Goal: Task Accomplishment & Management: Use online tool/utility

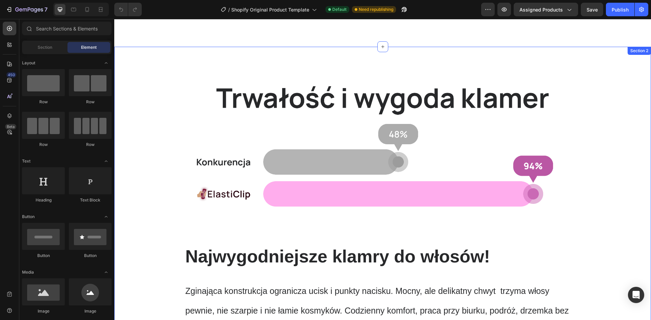
scroll to position [136, 0]
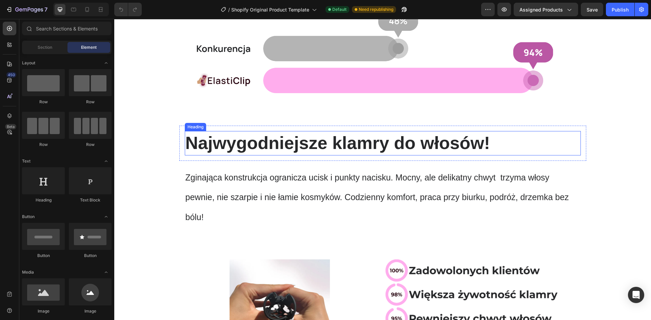
click at [253, 145] on h2 "Najwygodniejsze klamry do włosów!" at bounding box center [383, 143] width 396 height 24
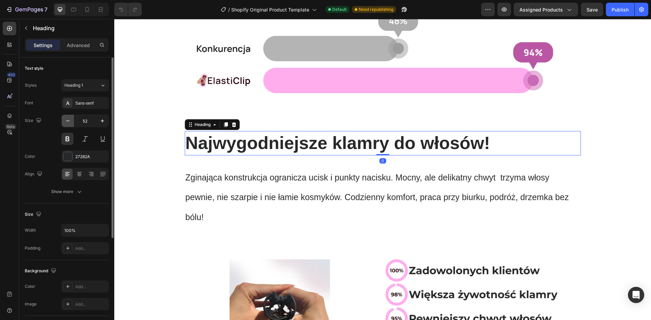
click at [68, 121] on icon "button" at bounding box center [67, 121] width 7 height 7
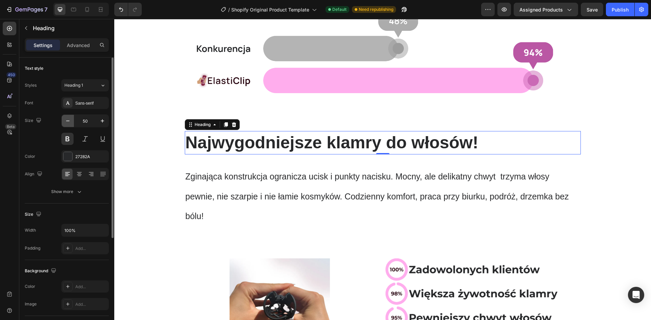
click at [68, 121] on icon "button" at bounding box center [67, 121] width 7 height 7
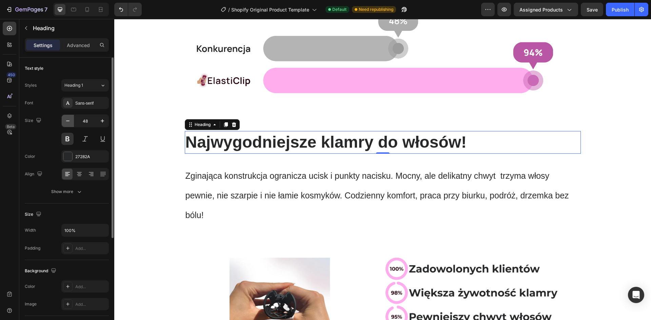
click at [68, 121] on icon "button" at bounding box center [67, 121] width 7 height 7
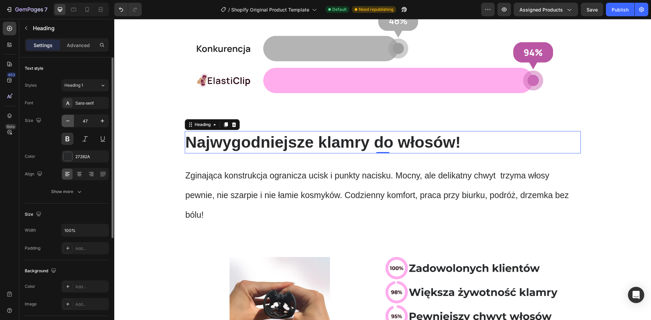
click at [68, 121] on icon "button" at bounding box center [67, 121] width 7 height 7
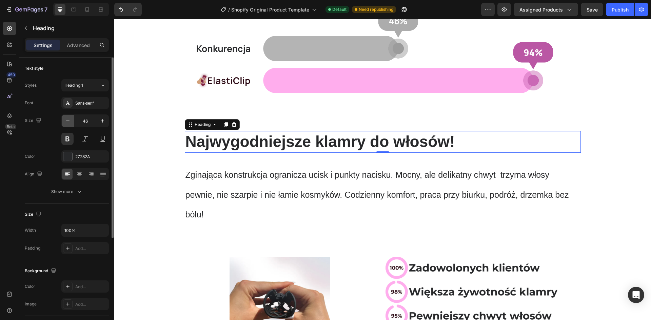
click at [68, 121] on icon "button" at bounding box center [67, 121] width 7 height 7
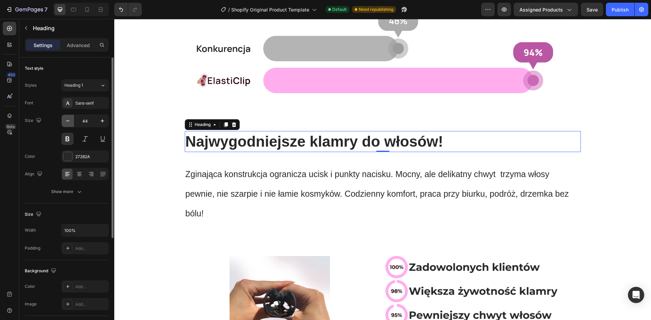
click at [68, 121] on icon "button" at bounding box center [67, 121] width 7 height 7
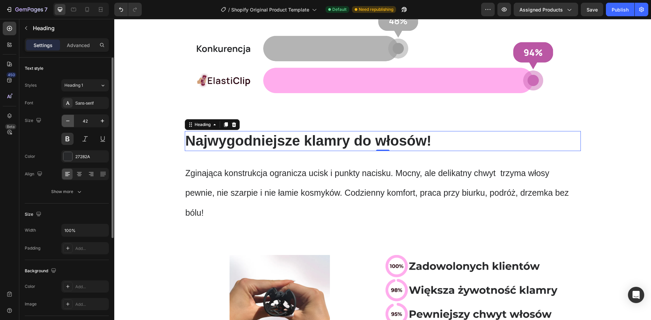
click at [68, 121] on icon "button" at bounding box center [67, 121] width 7 height 7
type input "40"
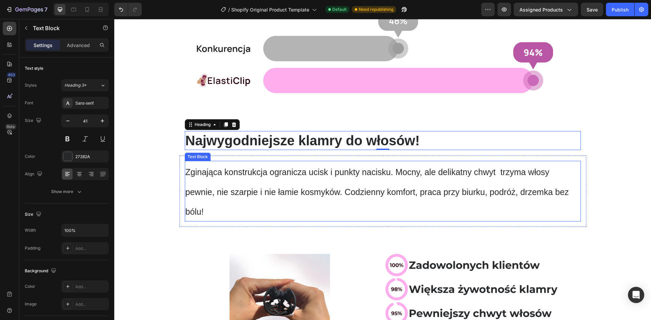
click at [211, 171] on span "Zginająca konstrukcja ogranicza ucisk i punkty nacisku. Mocny, ale delikatny ch…" at bounding box center [376, 191] width 383 height 49
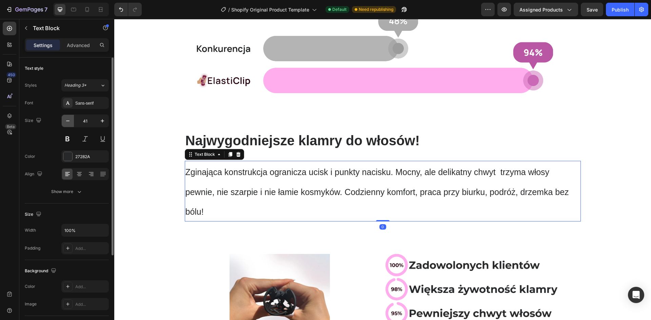
click at [66, 123] on icon "button" at bounding box center [67, 121] width 7 height 7
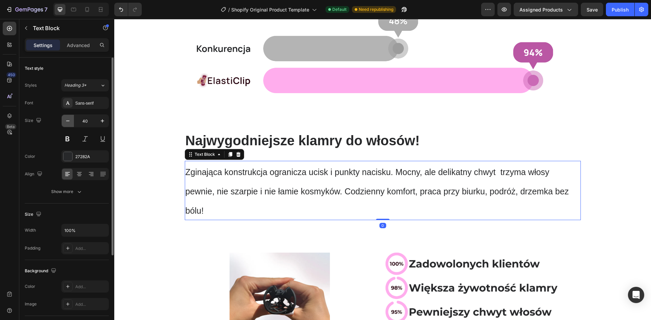
click at [66, 123] on icon "button" at bounding box center [67, 121] width 7 height 7
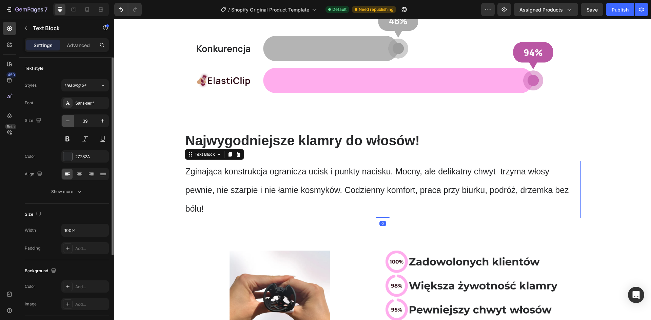
click at [66, 123] on icon "button" at bounding box center [67, 121] width 7 height 7
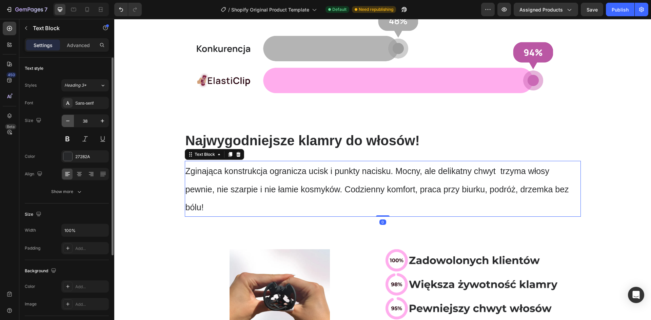
click at [66, 123] on icon "button" at bounding box center [67, 121] width 7 height 7
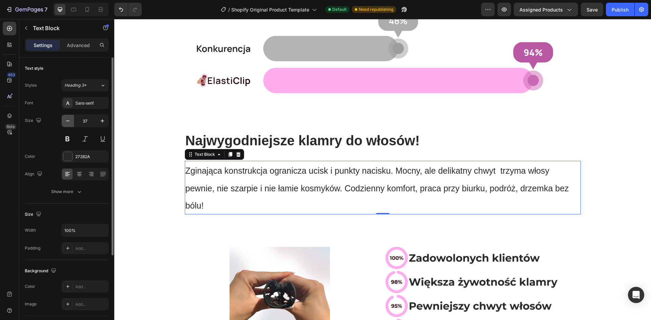
click at [66, 123] on icon "button" at bounding box center [67, 121] width 7 height 7
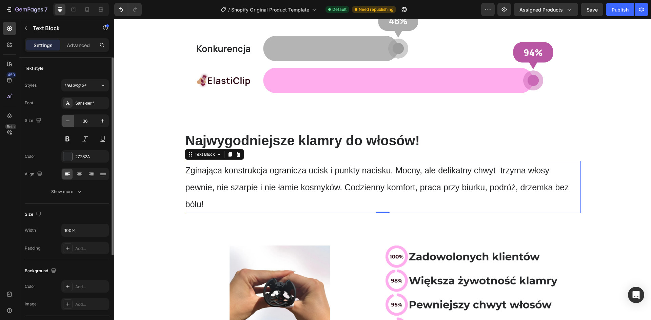
click at [66, 123] on icon "button" at bounding box center [67, 121] width 7 height 7
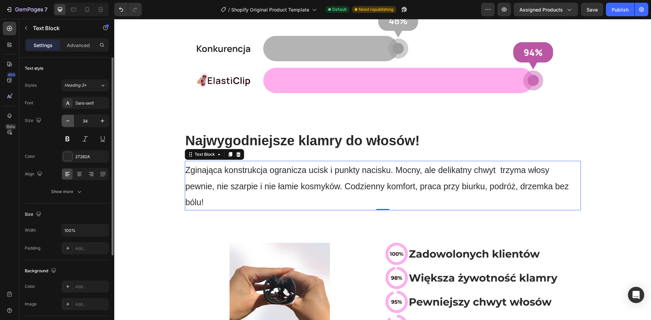
click at [66, 123] on icon "button" at bounding box center [67, 121] width 7 height 7
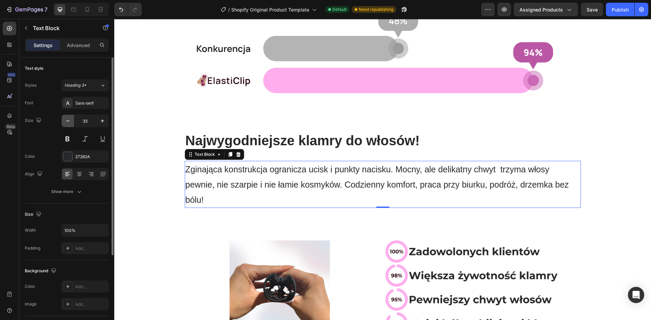
click at [66, 123] on icon "button" at bounding box center [67, 121] width 7 height 7
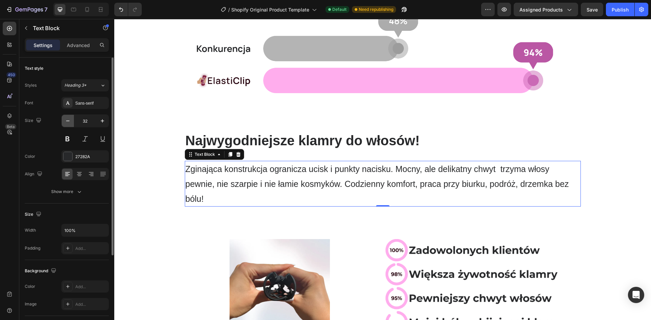
click at [66, 123] on icon "button" at bounding box center [67, 121] width 7 height 7
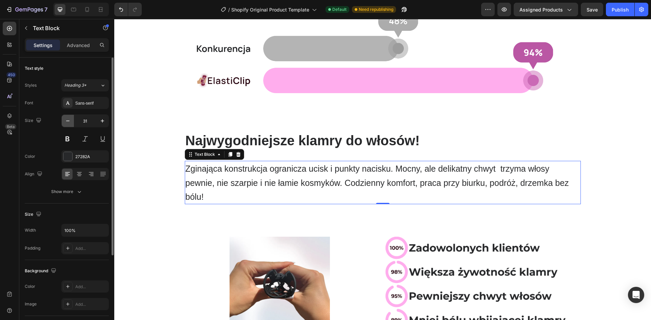
click at [66, 123] on icon "button" at bounding box center [67, 121] width 7 height 7
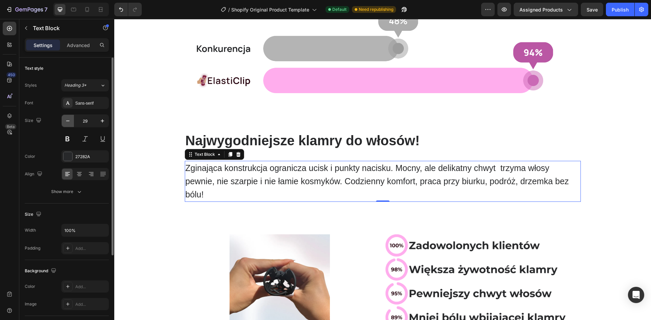
click at [66, 123] on icon "button" at bounding box center [67, 121] width 7 height 7
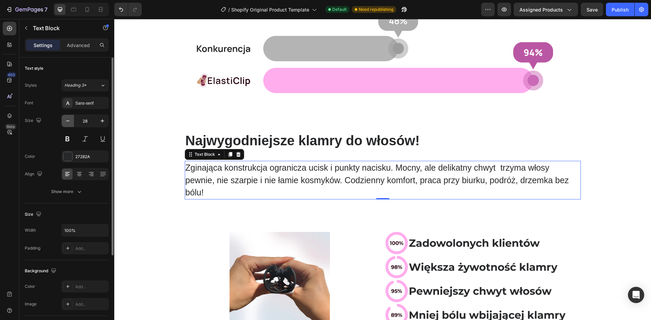
click at [66, 123] on icon "button" at bounding box center [67, 121] width 7 height 7
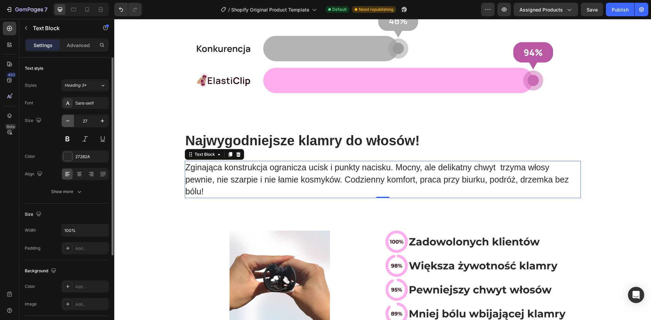
type input "26"
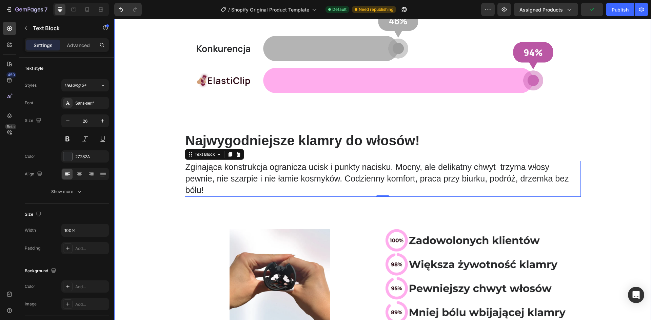
click at [602, 162] on div "Image Row Najwygodniejsze klamry do włosów! Heading Row Zginająca konstrukcja o…" at bounding box center [382, 139] width 537 height 391
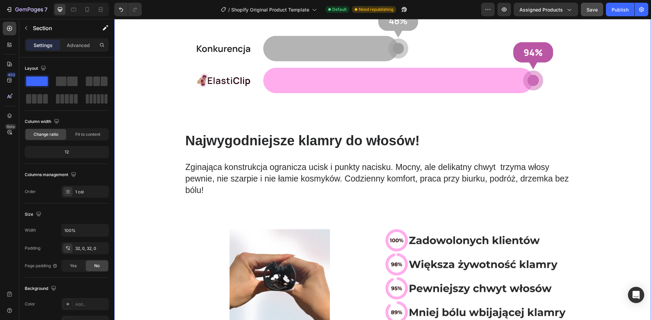
click at [593, 13] on button "Save" at bounding box center [592, 10] width 22 height 14
click at [89, 13] on div at bounding box center [87, 9] width 11 height 11
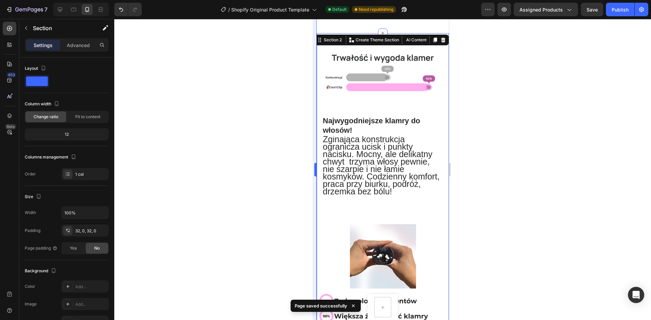
scroll to position [26, 0]
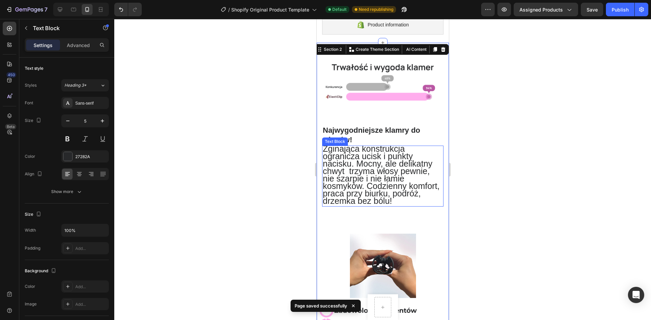
click at [404, 165] on span "Zginająca konstrukcja ogranicza ucisk i punkty nacisku. Mocny, ale delikatny ch…" at bounding box center [380, 175] width 117 height 62
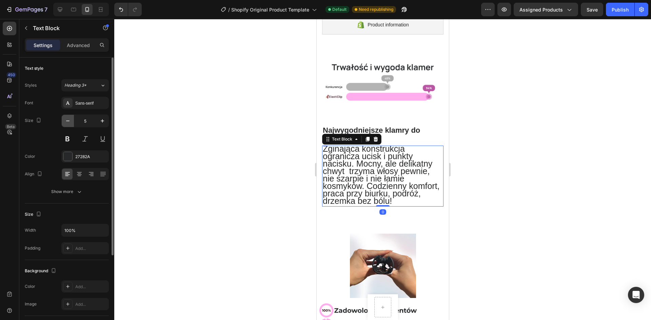
click at [71, 123] on icon "button" at bounding box center [67, 121] width 7 height 7
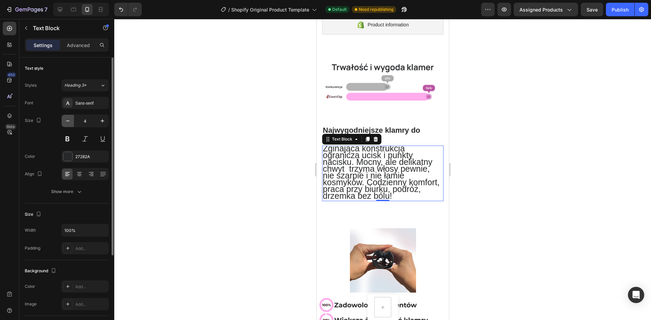
click at [71, 123] on icon "button" at bounding box center [67, 121] width 7 height 7
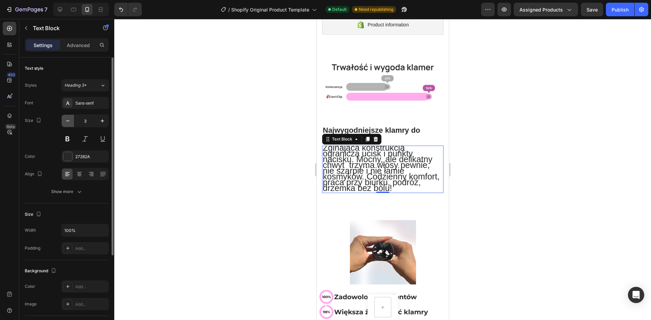
click at [71, 123] on icon "button" at bounding box center [67, 121] width 7 height 7
type input "1"
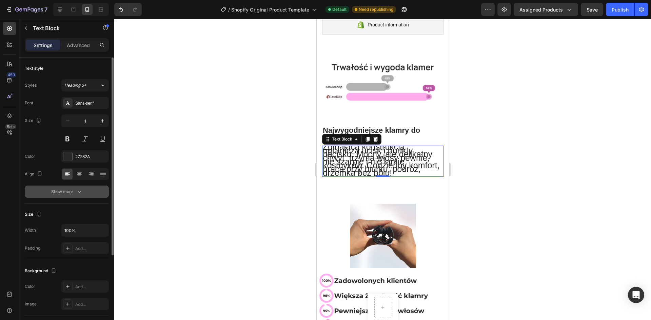
click at [74, 189] on div "Show more" at bounding box center [67, 191] width 32 height 7
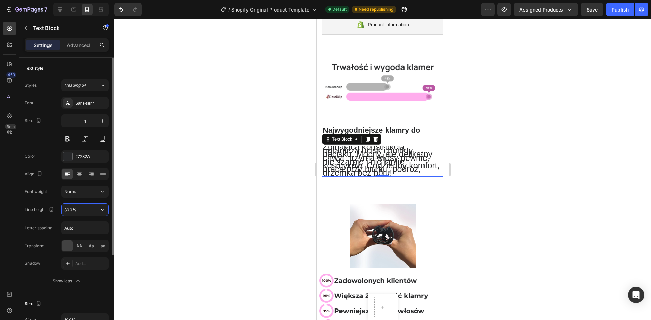
click at [77, 213] on input "300%" at bounding box center [85, 210] width 47 height 12
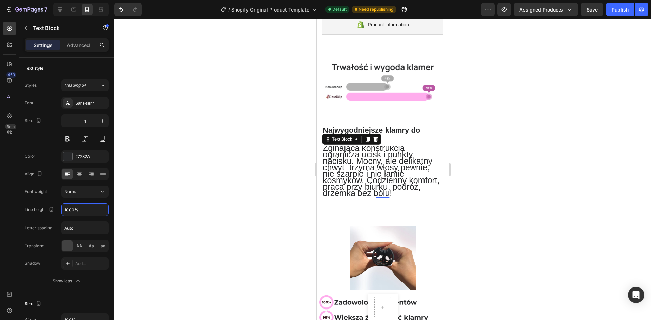
type input "1000%"
click at [496, 187] on div at bounding box center [382, 169] width 537 height 301
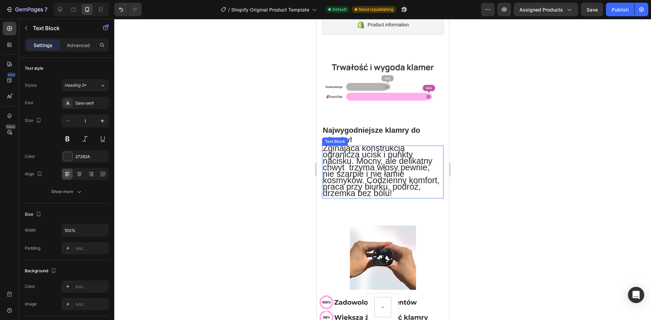
click at [388, 166] on span "Zginająca konstrukcja ogranicza ucisk i punkty nacisku. Mocny, ale delikatny ch…" at bounding box center [380, 170] width 117 height 55
click at [354, 153] on span "Zginająca konstrukcja ogranicza ucisk i punkty nacisku. Mocny, ale delikatny ch…" at bounding box center [380, 170] width 117 height 55
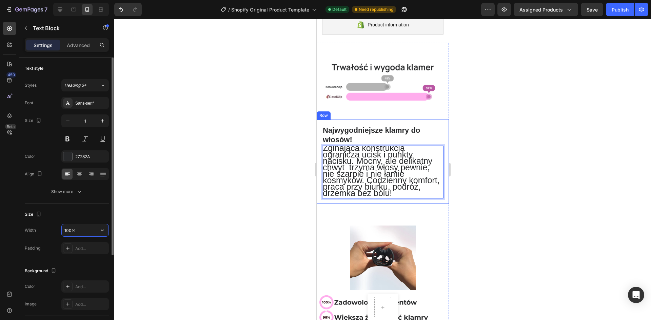
click at [71, 231] on input "100%" at bounding box center [85, 230] width 47 height 12
click at [359, 180] on span "Zginająca konstrukcja ogranicza ucisk i punkty nacisku. Mocny, ale delikatny ch…" at bounding box center [380, 170] width 117 height 55
click at [75, 192] on div "Show more" at bounding box center [67, 191] width 32 height 7
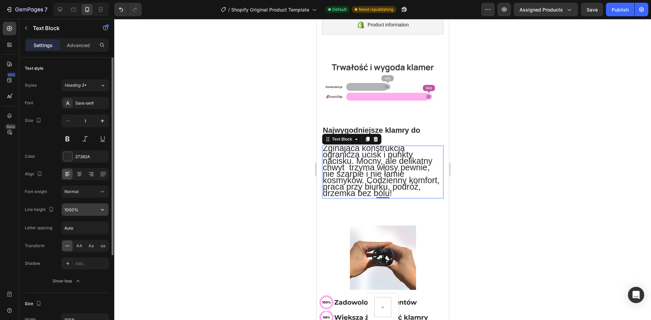
click at [73, 210] on input "1000%" at bounding box center [85, 210] width 47 height 12
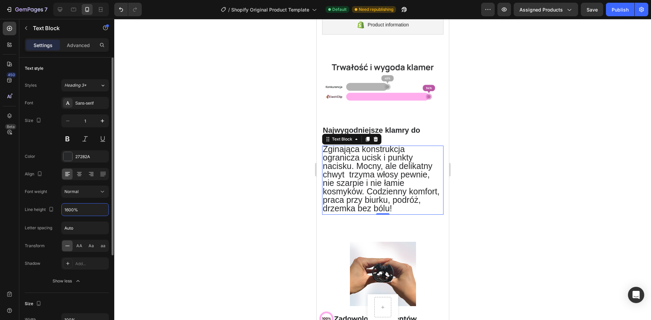
type input "1600%"
click at [482, 148] on div at bounding box center [382, 169] width 537 height 301
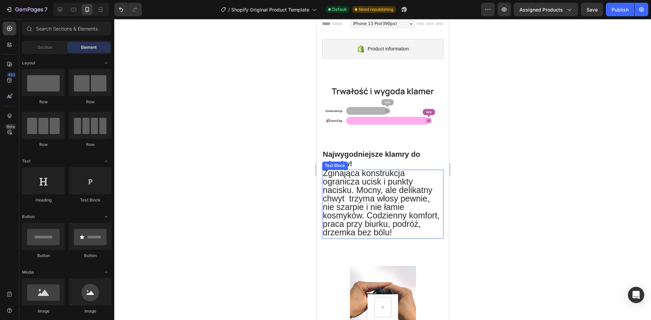
scroll to position [0, 0]
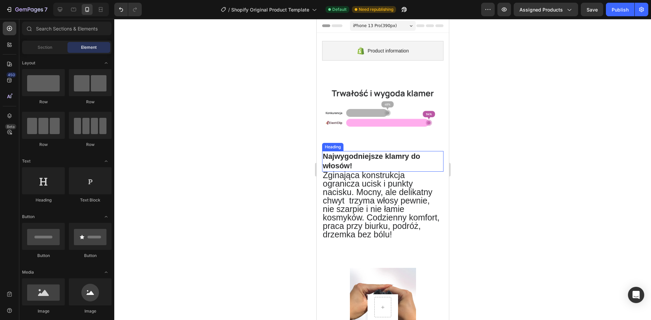
click at [383, 160] on h2 "Najwygodniejsze klamry do włosów!" at bounding box center [382, 161] width 121 height 21
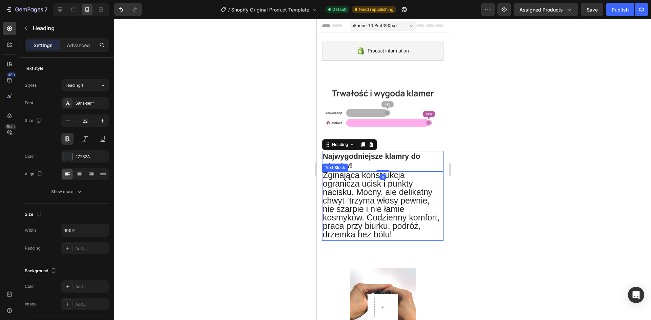
click at [391, 191] on span "Zginająca konstrukcja ogranicza ucisk i punkty nacisku. Mocny, ale delikatny ch…" at bounding box center [380, 205] width 117 height 69
click at [392, 153] on h2 "Najwygodniejsze klamry do włosów!" at bounding box center [382, 161] width 121 height 21
click at [375, 189] on span "Zginająca konstrukcja ogranicza ucisk i punkty nacisku. Mocny, ale delikatny ch…" at bounding box center [380, 205] width 117 height 69
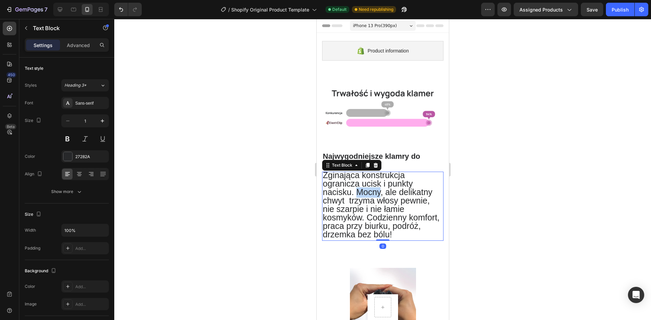
click at [375, 189] on span "Zginająca konstrukcja ogranicza ucisk i punkty nacisku. Mocny, ale delikatny ch…" at bounding box center [380, 205] width 117 height 69
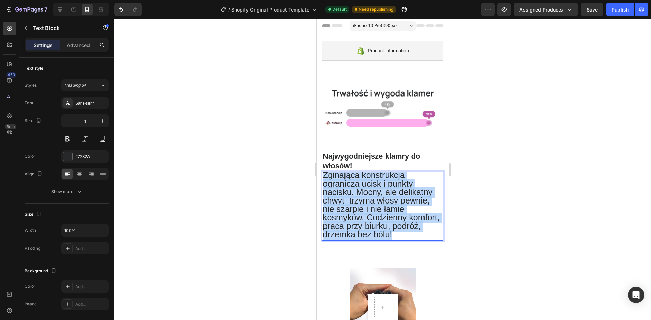
click at [375, 189] on span "Zginająca konstrukcja ogranicza ucisk i punkty nacisku. Mocny, ale delikatny ch…" at bounding box center [380, 205] width 117 height 69
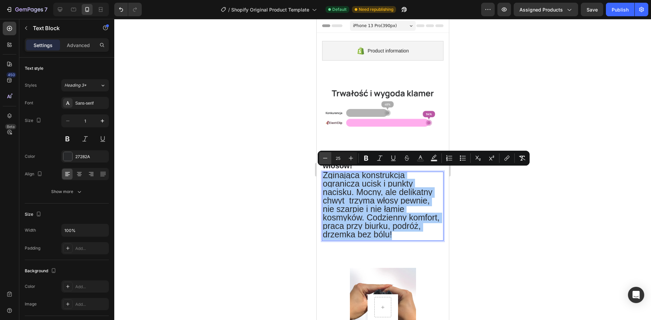
click at [324, 156] on icon "Editor contextual toolbar" at bounding box center [325, 158] width 7 height 7
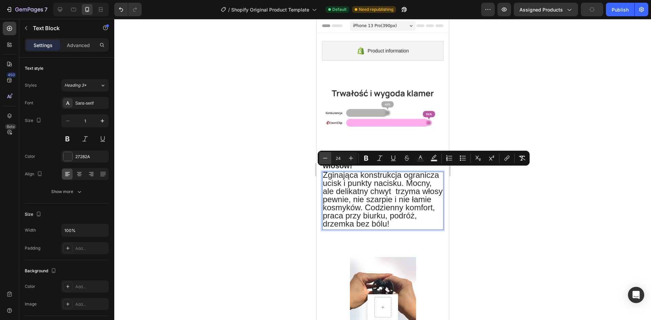
click at [324, 156] on icon "Editor contextual toolbar" at bounding box center [325, 158] width 7 height 7
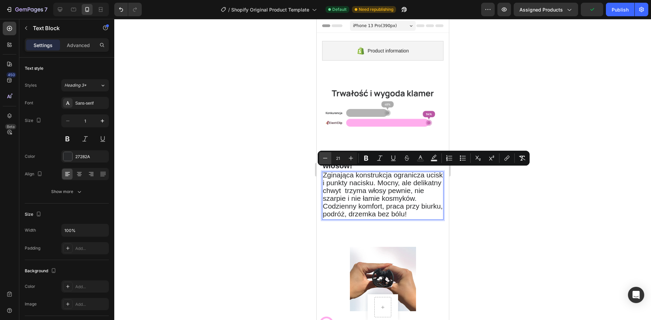
click at [324, 156] on icon "Editor contextual toolbar" at bounding box center [325, 158] width 7 height 7
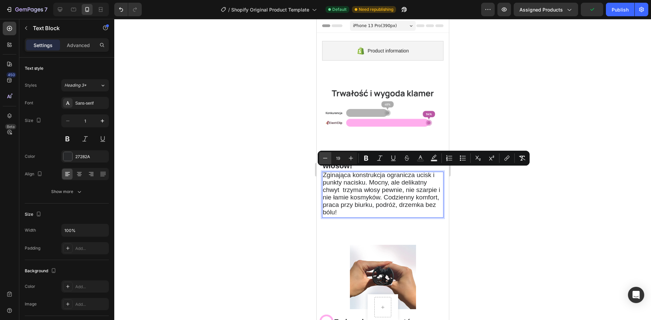
click at [324, 156] on icon "Editor contextual toolbar" at bounding box center [325, 158] width 7 height 7
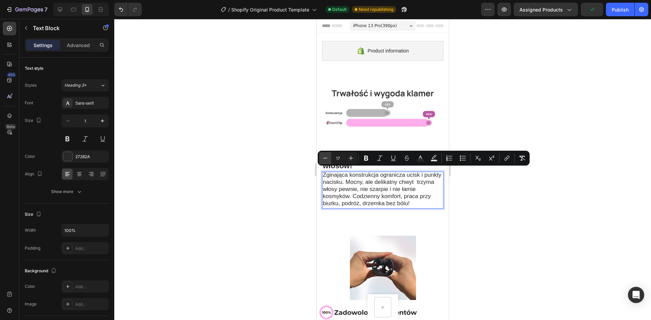
click at [324, 156] on icon "Editor contextual toolbar" at bounding box center [325, 158] width 7 height 7
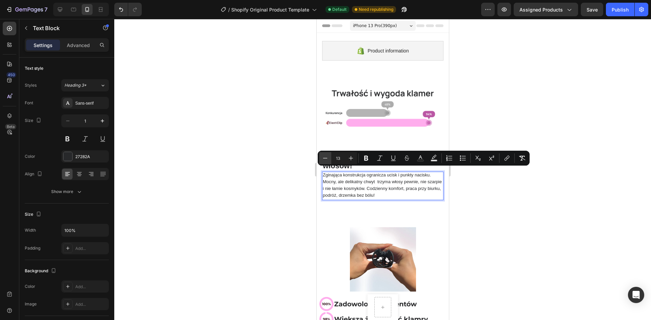
click at [324, 156] on icon "Editor contextual toolbar" at bounding box center [325, 158] width 7 height 7
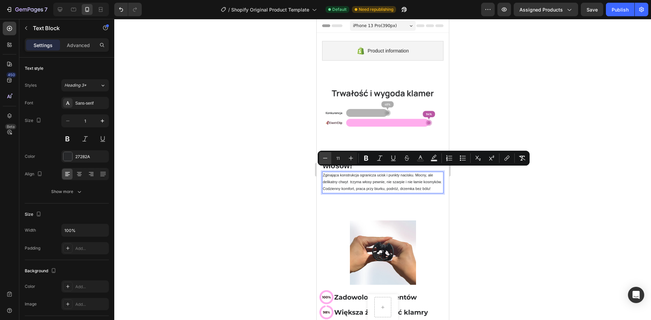
click at [324, 156] on icon "Editor contextual toolbar" at bounding box center [325, 158] width 7 height 7
type input "10"
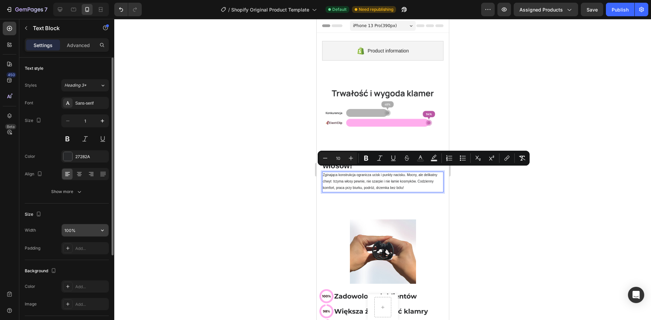
click at [74, 230] on input "100%" at bounding box center [85, 230] width 47 height 12
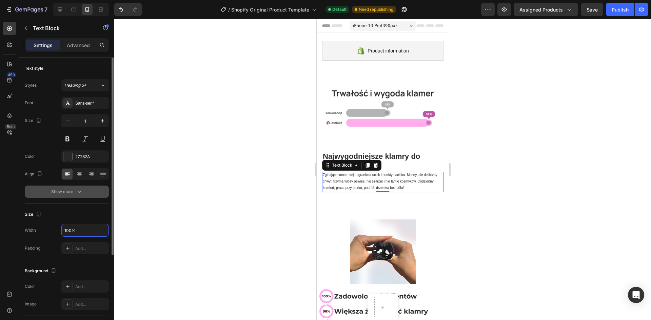
click at [72, 197] on button "Show more" at bounding box center [67, 192] width 84 height 12
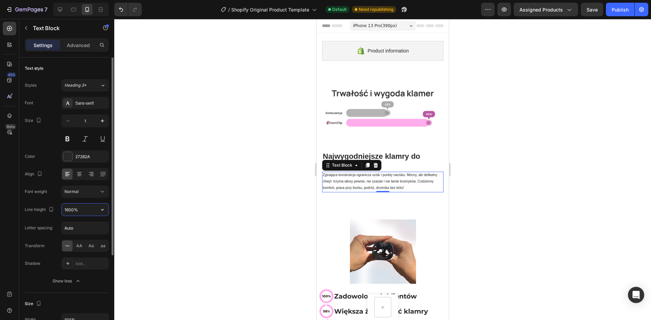
click at [76, 209] on input "1600%" at bounding box center [85, 210] width 47 height 12
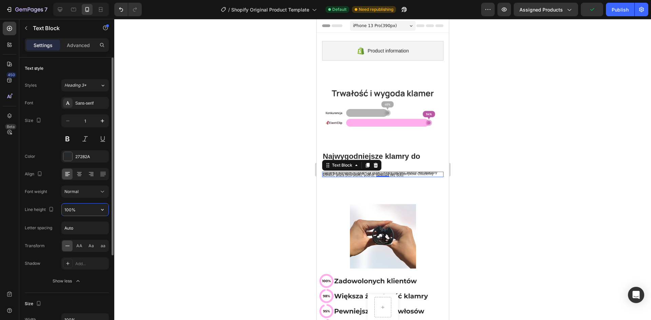
type input "100%"
click at [91, 123] on input "1" at bounding box center [85, 121] width 22 height 12
type input "5"
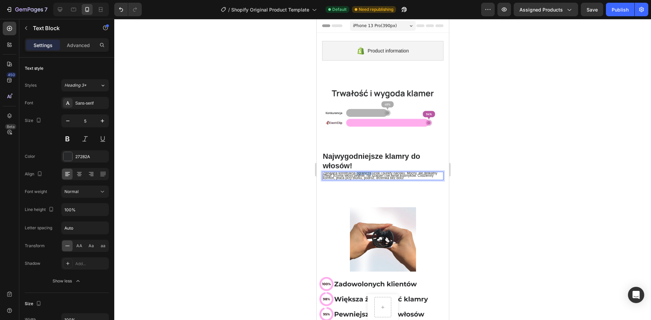
click at [366, 172] on span "Zginająca konstrukcja ogranicza ucisk i punkty nacisku. Mocny, ale delikatny ch…" at bounding box center [379, 176] width 115 height 8
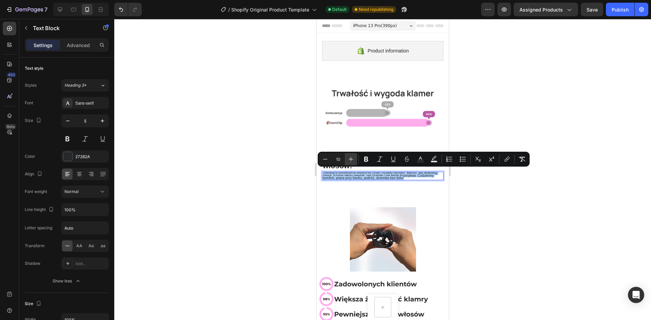
click at [353, 161] on icon "Editor contextual toolbar" at bounding box center [350, 159] width 7 height 7
type input "12"
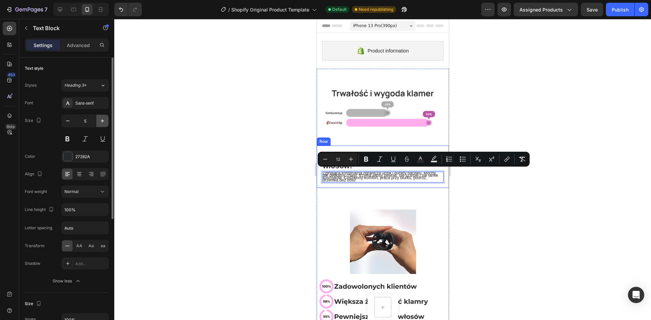
click at [107, 122] on button "button" at bounding box center [102, 121] width 12 height 12
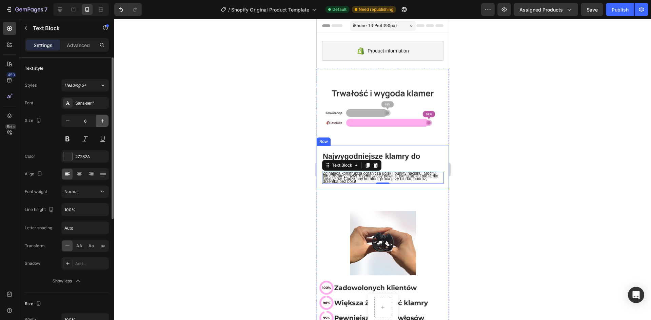
click at [105, 122] on icon "button" at bounding box center [102, 121] width 7 height 7
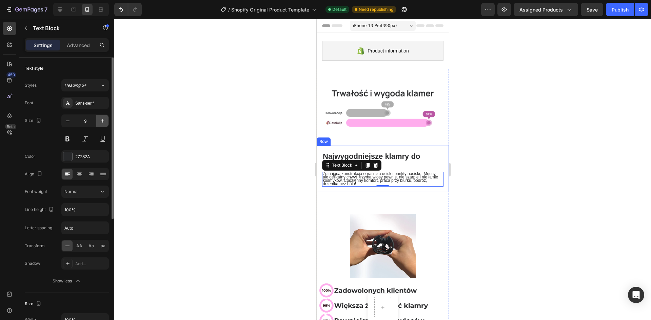
click at [105, 122] on icon "button" at bounding box center [102, 121] width 7 height 7
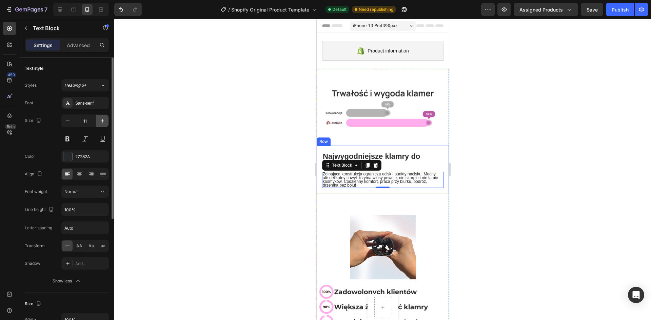
click at [105, 122] on icon "button" at bounding box center [102, 121] width 7 height 7
type input "12"
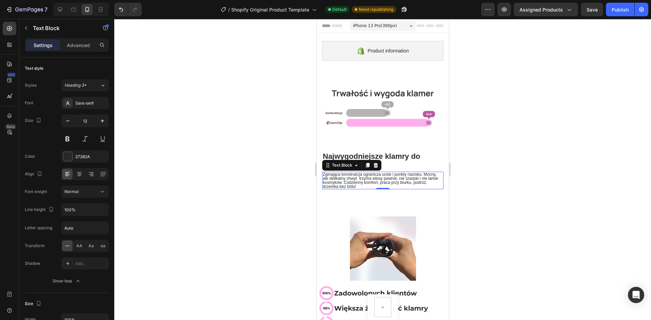
click at [487, 179] on div at bounding box center [382, 169] width 537 height 301
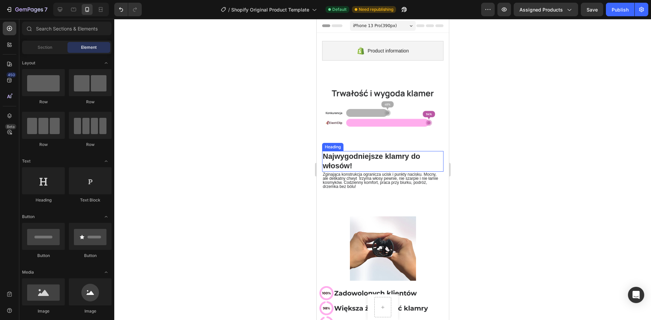
click at [359, 174] on span "Zginająca konstrukcja ogranicza ucisk i punkty nacisku. Mocny, ale delikatny ch…" at bounding box center [379, 180] width 115 height 17
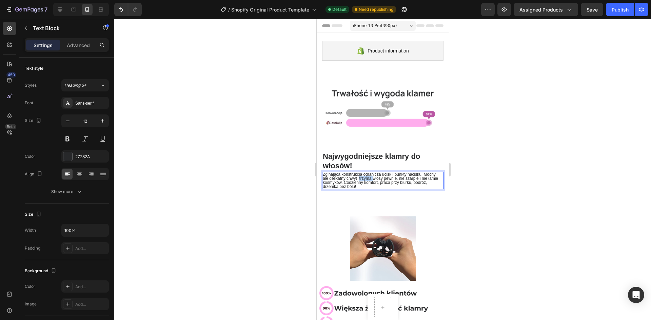
click at [361, 176] on span "Zginająca konstrukcja ogranicza ucisk i punkty nacisku. Mocny, ale delikatny ch…" at bounding box center [379, 180] width 115 height 17
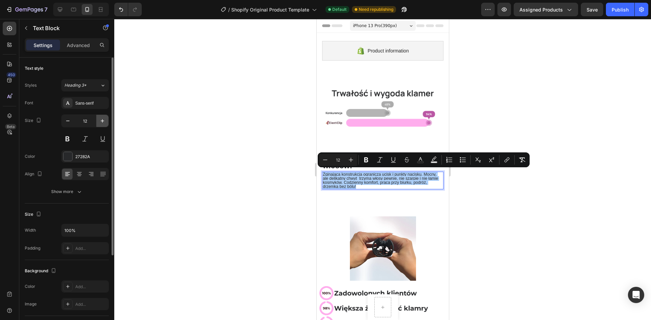
click at [102, 122] on icon "button" at bounding box center [102, 121] width 7 height 7
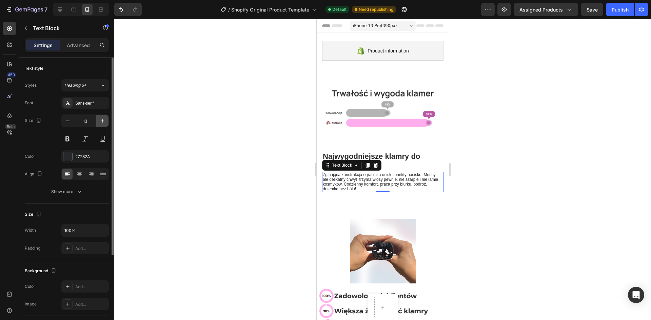
click at [102, 122] on icon "button" at bounding box center [102, 121] width 7 height 7
type input "15"
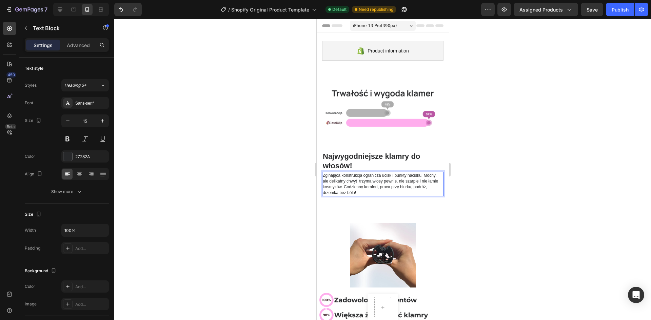
click at [343, 185] on span "Zginająca konstrukcja ogranicza ucisk i punkty nacisku. Mocny, ale delikatny ch…" at bounding box center [379, 184] width 115 height 22
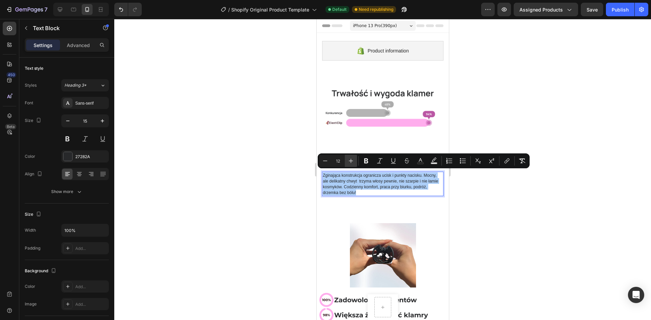
click at [352, 163] on icon "Editor contextual toolbar" at bounding box center [350, 161] width 7 height 7
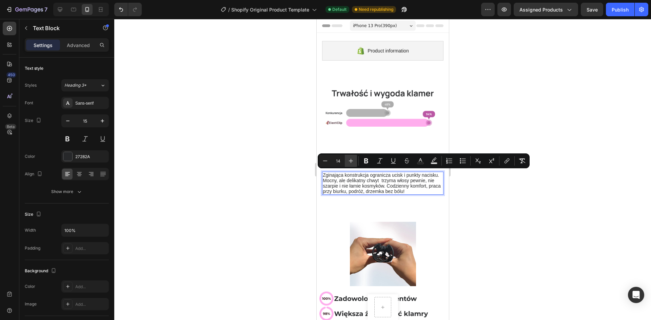
click at [352, 163] on icon "Editor contextual toolbar" at bounding box center [350, 161] width 7 height 7
type input "15"
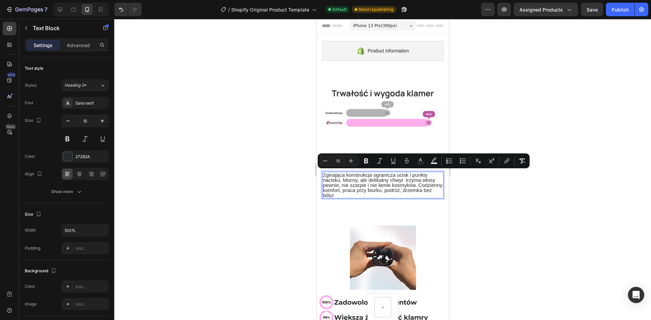
click at [375, 195] on p "Zginająca konstrukcja ogranicza ucisk i punkty nacisku. Mocny, ale delikatny ch…" at bounding box center [382, 185] width 120 height 25
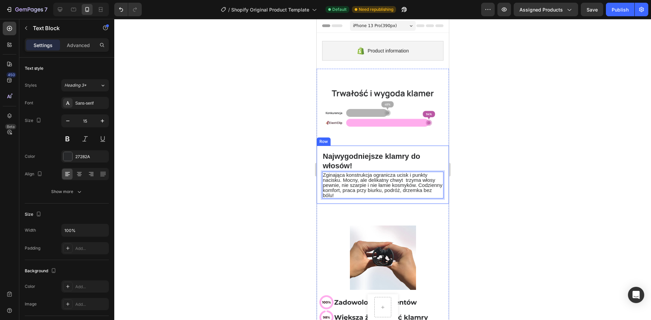
click at [494, 193] on div at bounding box center [382, 169] width 537 height 301
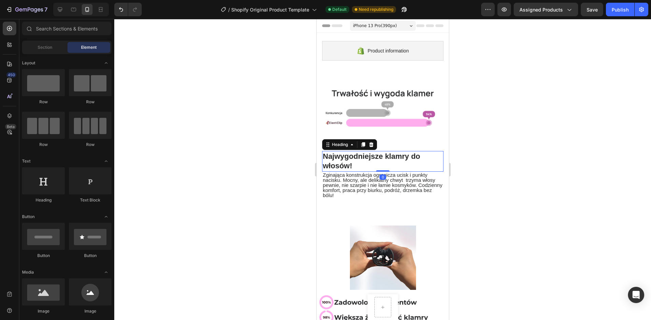
click at [359, 157] on h2 "Najwygodniejsze klamry do włosów!" at bounding box center [382, 161] width 121 height 21
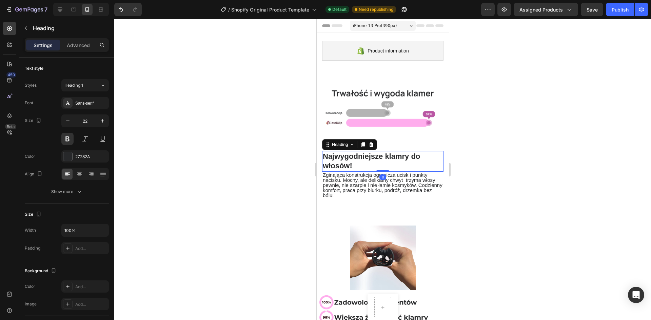
click at [359, 157] on h2 "Najwygodniejsze klamry do włosów!" at bounding box center [382, 161] width 121 height 21
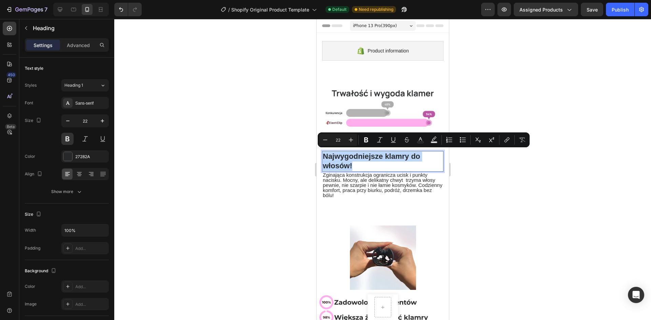
click at [359, 157] on p "Najwygodniejsze klamry do włosów!" at bounding box center [382, 161] width 120 height 19
click at [325, 137] on icon "Editor contextual toolbar" at bounding box center [325, 140] width 7 height 7
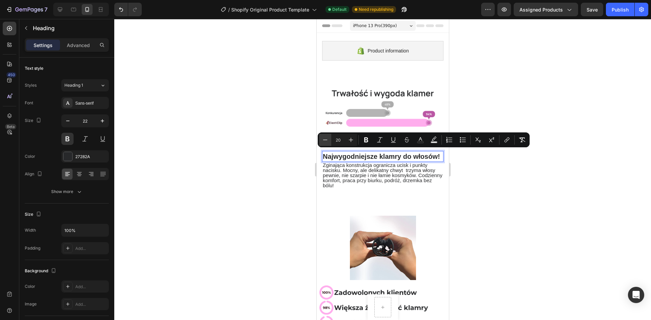
click at [325, 137] on icon "Editor contextual toolbar" at bounding box center [325, 140] width 7 height 7
type input "17"
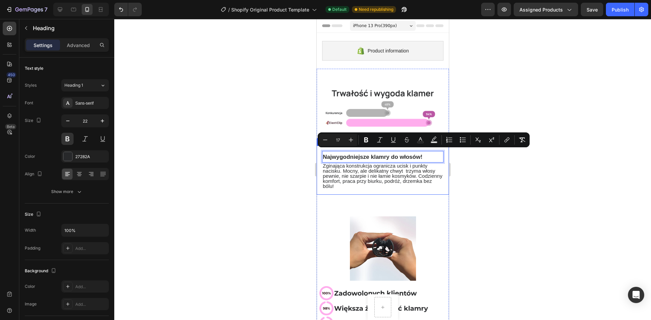
click at [353, 175] on span "Zginająca konstrukcja ogranicza ucisk i punkty nacisku. Mocny, ale delikatny ch…" at bounding box center [382, 176] width 120 height 26
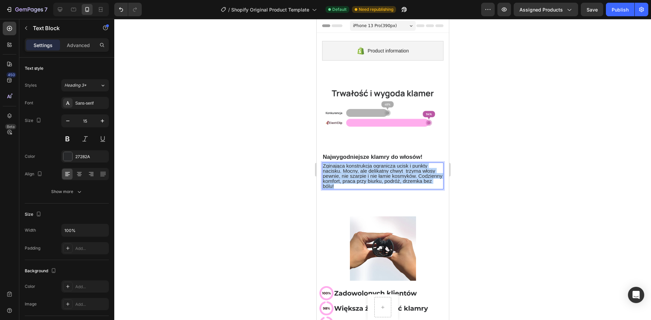
click at [353, 175] on span "Zginająca konstrukcja ogranicza ucisk i punkty nacisku. Mocny, ale delikatny ch…" at bounding box center [382, 176] width 120 height 26
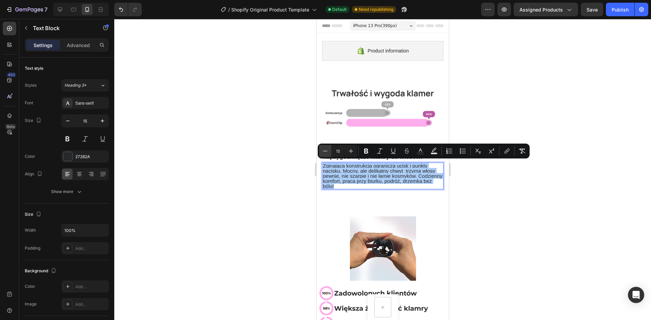
click at [325, 150] on icon "Editor contextual toolbar" at bounding box center [325, 151] width 7 height 7
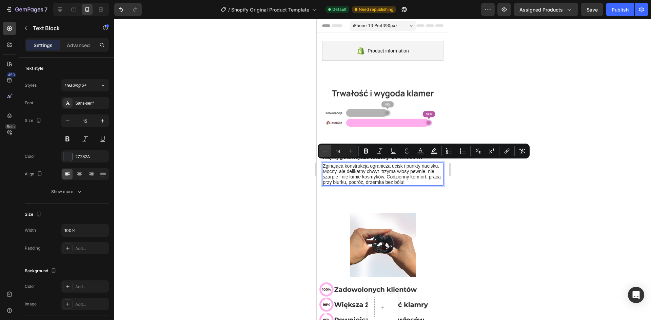
click at [325, 150] on icon "Editor contextual toolbar" at bounding box center [325, 151] width 7 height 7
type input "13"
click at [340, 172] on span "Zginająca konstrukcja ogranicza ucisk i punkty nacisku. Mocny, ale delikatny ch…" at bounding box center [381, 174] width 119 height 21
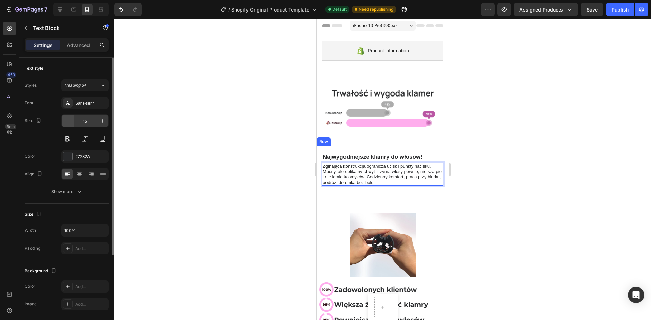
click at [72, 123] on button "button" at bounding box center [68, 121] width 12 height 12
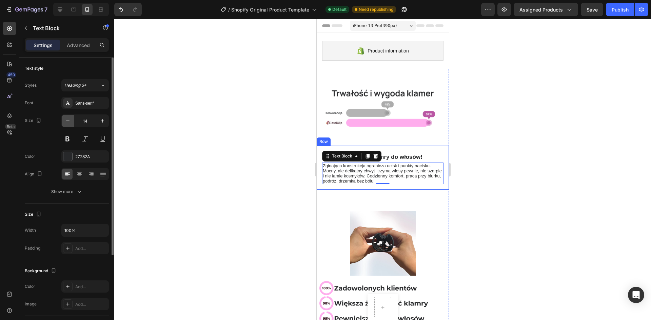
type input "13"
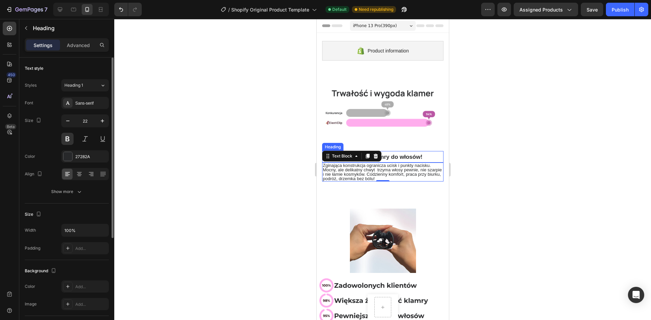
click at [411, 155] on span "Najwygodniejsze klamry do włosów!" at bounding box center [372, 157] width 100 height 6
click at [398, 155] on span "Najwygodniejsze klamry do włosów!" at bounding box center [372, 157] width 100 height 6
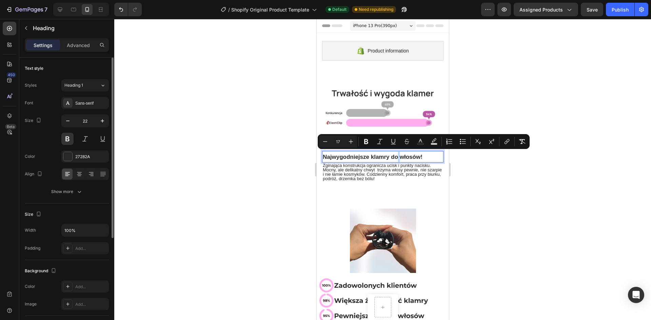
click at [397, 155] on span "Najwygodniejsze klamry do włosów!" at bounding box center [372, 157] width 100 height 6
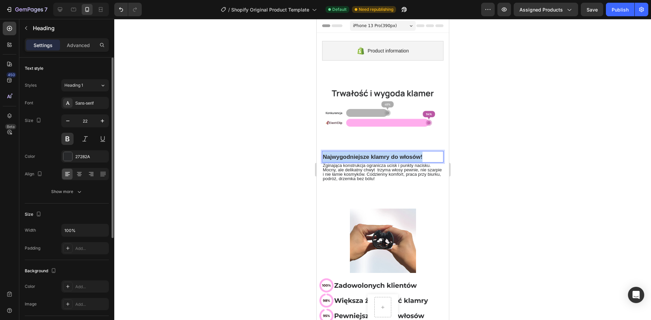
click at [397, 155] on span "Najwygodniejsze klamry do włosów!" at bounding box center [372, 157] width 100 height 6
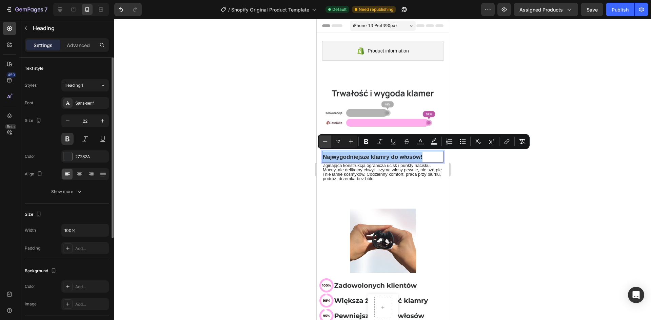
click at [326, 140] on icon "Editor contextual toolbar" at bounding box center [325, 141] width 7 height 7
type input "16"
click at [69, 119] on icon "button" at bounding box center [67, 121] width 7 height 7
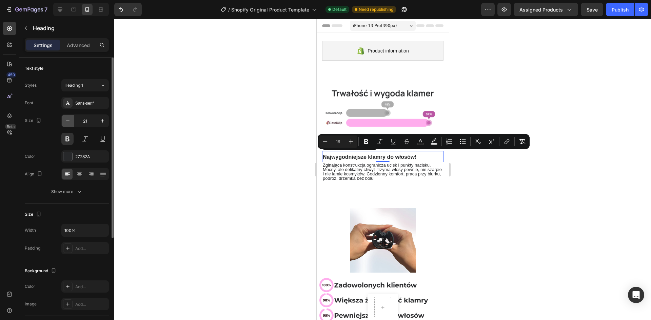
click at [69, 119] on icon "button" at bounding box center [67, 121] width 7 height 7
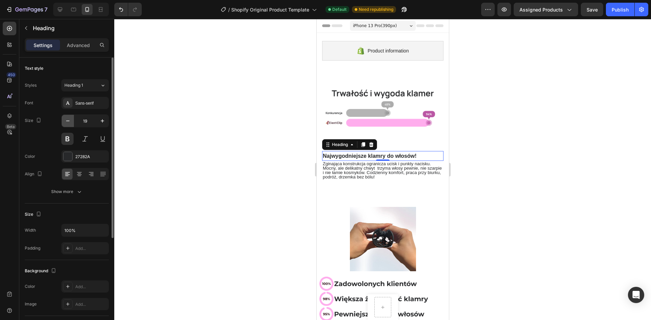
click at [69, 119] on icon "button" at bounding box center [67, 121] width 7 height 7
type input "16"
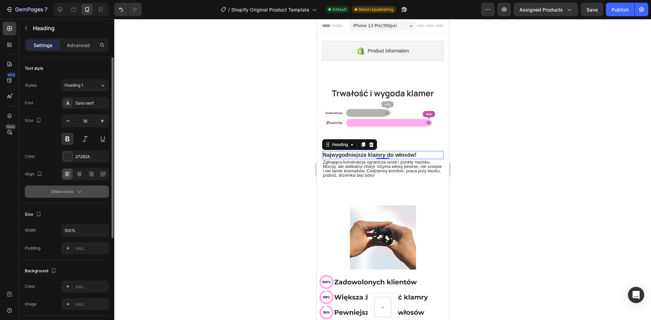
click at [76, 193] on icon "button" at bounding box center [79, 191] width 7 height 7
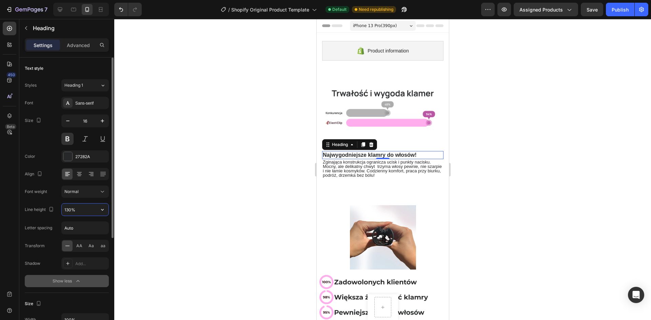
click at [78, 212] on input "130%" at bounding box center [85, 210] width 47 height 12
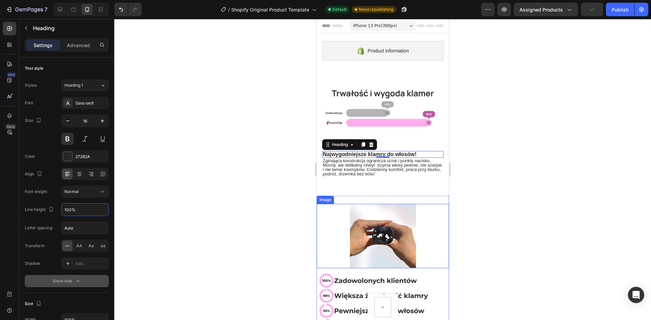
type input "100%"
click at [517, 204] on div at bounding box center [382, 169] width 537 height 301
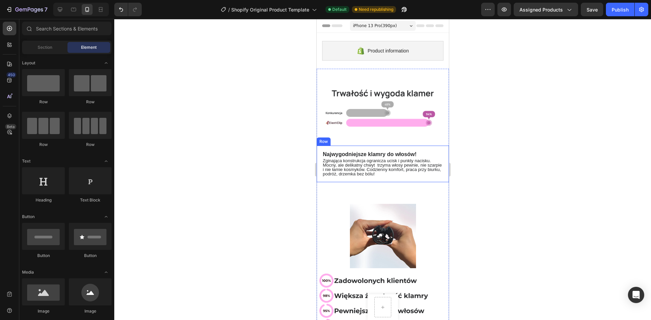
click at [280, 178] on div at bounding box center [382, 169] width 537 height 301
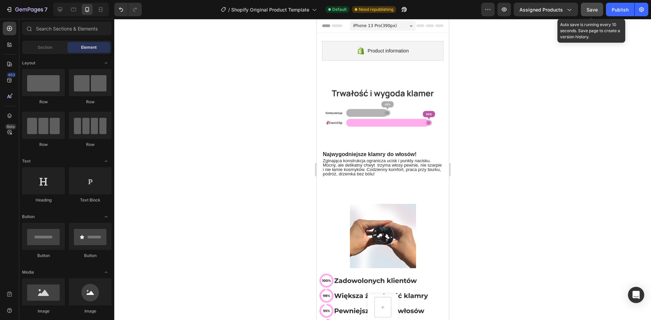
click at [583, 10] on button "Save" at bounding box center [592, 10] width 22 height 14
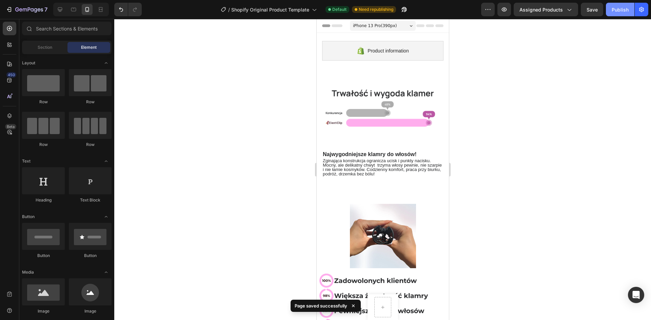
click at [627, 9] on div "Publish" at bounding box center [620, 9] width 17 height 7
click at [384, 29] on div "iPhone 13 Pro ( 390 px)" at bounding box center [383, 26] width 66 height 10
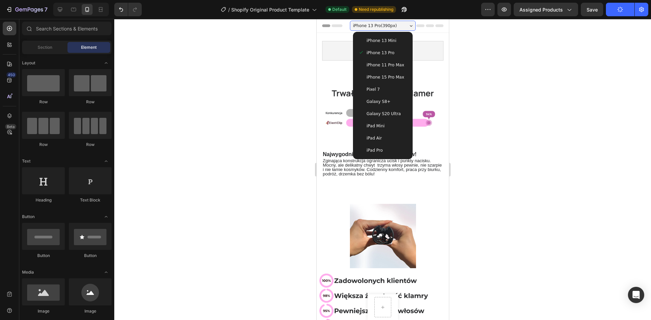
click at [390, 72] on div "iPhone 15 Pro Max" at bounding box center [382, 77] width 54 height 12
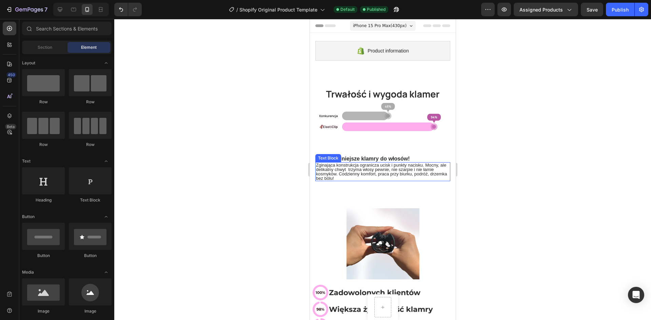
click at [393, 171] on span "Zginająca konstrukcja ogranicza ucisk i punkty nacisku. Mocny, ale delikatny ch…" at bounding box center [381, 172] width 131 height 18
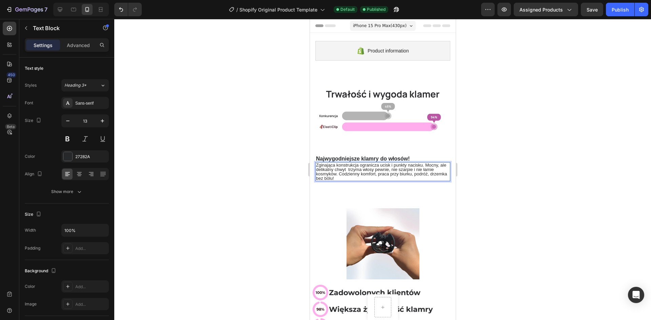
click at [377, 173] on span "Zginająca konstrukcja ogranicza ucisk i punkty nacisku. Mocny, ale delikatny ch…" at bounding box center [381, 172] width 131 height 18
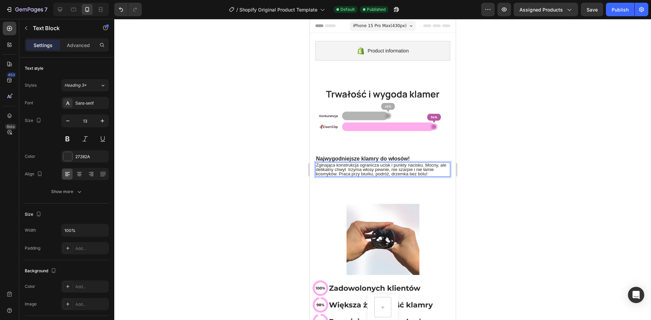
click at [381, 172] on span "Zginająca konstrukcja ogranicza ucisk i punkty nacisku. Mocny, ale delikatny ch…" at bounding box center [381, 170] width 130 height 14
click at [392, 172] on span "Zginająca konstrukcja ogranicza ucisk i punkty nacisku. Mocny, ale delikatny ch…" at bounding box center [381, 170] width 130 height 14
click at [388, 172] on span "Zginająca konstrukcja ogranicza ucisk i punkty nacisku. Mocny, ale delikatny ch…" at bounding box center [381, 170] width 130 height 14
click at [430, 172] on span "Zginająca konstrukcja ogranicza ucisk i punkty nacisku. Mocny, ale delikatny ch…" at bounding box center [382, 170] width 132 height 14
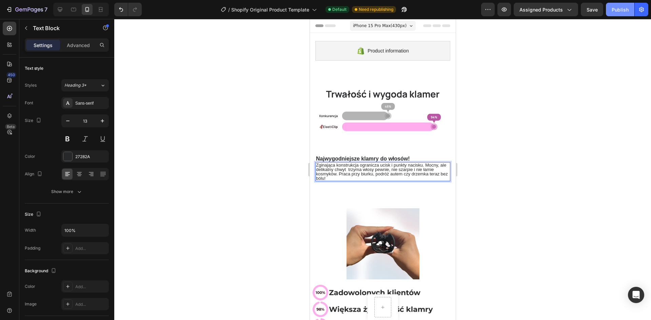
click at [621, 10] on div "Publish" at bounding box center [620, 9] width 17 height 7
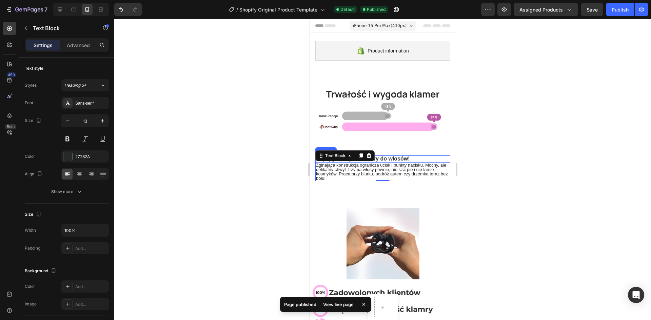
click at [395, 156] on span "Najwygodniejsze klamry do włosów!" at bounding box center [363, 159] width 94 height 6
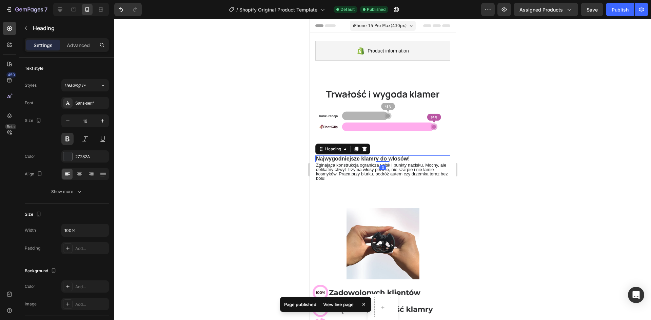
click at [500, 176] on div at bounding box center [382, 169] width 537 height 301
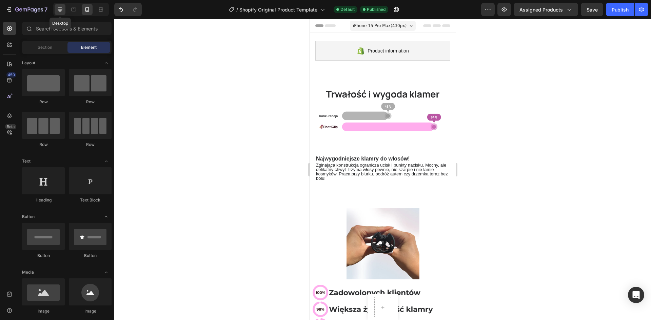
click at [59, 10] on icon at bounding box center [60, 9] width 4 height 4
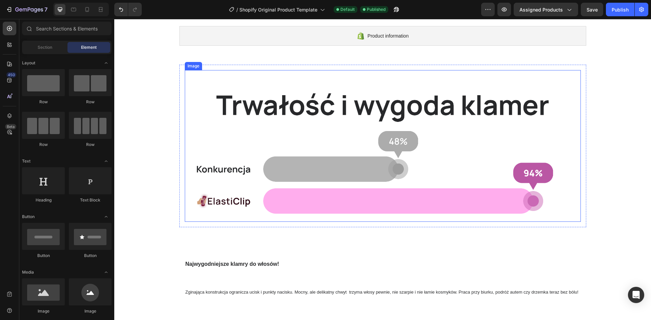
scroll to position [169, 0]
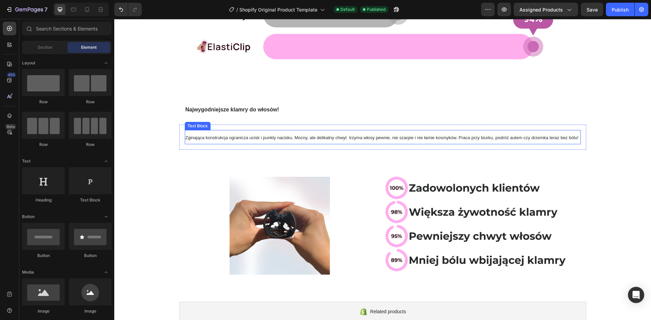
click at [225, 139] on span "Zginająca konstrukcja ogranicza ucisk i punkty nacisku. Mocny, ale delikatny ch…" at bounding box center [381, 137] width 393 height 5
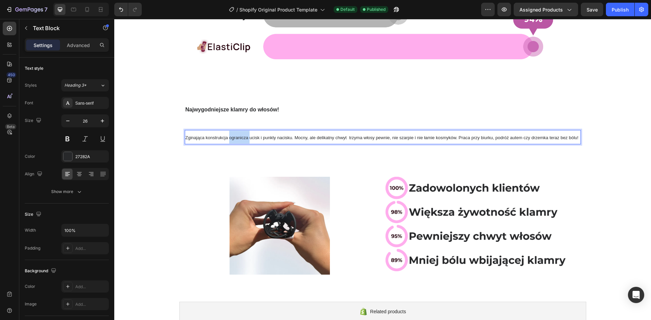
click at [230, 138] on span "Zginająca konstrukcja ogranicza ucisk i punkty nacisku. Mocny, ale delikatny ch…" at bounding box center [381, 137] width 393 height 5
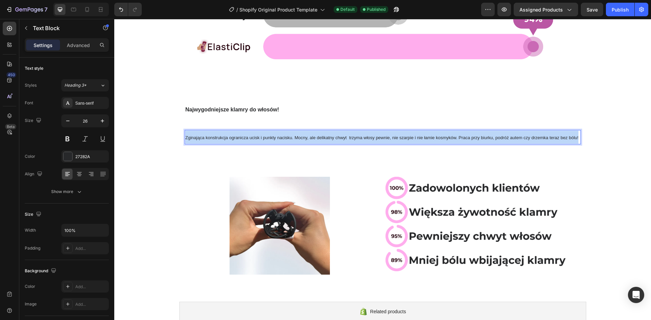
click at [230, 138] on span "Zginająca konstrukcja ogranicza ucisk i punkty nacisku. Mocny, ale delikatny ch…" at bounding box center [381, 137] width 393 height 5
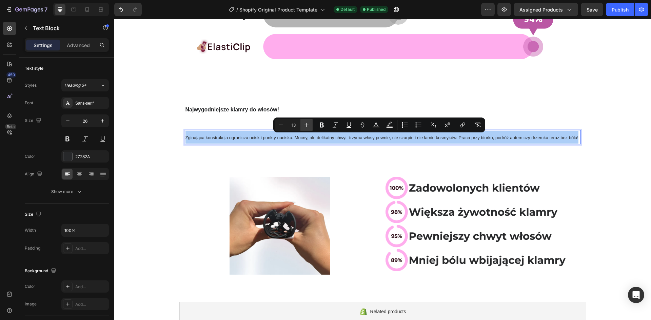
click at [308, 124] on icon "Editor contextual toolbar" at bounding box center [306, 125] width 7 height 7
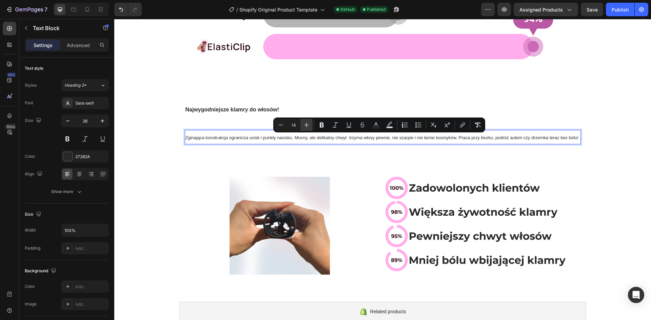
click at [308, 124] on icon "Editor contextual toolbar" at bounding box center [306, 125] width 7 height 7
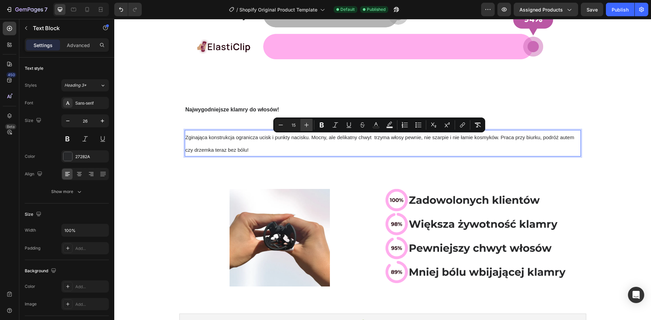
click at [308, 124] on icon "Editor contextual toolbar" at bounding box center [306, 125] width 7 height 7
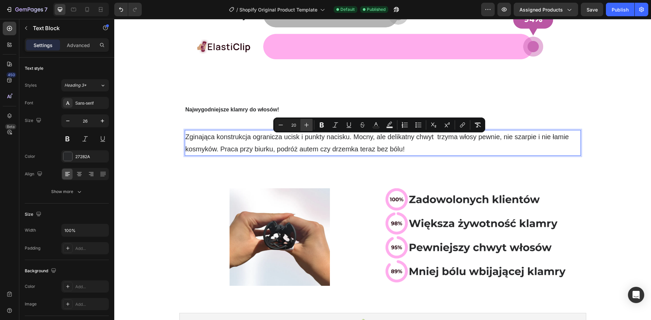
click at [308, 124] on icon "Editor contextual toolbar" at bounding box center [306, 125] width 7 height 7
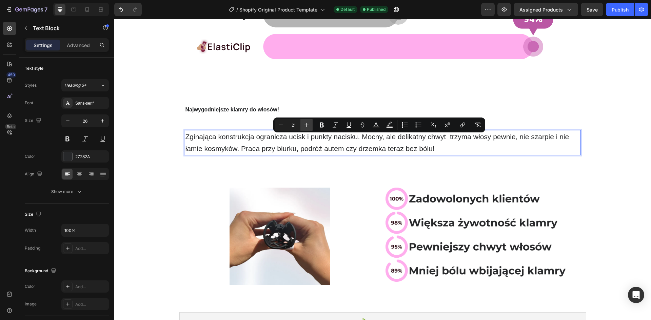
click at [308, 124] on icon "Editor contextual toolbar" at bounding box center [306, 125] width 7 height 7
type input "23"
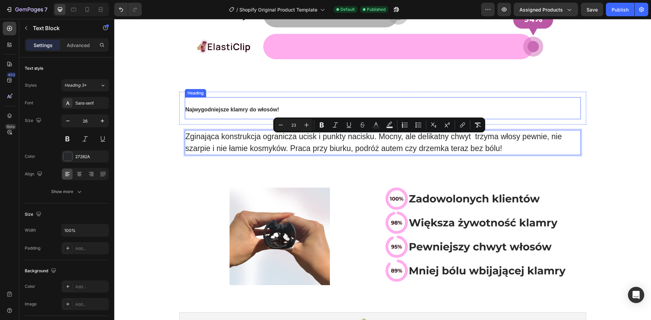
click at [226, 109] on span "Najwygodniejsze klamry do włosów!" at bounding box center [232, 110] width 94 height 6
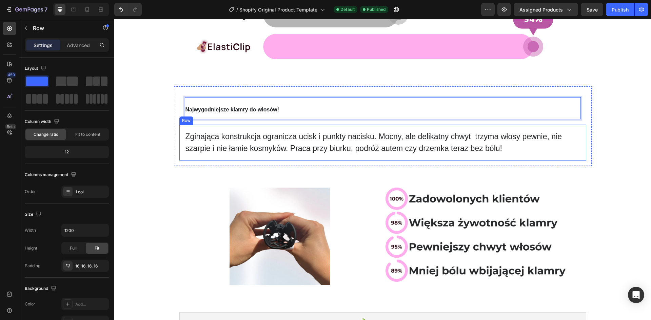
click at [242, 129] on div "Zginająca konstrukcja ogranicza ucisk i punkty nacisku. Mocny, ale delikatny ch…" at bounding box center [382, 143] width 407 height 36
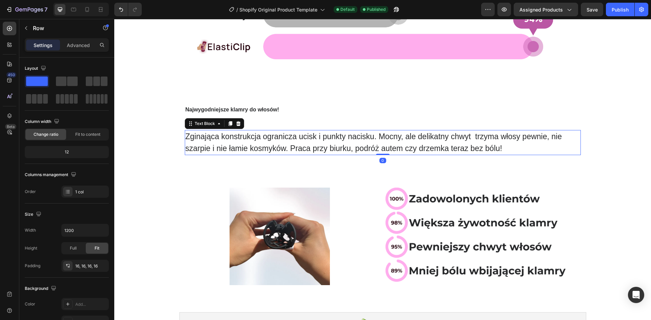
click at [243, 136] on span "Zginająca konstrukcja ogranicza ucisk i punkty nacisku. Mocny, ale delikatny ch…" at bounding box center [373, 142] width 376 height 21
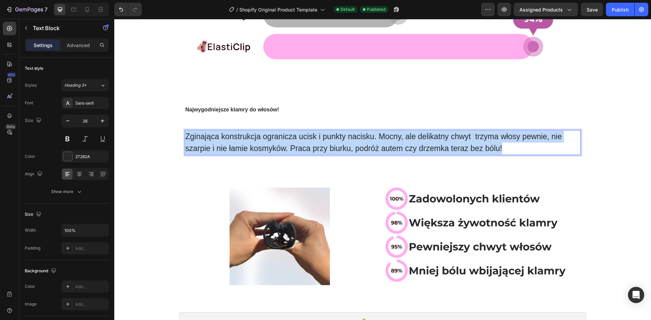
click at [243, 136] on span "Zginająca konstrukcja ogranicza ucisk i punkty nacisku. Mocny, ale delikatny ch…" at bounding box center [373, 142] width 376 height 21
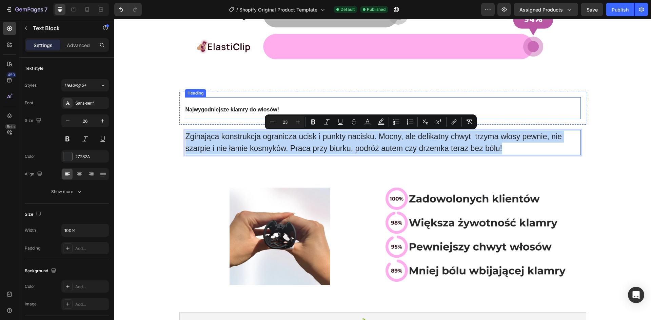
click at [231, 107] on span "Najwygodniejsze klamry do włosów!" at bounding box center [232, 110] width 94 height 6
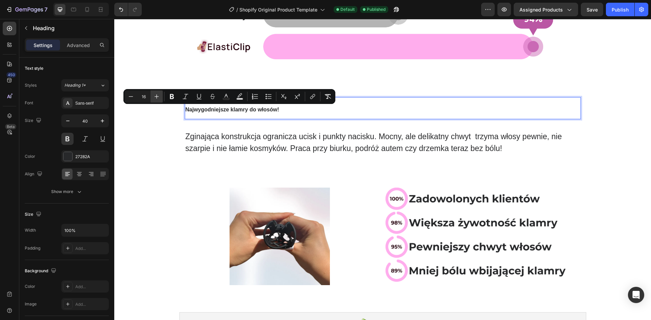
click at [156, 95] on icon "Editor contextual toolbar" at bounding box center [156, 96] width 7 height 7
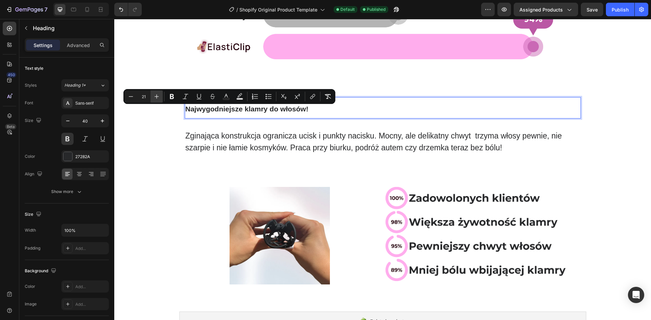
click at [156, 95] on icon "Editor contextual toolbar" at bounding box center [156, 96] width 7 height 7
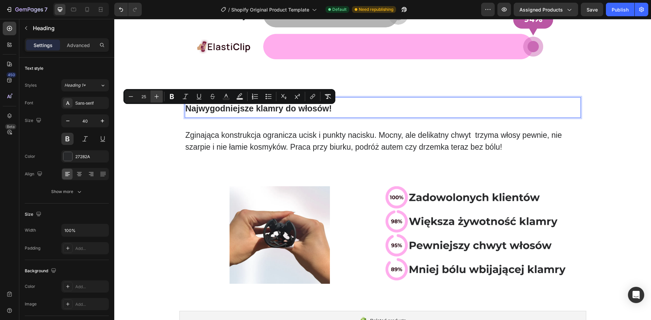
click at [156, 95] on icon "Editor contextual toolbar" at bounding box center [156, 96] width 7 height 7
type input "26"
click at [251, 146] on span "Zginająca konstrukcja ogranicza ucisk i punkty nacisku. Mocny, ale delikatny ch…" at bounding box center [373, 141] width 376 height 21
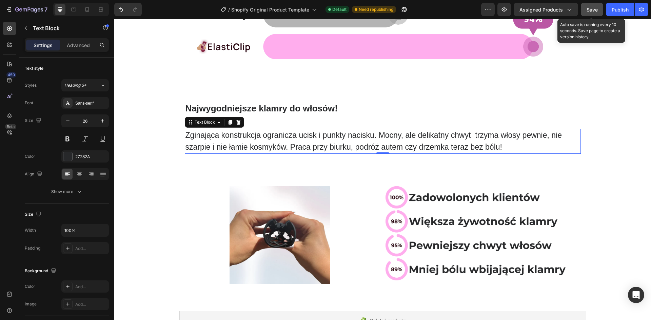
click at [590, 11] on span "Save" at bounding box center [591, 10] width 11 height 6
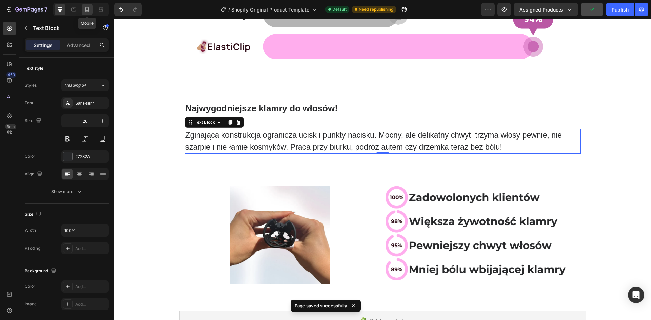
click at [85, 9] on icon at bounding box center [87, 9] width 7 height 7
type input "13"
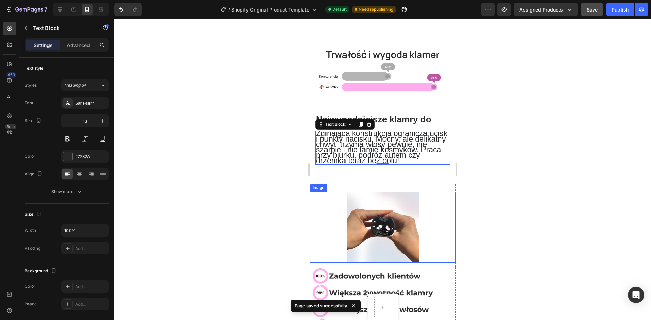
scroll to position [24, 0]
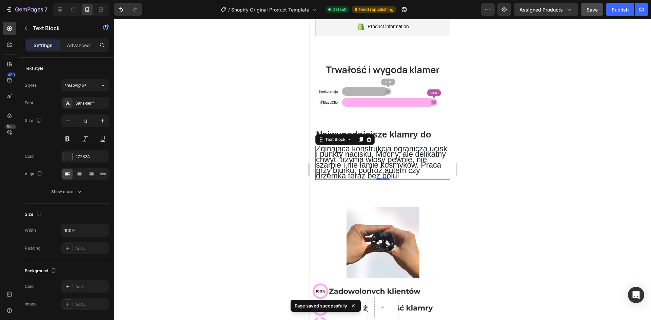
click at [470, 173] on div at bounding box center [382, 169] width 537 height 301
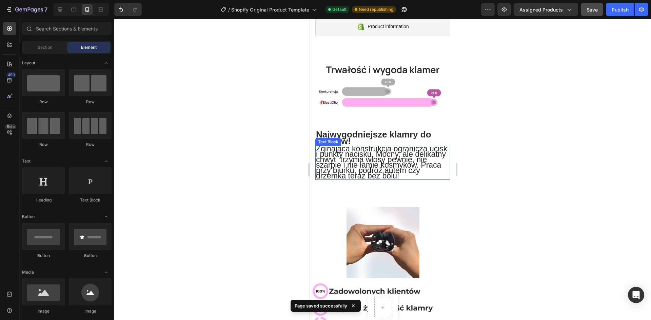
click at [400, 164] on span "Zginająca konstrukcja ogranicza ucisk i punkty nacisku. Mocny, ale delikatny ch…" at bounding box center [381, 162] width 131 height 36
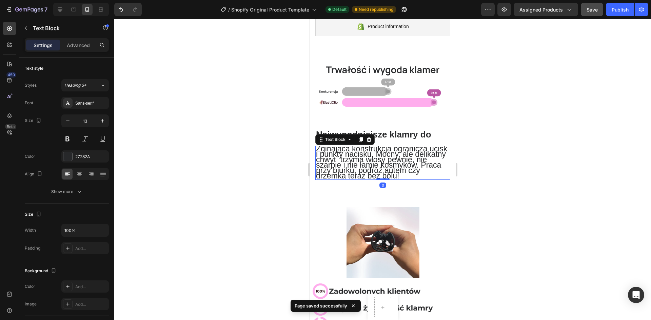
click at [491, 149] on div at bounding box center [382, 169] width 537 height 301
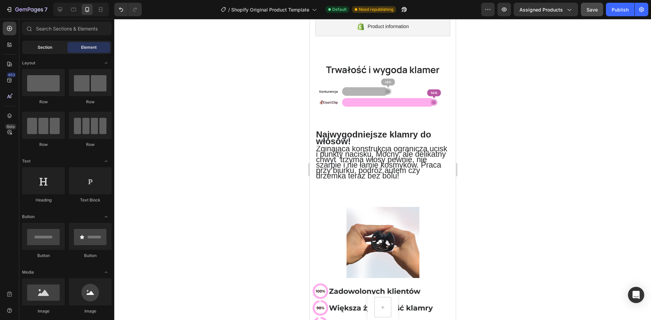
click at [43, 43] on div "Section" at bounding box center [44, 47] width 43 height 11
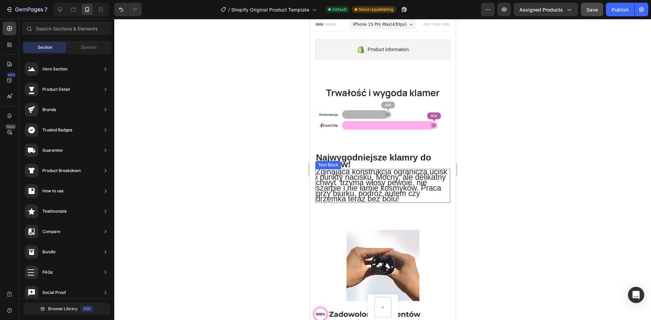
scroll to position [0, 0]
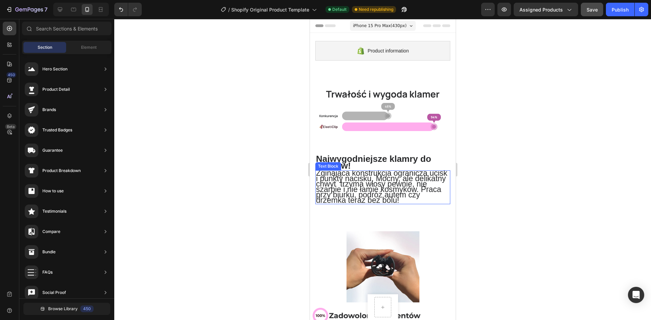
click at [391, 192] on span "Zginająca konstrukcja ogranicza ucisk i punkty nacisku. Mocny, ale delikatny ch…" at bounding box center [381, 187] width 131 height 36
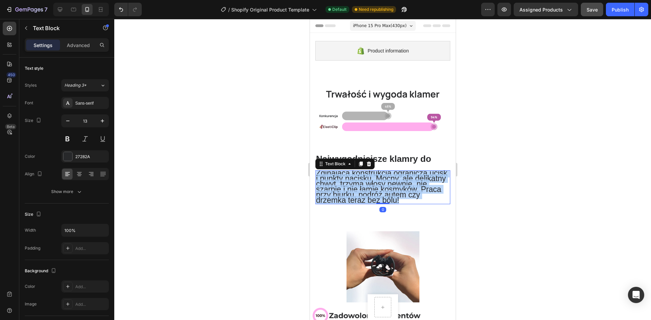
click at [391, 192] on span "Zginająca konstrukcja ogranicza ucisk i punkty nacisku. Mocny, ale delikatny ch…" at bounding box center [381, 187] width 131 height 36
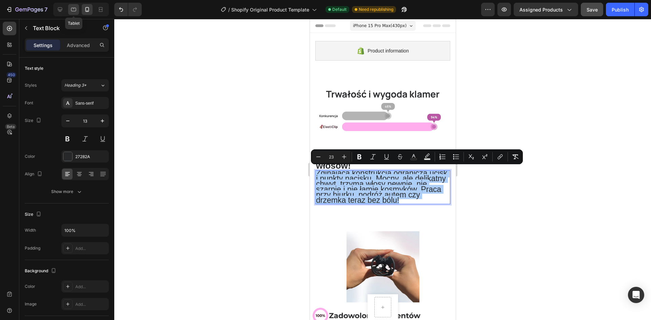
click at [70, 11] on icon at bounding box center [73, 9] width 7 height 7
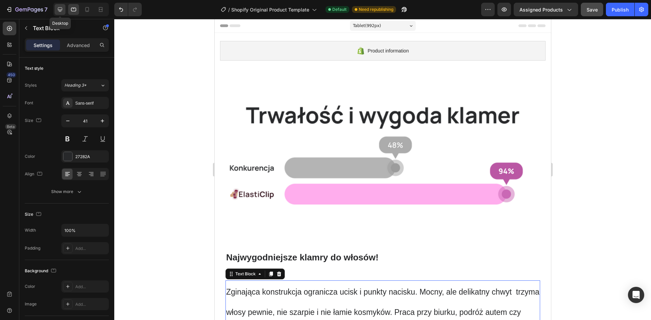
click at [59, 9] on icon at bounding box center [60, 9] width 7 height 7
type input "26"
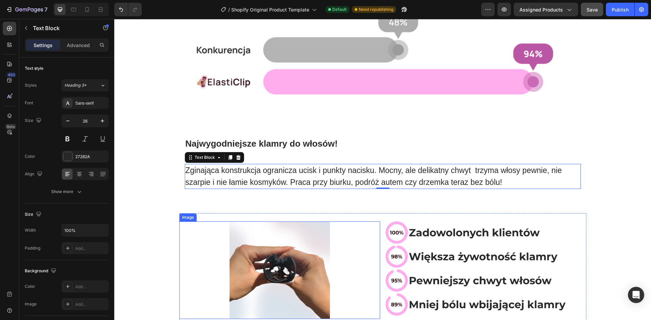
scroll to position [120, 0]
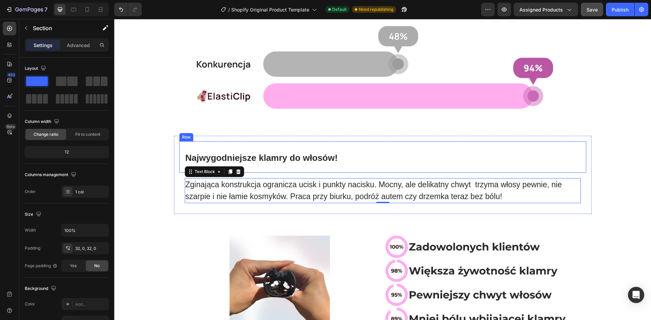
click at [168, 146] on div "Image Row ⁠⁠⁠⁠⁠⁠⁠ Najwygodniejsze klamry do włosów! Heading Row Zginająca konst…" at bounding box center [382, 151] width 537 height 382
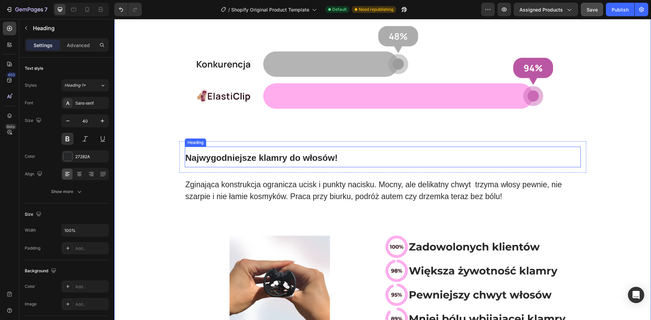
click at [219, 162] on span "Najwygodniejsze klamry do włosów!" at bounding box center [261, 158] width 152 height 10
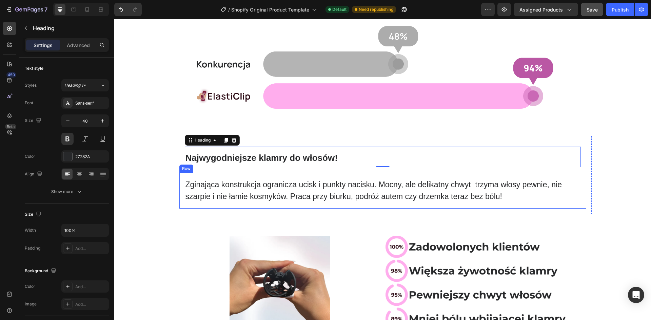
click at [214, 182] on span "Zginająca konstrukcja ogranicza ucisk i punkty nacisku. Mocny, ale delikatny ch…" at bounding box center [373, 190] width 376 height 21
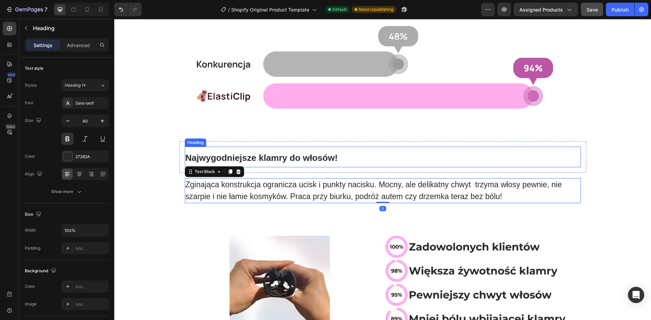
click at [229, 157] on span "Najwygodniejsze klamry do włosów!" at bounding box center [261, 158] width 152 height 10
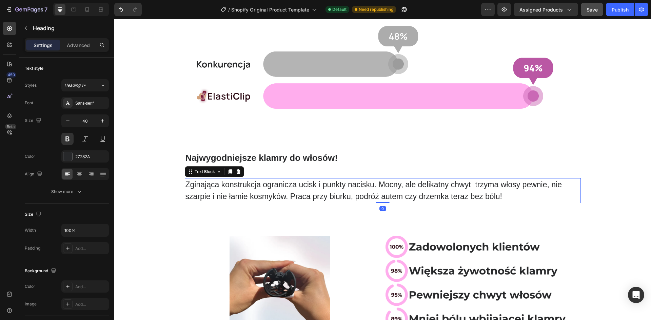
click at [233, 193] on span "Zginająca konstrukcja ogranicza ucisk i punkty nacisku. Mocny, ale delikatny ch…" at bounding box center [373, 190] width 376 height 21
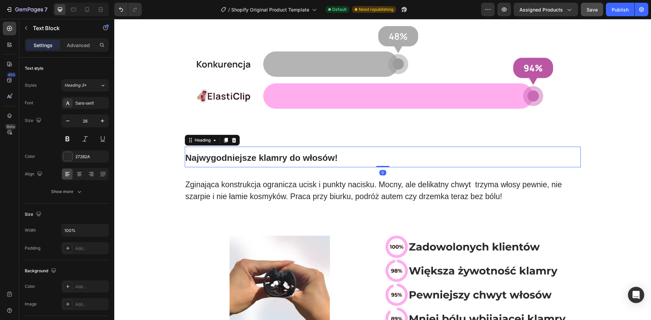
click at [233, 156] on span "Najwygodniejsze klamry do włosów!" at bounding box center [261, 158] width 152 height 10
click at [212, 141] on icon at bounding box center [214, 140] width 5 height 5
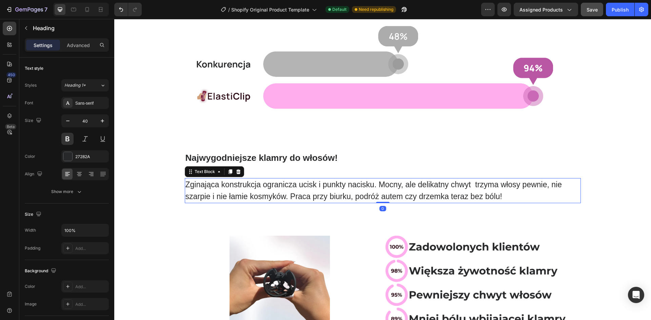
click at [247, 189] on p "Zginająca konstrukcja ogranicza ucisk i punkty nacisku. Mocny, ale delikatny ch…" at bounding box center [382, 191] width 395 height 24
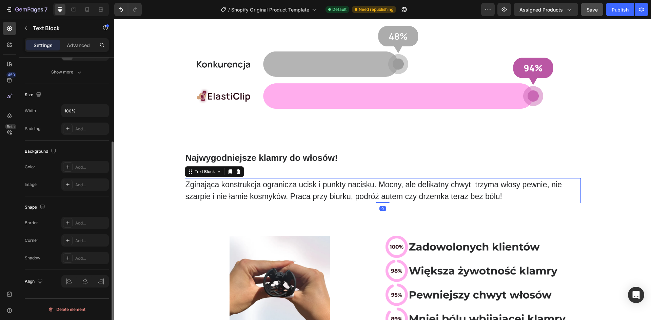
scroll to position [0, 0]
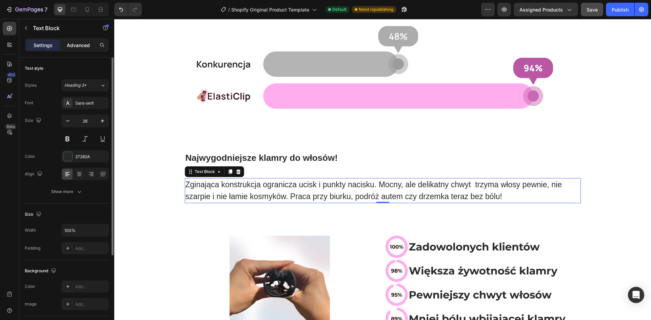
click at [75, 42] on p "Advanced" at bounding box center [78, 45] width 23 height 7
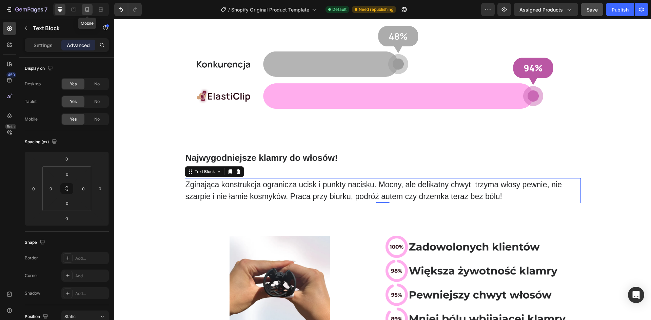
click at [86, 11] on icon at bounding box center [87, 9] width 7 height 7
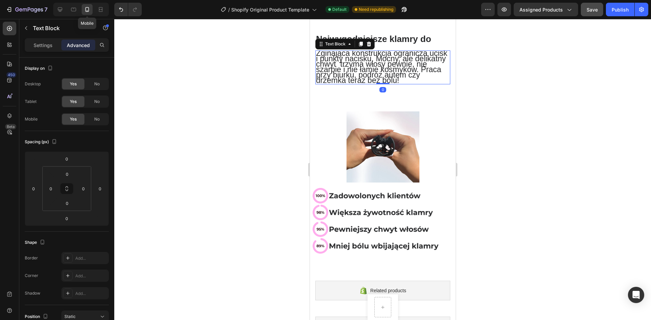
scroll to position [126, 0]
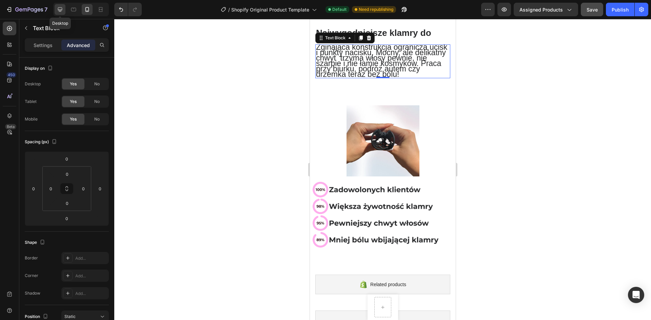
click at [64, 9] on div at bounding box center [60, 9] width 11 height 11
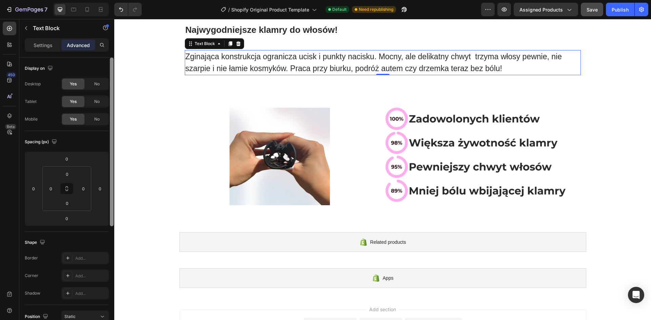
scroll to position [256, 0]
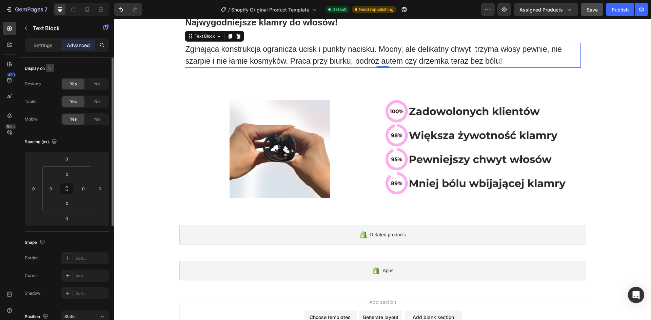
click at [48, 69] on icon "button" at bounding box center [50, 68] width 7 height 7
click at [55, 102] on button "button" at bounding box center [51, 103] width 11 height 11
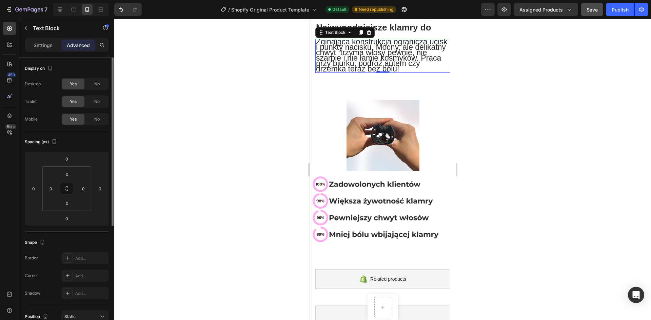
scroll to position [126, 0]
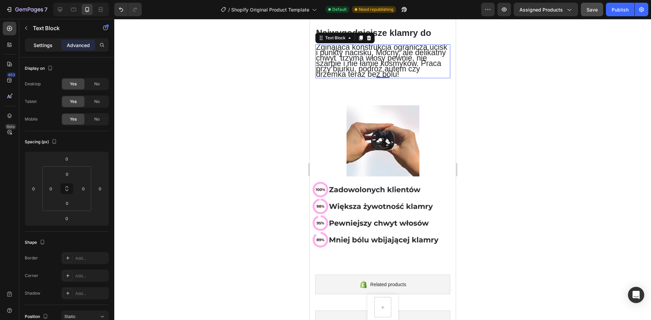
click at [38, 43] on p "Settings" at bounding box center [43, 45] width 19 height 7
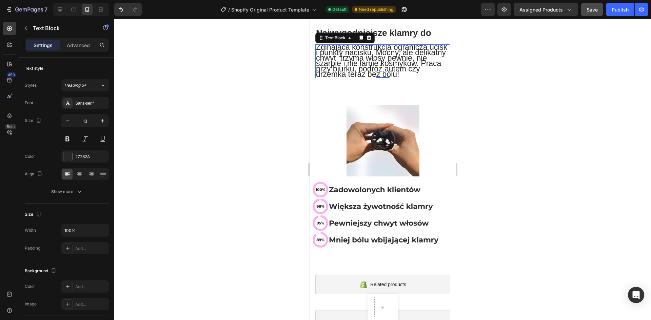
click at [69, 52] on div "Settings Advanced" at bounding box center [67, 45] width 84 height 14
click at [71, 50] on div "Advanced" at bounding box center [78, 45] width 34 height 11
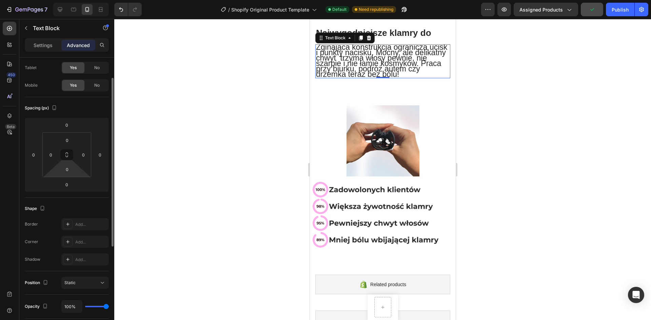
scroll to position [0, 0]
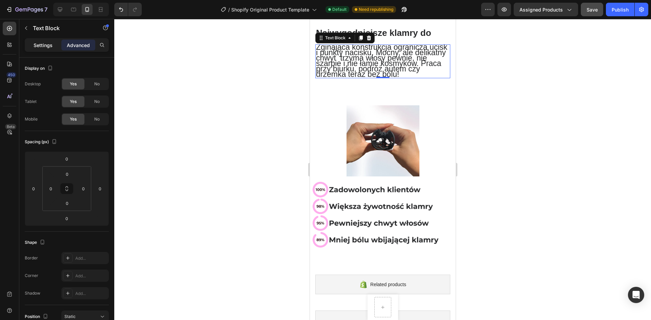
click at [50, 43] on p "Settings" at bounding box center [43, 45] width 19 height 7
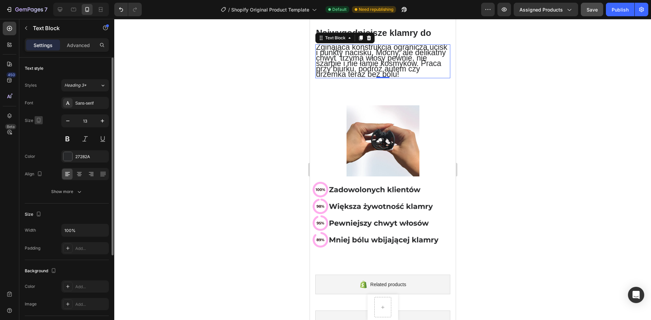
click at [38, 121] on icon "button" at bounding box center [38, 120] width 7 height 7
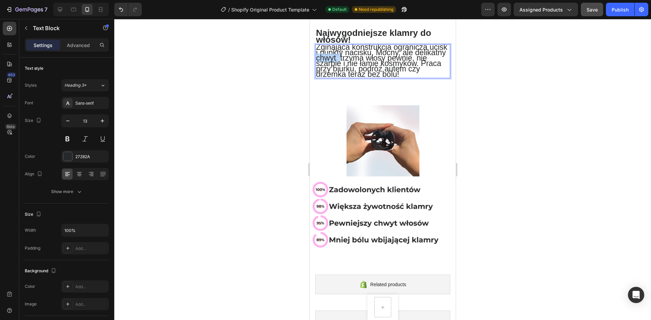
click at [349, 58] on span "Zginająca konstrukcja ogranicza ucisk i punkty nacisku. Mocny, ale delikatny ch…" at bounding box center [381, 61] width 131 height 36
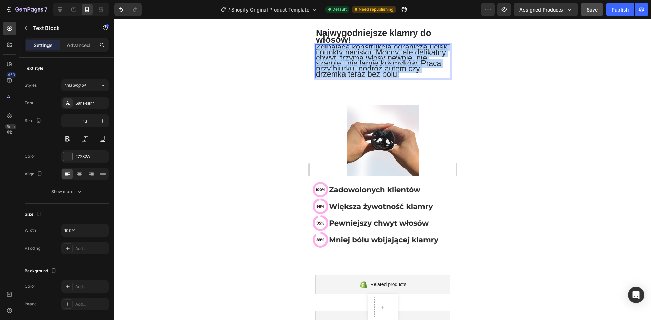
click at [349, 58] on span "Zginająca konstrukcja ogranicza ucisk i punkty nacisku. Mocny, ale delikatny ch…" at bounding box center [381, 61] width 131 height 36
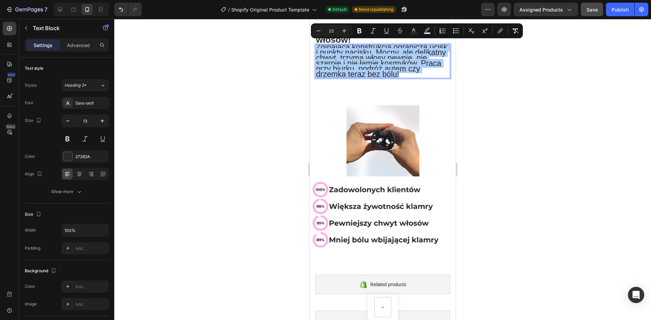
click at [327, 31] on input "23" at bounding box center [331, 31] width 14 height 8
click at [332, 31] on input "23" at bounding box center [331, 31] width 14 height 8
click at [341, 68] on span "Zginająca konstrukcja ogranicza ucisk i punkty nacisku. Mocny, ale delikatny ch…" at bounding box center [381, 61] width 131 height 36
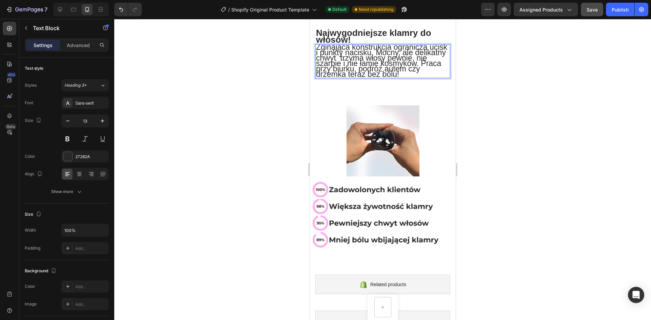
click at [373, 71] on span "Zginająca konstrukcja ogranicza ucisk i punkty nacisku. Mocny, ale delikatny ch…" at bounding box center [381, 61] width 131 height 36
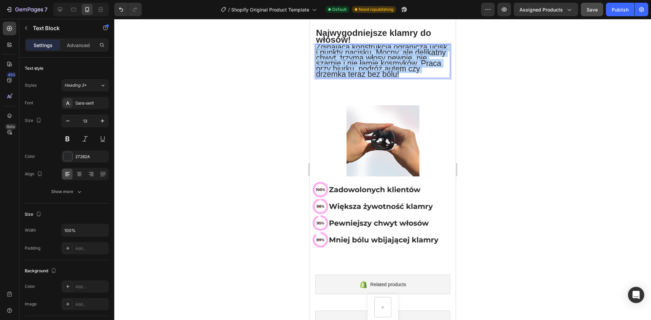
click at [373, 71] on span "Zginająca konstrukcja ogranicza ucisk i punkty nacisku. Mocny, ale delikatny ch…" at bounding box center [381, 61] width 131 height 36
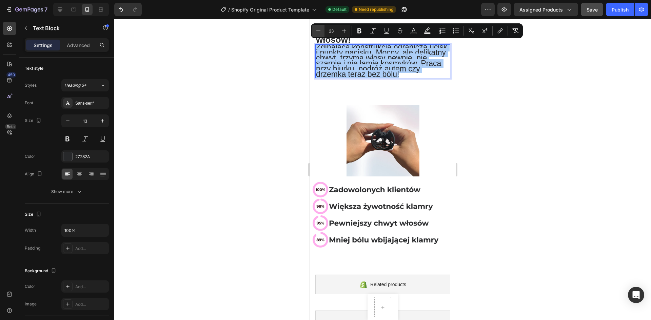
click at [322, 29] on button "Minus" at bounding box center [318, 31] width 12 height 12
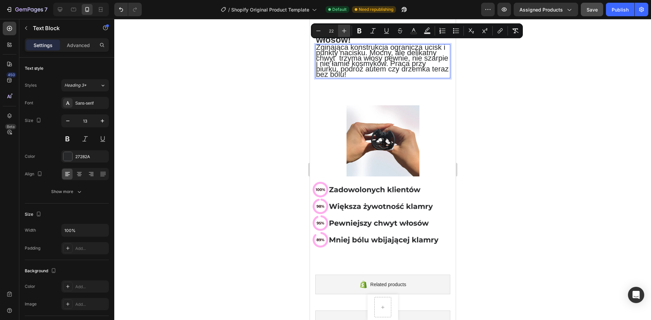
click at [346, 27] on button "Plus" at bounding box center [344, 31] width 12 height 12
type input "23"
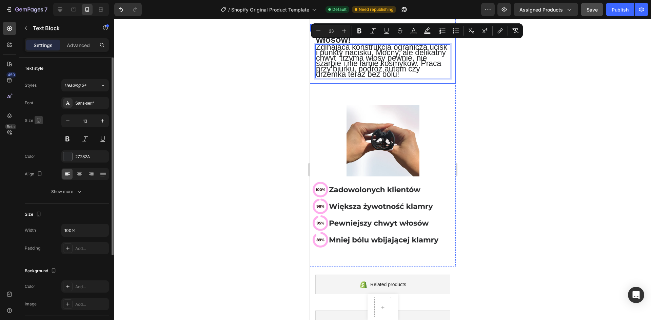
click at [35, 120] on icon "button" at bounding box center [38, 120] width 7 height 7
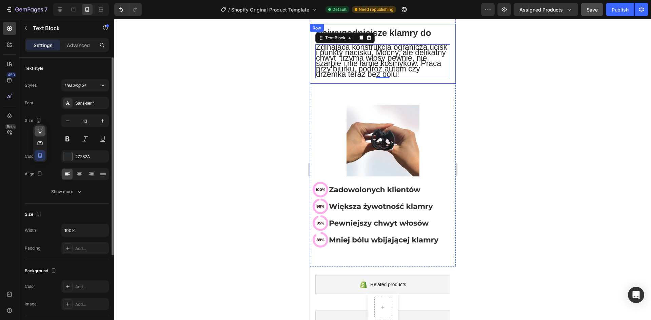
click at [42, 132] on icon "button" at bounding box center [40, 131] width 7 height 7
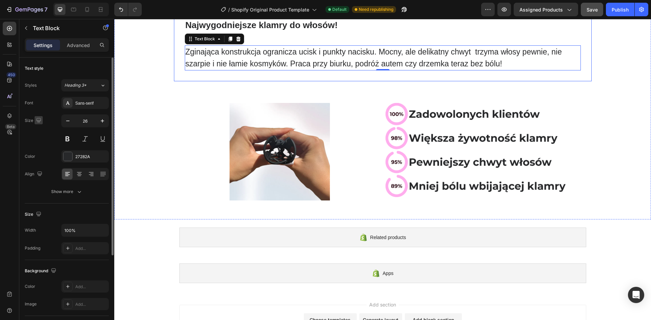
scroll to position [256, 0]
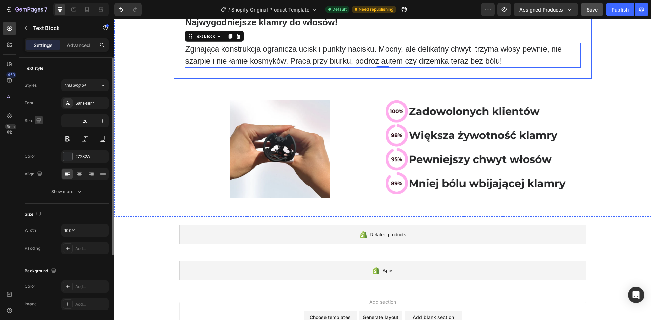
click at [42, 118] on icon "button" at bounding box center [38, 120] width 7 height 7
click at [42, 156] on icon "button" at bounding box center [40, 155] width 7 height 7
type input "13"
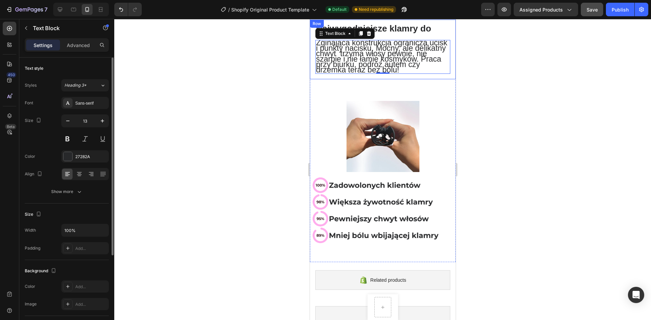
scroll to position [126, 0]
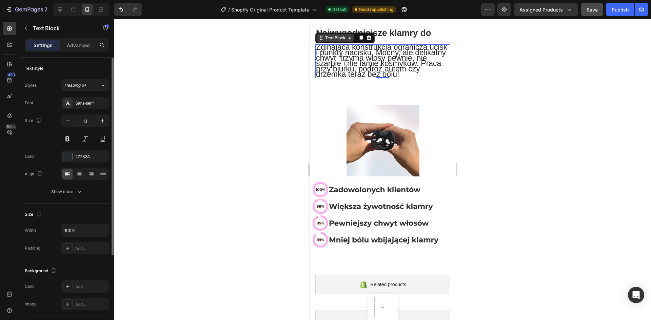
click at [327, 37] on div "Text Block" at bounding box center [334, 38] width 23 height 6
click at [334, 39] on div "Text Block" at bounding box center [334, 38] width 23 height 6
click at [356, 53] on span "Zginająca konstrukcja ogranicza ucisk i punkty nacisku. Mocny, ale delikatny ch…" at bounding box center [381, 61] width 131 height 36
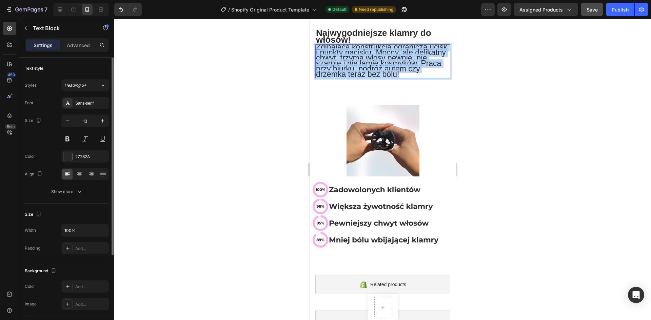
click at [356, 53] on span "Zginająca konstrukcja ogranicza ucisk i punkty nacisku. Mocny, ale delikatny ch…" at bounding box center [381, 61] width 131 height 36
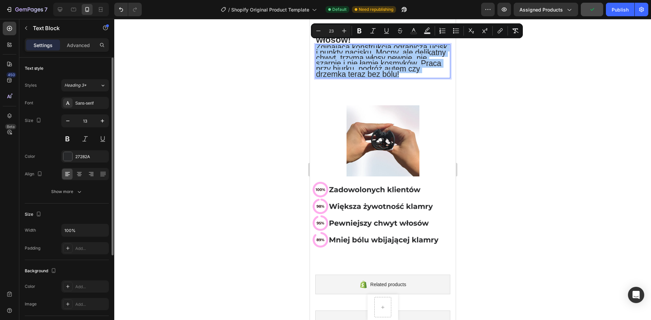
click at [336, 31] on input "23" at bounding box center [331, 31] width 14 height 8
type input "2"
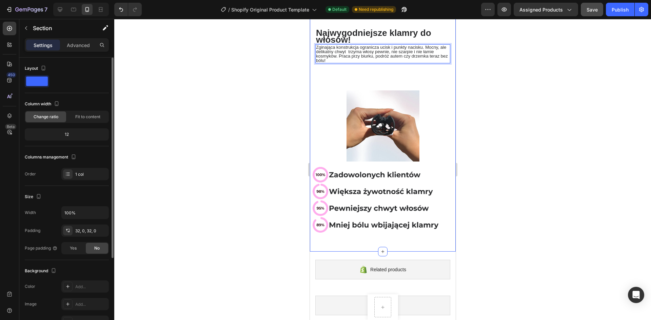
click at [403, 71] on div "Image Row ⁠⁠⁠⁠⁠⁠⁠ Najwygodniejsze klamry do włosów! Heading Row Zginająca konst…" at bounding box center [383, 97] width 146 height 287
click at [337, 57] on span "Zginająca konstrukcja ogranicza ucisk i punkty nacisku. Mocny, ale delikatny ch…" at bounding box center [382, 54] width 132 height 18
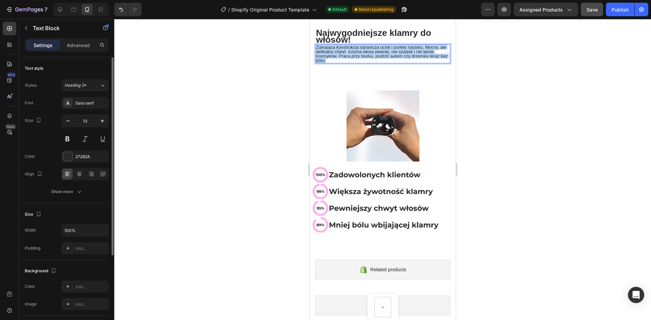
click at [337, 57] on span "Zginająca konstrukcja ogranicza ucisk i punkty nacisku. Mocny, ale delikatny ch…" at bounding box center [382, 54] width 132 height 18
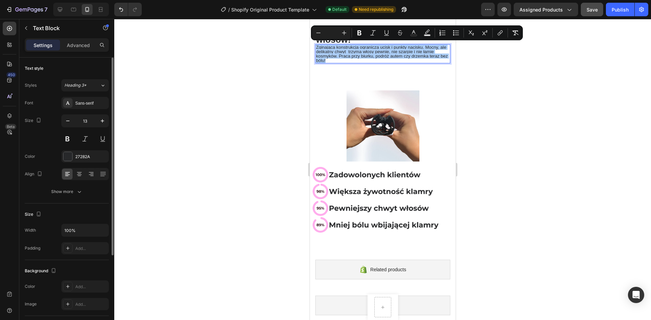
click at [290, 56] on div at bounding box center [382, 169] width 537 height 301
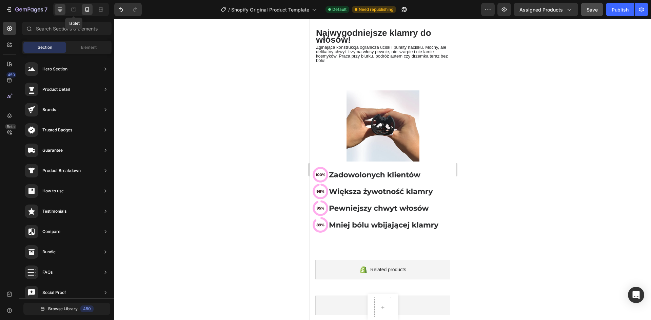
click at [65, 11] on div at bounding box center [60, 9] width 11 height 11
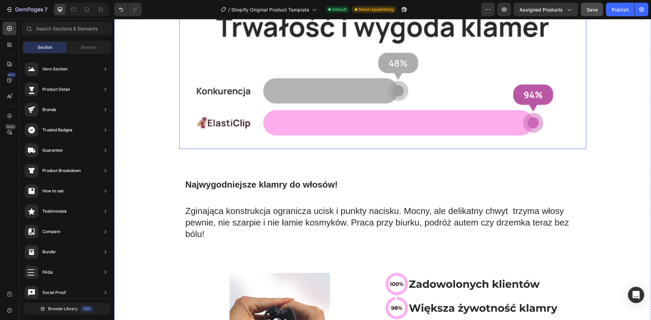
scroll to position [93, 0]
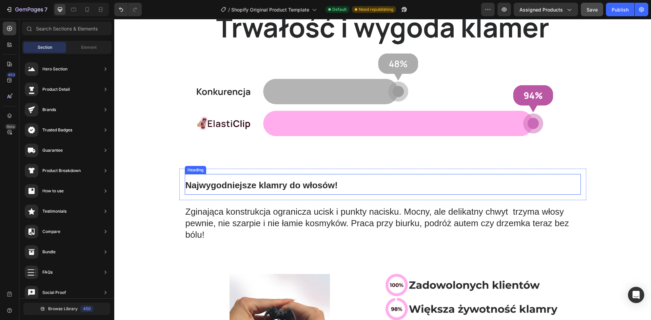
click at [210, 218] on p "Zginająca konstrukcja ogranicza ucisk i punkty nacisku. Mocny, ale delikatny ch…" at bounding box center [382, 223] width 395 height 34
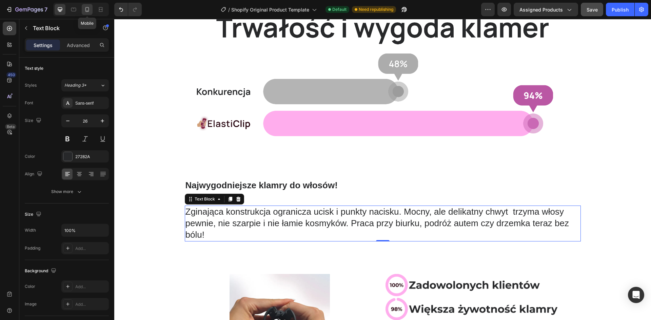
click at [89, 8] on icon at bounding box center [87, 9] width 4 height 5
type input "13"
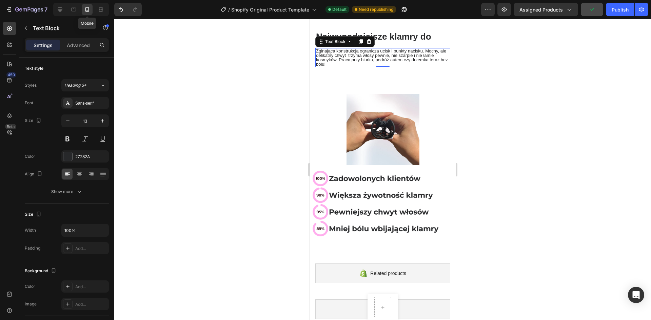
scroll to position [126, 0]
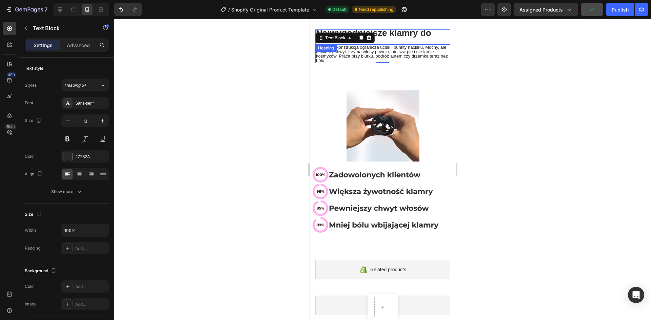
click at [409, 34] on span "Najwygodniejsze klamry do włosów!" at bounding box center [373, 36] width 115 height 17
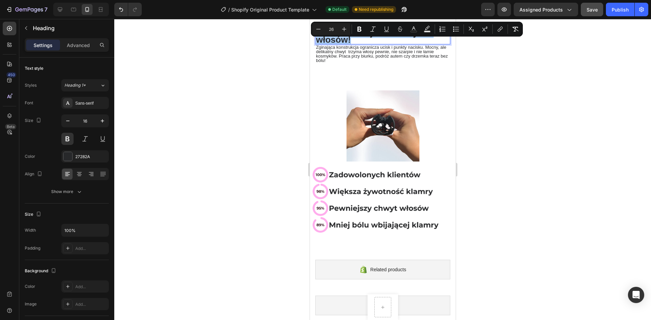
click at [337, 29] on input "26" at bounding box center [331, 29] width 14 height 8
type input "2"
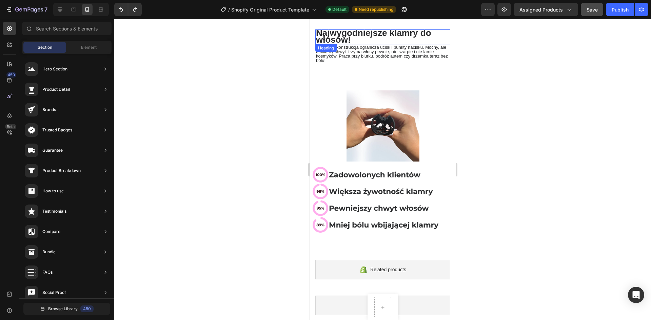
click at [323, 39] on span "Najwygodniejsze klamry do włosów!" at bounding box center [373, 36] width 115 height 17
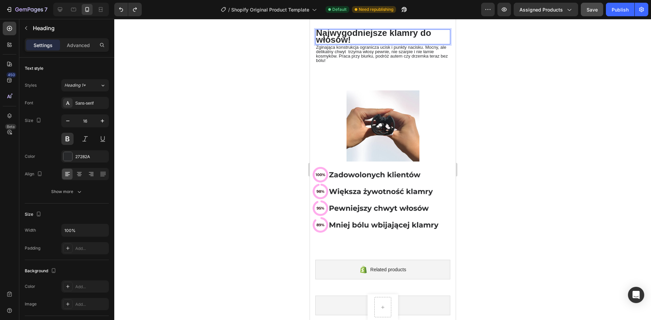
click at [325, 38] on span "Najwygodniejsze klamry do włosów!" at bounding box center [373, 36] width 115 height 17
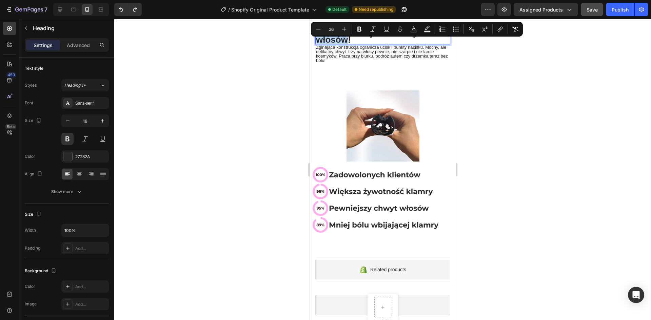
click at [332, 39] on span "Najwygodniejsze klamry do włosów!" at bounding box center [373, 36] width 115 height 17
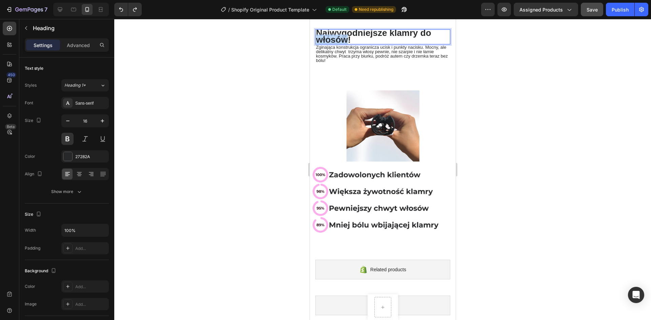
click at [332, 39] on span "Najwygodniejsze klamry do włosów!" at bounding box center [373, 36] width 115 height 17
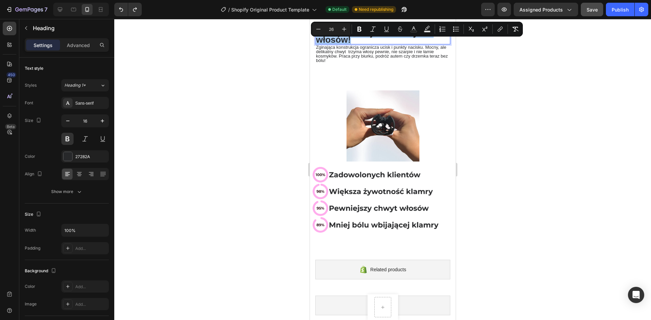
click at [335, 29] on input "26" at bounding box center [331, 29] width 14 height 8
type input "2"
click at [305, 79] on div at bounding box center [382, 169] width 537 height 301
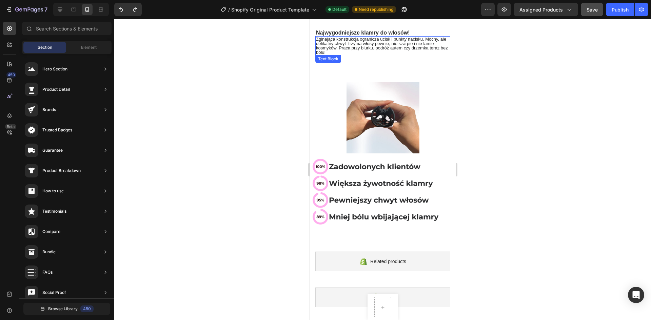
click at [335, 31] on span "Najwygodniejsze klamry do włosów!" at bounding box center [363, 33] width 94 height 6
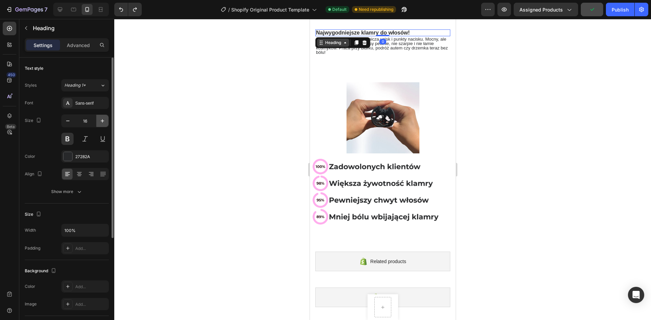
click at [98, 123] on button "button" at bounding box center [102, 121] width 12 height 12
click at [100, 123] on icon "button" at bounding box center [102, 121] width 7 height 7
type input "18"
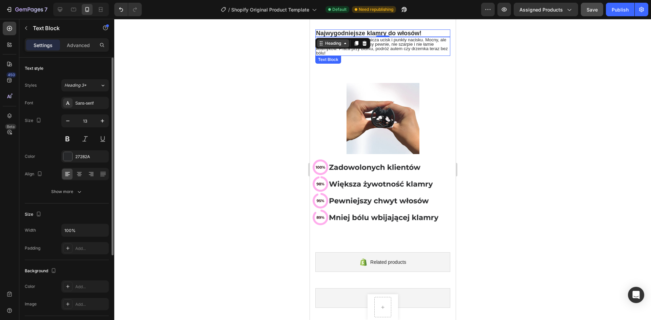
click at [402, 44] on span "Zginająca konstrukcja ogranicza ucisk i punkty nacisku. Mocny, ale delikatny ch…" at bounding box center [382, 46] width 132 height 18
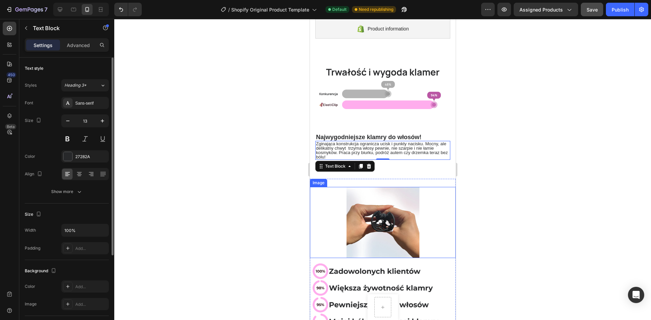
scroll to position [0, 0]
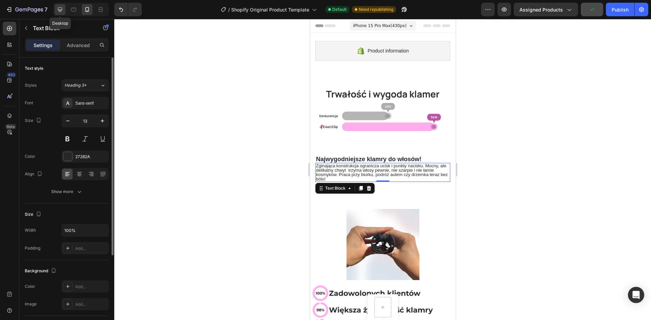
click at [64, 10] on div at bounding box center [60, 9] width 11 height 11
type input "26"
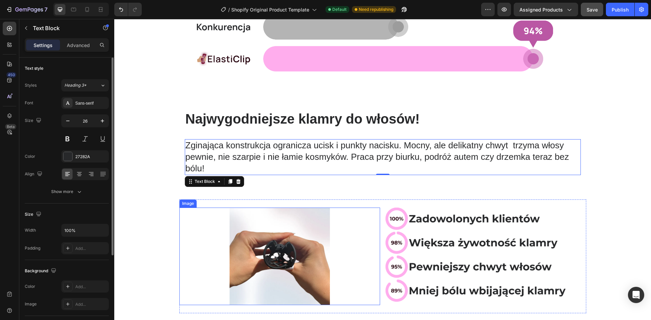
scroll to position [152, 0]
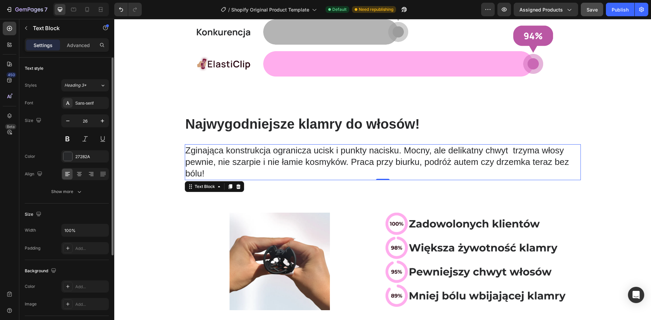
click at [215, 123] on span "Najwygodniejsze klamry do włosów!" at bounding box center [302, 124] width 234 height 15
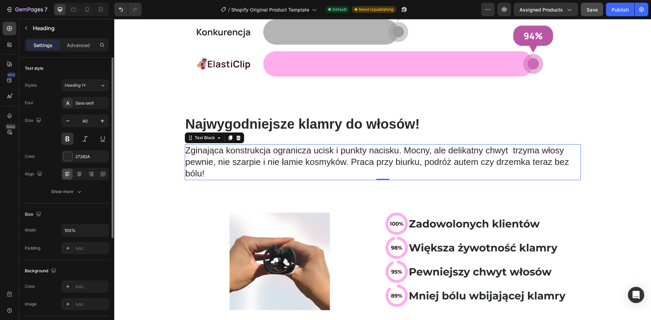
click at [226, 159] on span "Zginająca konstrukcja ogranicza ucisk i punkty nacisku. Mocny, ale delikatny ch…" at bounding box center [376, 161] width 383 height 33
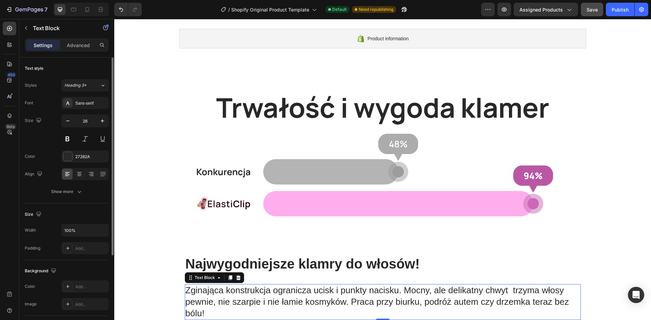
scroll to position [0, 0]
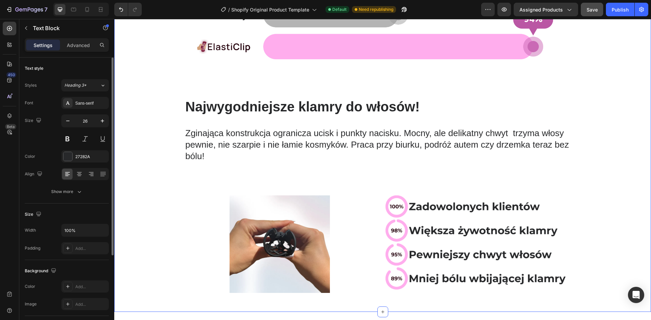
click at [158, 167] on div "Image Row Najwygodniejsze klamry do włosów! Heading Row Zginająca konstrukcja o…" at bounding box center [382, 105] width 537 height 391
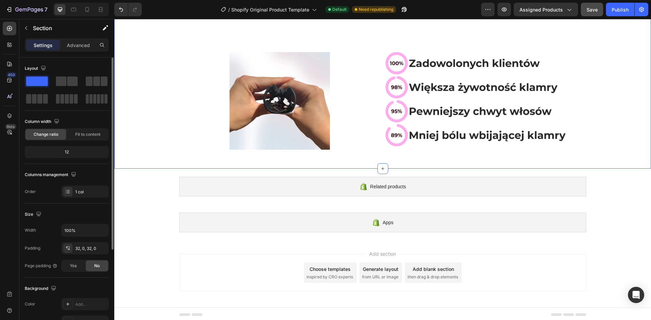
scroll to position [315, 0]
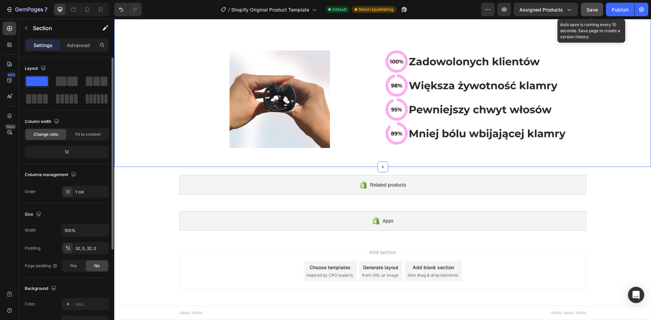
click at [592, 8] on span "Save" at bounding box center [591, 10] width 11 height 6
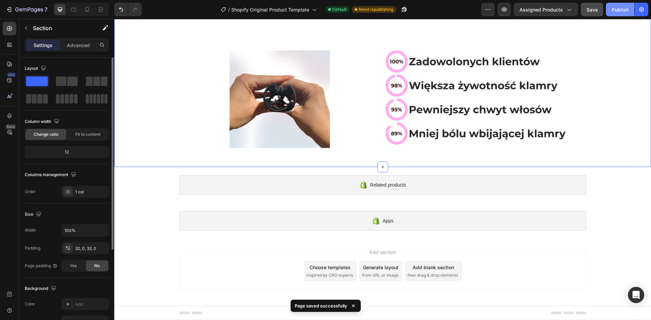
click at [622, 8] on div "Publish" at bounding box center [620, 9] width 17 height 7
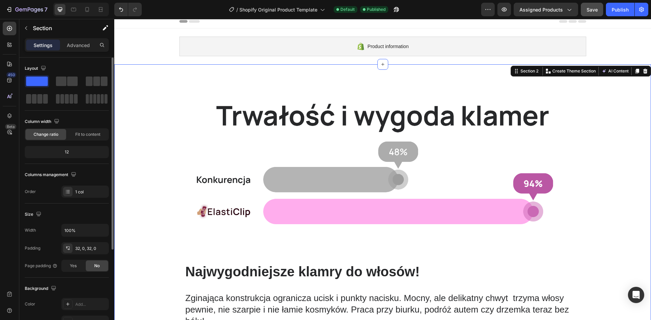
scroll to position [0, 0]
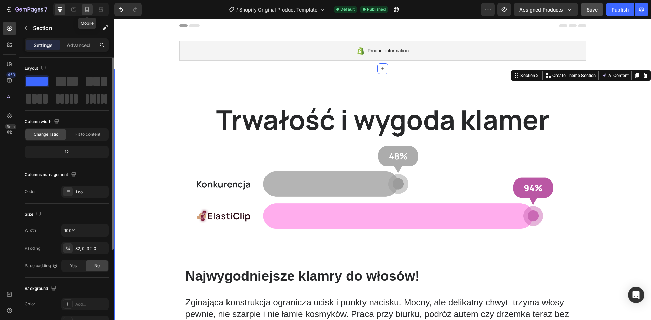
click at [85, 7] on icon at bounding box center [87, 9] width 7 height 7
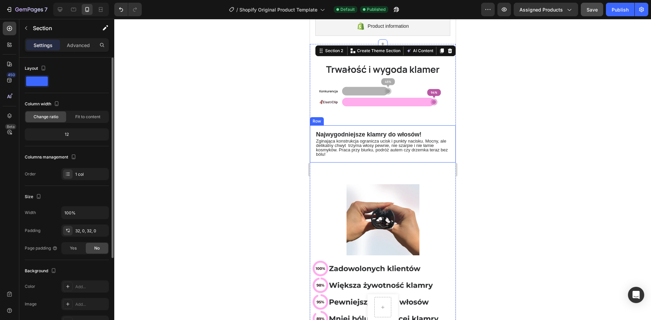
scroll to position [26, 0]
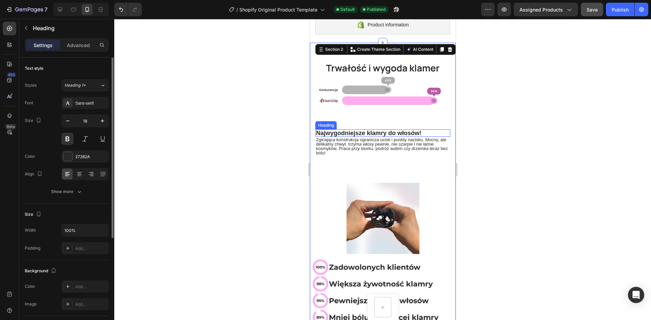
click at [361, 132] on span "Najwygodniejsze klamry do włosów!" at bounding box center [368, 133] width 105 height 7
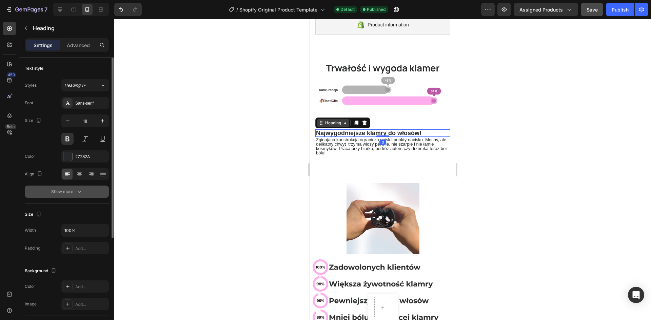
click at [80, 191] on icon "button" at bounding box center [79, 191] width 7 height 7
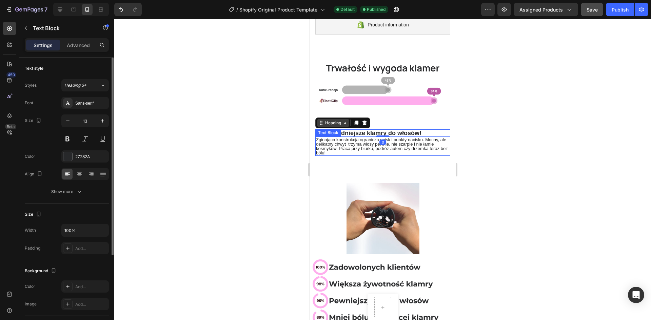
click at [365, 145] on span "Zginająca konstrukcja ogranicza ucisk i punkty nacisku. Mocny, ale delikatny ch…" at bounding box center [382, 146] width 132 height 18
click at [541, 126] on div at bounding box center [382, 169] width 537 height 301
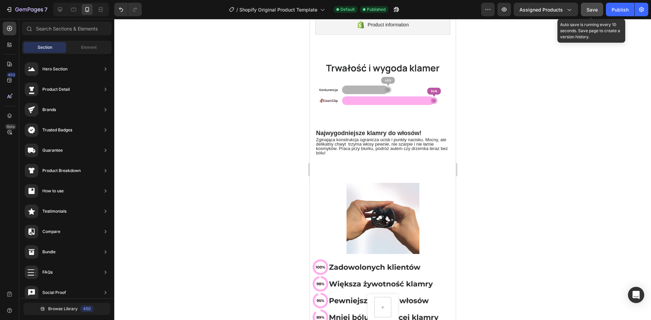
click at [591, 12] on span "Save" at bounding box center [591, 10] width 11 height 6
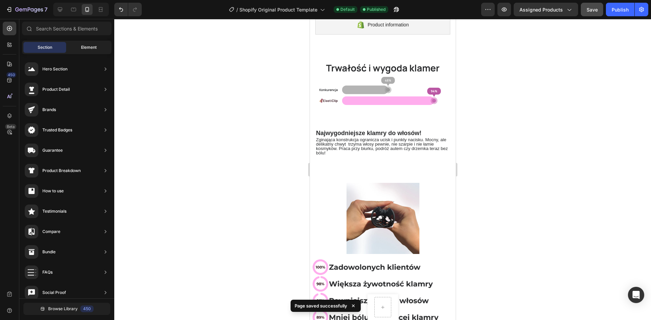
click at [89, 51] on div "Element" at bounding box center [88, 47] width 43 height 11
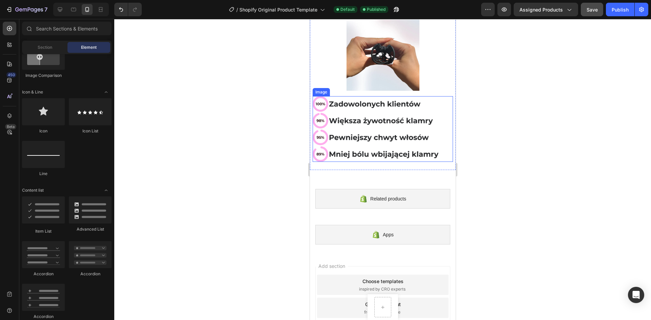
scroll to position [196, 0]
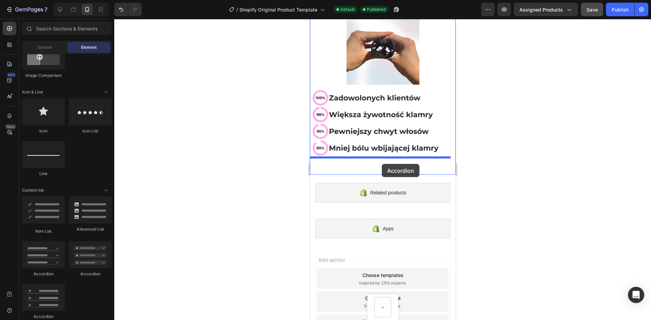
drag, startPoint x: 348, startPoint y: 276, endPoint x: 381, endPoint y: 164, distance: 116.5
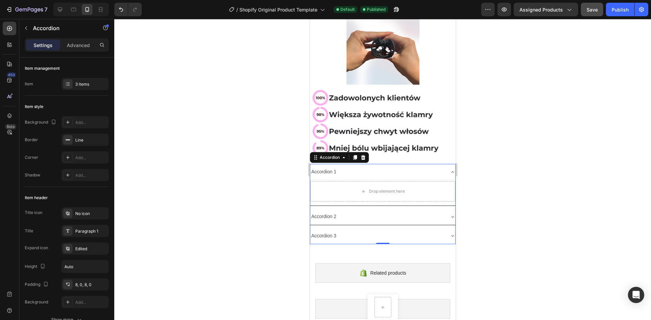
click at [371, 169] on div "Accordion 1" at bounding box center [377, 172] width 134 height 11
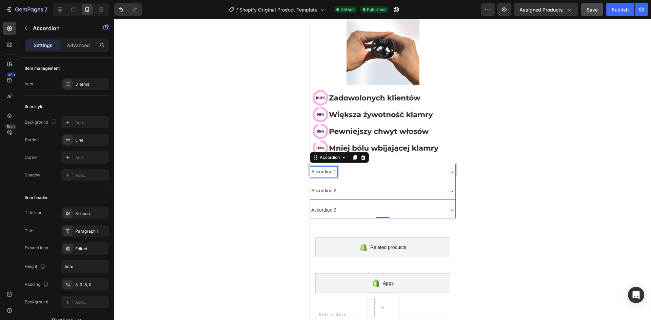
click at [330, 167] on div "Accordion 1" at bounding box center [323, 172] width 27 height 11
click at [330, 168] on p "Accordion 1" at bounding box center [323, 172] width 25 height 8
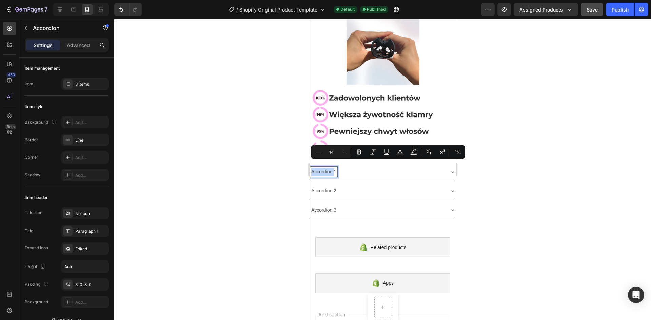
click at [330, 168] on p "Accordion 1" at bounding box center [323, 172] width 25 height 8
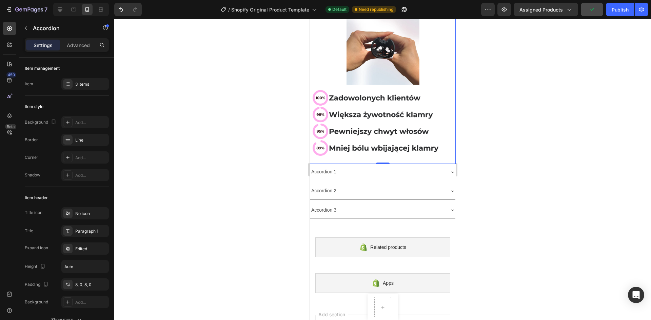
click at [337, 155] on div "Image Image Row 0" at bounding box center [383, 84] width 146 height 159
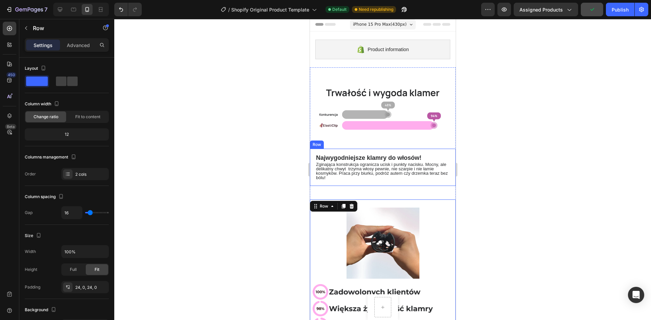
scroll to position [0, 0]
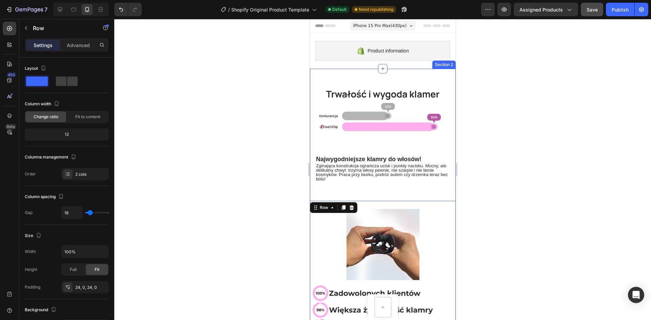
click at [324, 72] on div "Image Row Najwygodniejsze klamry do włosów! Heading Row Zginająca konstrukcja o…" at bounding box center [383, 247] width 146 height 356
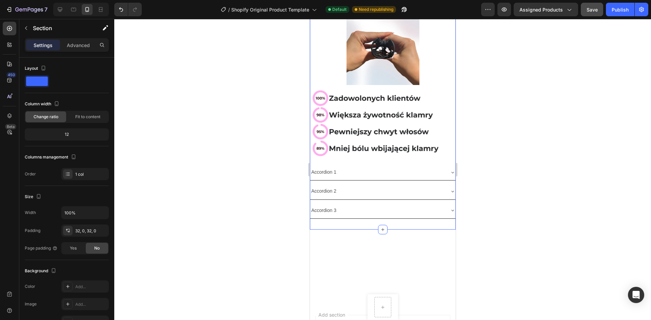
scroll to position [203, 0]
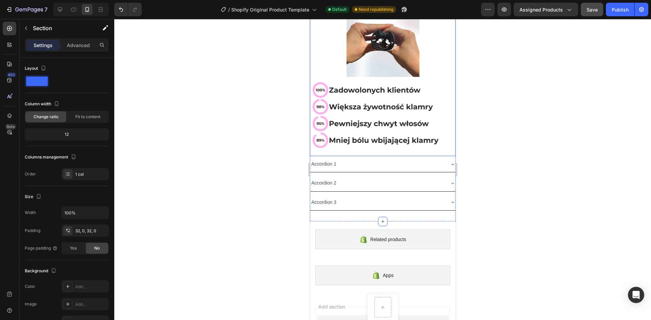
click at [77, 39] on div "Settings Advanced" at bounding box center [67, 45] width 84 height 14
click at [78, 42] on p "Advanced" at bounding box center [78, 45] width 23 height 7
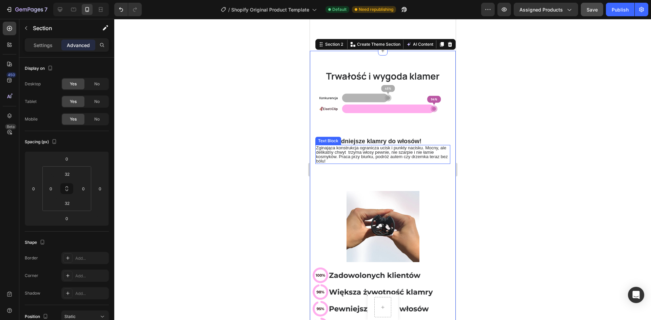
scroll to position [0, 0]
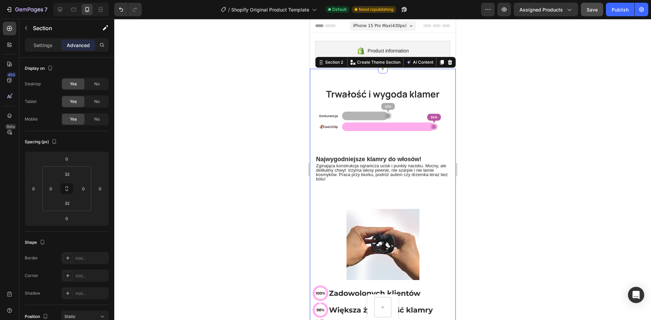
click at [337, 75] on div "Image Row Najwygodniejsze klamry do włosów! Heading Row Zginająca konstrukcja o…" at bounding box center [383, 247] width 146 height 356
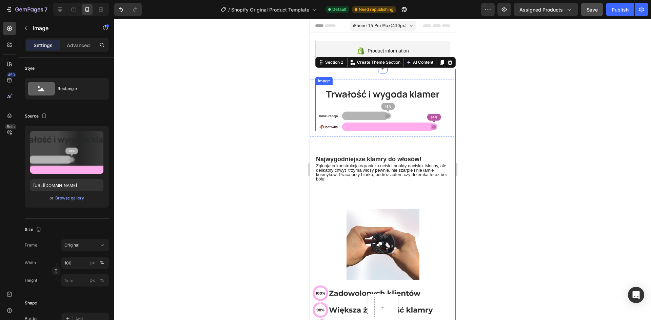
click at [341, 102] on img at bounding box center [382, 108] width 135 height 46
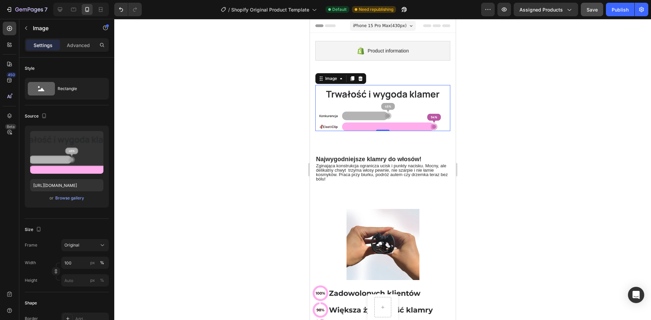
click at [78, 51] on div "Settings Advanced" at bounding box center [67, 45] width 84 height 14
click at [78, 49] on div "Advanced" at bounding box center [78, 45] width 34 height 11
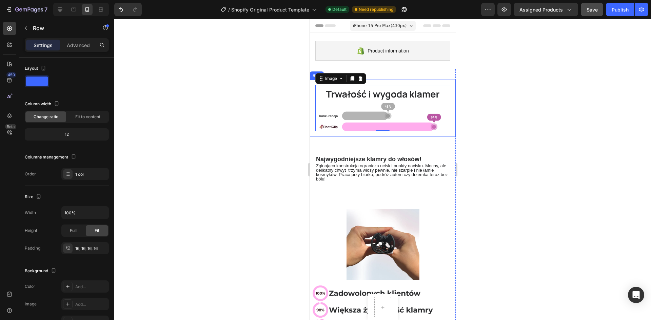
click at [311, 103] on div "Image 0 Row" at bounding box center [383, 108] width 146 height 57
click at [72, 45] on p "Advanced" at bounding box center [78, 45] width 23 height 7
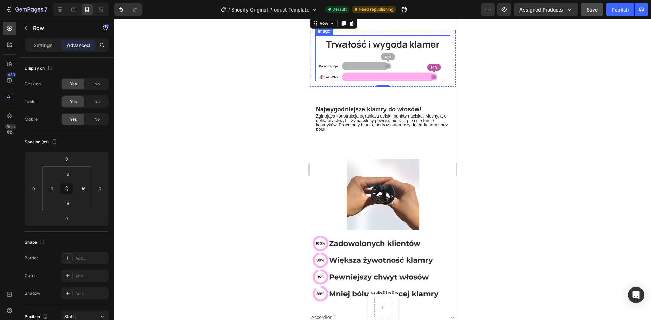
scroll to position [68, 0]
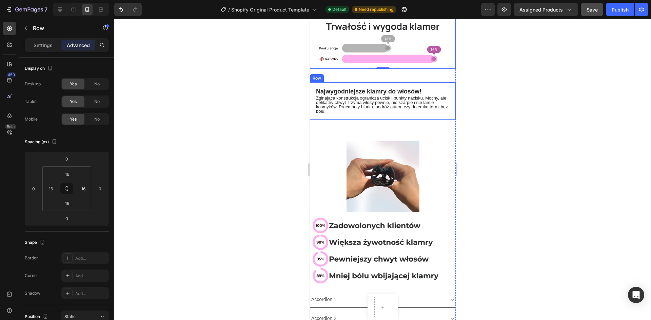
click at [313, 85] on div "Najwygodniejsze klamry do włosów! Heading Row Zginająca konstrukcja ogranicza u…" at bounding box center [383, 100] width 146 height 37
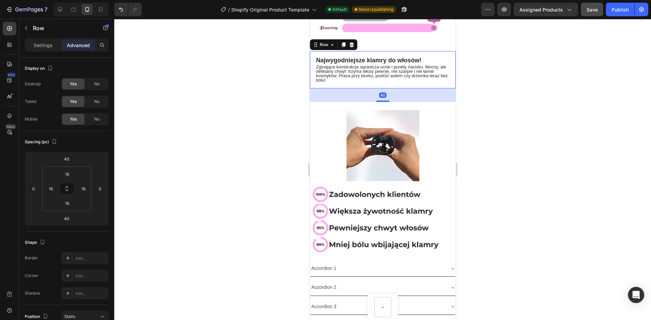
scroll to position [102, 0]
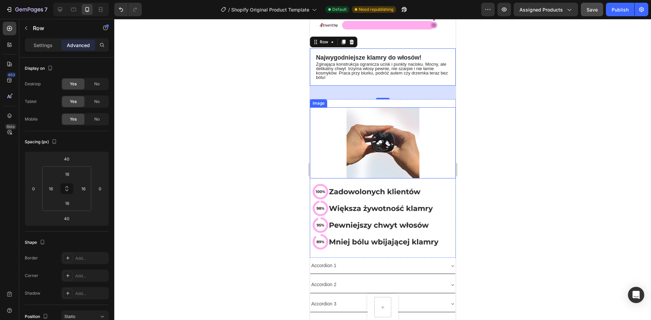
click at [322, 126] on div at bounding box center [383, 142] width 146 height 71
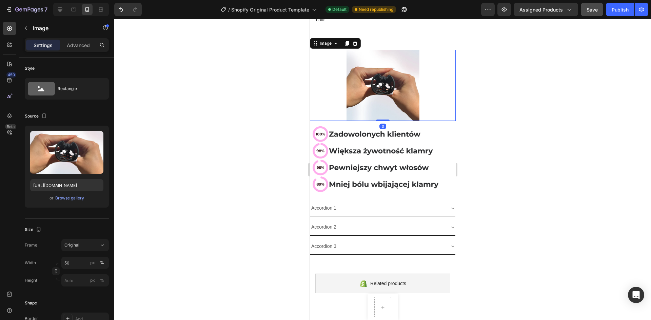
scroll to position [169, 0]
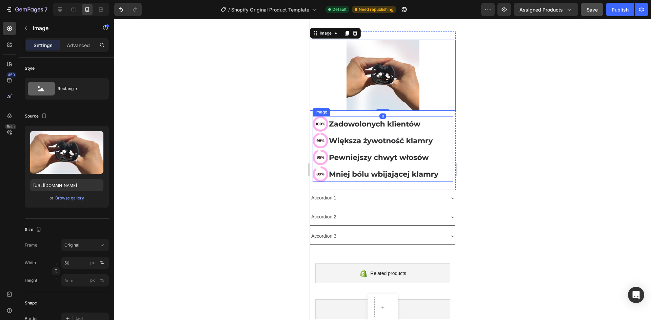
click at [324, 132] on img at bounding box center [382, 149] width 140 height 66
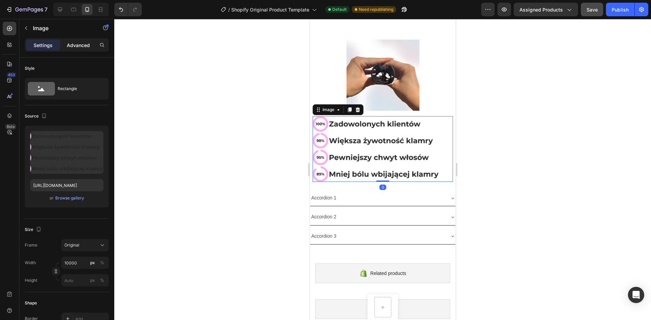
click at [73, 49] on div "Advanced" at bounding box center [78, 45] width 34 height 11
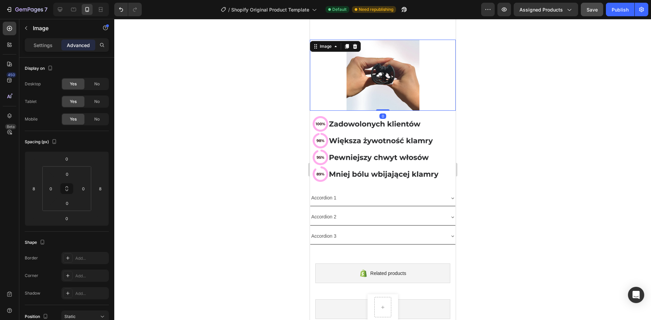
click at [426, 101] on div at bounding box center [383, 75] width 146 height 71
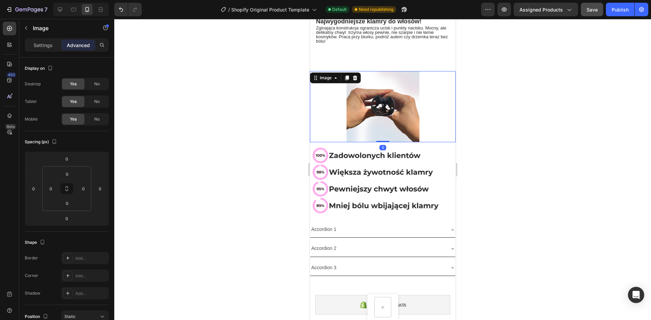
scroll to position [136, 0]
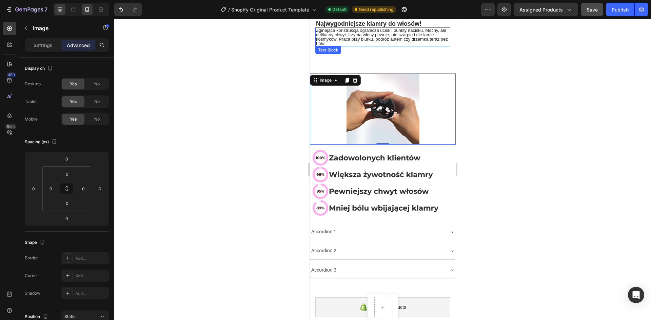
click at [64, 10] on div at bounding box center [60, 9] width 11 height 11
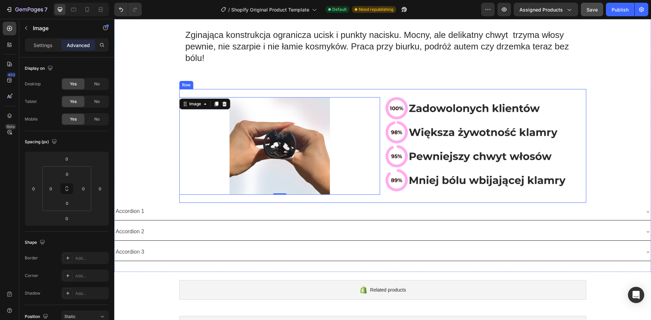
scroll to position [255, 0]
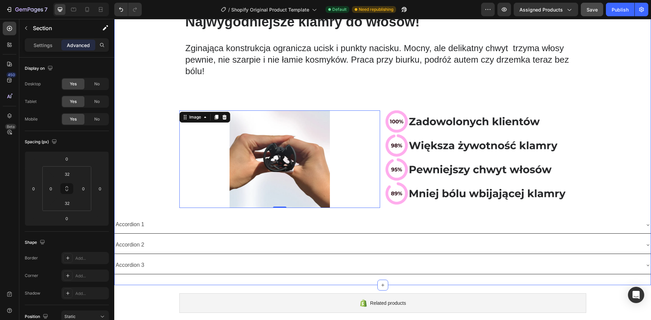
click at [191, 99] on div "Image Row Najwygodniejsze klamry do włosów! Heading Row Zginająca konstrukcja o…" at bounding box center [382, 50] width 537 height 450
click at [145, 278] on div "Image Row Najwygodniejsze klamry do włosów! Heading Row Zginająca konstrukcja o…" at bounding box center [382, 49] width 537 height 471
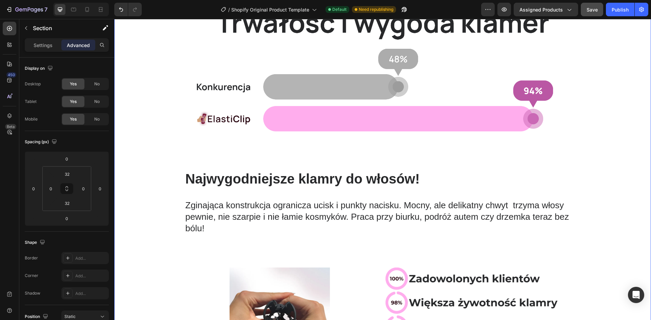
scroll to position [136, 0]
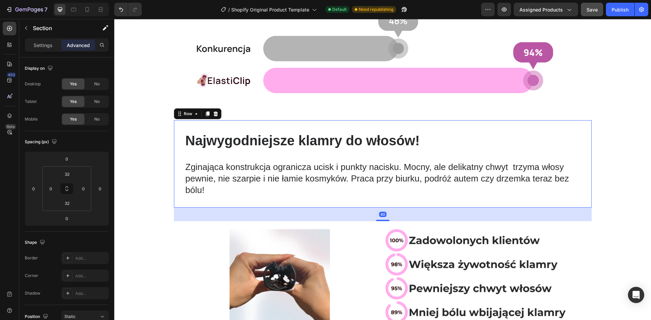
click at [174, 137] on div "Najwygodniejsze klamry do włosów! Heading Row Zginająca konstrukcja ogranicza u…" at bounding box center [383, 163] width 418 height 87
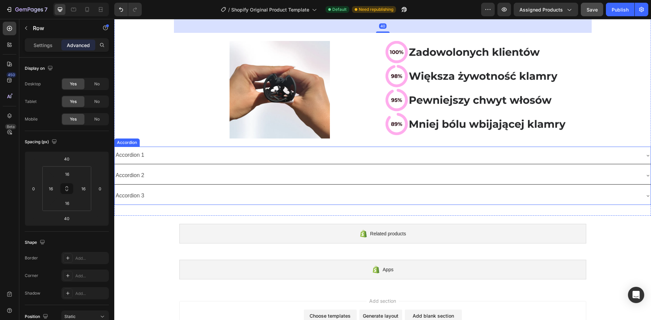
scroll to position [339, 0]
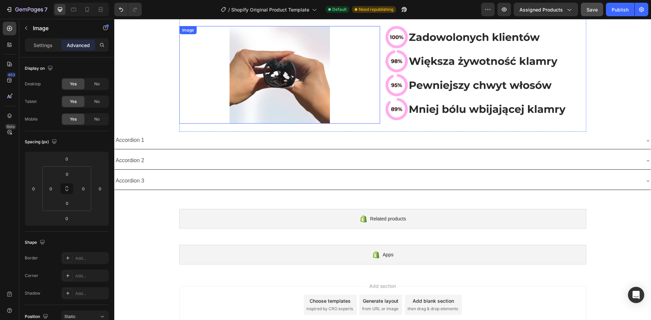
click at [208, 101] on div at bounding box center [279, 75] width 201 height 98
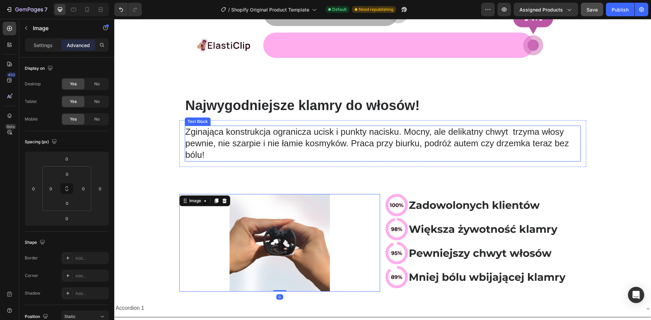
scroll to position [169, 0]
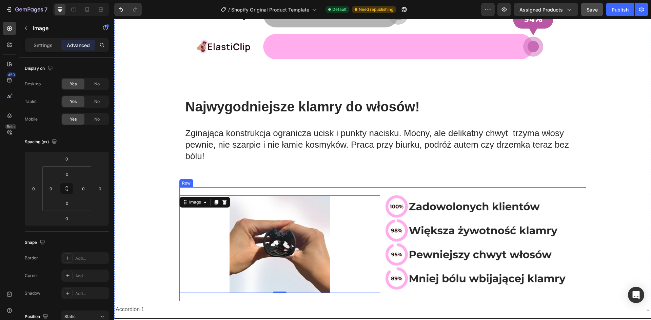
click at [382, 190] on div "Image 0 Image Row" at bounding box center [382, 244] width 407 height 114
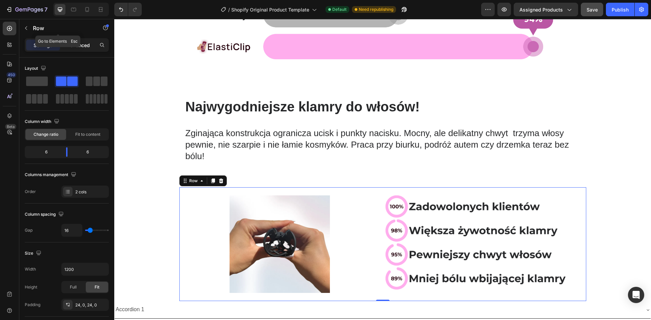
click at [72, 43] on p "Advanced" at bounding box center [78, 45] width 23 height 7
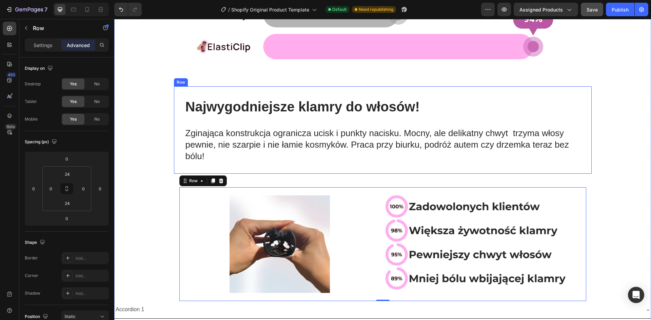
click at [210, 89] on div "Najwygodniejsze klamry do włosów! Heading Row Zginająca konstrukcja ogranicza u…" at bounding box center [383, 129] width 418 height 87
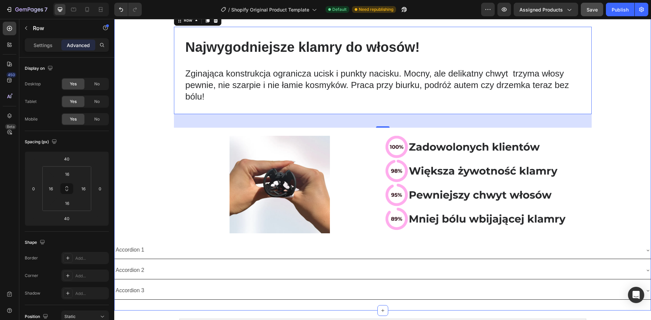
scroll to position [373, 0]
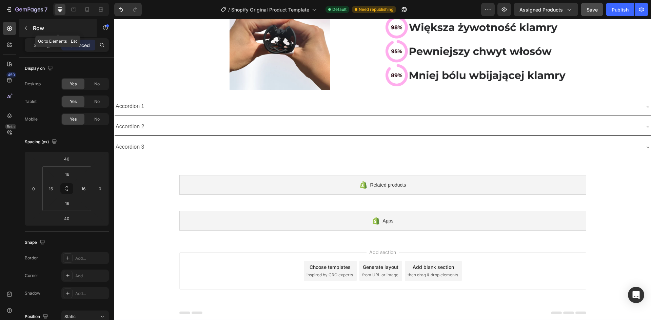
click at [34, 28] on p "Row" at bounding box center [62, 28] width 58 height 8
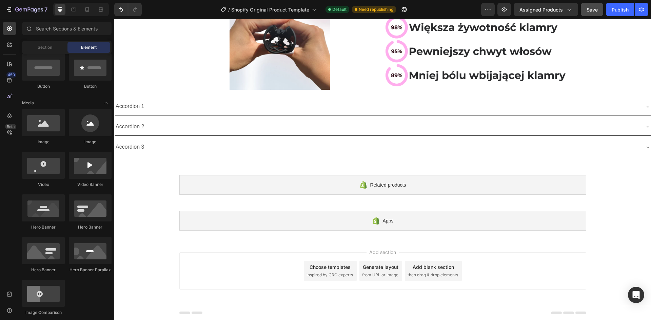
scroll to position [0, 0]
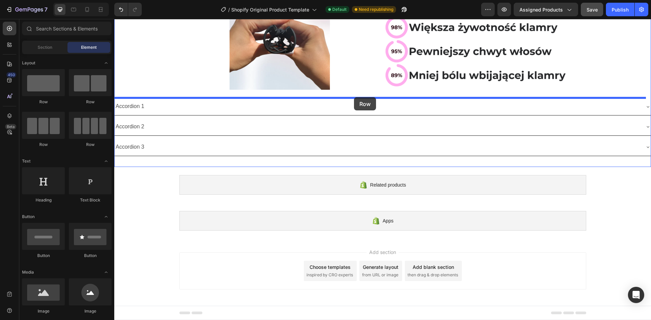
drag, startPoint x: 158, startPoint y: 113, endPoint x: 354, endPoint y: 97, distance: 196.2
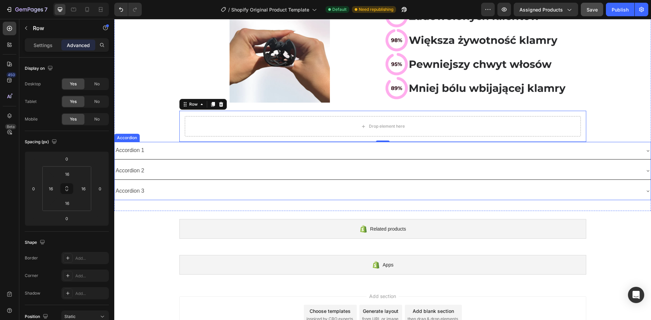
scroll to position [339, 0]
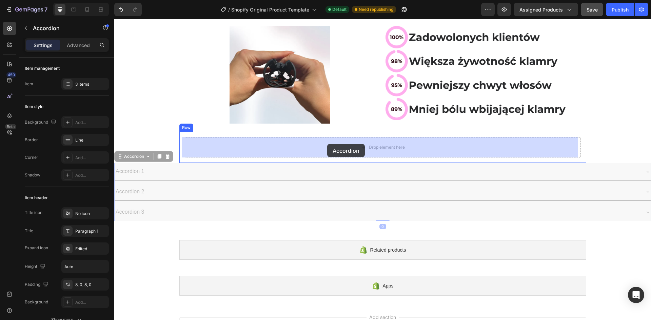
drag, startPoint x: 155, startPoint y: 165, endPoint x: 327, endPoint y: 144, distance: 173.4
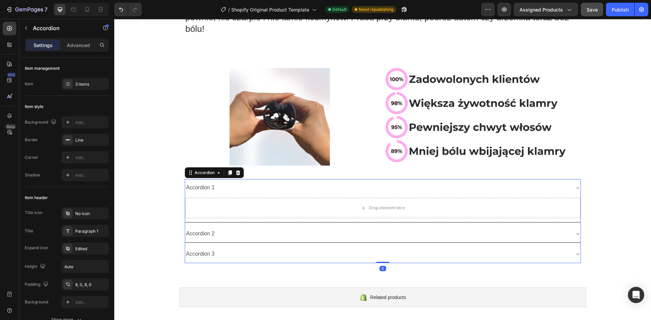
scroll to position [271, 0]
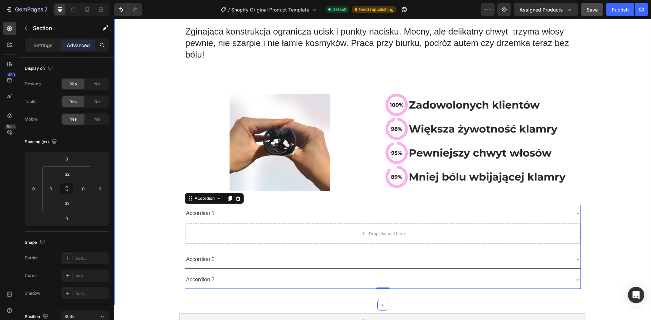
click at [604, 238] on div "Image Row Najwygodniejsze klamry do włosów! Heading Row Zginająca konstrukcja o…" at bounding box center [382, 51] width 537 height 486
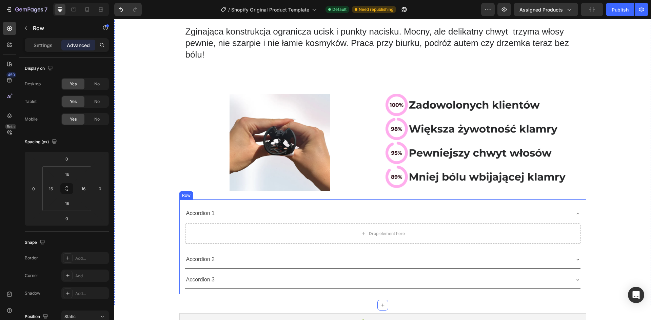
click at [200, 290] on div "Accordion 1 Drop element here Accordion 2 Accordion 3 Accordion Row" at bounding box center [382, 247] width 407 height 95
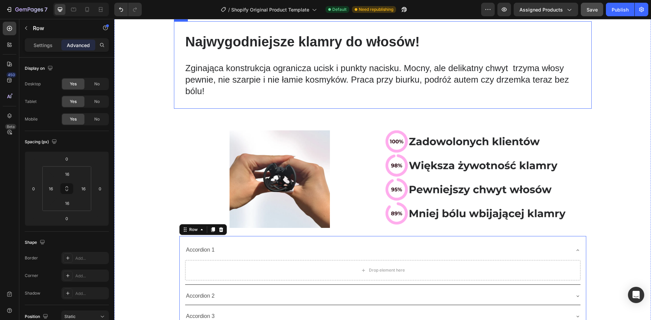
scroll to position [237, 0]
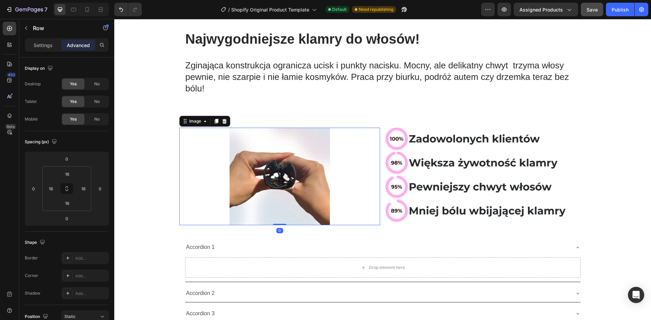
click at [179, 180] on div at bounding box center [279, 177] width 201 height 98
click at [181, 231] on div "Image 0 Image Row" at bounding box center [382, 177] width 407 height 114
click at [174, 91] on div "Najwygodniejsze klamry do włosów! Heading Row Zginająca konstrukcja ogranicza u…" at bounding box center [383, 62] width 418 height 87
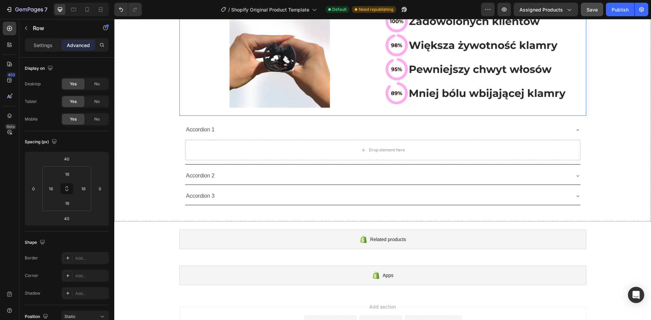
scroll to position [373, 0]
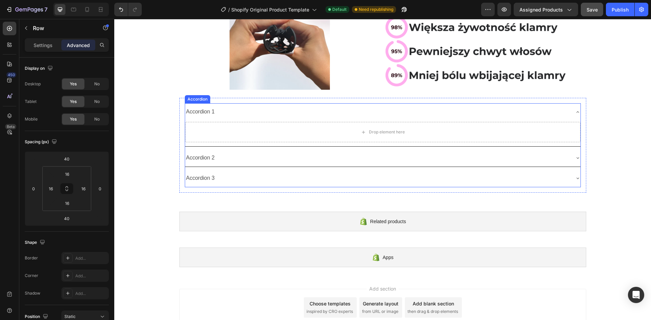
click at [195, 115] on div "Accordion 1" at bounding box center [200, 112] width 31 height 12
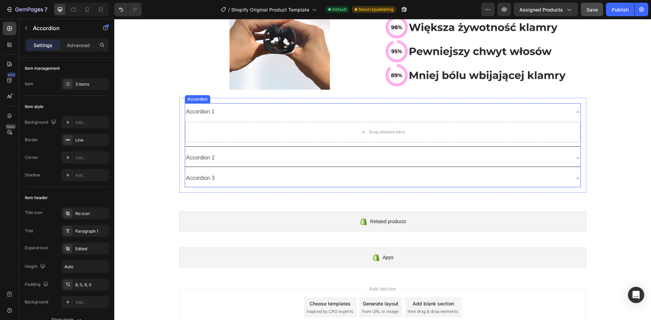
click at [195, 115] on div "Accordion 1" at bounding box center [200, 112] width 31 height 12
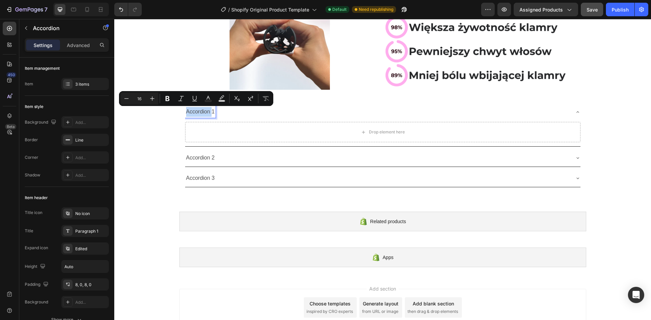
click at [195, 115] on p "Accordion 1" at bounding box center [200, 112] width 29 height 10
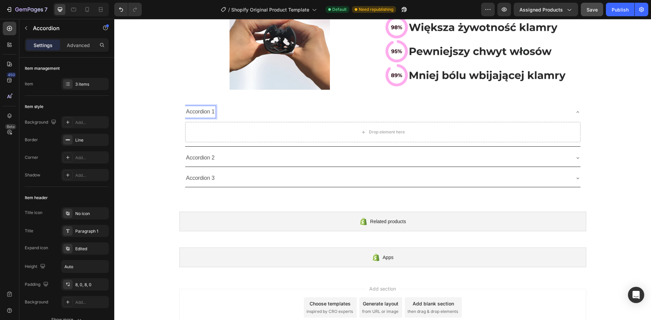
click at [197, 112] on p "Accordion 1" at bounding box center [200, 112] width 29 height 10
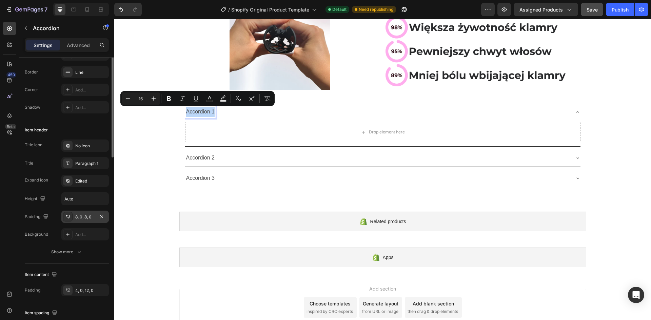
scroll to position [34, 0]
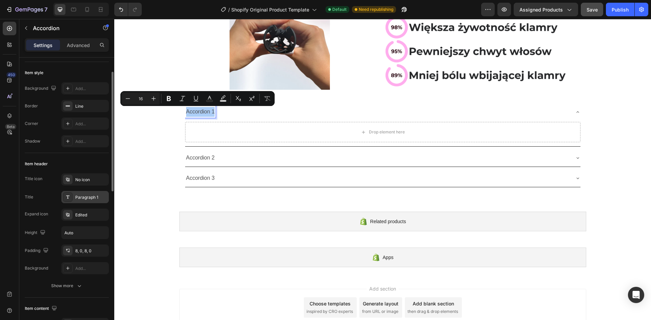
click at [68, 200] on div at bounding box center [67, 197] width 9 height 9
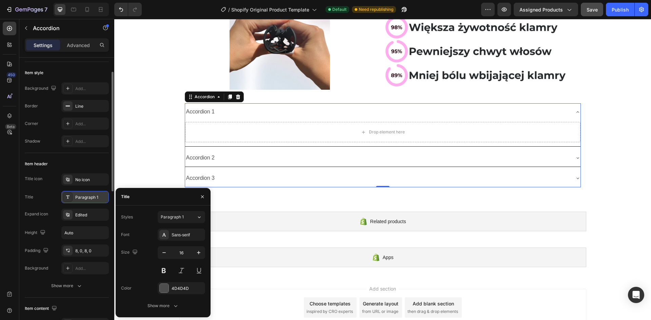
click at [70, 198] on icon at bounding box center [67, 197] width 5 height 5
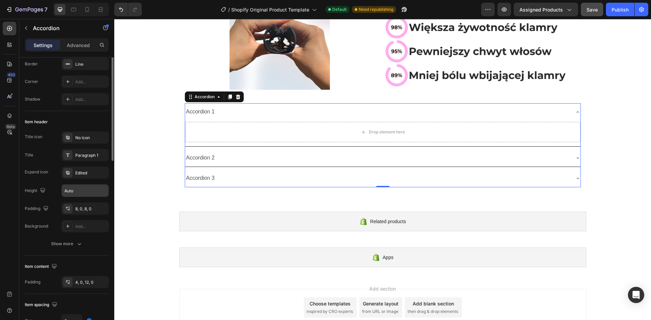
scroll to position [0, 0]
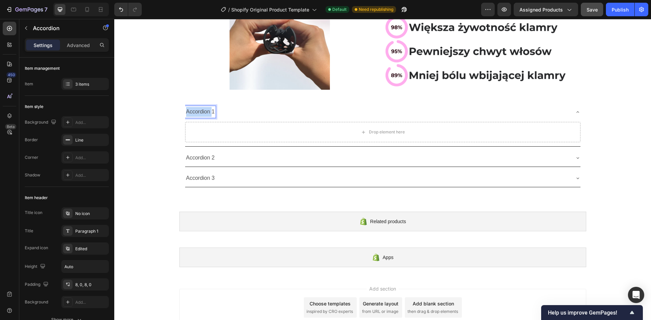
click at [195, 115] on p "Accordion 1" at bounding box center [200, 112] width 29 height 10
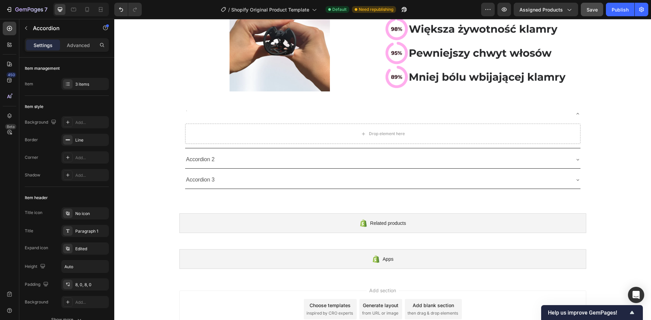
click at [189, 112] on div at bounding box center [377, 114] width 384 height 12
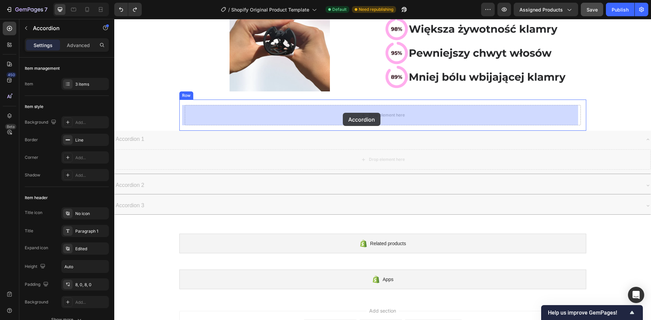
drag, startPoint x: 189, startPoint y: 141, endPoint x: 343, endPoint y: 113, distance: 156.1
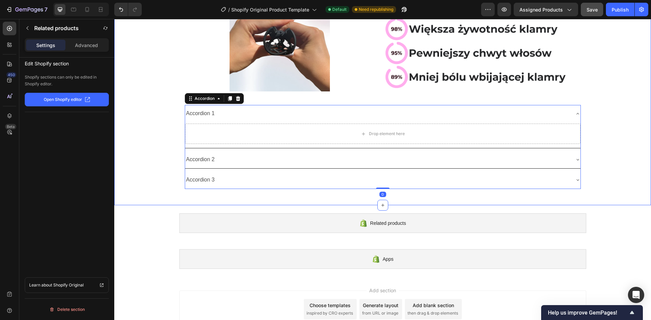
click at [216, 212] on div "Related products Shopify section: Related products" at bounding box center [383, 223] width 418 height 36
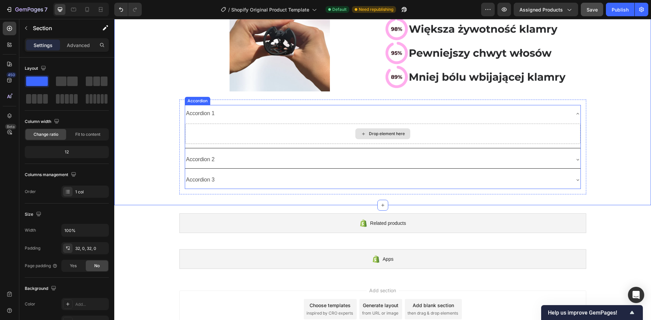
click at [204, 118] on div "Accordion 1" at bounding box center [200, 114] width 31 height 12
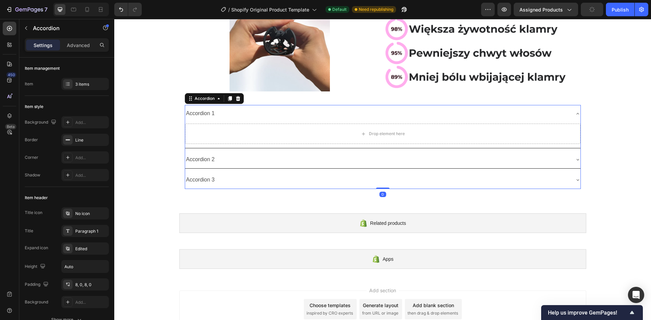
click at [246, 112] on div "Accordion 1" at bounding box center [377, 114] width 384 height 12
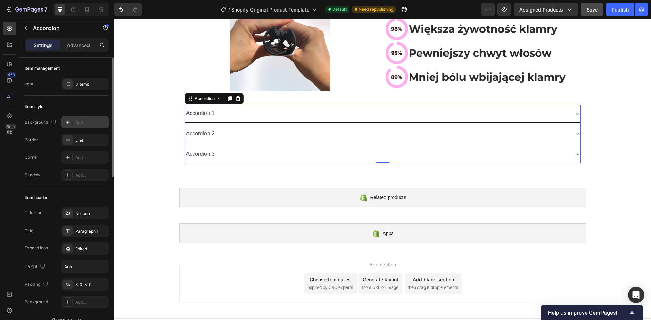
scroll to position [34, 0]
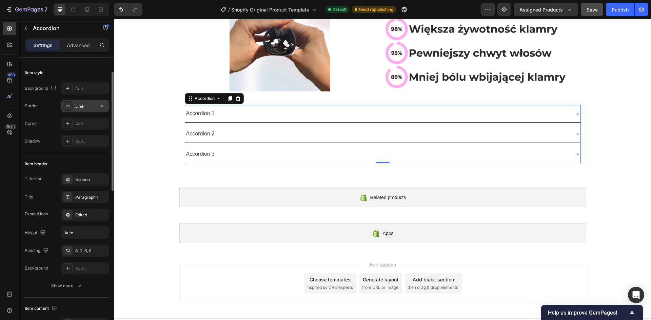
click at [66, 108] on icon at bounding box center [67, 105] width 5 height 5
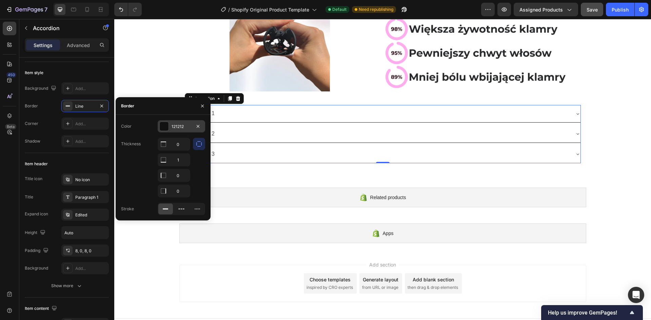
click at [163, 127] on div at bounding box center [164, 126] width 9 height 9
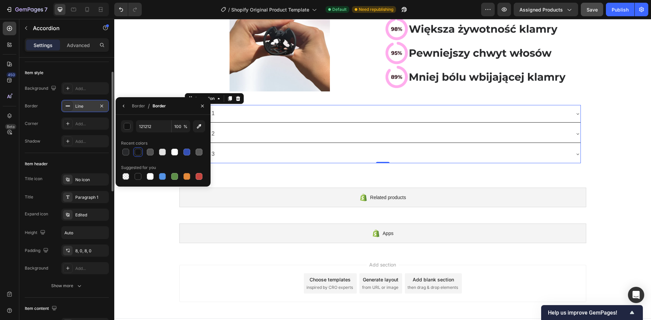
click at [70, 106] on rect at bounding box center [68, 106] width 4 height 1
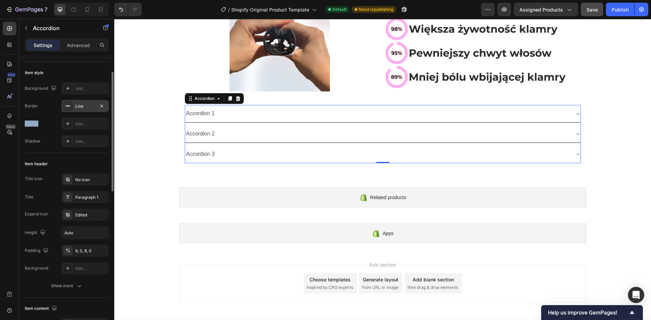
click at [70, 106] on rect at bounding box center [68, 106] width 4 height 1
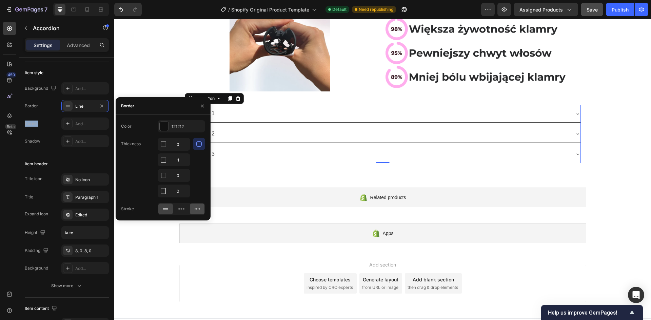
click at [196, 207] on icon at bounding box center [197, 209] width 7 height 7
click at [184, 207] on icon at bounding box center [181, 209] width 7 height 7
click at [186, 127] on div "121212" at bounding box center [182, 127] width 20 height 6
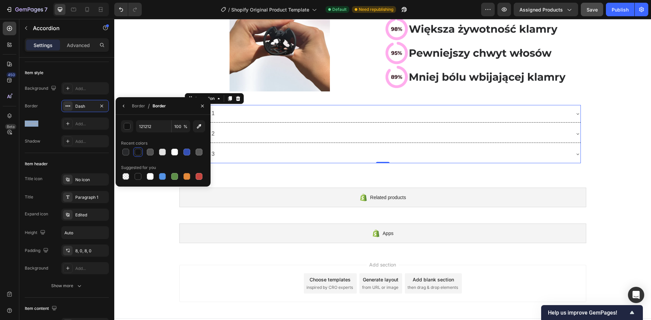
click at [186, 127] on span "%" at bounding box center [185, 127] width 4 height 6
click at [155, 124] on input "121212" at bounding box center [153, 126] width 35 height 12
paste input "FFADED"
type input "FFADED"
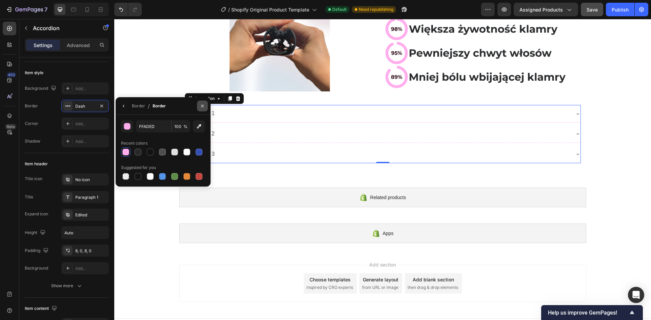
click at [199, 107] on button "button" at bounding box center [202, 106] width 11 height 11
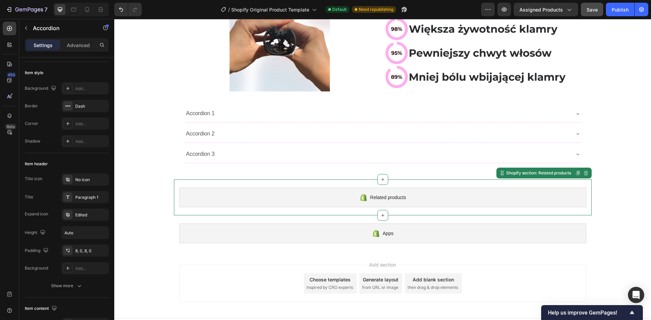
click at [183, 197] on div "Related products" at bounding box center [382, 198] width 407 height 20
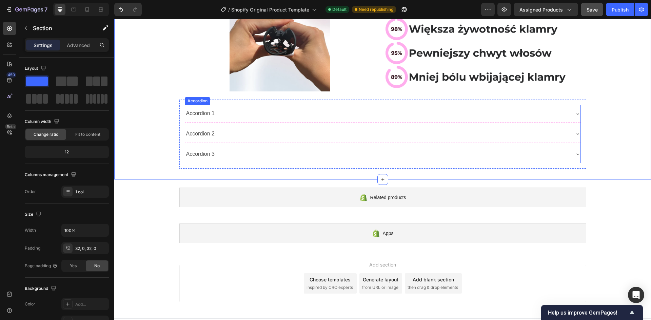
click at [238, 108] on div "Accordion 1" at bounding box center [377, 114] width 384 height 12
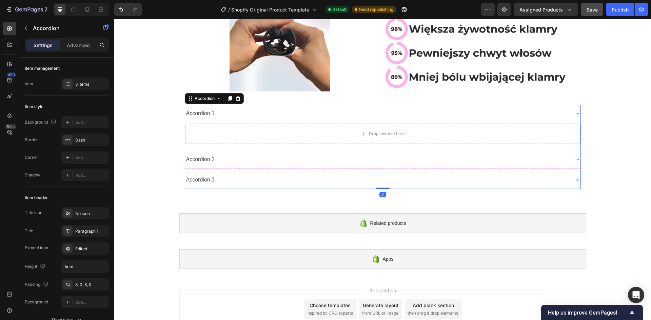
click at [257, 100] on div "Accordion 1 Drop element here Accordion 2 Accordion 3 Accordion 0 Row" at bounding box center [382, 147] width 407 height 95
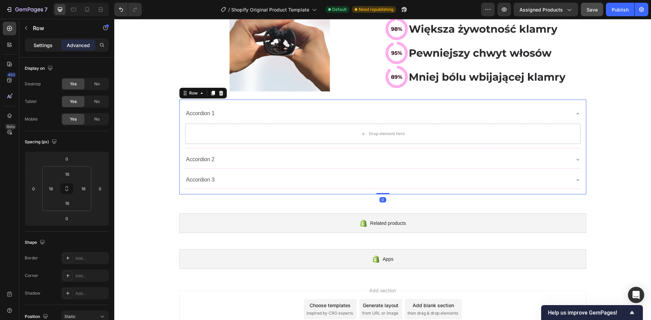
click at [44, 49] on div "Settings" at bounding box center [43, 45] width 34 height 11
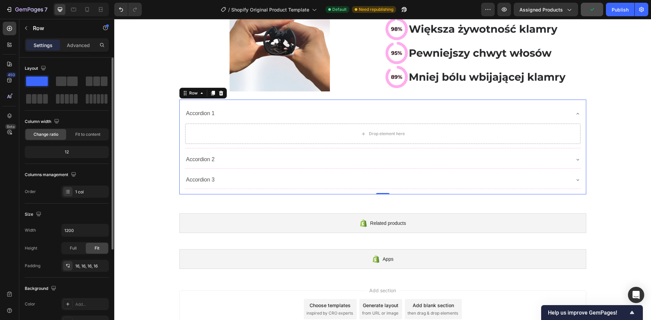
scroll to position [68, 0]
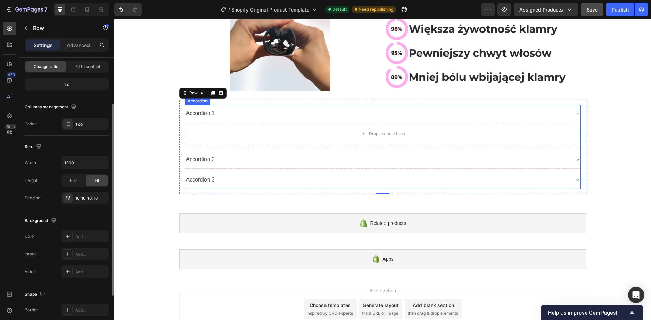
click at [194, 120] on div "Accordion 1" at bounding box center [382, 113] width 395 height 17
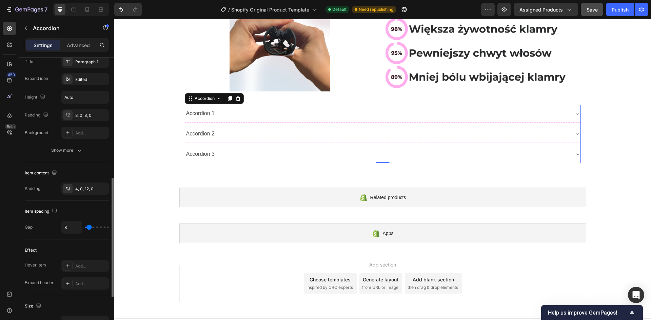
scroll to position [203, 0]
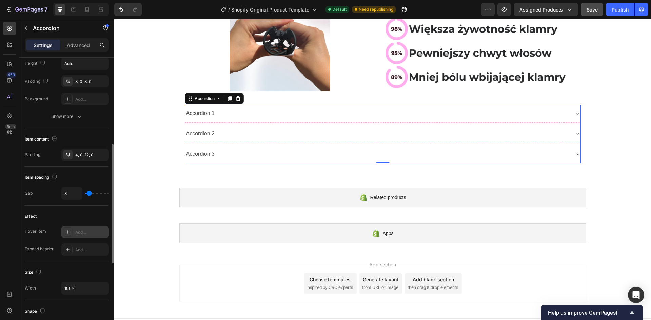
click at [70, 232] on icon at bounding box center [67, 231] width 5 height 5
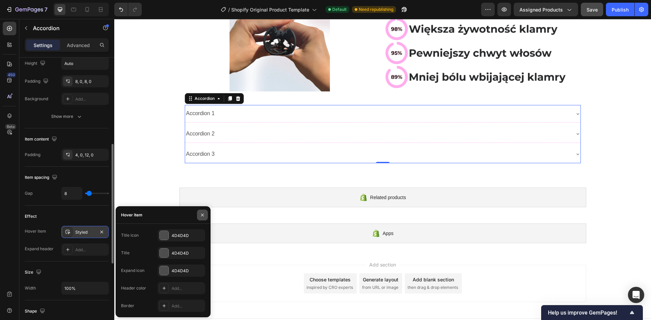
click at [205, 214] on button "button" at bounding box center [202, 215] width 11 height 11
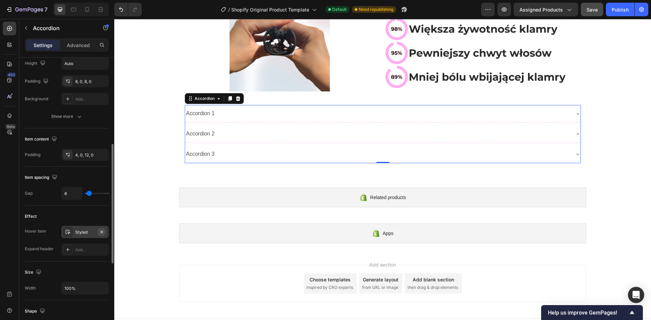
click at [103, 234] on icon "button" at bounding box center [101, 231] width 5 height 5
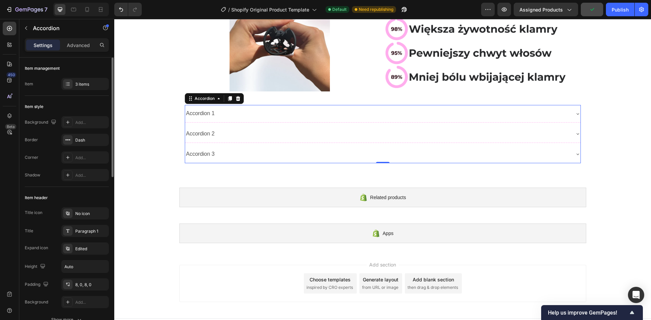
scroll to position [34, 0]
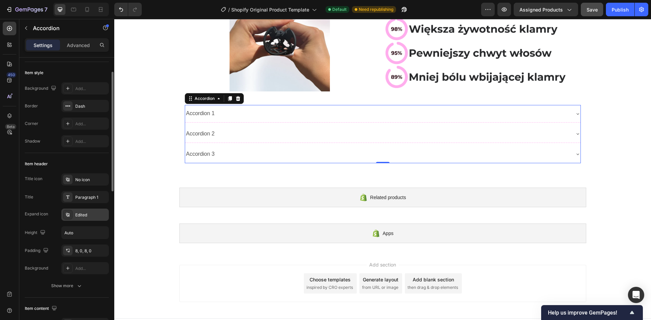
click at [76, 214] on div "Edited" at bounding box center [91, 215] width 32 height 6
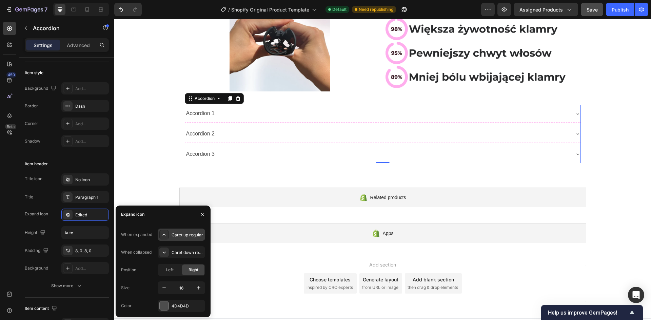
click at [176, 234] on div "Caret up regular" at bounding box center [188, 235] width 32 height 6
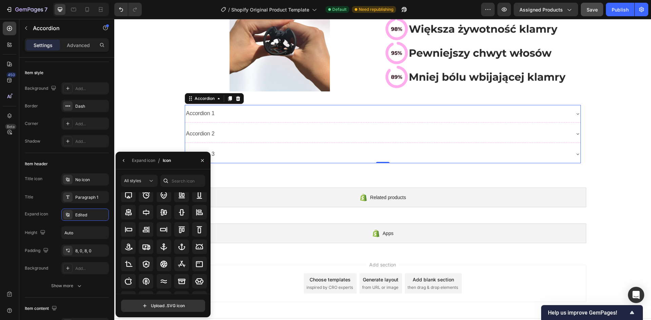
scroll to position [68, 0]
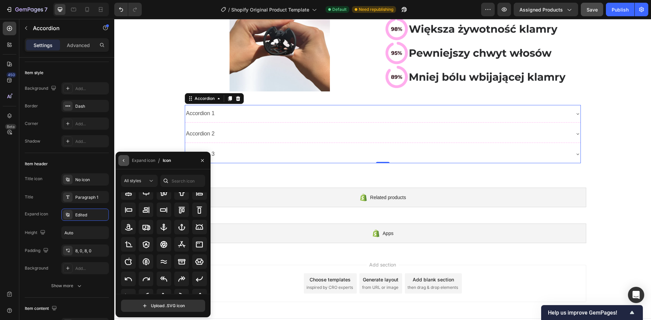
click at [125, 160] on icon "button" at bounding box center [123, 160] width 5 height 5
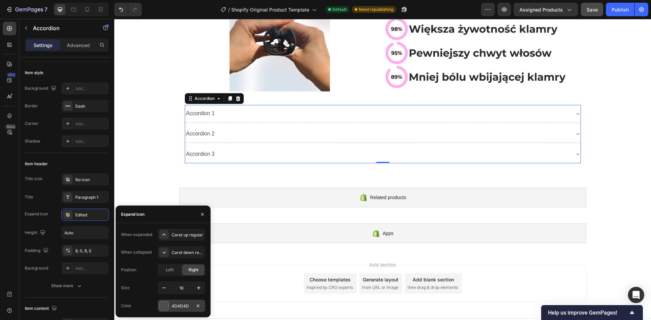
click at [183, 308] on div "4D4D4D" at bounding box center [182, 306] width 20 height 6
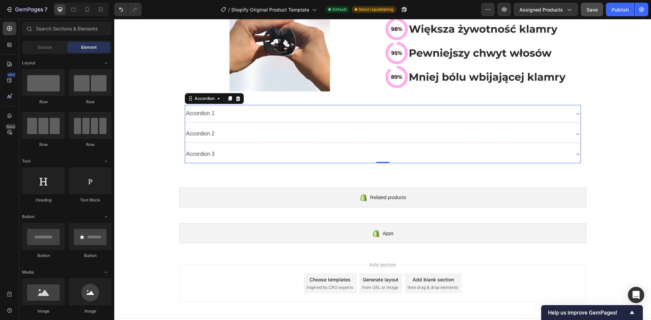
click at [183, 308] on div "Add section Choose templates inspired by CRO experts Generate layout from URL o…" at bounding box center [382, 285] width 537 height 67
click at [286, 117] on div "Accordion 1" at bounding box center [377, 114] width 384 height 12
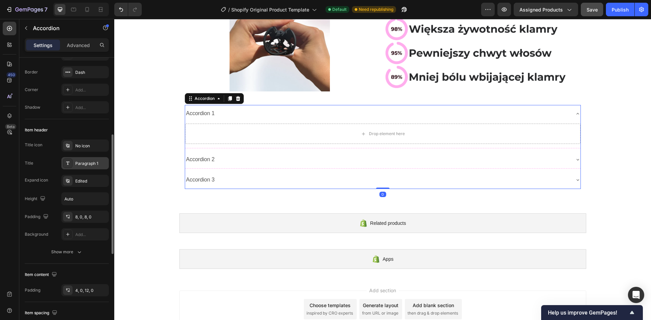
scroll to position [102, 0]
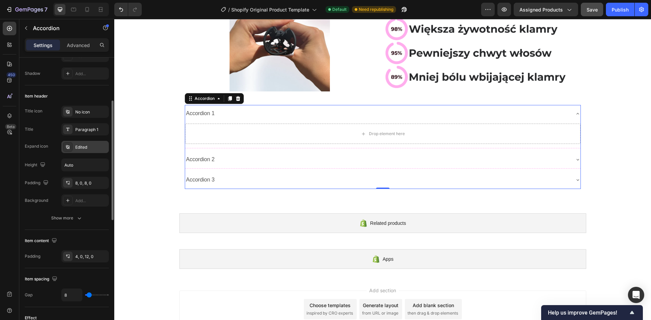
click at [68, 147] on icon at bounding box center [67, 147] width 3 height 4
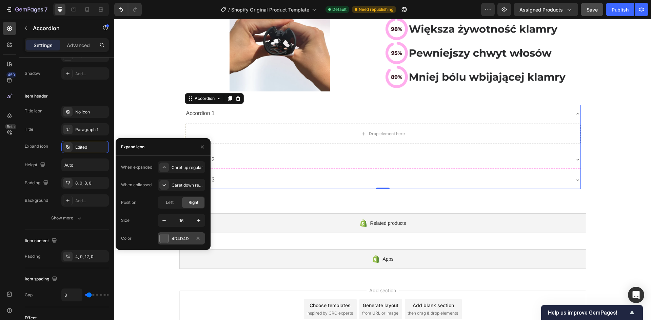
click at [176, 239] on div "4D4D4D" at bounding box center [182, 239] width 20 height 6
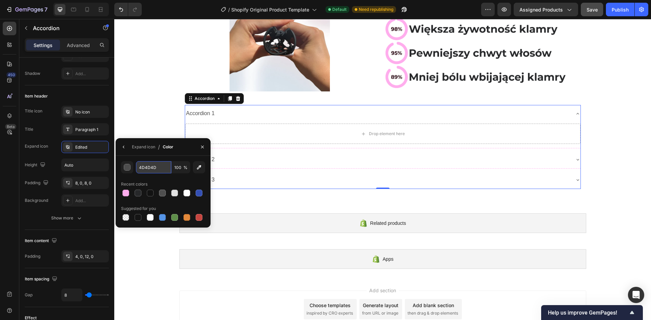
click at [155, 163] on input "4D4D4D" at bounding box center [153, 167] width 35 height 12
paste input "FFADE"
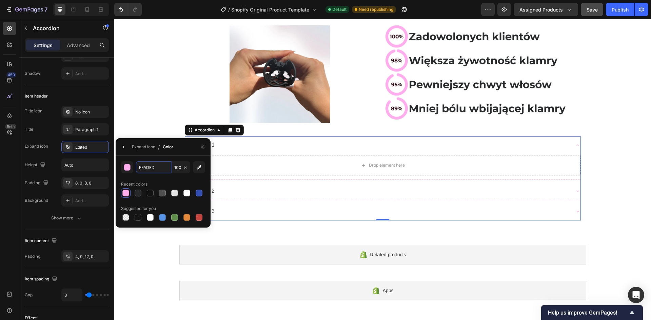
scroll to position [337, 0]
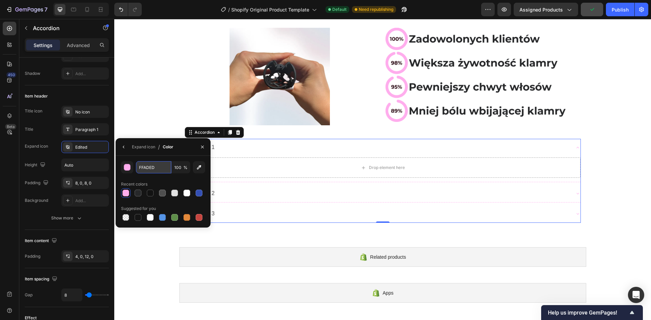
click at [152, 171] on input "FFADED" at bounding box center [153, 167] width 35 height 12
paste input "27282A"
type input "27282A"
click at [66, 113] on icon at bounding box center [67, 112] width 3 height 4
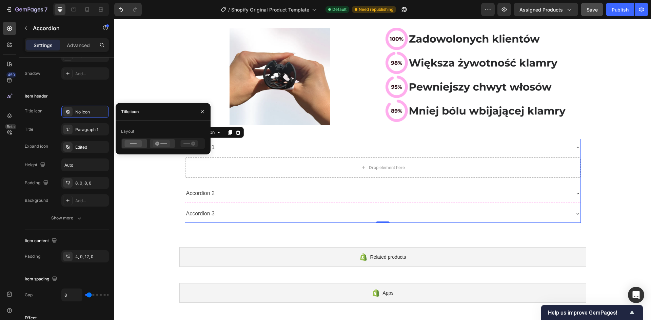
click at [167, 145] on icon at bounding box center [161, 143] width 17 height 7
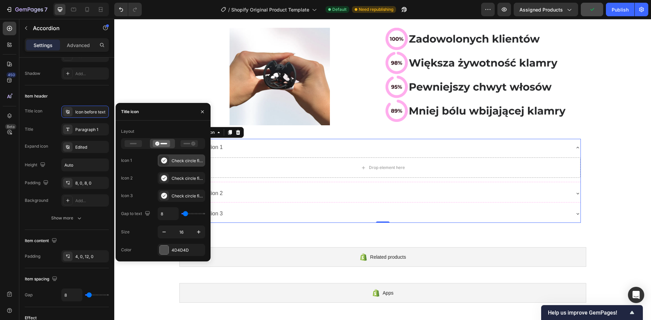
click at [169, 158] on div "Check circle filled" at bounding box center [181, 161] width 47 height 12
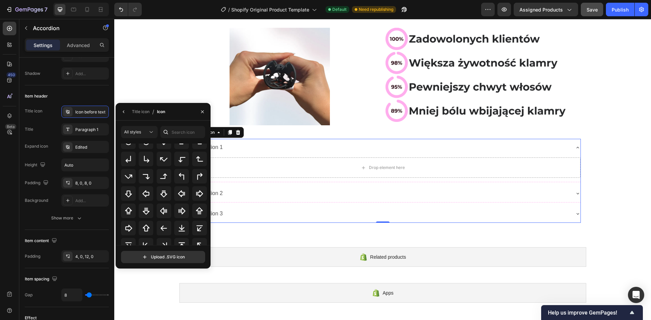
scroll to position [220, 0]
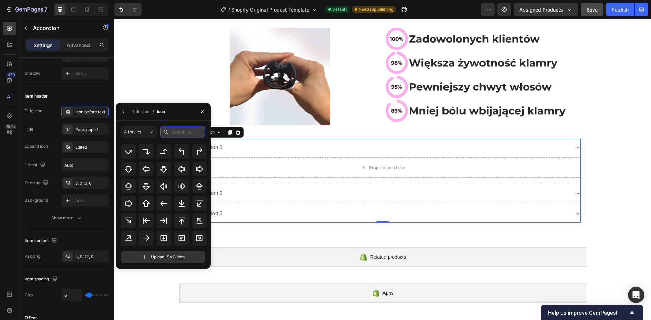
click at [191, 131] on input "text" at bounding box center [182, 132] width 45 height 12
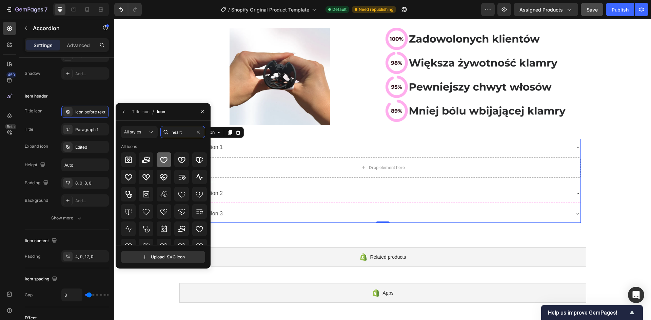
type input "heart"
click at [165, 164] on div at bounding box center [164, 160] width 15 height 15
click at [165, 160] on icon at bounding box center [164, 160] width 8 height 8
click at [123, 111] on icon "button" at bounding box center [123, 111] width 5 height 5
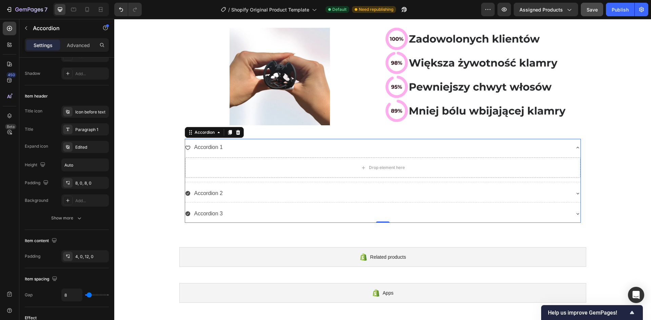
click at [14, 175] on div "450 Beta" at bounding box center [10, 155] width 14 height 266
click at [69, 146] on icon at bounding box center [67, 147] width 3 height 4
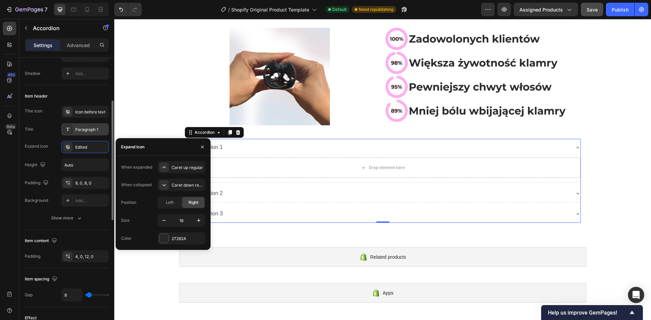
click at [67, 130] on icon at bounding box center [67, 129] width 5 height 5
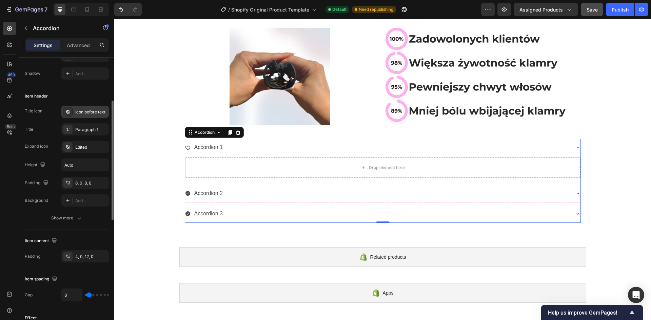
click at [66, 113] on icon at bounding box center [67, 112] width 3 height 4
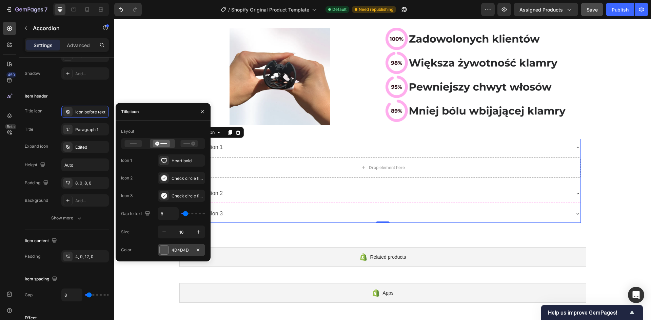
click at [180, 252] on div "4D4D4D" at bounding box center [182, 250] width 20 height 6
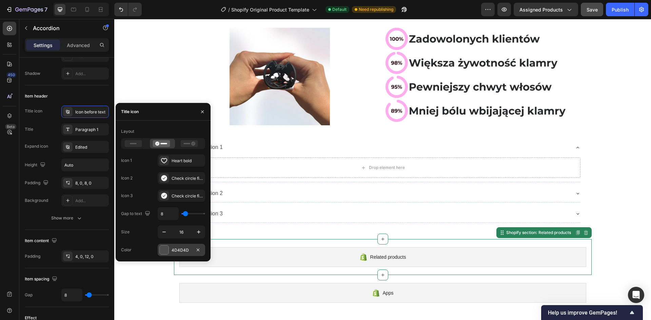
click at [180, 252] on div "Related products" at bounding box center [382, 257] width 407 height 20
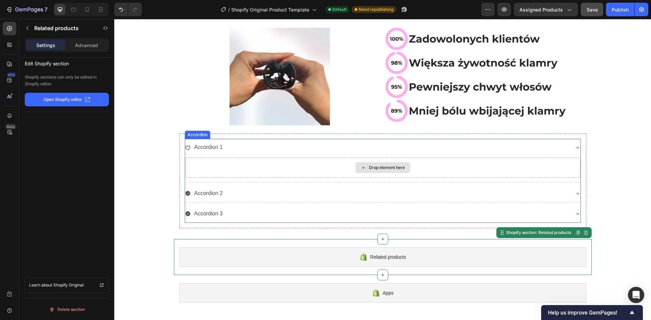
click at [193, 161] on div "Drop element here" at bounding box center [382, 168] width 395 height 20
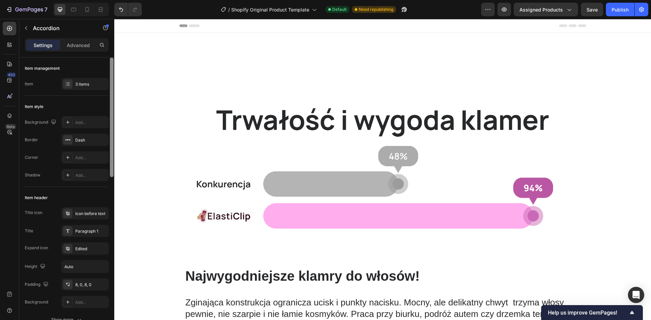
scroll to position [337, 0]
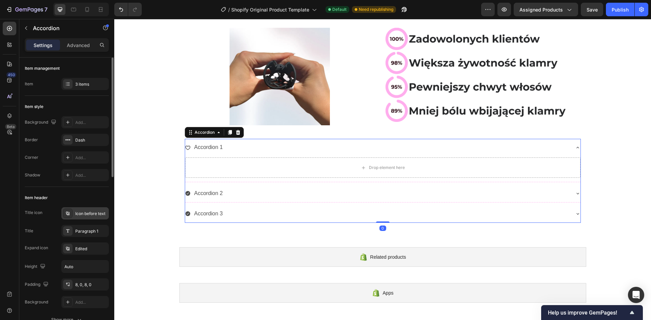
click at [69, 214] on icon at bounding box center [67, 213] width 5 height 5
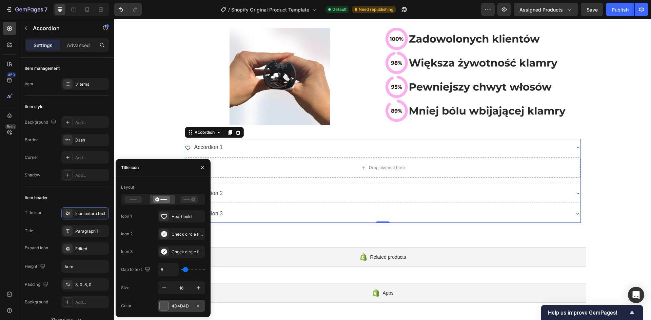
click at [178, 301] on div "4D4D4D" at bounding box center [181, 306] width 47 height 12
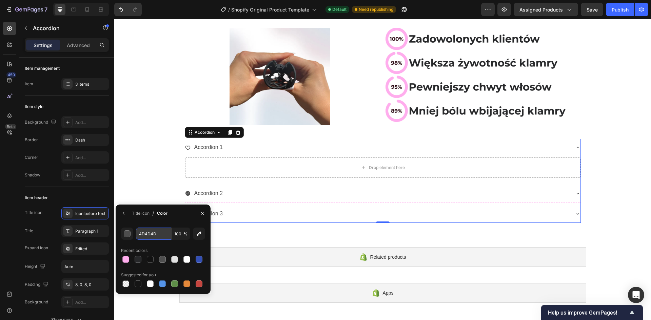
click at [157, 229] on input "4D4D4D" at bounding box center [153, 234] width 35 height 12
click at [157, 231] on input "4D4D4D" at bounding box center [153, 234] width 35 height 12
paste input "27282A"
type input "27282A"
paste input "FFADED"
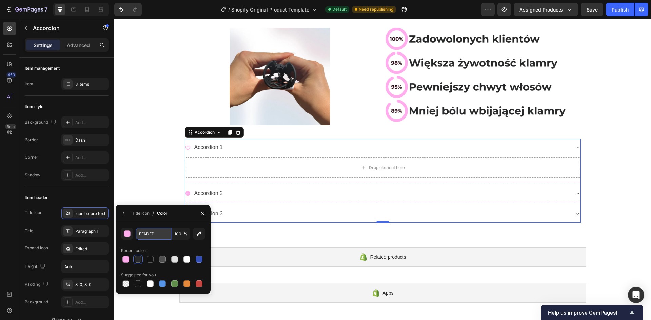
type input "FFADED"
click at [122, 212] on icon "button" at bounding box center [123, 213] width 5 height 5
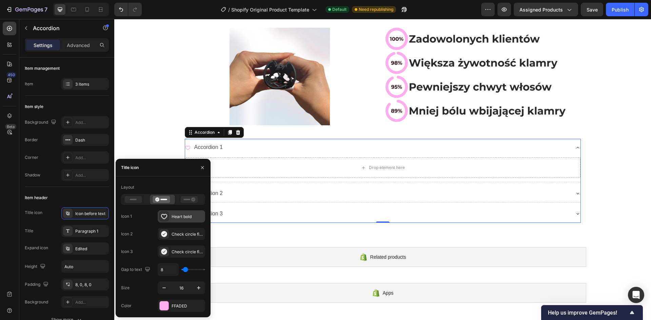
click at [163, 214] on icon at bounding box center [164, 216] width 7 height 7
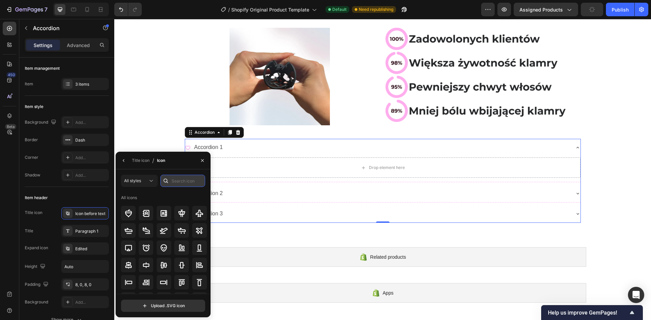
click at [181, 178] on input "text" at bounding box center [182, 181] width 45 height 12
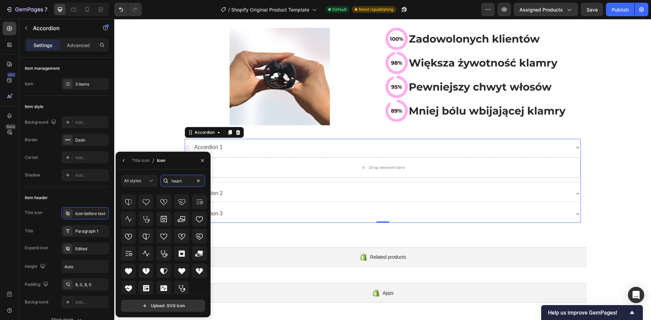
scroll to position [60, 0]
type input "heart"
click at [129, 273] on icon at bounding box center [128, 270] width 8 height 8
click at [128, 272] on icon at bounding box center [128, 270] width 7 height 6
click at [122, 161] on icon "button" at bounding box center [123, 160] width 5 height 5
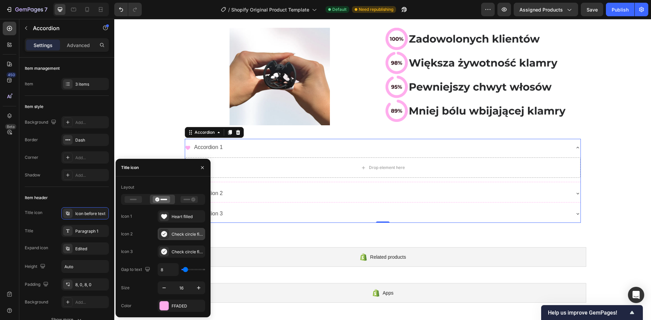
click at [169, 235] on div "Check circle filled" at bounding box center [181, 234] width 47 height 12
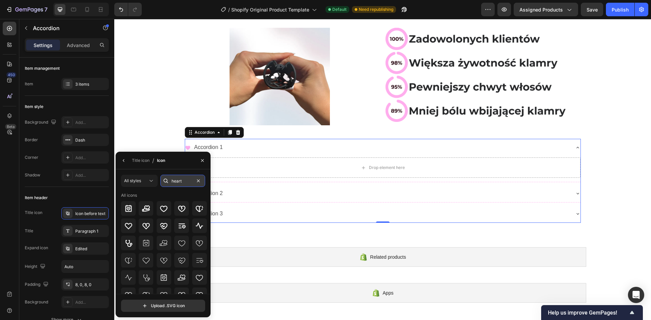
click at [183, 184] on input "heart" at bounding box center [182, 181] width 45 height 12
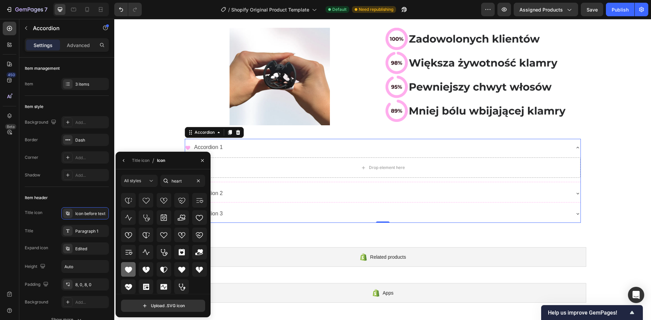
click at [133, 268] on div at bounding box center [128, 269] width 15 height 15
click at [123, 163] on button "button" at bounding box center [123, 160] width 11 height 11
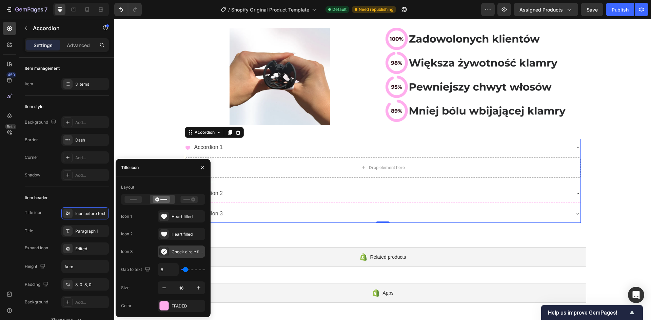
click at [170, 253] on div "Check circle filled" at bounding box center [181, 252] width 47 height 12
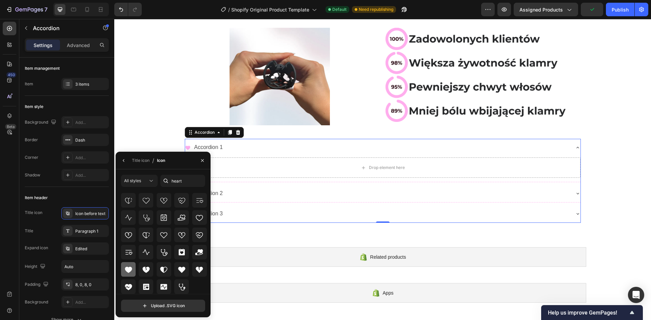
click at [131, 268] on icon at bounding box center [128, 270] width 7 height 6
click at [125, 158] on icon "button" at bounding box center [123, 160] width 5 height 5
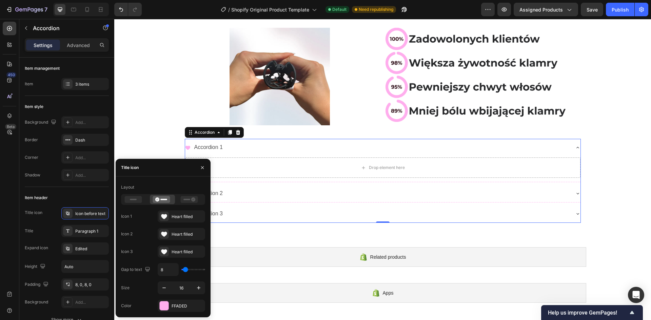
click at [10, 219] on div "450 Beta" at bounding box center [10, 155] width 14 height 266
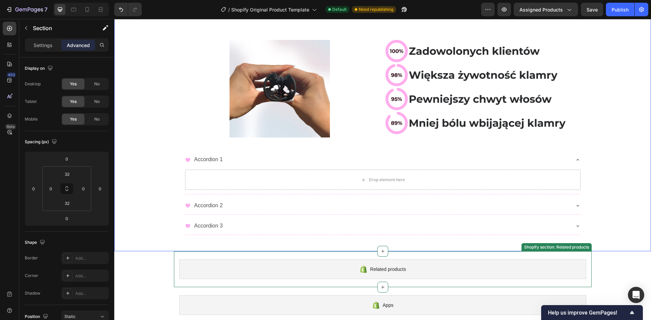
scroll to position [303, 0]
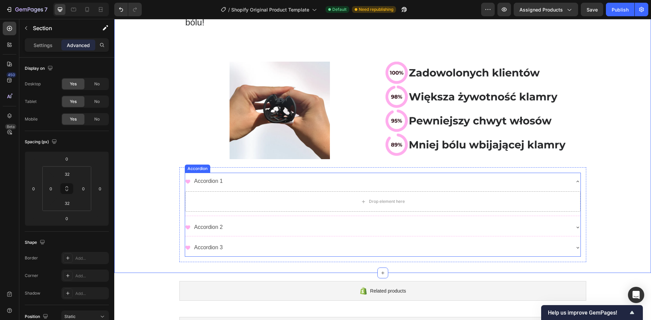
click at [575, 180] on icon at bounding box center [577, 181] width 5 height 5
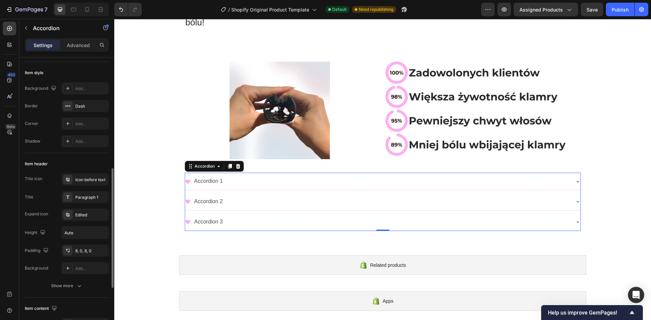
scroll to position [102, 0]
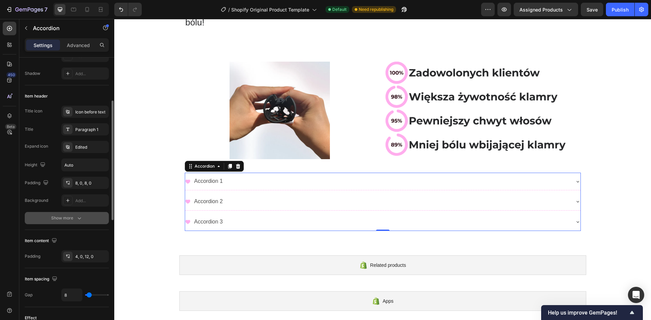
click at [65, 218] on div "Show more" at bounding box center [67, 218] width 32 height 7
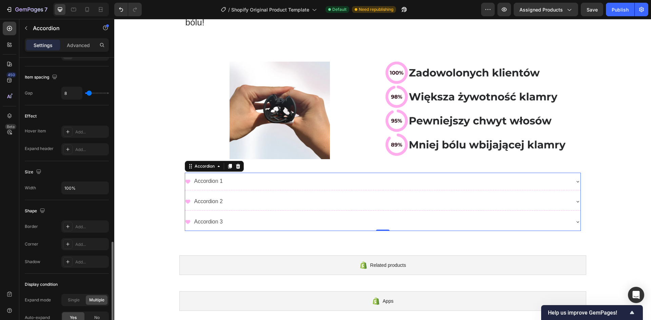
scroll to position [416, 0]
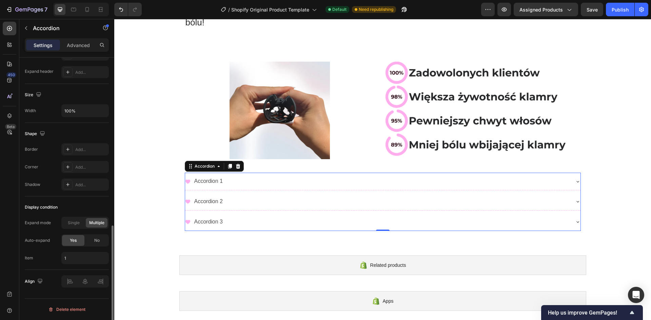
click at [196, 180] on div "Accordion 1" at bounding box center [208, 182] width 31 height 12
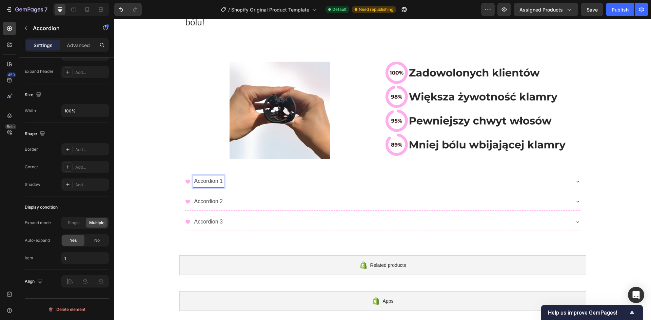
click at [197, 181] on p "Accordion 1" at bounding box center [208, 182] width 29 height 10
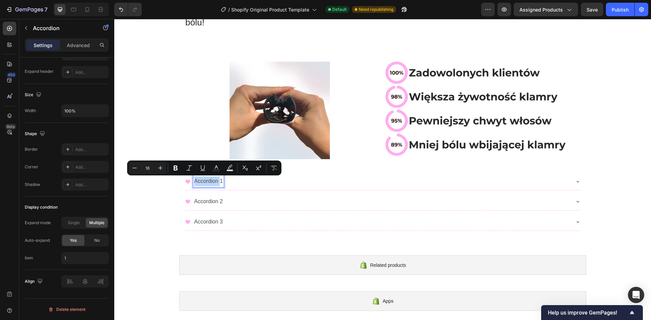
click at [198, 181] on p "Accordion 1" at bounding box center [208, 182] width 29 height 10
click at [227, 182] on div "Accordion 1" at bounding box center [377, 182] width 384 height 12
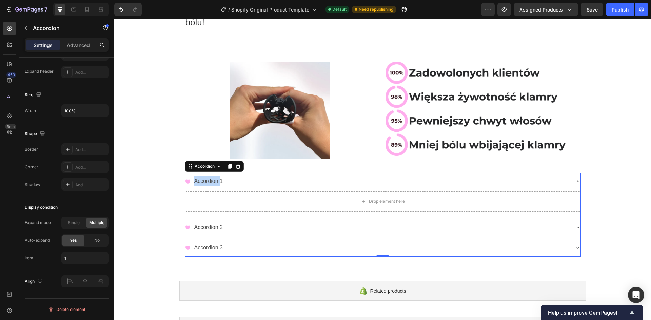
click at [232, 183] on div "Accordion 1" at bounding box center [377, 182] width 384 height 12
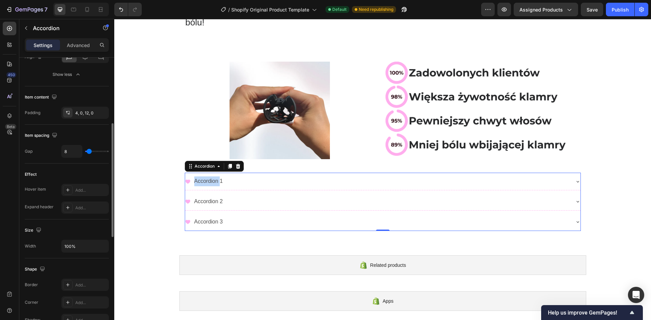
scroll to position [179, 0]
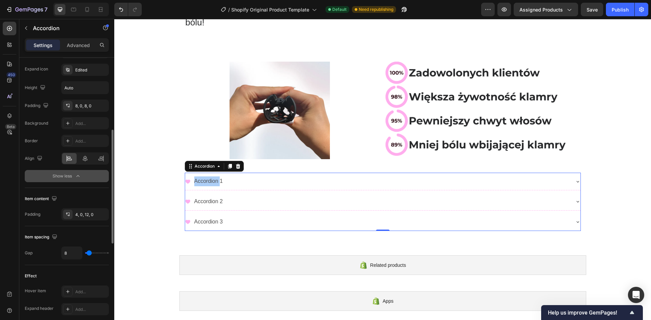
click at [61, 179] on div "Show less" at bounding box center [67, 176] width 29 height 7
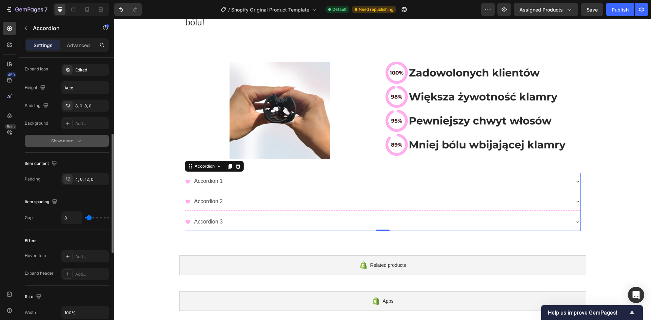
click at [67, 143] on div "Show more" at bounding box center [67, 141] width 32 height 7
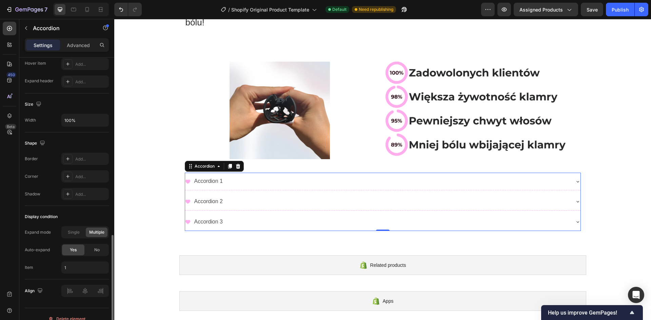
scroll to position [416, 0]
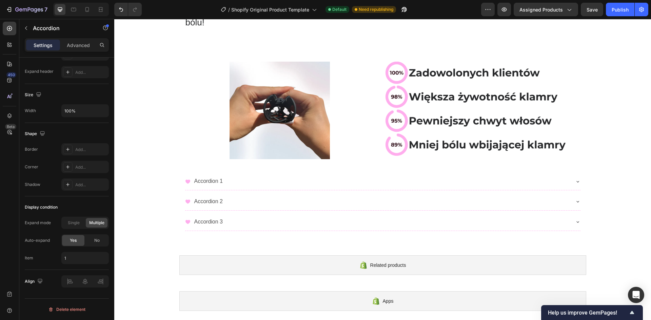
click at [185, 184] on div "Accordion 1 Accordion 2 Accordion 3" at bounding box center [383, 202] width 396 height 58
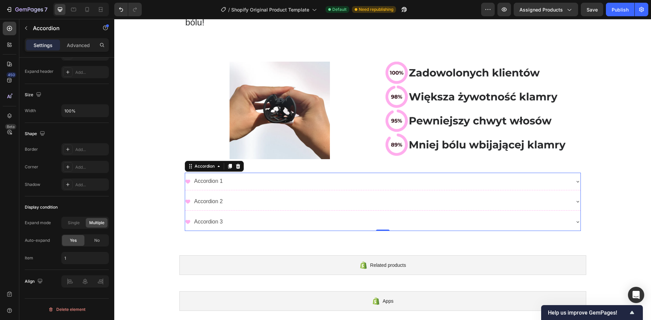
click at [185, 182] on icon at bounding box center [187, 182] width 5 height 4
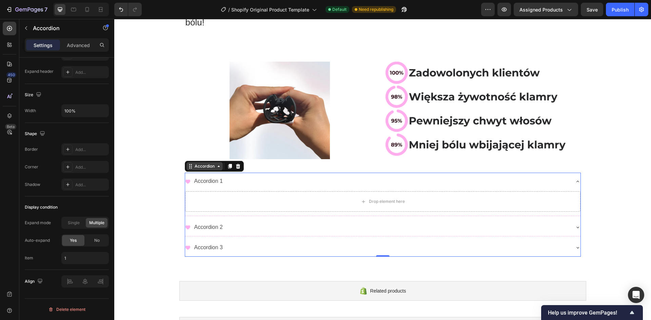
click at [211, 168] on div "Accordion" at bounding box center [204, 166] width 23 height 6
click at [206, 183] on p "Accordion 1" at bounding box center [208, 182] width 29 height 10
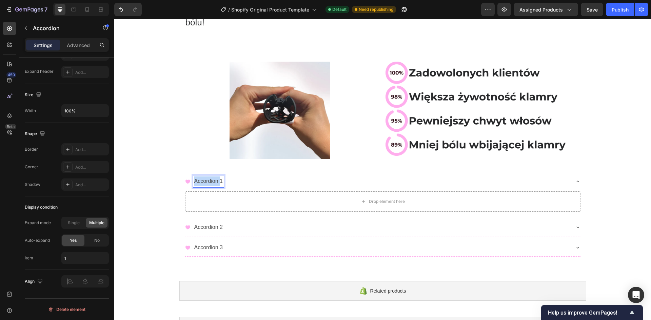
click at [206, 183] on p "Accordion 1" at bounding box center [208, 182] width 29 height 10
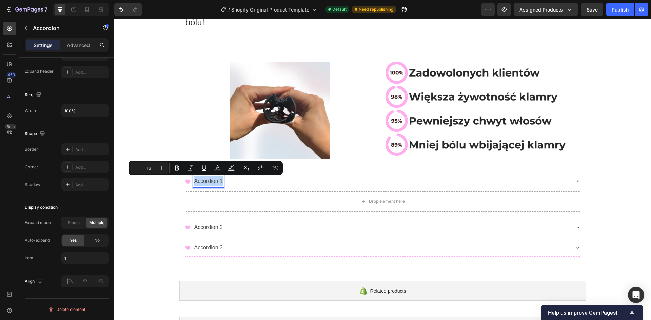
click at [208, 183] on p "Accordion 1" at bounding box center [208, 182] width 29 height 10
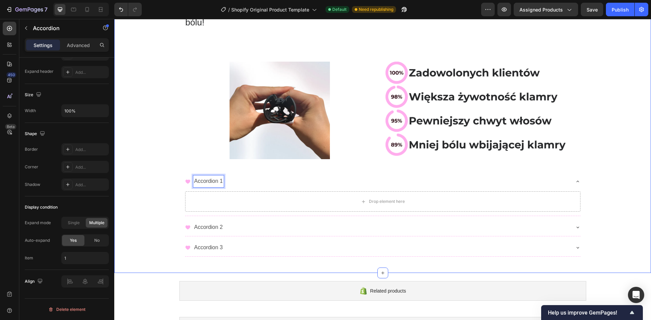
click at [159, 183] on div "Image Row Najwygodniejsze klamry do włosów! Heading Row Zginająca konstrukcja o…" at bounding box center [382, 19] width 537 height 486
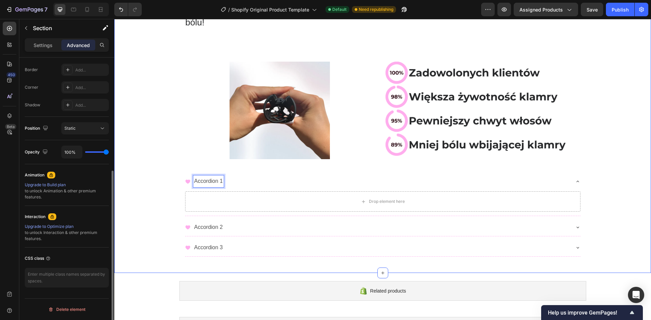
scroll to position [0, 0]
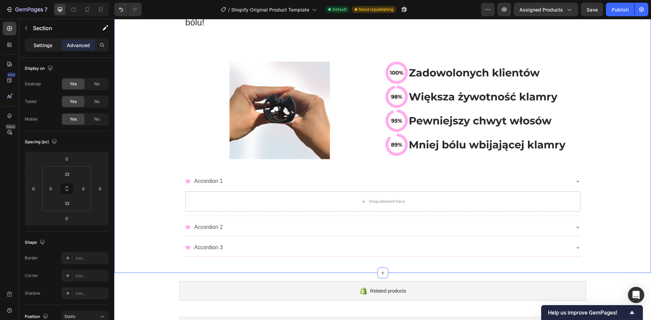
click at [46, 48] on p "Settings" at bounding box center [43, 45] width 19 height 7
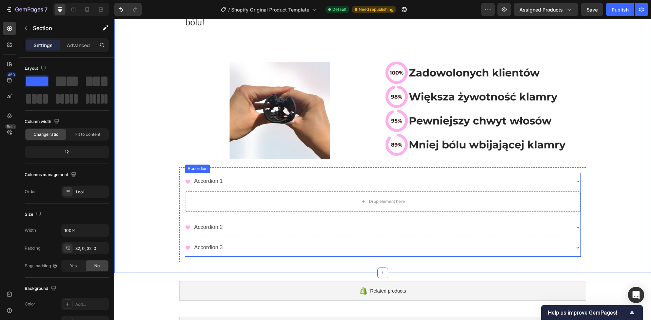
click at [221, 173] on div "Accordion 1" at bounding box center [382, 181] width 395 height 17
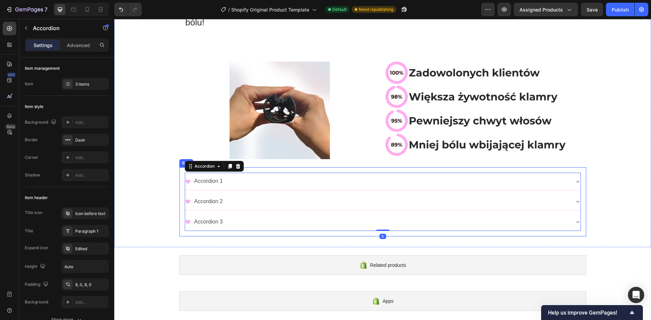
click at [263, 168] on div "Accordion 1 Accordion 2 Accordion 3 Accordion 0 Row" at bounding box center [382, 201] width 407 height 69
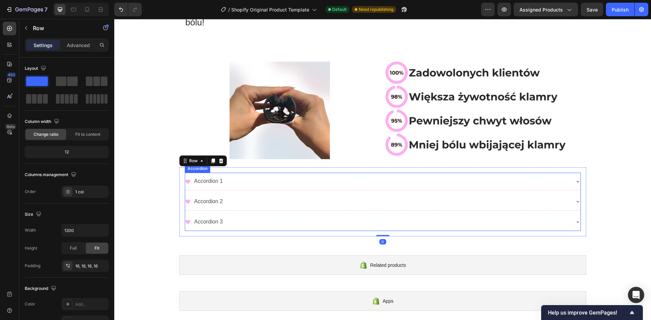
click at [257, 176] on div "Accordion 1" at bounding box center [377, 182] width 384 height 12
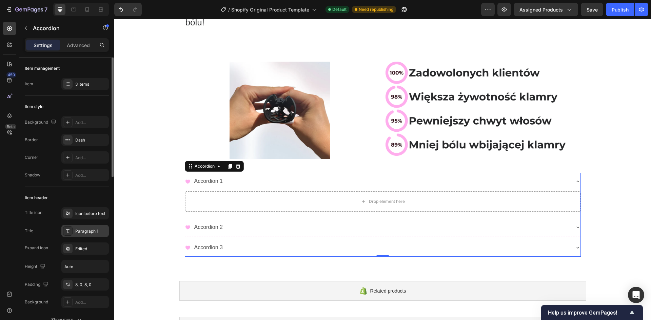
click at [74, 231] on div "Paragraph 1" at bounding box center [84, 231] width 47 height 12
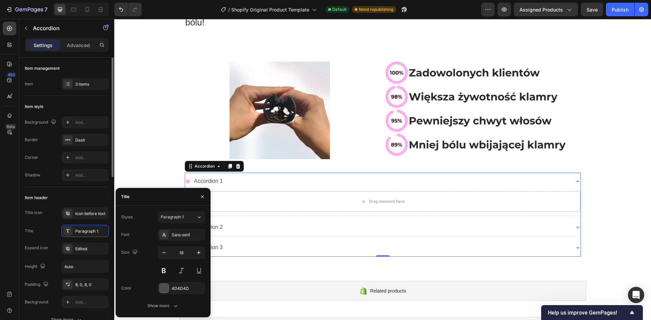
scroll to position [34, 0]
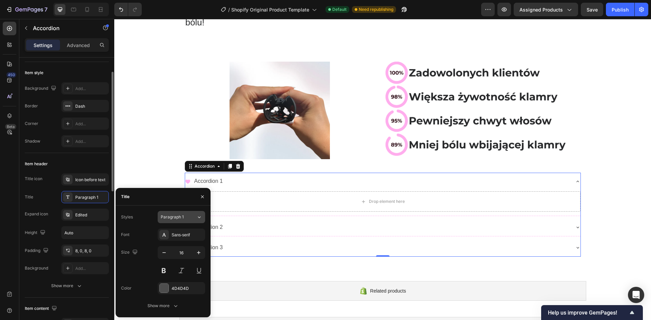
click at [202, 216] on button "Paragraph 1" at bounding box center [181, 217] width 47 height 12
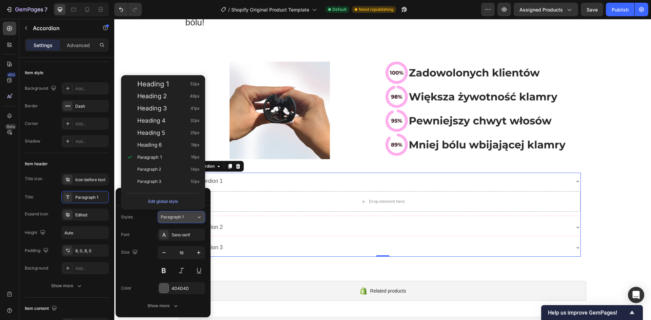
click at [198, 216] on icon at bounding box center [199, 217] width 6 height 7
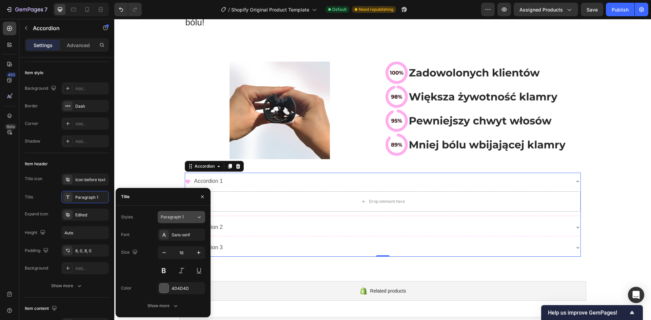
click at [198, 216] on icon at bounding box center [199, 217] width 6 height 7
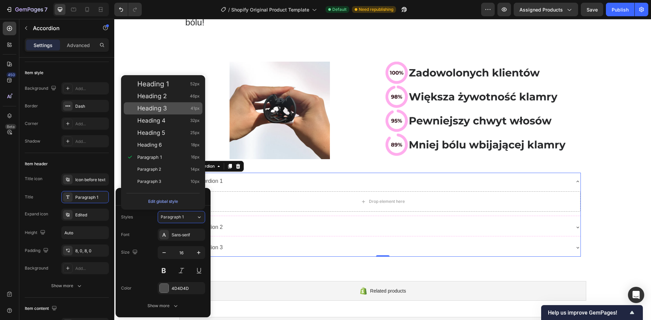
click at [174, 113] on div "Heading 3 41px" at bounding box center [163, 108] width 79 height 12
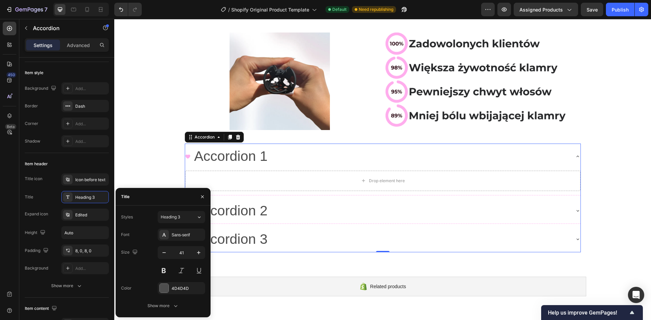
scroll to position [337, 0]
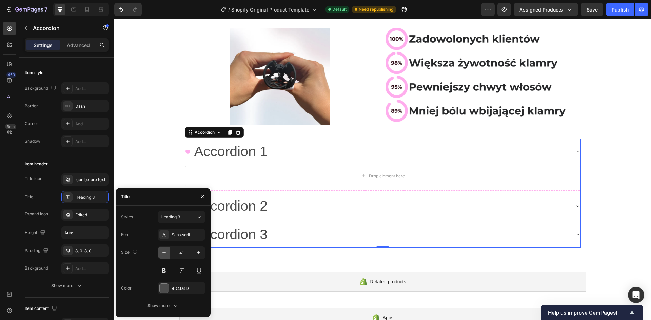
click at [162, 252] on icon "button" at bounding box center [164, 252] width 7 height 7
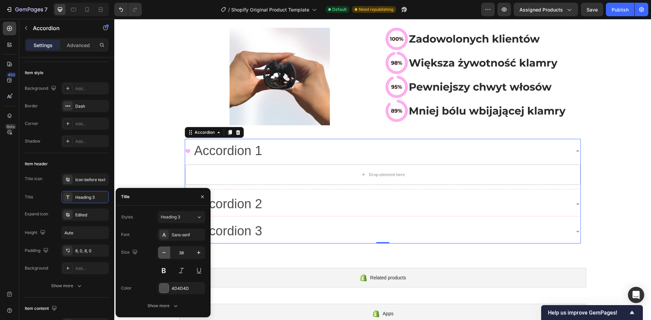
click at [162, 252] on icon "button" at bounding box center [164, 252] width 7 height 7
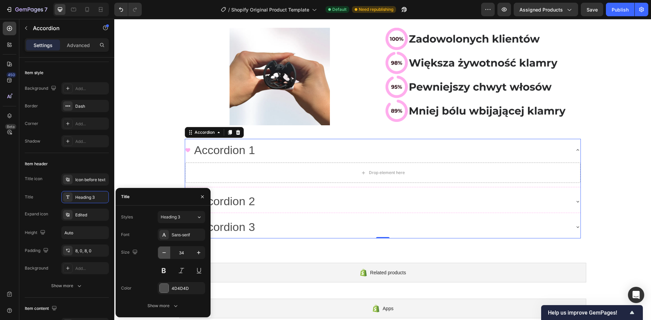
click at [162, 252] on icon "button" at bounding box center [164, 252] width 7 height 7
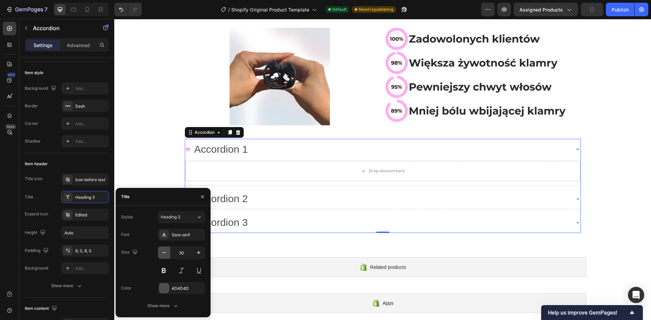
click at [162, 252] on icon "button" at bounding box center [164, 252] width 7 height 7
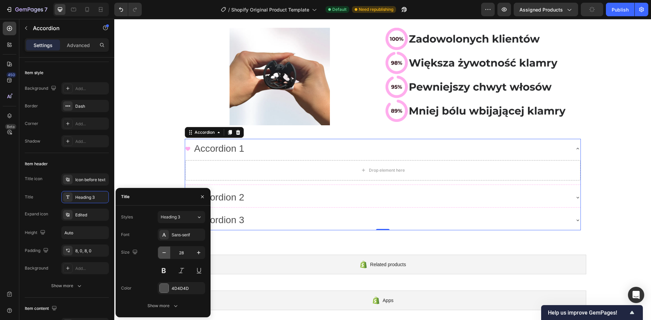
type input "27"
click at [188, 287] on div "4D4D4D" at bounding box center [182, 289] width 20 height 6
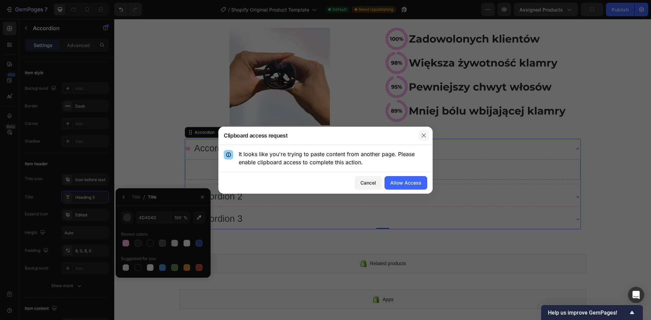
click at [422, 133] on icon "button" at bounding box center [423, 135] width 5 height 5
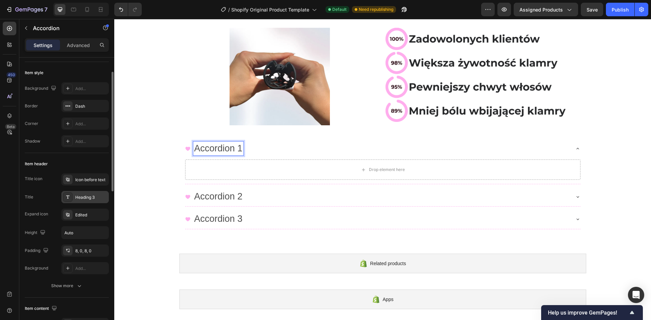
click at [71, 198] on div at bounding box center [67, 197] width 9 height 9
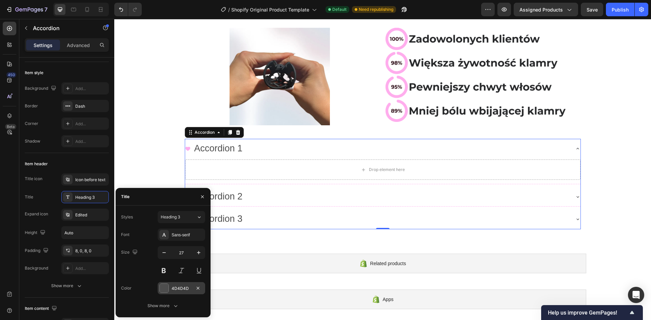
click at [181, 291] on div "4D4D4D" at bounding box center [182, 289] width 20 height 6
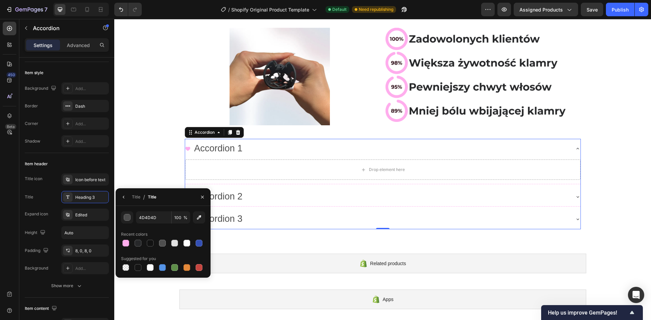
click at [181, 291] on div "Apps" at bounding box center [382, 300] width 407 height 20
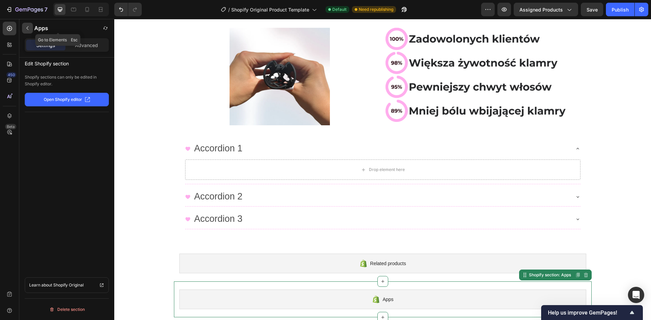
click at [25, 26] on icon "button" at bounding box center [27, 27] width 5 height 5
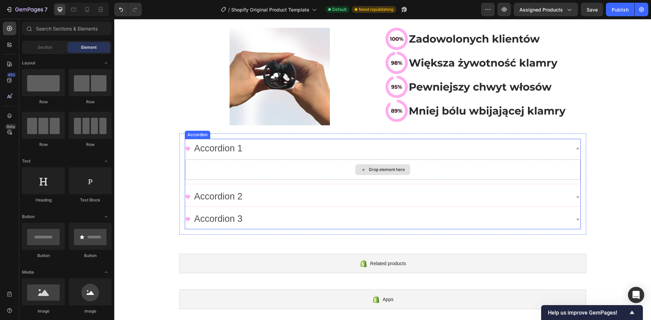
click at [215, 145] on p "Accordion 1" at bounding box center [218, 149] width 48 height 12
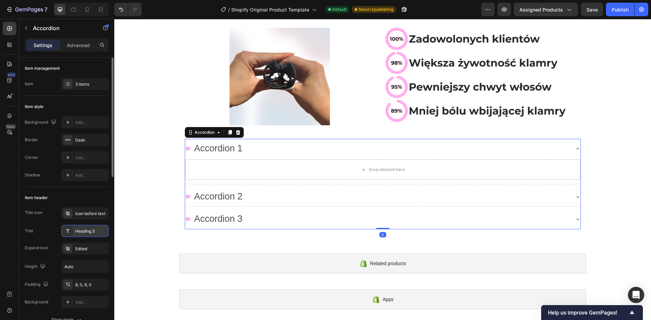
click at [73, 233] on div "Heading 3" at bounding box center [84, 231] width 47 height 12
click at [66, 230] on icon at bounding box center [67, 230] width 5 height 5
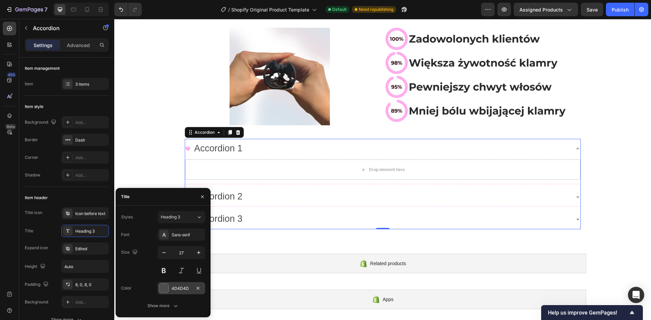
click at [181, 286] on div "4D4D4D" at bounding box center [182, 289] width 20 height 6
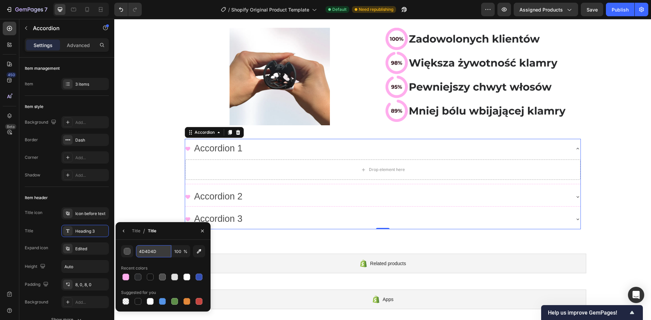
click at [155, 248] on input "4D4D4D" at bounding box center [153, 251] width 35 height 12
paste input "27282A"
type input "27282A"
click at [123, 233] on icon "button" at bounding box center [123, 230] width 5 height 5
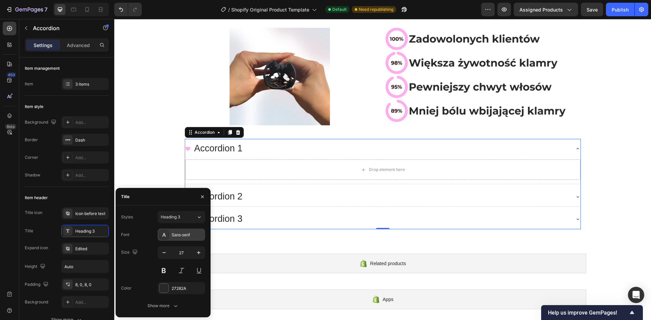
click at [181, 236] on div "Sans-serif" at bounding box center [188, 235] width 32 height 6
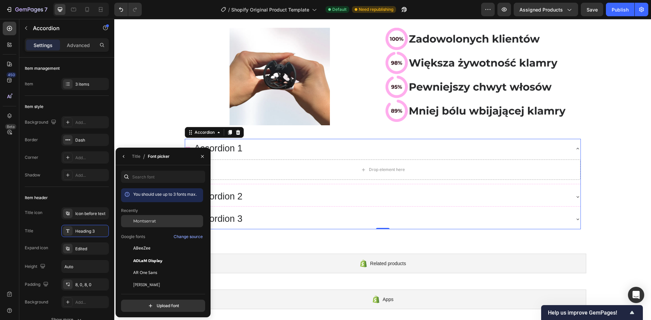
click at [151, 223] on span "Montserrat" at bounding box center [144, 221] width 23 height 6
click at [125, 157] on icon "button" at bounding box center [123, 156] width 5 height 5
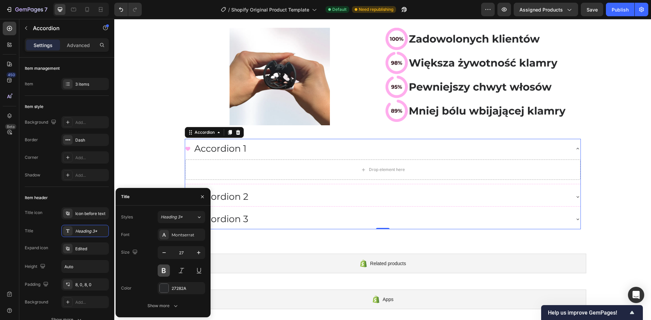
click at [165, 271] on button at bounding box center [164, 271] width 12 height 12
click at [185, 271] on button at bounding box center [181, 271] width 12 height 12
click at [165, 271] on button at bounding box center [164, 271] width 12 height 12
click at [168, 303] on div "Show more" at bounding box center [163, 306] width 32 height 7
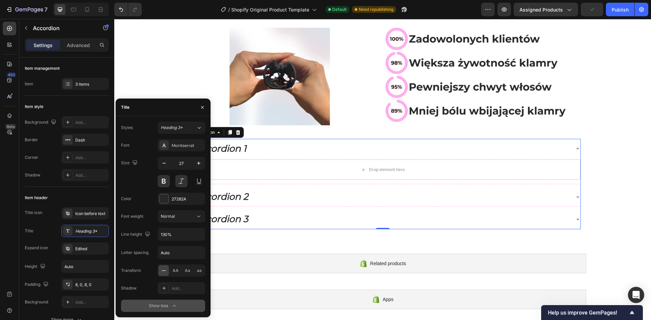
click at [160, 303] on div "Show less" at bounding box center [163, 306] width 29 height 7
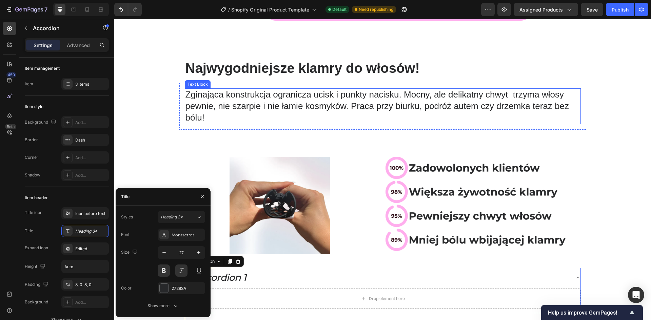
scroll to position [236, 0]
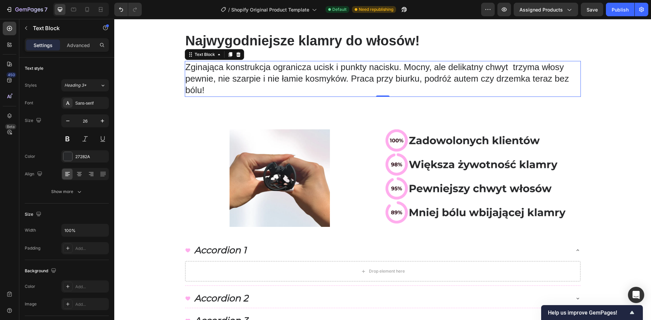
click at [205, 75] on span "Zginająca konstrukcja ogranicza ucisk i punkty nacisku. Mocny, ale delikatny ch…" at bounding box center [376, 78] width 383 height 33
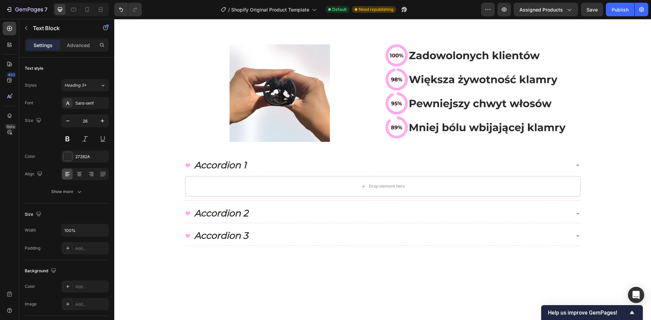
scroll to position [337, 0]
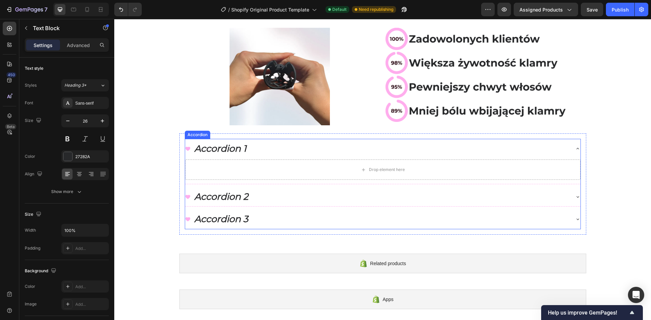
click at [216, 148] on p "Accordion 1" at bounding box center [220, 149] width 52 height 12
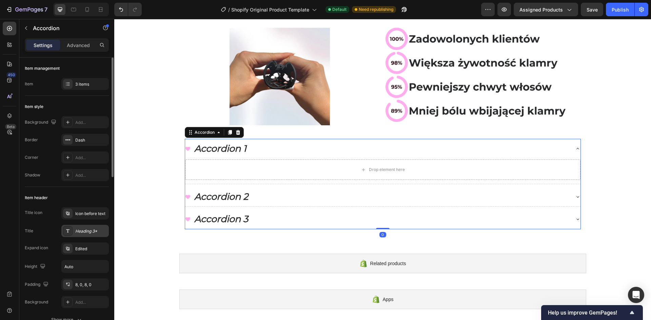
click at [66, 232] on icon at bounding box center [67, 230] width 5 height 5
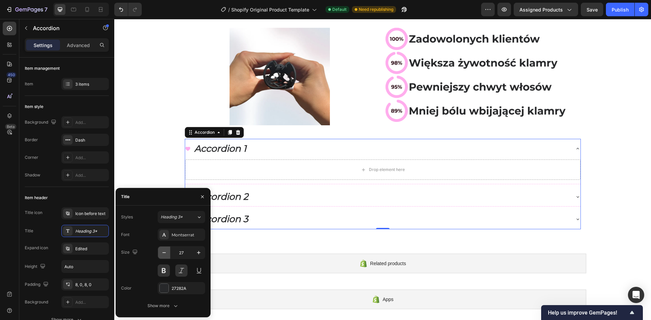
click at [161, 254] on icon "button" at bounding box center [164, 252] width 7 height 7
click at [135, 252] on icon "button" at bounding box center [135, 252] width 4 height 4
click at [136, 286] on icon "button" at bounding box center [136, 287] width 7 height 7
type input "36"
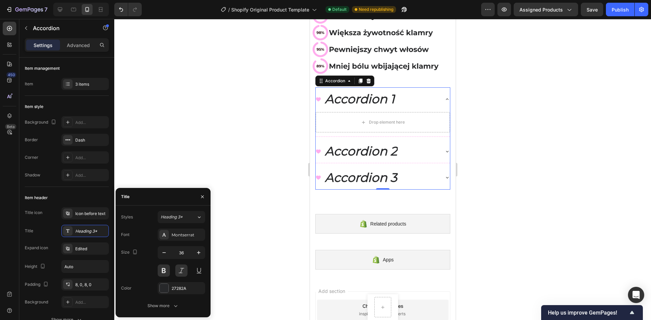
scroll to position [113, 0]
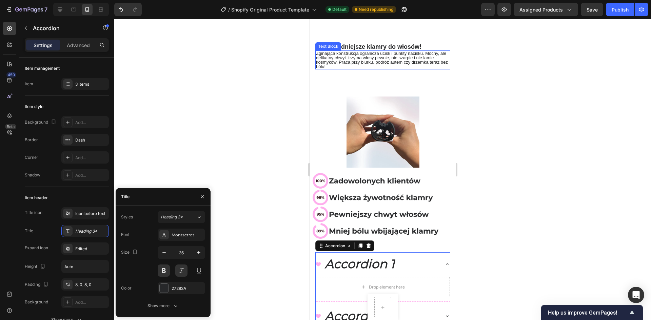
click at [336, 60] on span "Zginająca konstrukcja ogranicza ucisk i punkty nacisku. Mocny, ale delikatny ch…" at bounding box center [382, 60] width 132 height 18
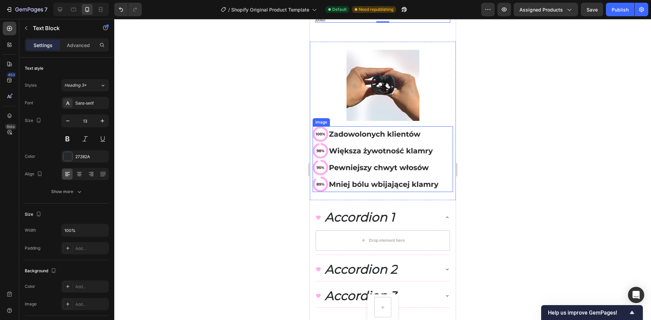
scroll to position [180, 0]
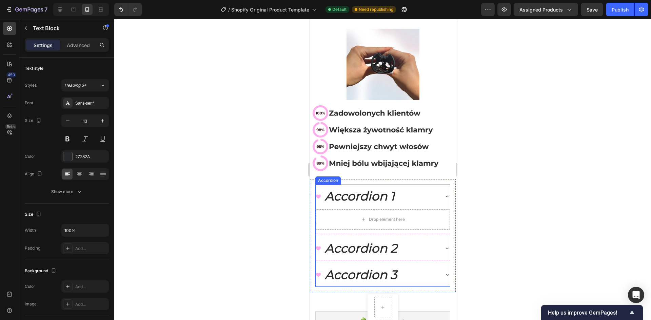
click at [345, 195] on p "Accordion 1" at bounding box center [359, 196] width 70 height 16
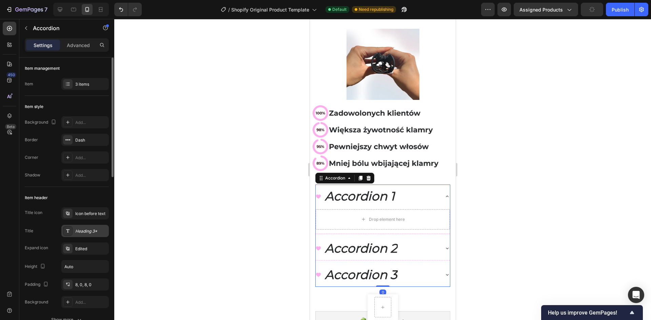
click at [72, 233] on div at bounding box center [67, 230] width 9 height 9
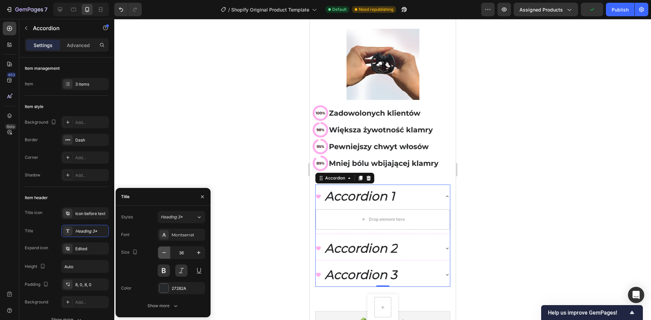
click at [159, 250] on button "button" at bounding box center [164, 253] width 12 height 12
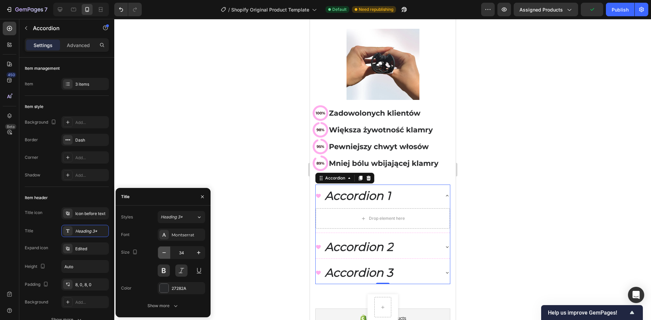
click at [159, 250] on button "button" at bounding box center [164, 253] width 12 height 12
click at [159, 251] on button "button" at bounding box center [164, 253] width 12 height 12
click at [160, 251] on button "button" at bounding box center [164, 253] width 12 height 12
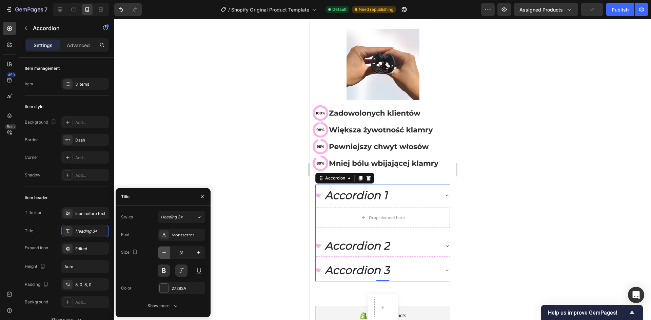
click at [160, 251] on button "button" at bounding box center [164, 253] width 12 height 12
click at [160, 252] on button "button" at bounding box center [164, 253] width 12 height 12
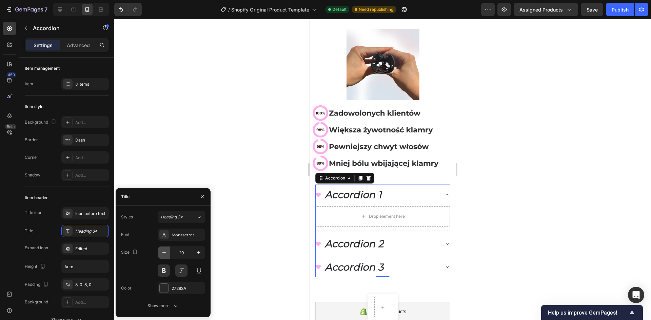
click at [160, 252] on button "button" at bounding box center [164, 253] width 12 height 12
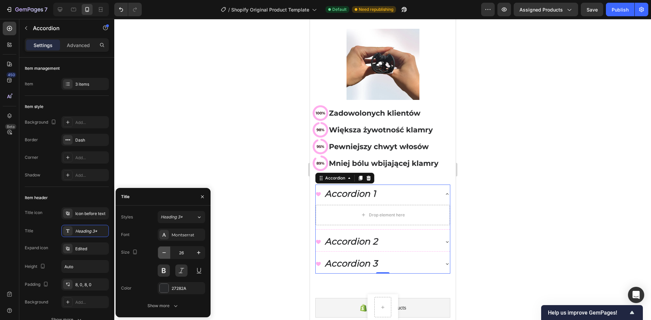
click at [160, 252] on button "button" at bounding box center [164, 253] width 12 height 12
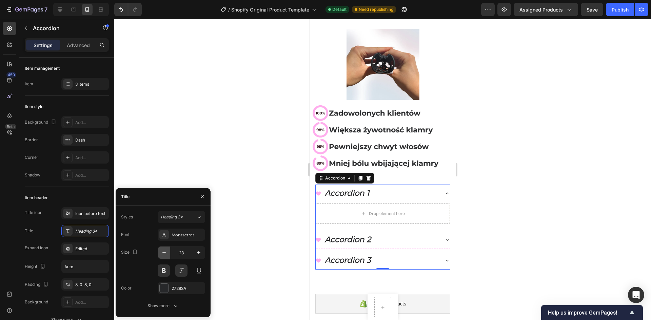
click at [160, 252] on button "button" at bounding box center [164, 253] width 12 height 12
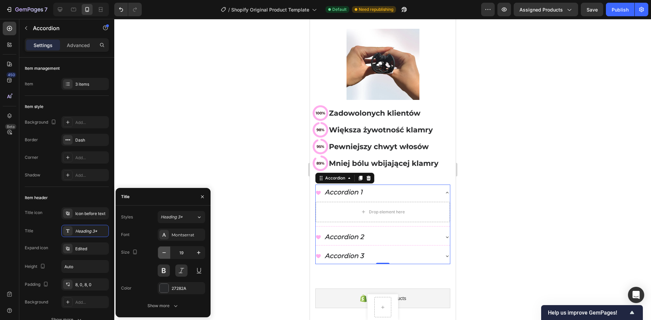
click at [160, 252] on button "button" at bounding box center [164, 253] width 12 height 12
type input "18"
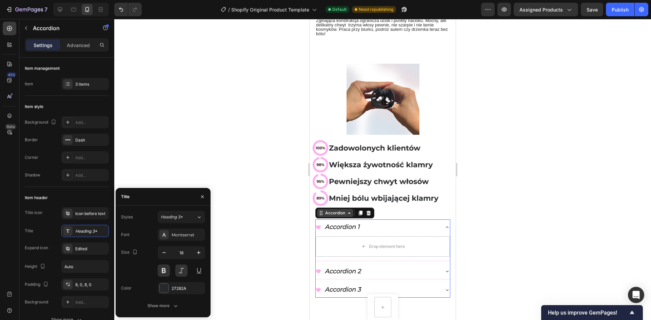
scroll to position [11, 0]
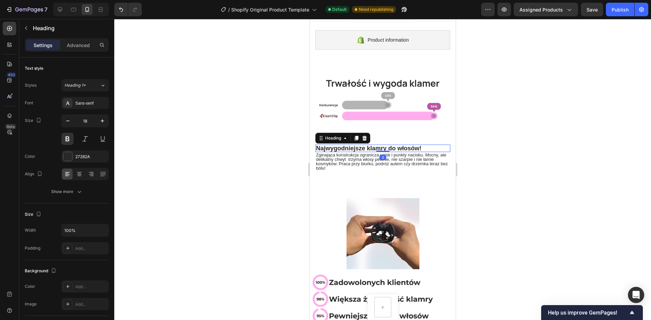
click at [371, 145] on span "Najwygodniejsze klamry do włosów!" at bounding box center [368, 148] width 105 height 7
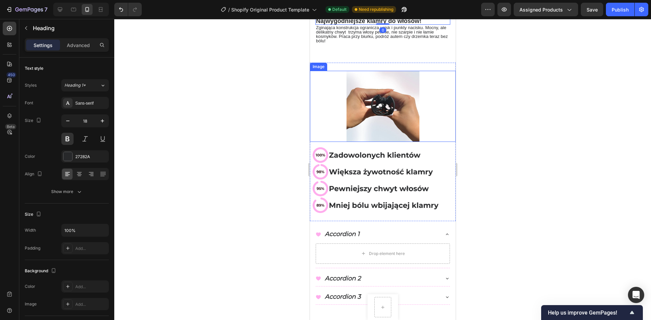
scroll to position [146, 0]
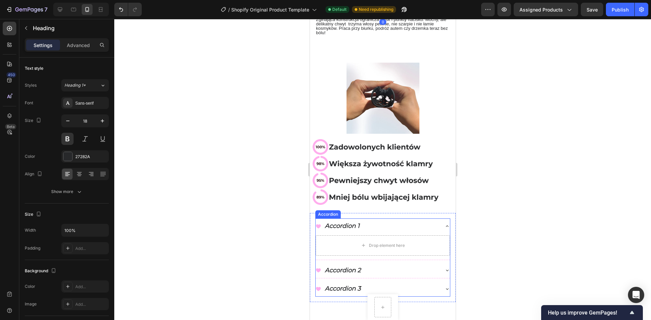
click at [338, 222] on p "Accordion 1" at bounding box center [341, 226] width 35 height 8
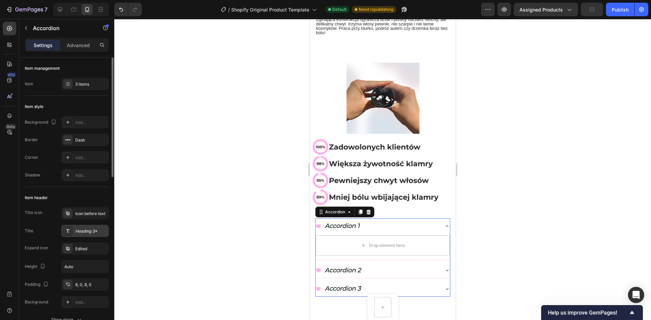
click at [68, 234] on icon at bounding box center [67, 230] width 5 height 5
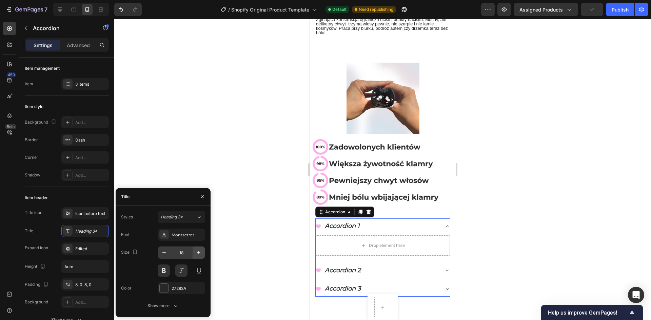
click at [198, 253] on icon "button" at bounding box center [198, 252] width 7 height 7
click at [162, 252] on icon "button" at bounding box center [164, 252] width 7 height 7
type input "18"
click at [444, 224] on icon at bounding box center [446, 226] width 5 height 5
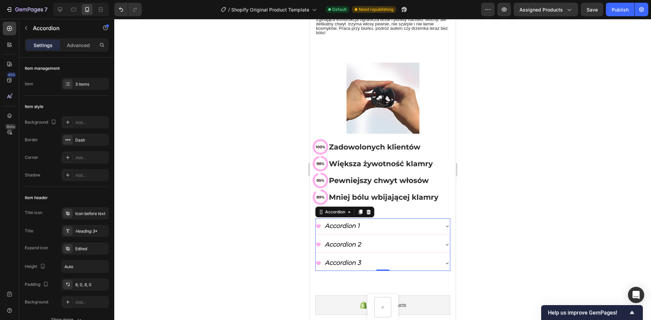
click at [474, 268] on div at bounding box center [382, 169] width 537 height 301
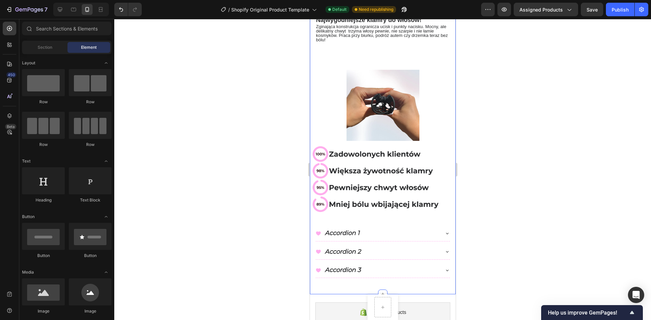
scroll to position [113, 0]
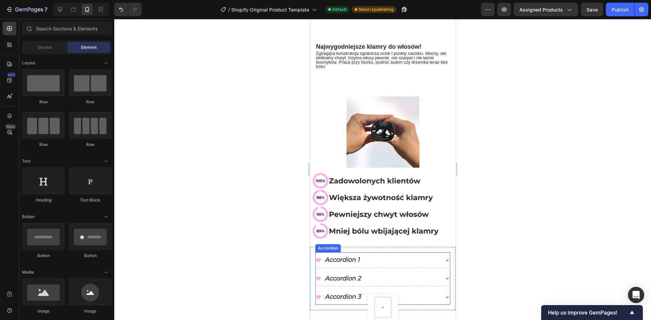
click at [347, 256] on p "Accordion 1" at bounding box center [341, 260] width 35 height 8
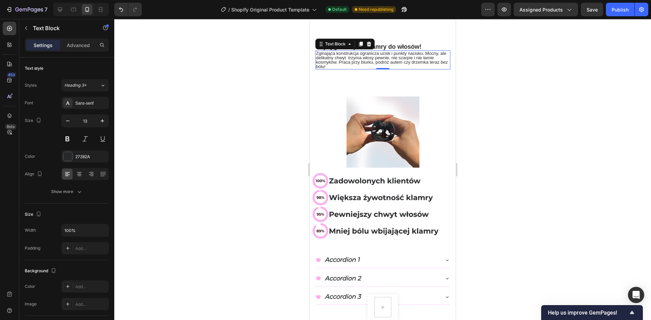
click at [347, 56] on span "Zginająca konstrukcja ogranicza ucisk i punkty nacisku. Mocny, ale delikatny ch…" at bounding box center [382, 60] width 132 height 18
click at [360, 255] on div "Accordion 1" at bounding box center [341, 260] width 37 height 10
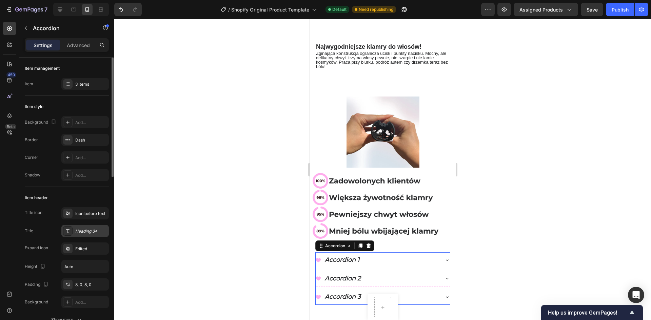
click at [70, 234] on div at bounding box center [67, 230] width 9 height 9
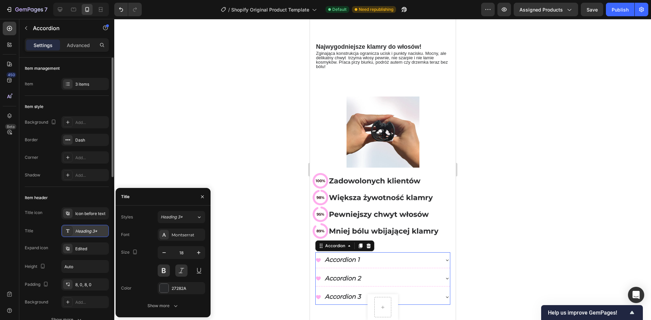
click at [70, 233] on icon at bounding box center [67, 230] width 5 height 5
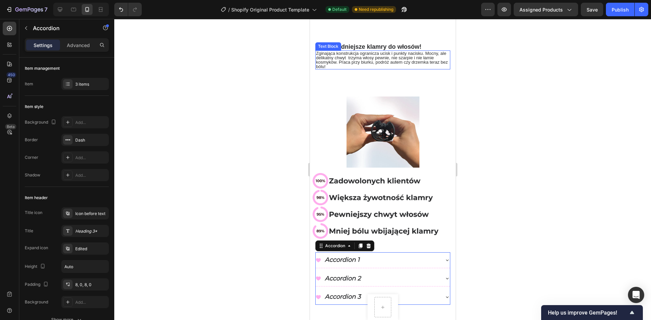
click at [334, 45] on div "Text Block" at bounding box center [327, 46] width 23 height 6
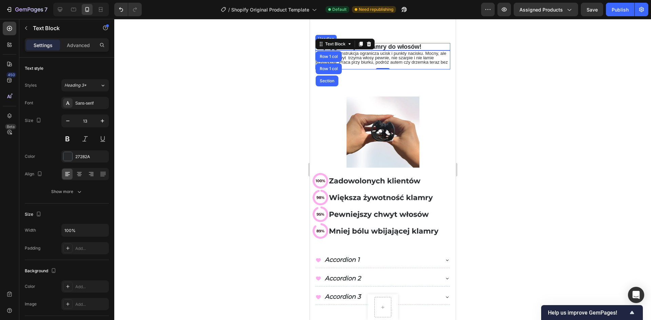
click at [409, 44] on span "Najwygodniejsze klamry do włosów!" at bounding box center [368, 46] width 105 height 7
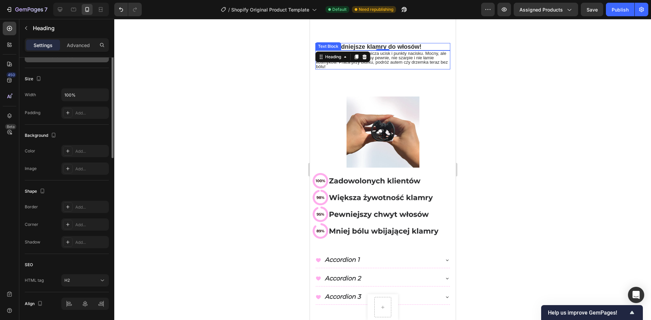
scroll to position [0, 0]
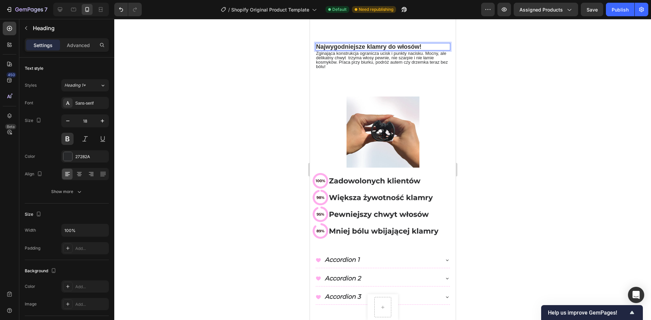
click at [406, 43] on span "Najwygodniejsze klamry do włosów!" at bounding box center [368, 46] width 105 height 7
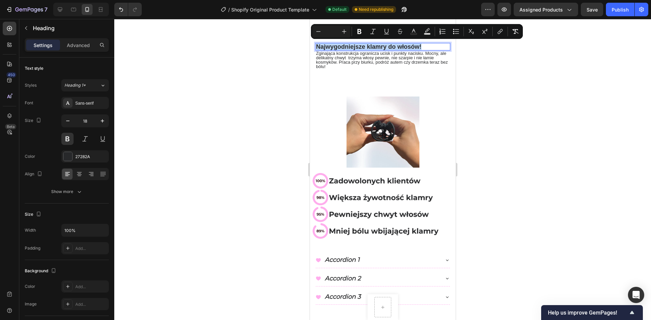
click at [406, 43] on span "Najwygodniejsze klamry do włosów!" at bounding box center [368, 46] width 105 height 7
click at [295, 66] on div at bounding box center [382, 169] width 537 height 301
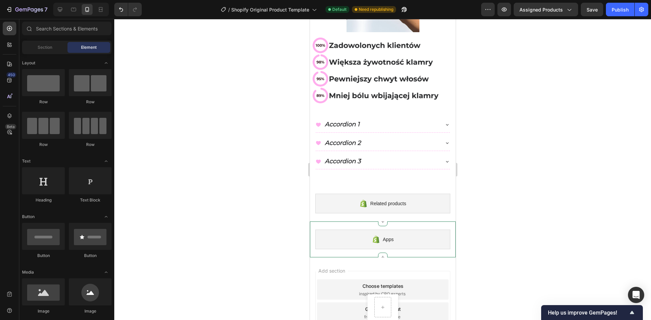
click at [515, 218] on div at bounding box center [382, 169] width 537 height 301
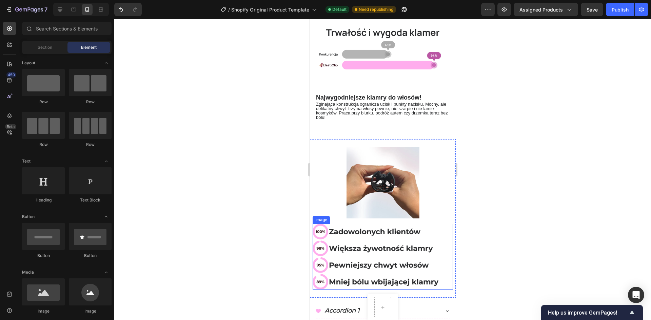
scroll to position [34, 0]
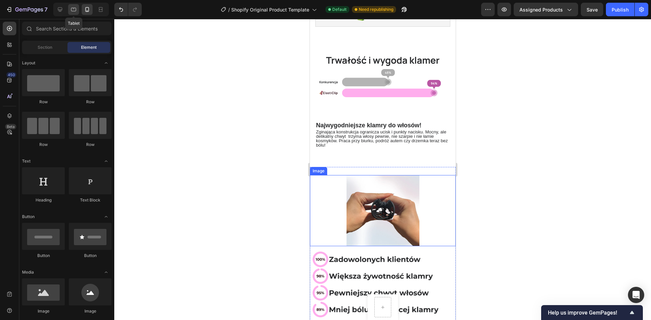
click at [76, 8] on icon at bounding box center [73, 9] width 7 height 7
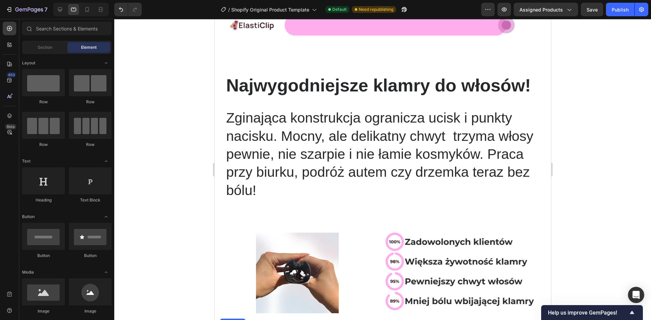
scroll to position [53, 0]
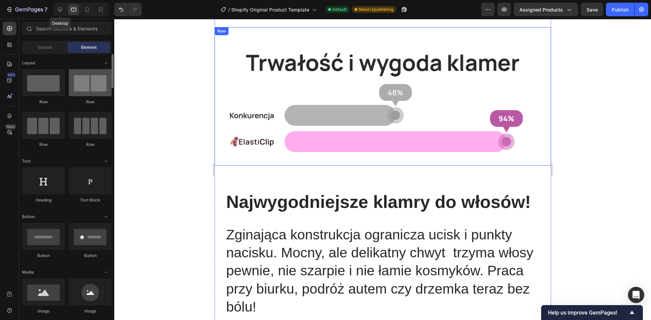
drag, startPoint x: 61, startPoint y: 11, endPoint x: 99, endPoint y: 91, distance: 88.7
click at [61, 11] on icon at bounding box center [60, 9] width 4 height 4
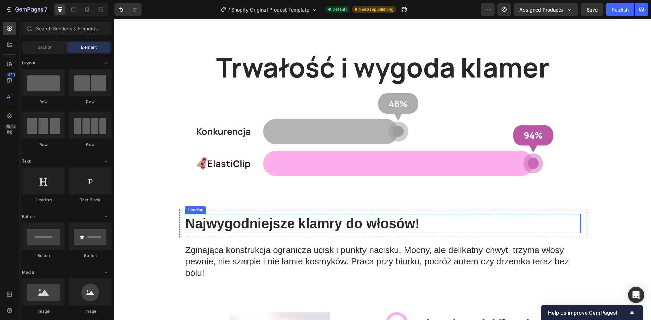
click at [248, 218] on span "Najwygodniejsze klamry do włosów!" at bounding box center [302, 223] width 234 height 15
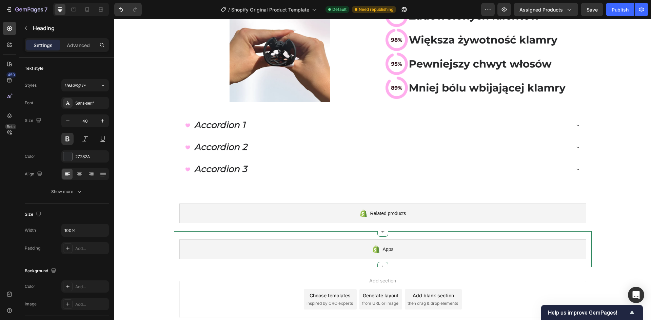
scroll to position [389, 0]
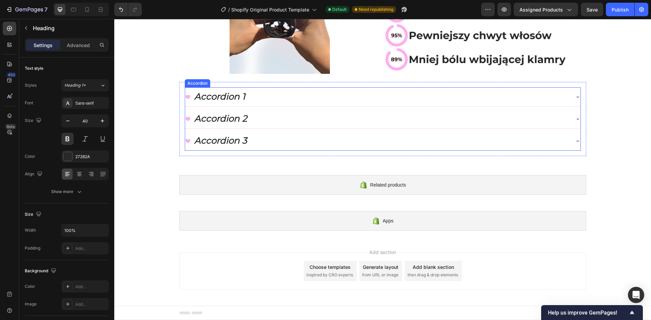
click at [223, 95] on p "Accordion 1" at bounding box center [219, 97] width 51 height 12
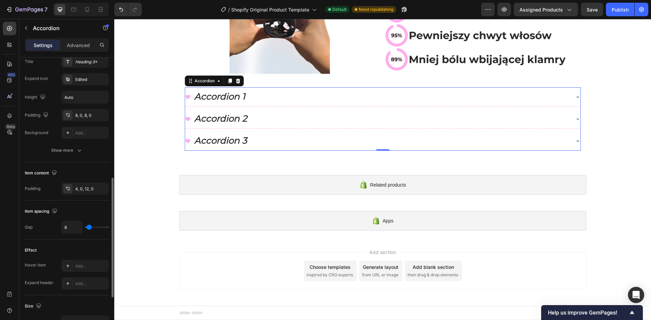
scroll to position [237, 0]
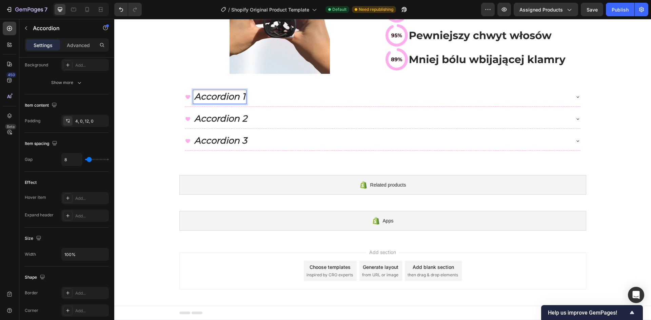
click at [226, 96] on p "Accordion 1" at bounding box center [219, 97] width 51 height 12
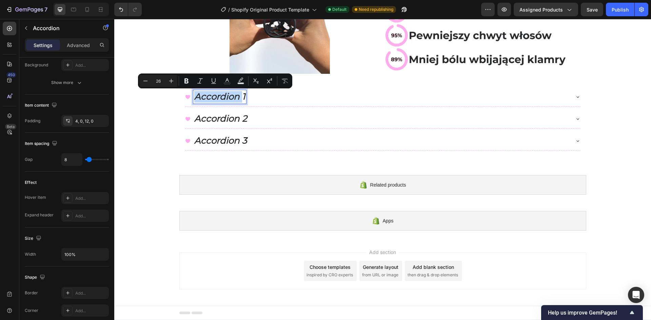
click at [252, 101] on div "Accordion 1" at bounding box center [377, 97] width 384 height 14
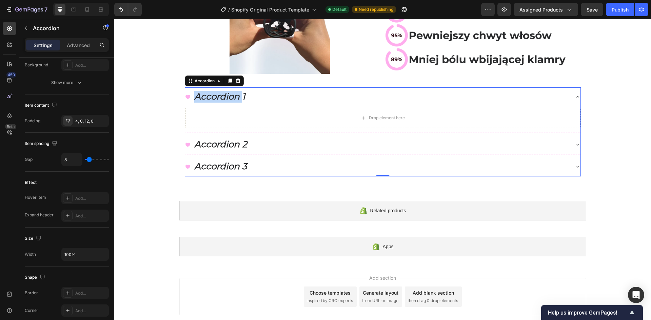
click at [252, 98] on div "Accordion 1" at bounding box center [377, 97] width 384 height 14
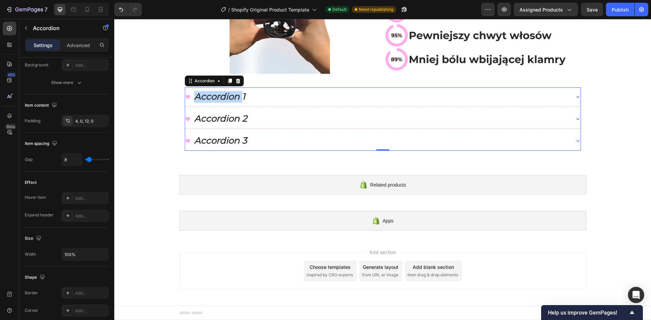
click at [225, 96] on p "Accordion 1" at bounding box center [219, 97] width 51 height 12
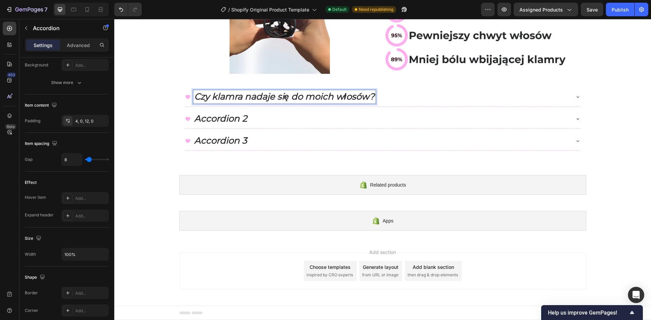
click at [407, 97] on div "Czy klamra nadaje się do moich włosów?" at bounding box center [377, 97] width 384 height 14
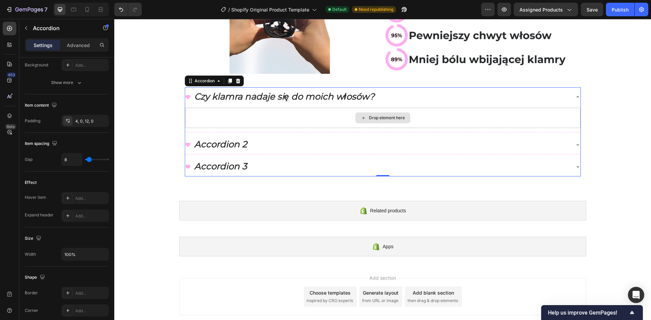
click at [361, 115] on div "Drop element here" at bounding box center [382, 118] width 55 height 11
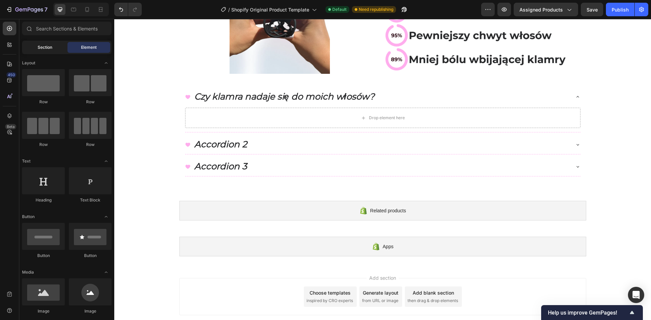
click at [52, 44] on div "Section" at bounding box center [44, 47] width 43 height 11
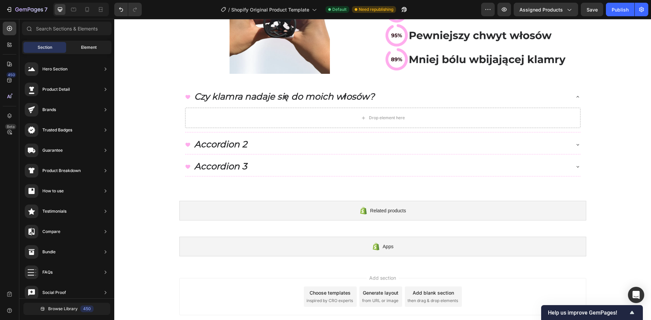
click at [77, 49] on div "Element" at bounding box center [88, 47] width 43 height 11
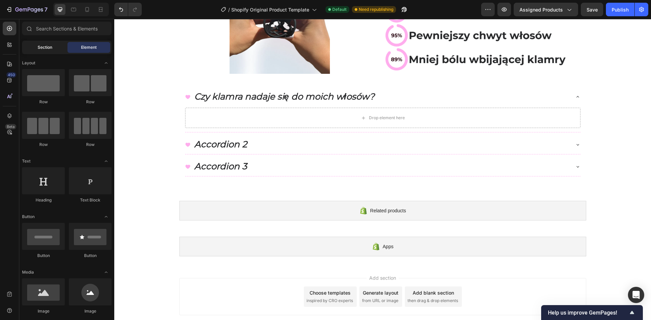
click at [42, 50] on span "Section" at bounding box center [45, 47] width 15 height 6
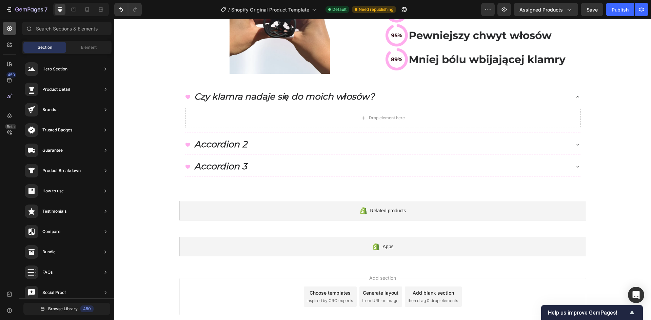
click at [12, 29] on icon at bounding box center [9, 28] width 5 height 5
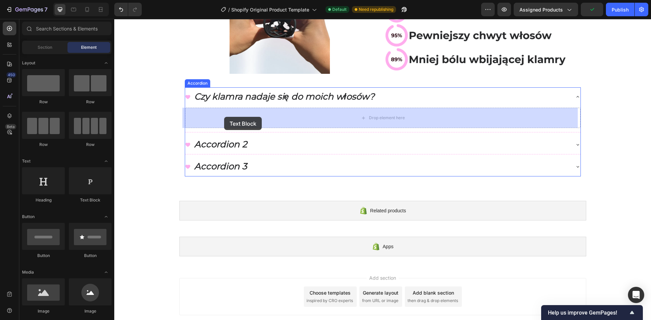
drag, startPoint x: 207, startPoint y: 208, endPoint x: 224, endPoint y: 118, distance: 91.4
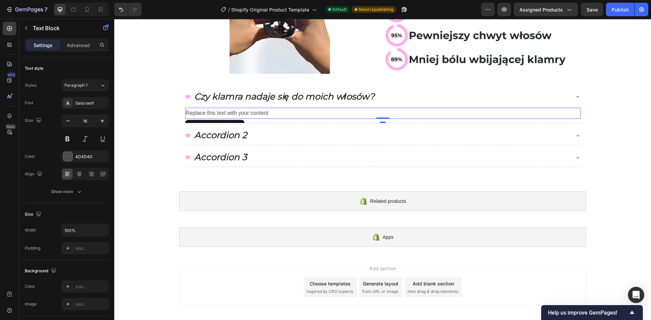
click at [233, 112] on div "Replace this text with your content" at bounding box center [382, 113] width 395 height 11
click at [233, 112] on p "Replace this text with your content" at bounding box center [383, 113] width 394 height 10
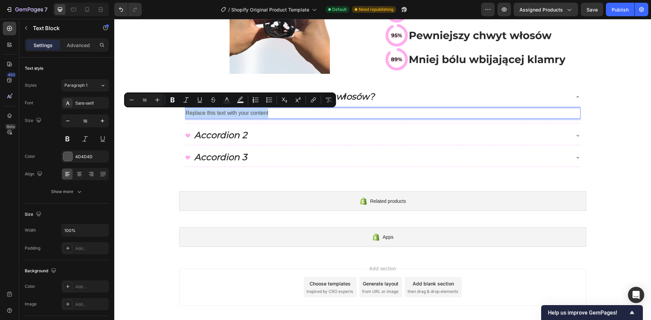
click at [233, 112] on p "Replace this text with your content" at bounding box center [383, 113] width 394 height 10
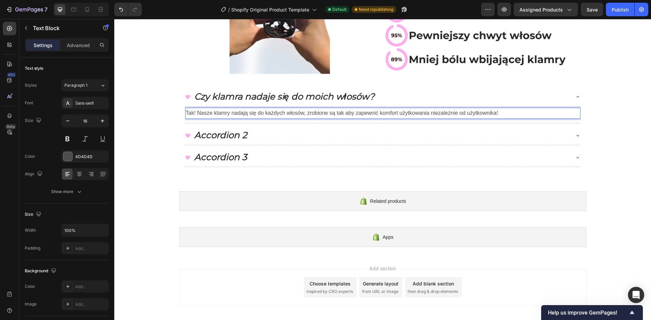
click at [243, 113] on p "Tak! Nasze klamry nadają się do każdych włosów, zrobione są tak aby zapewnić ko…" at bounding box center [383, 113] width 394 height 10
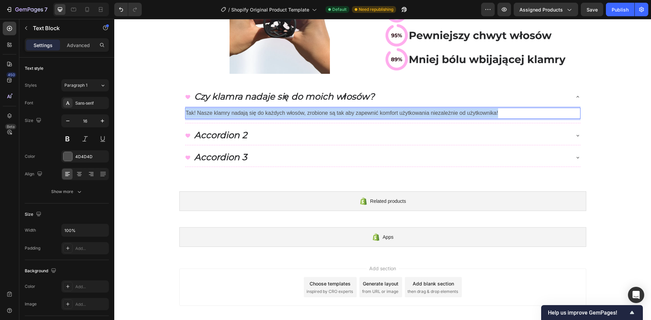
click at [243, 113] on p "Tak! Nasze klamry nadają się do każdych włosów, zrobione są tak aby zapewnić ko…" at bounding box center [383, 113] width 394 height 10
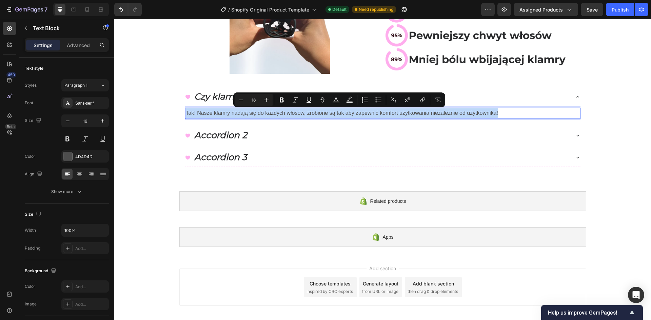
click at [261, 113] on p "Tak! Nasze klamry nadają się do każdych włosów, zrobione są tak aby zapewnić ko…" at bounding box center [383, 113] width 394 height 10
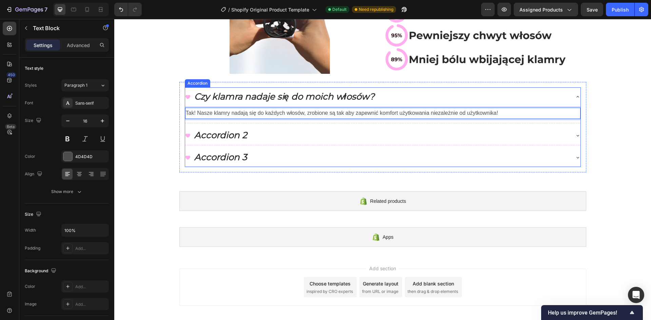
click at [258, 111] on p "Tak! Nasze klamry nadają się do każdych włosów, zrobione są tak aby zapewnić ko…" at bounding box center [383, 113] width 394 height 10
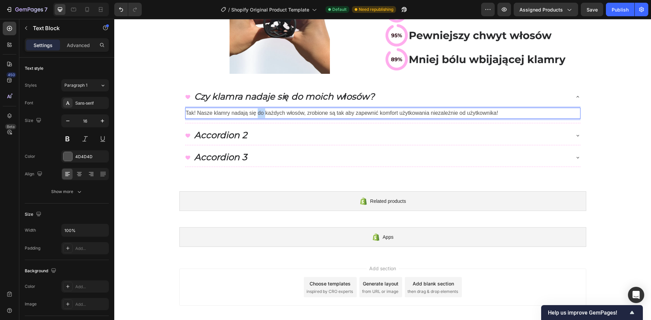
click at [258, 111] on p "Tak! Nasze klamry nadają się do każdych włosów, zrobione są tak aby zapewnić ko…" at bounding box center [383, 113] width 394 height 10
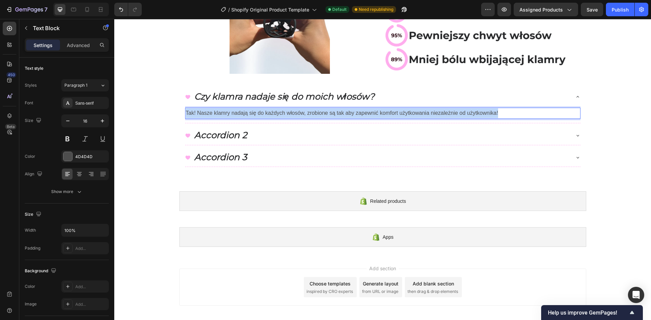
click at [258, 111] on p "Tak! Nasze klamry nadają się do każdych włosów, zrobione są tak aby zapewnić ko…" at bounding box center [383, 113] width 394 height 10
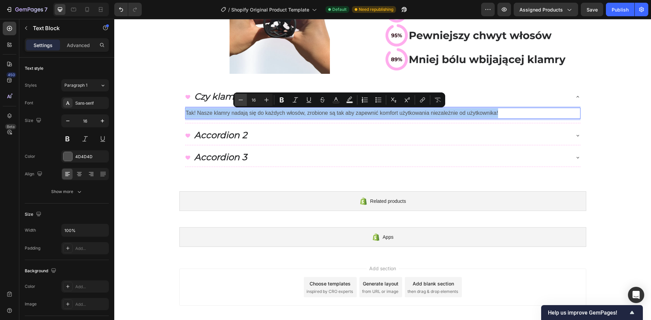
click at [244, 103] on icon "Editor contextual toolbar" at bounding box center [240, 100] width 7 height 7
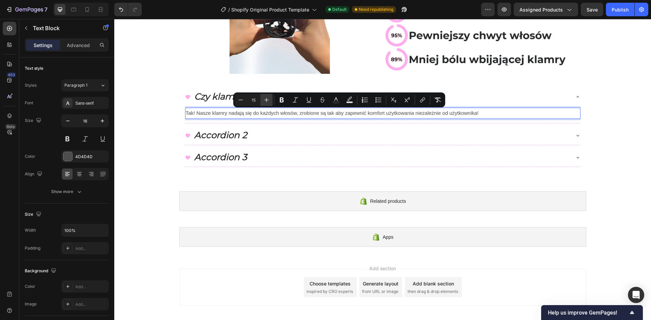
click at [264, 100] on icon "Editor contextual toolbar" at bounding box center [266, 100] width 7 height 7
type input "17"
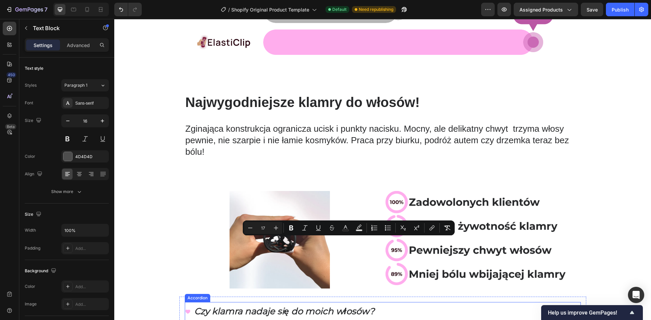
scroll to position [152, 0]
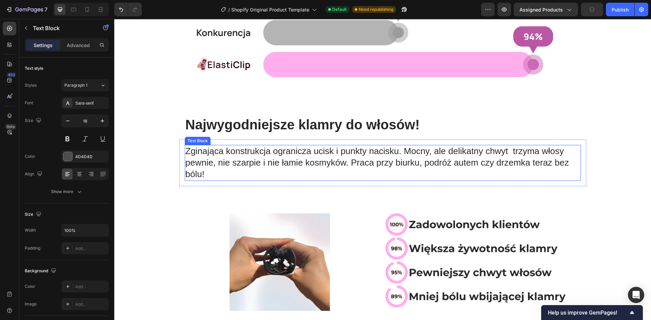
click at [222, 160] on span "Zginająca konstrukcja ogranicza ucisk i punkty nacisku. Mocny, ale delikatny ch…" at bounding box center [376, 162] width 383 height 33
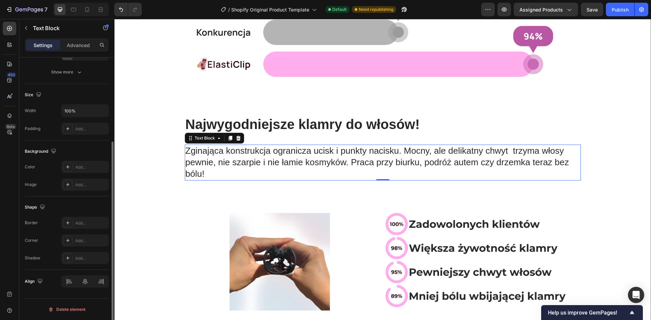
scroll to position [355, 0]
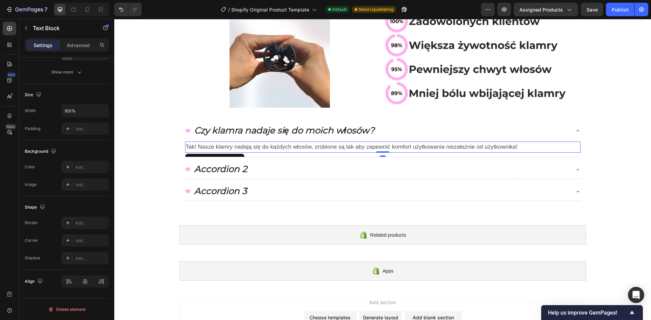
click at [234, 148] on span "Tak! Nasze klamry nadają się do każdych włosów, zrobione są tak aby zapewnić ko…" at bounding box center [352, 147] width 332 height 6
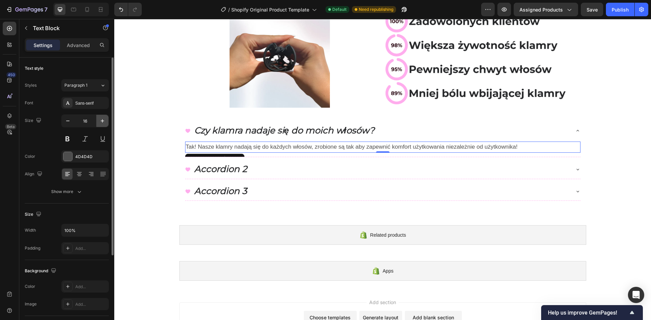
click at [100, 121] on icon "button" at bounding box center [102, 121] width 7 height 7
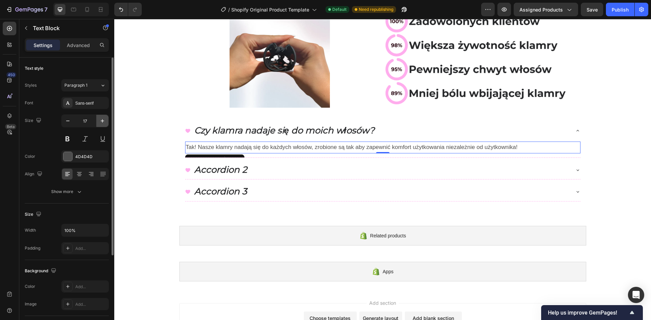
click at [100, 121] on icon "button" at bounding box center [102, 121] width 7 height 7
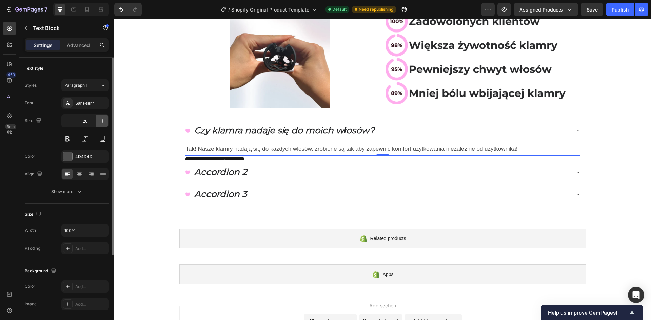
click at [100, 121] on icon "button" at bounding box center [102, 121] width 7 height 7
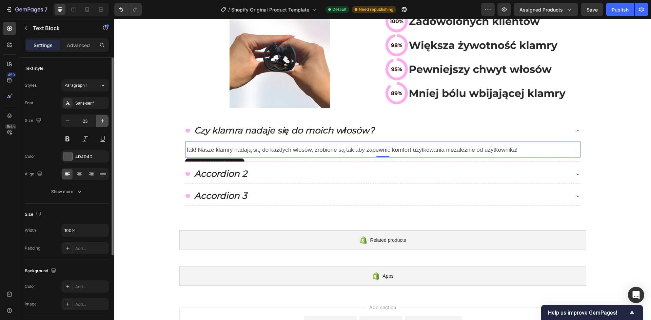
click at [100, 121] on icon "button" at bounding box center [102, 121] width 7 height 7
type input "26"
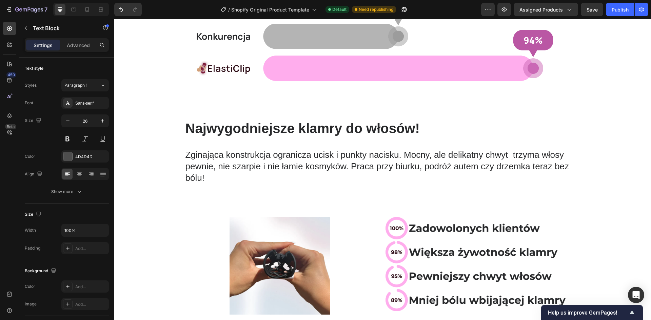
scroll to position [118, 0]
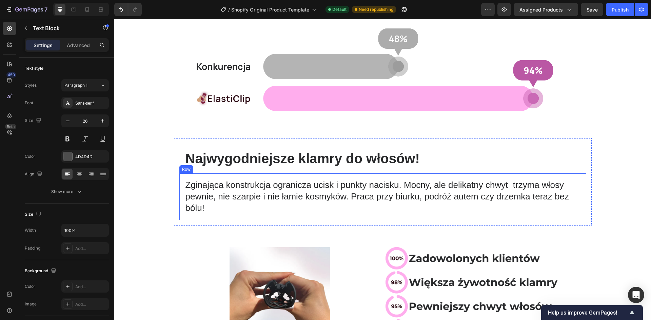
click at [219, 194] on span "Zginająca konstrukcja ogranicza ucisk i punkty nacisku. Mocny, ale delikatny ch…" at bounding box center [376, 196] width 383 height 33
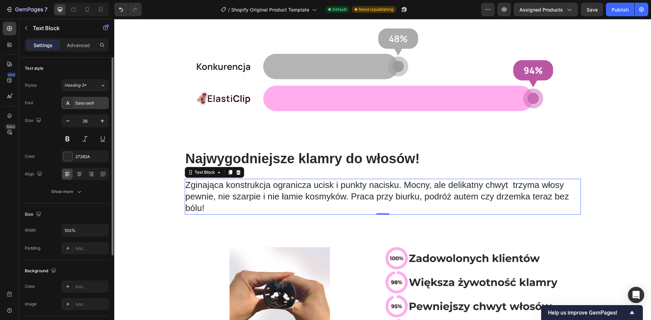
click at [96, 106] on div "Sans-serif" at bounding box center [91, 103] width 32 height 6
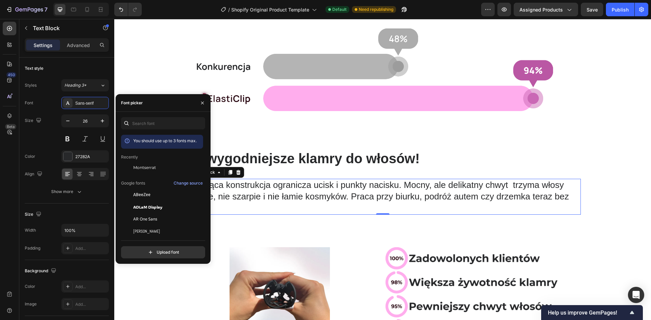
click at [159, 130] on div "You should use up to 3 fonts max. Recently Montserrat Google fonts Change sourc…" at bounding box center [163, 187] width 84 height 141
click at [159, 128] on input "text" at bounding box center [163, 123] width 84 height 12
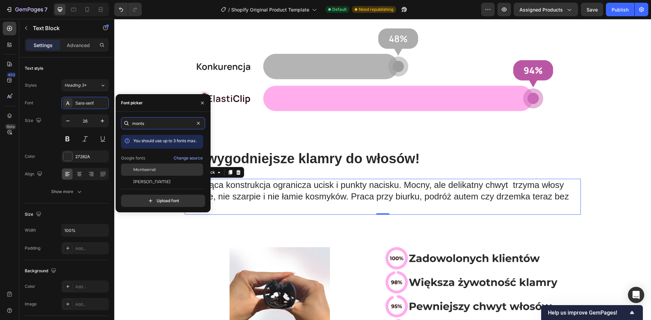
type input "monts"
click at [158, 172] on div "Montserrat" at bounding box center [167, 170] width 68 height 6
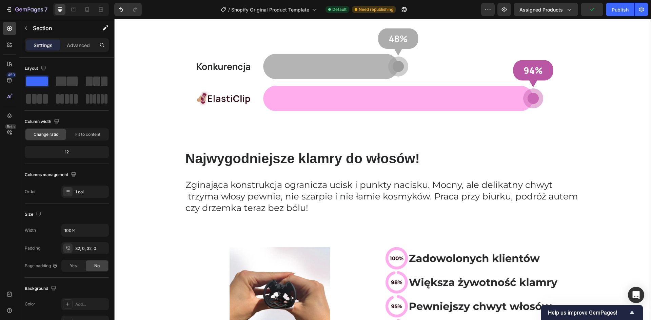
click at [160, 178] on div "Image Row ⁠⁠⁠⁠⁠⁠⁠ Najwygodniejsze klamry do włosów! Heading Row Zginająca konst…" at bounding box center [382, 206] width 537 height 489
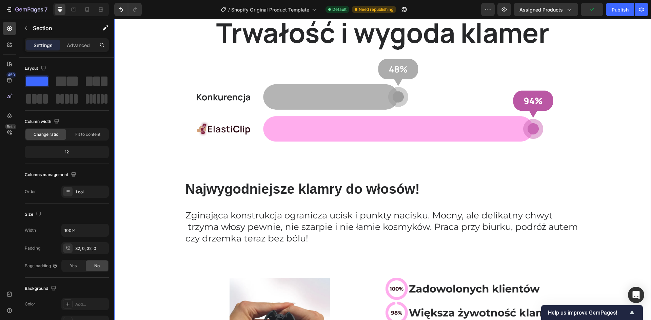
scroll to position [152, 0]
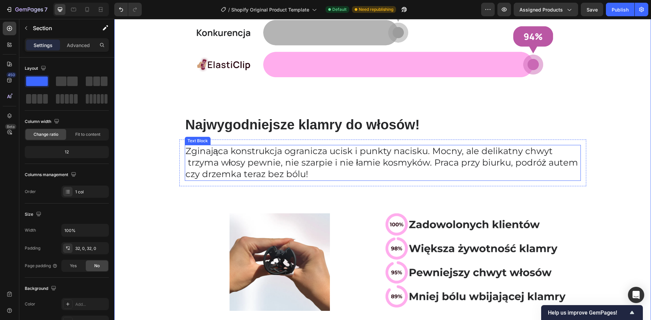
click at [217, 157] on span "Zginająca konstrukcja ogranicza ucisk i punkty nacisku. Mocny, ale delikatny ch…" at bounding box center [381, 163] width 393 height 34
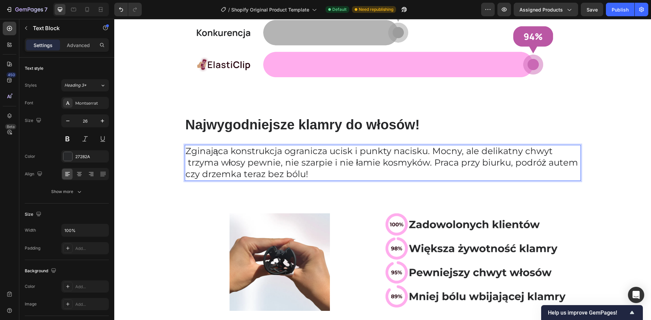
click at [185, 164] on span "Zginająca konstrukcja ogranicza ucisk i punkty nacisku. Mocny, ale delikatny ch…" at bounding box center [381, 163] width 393 height 34
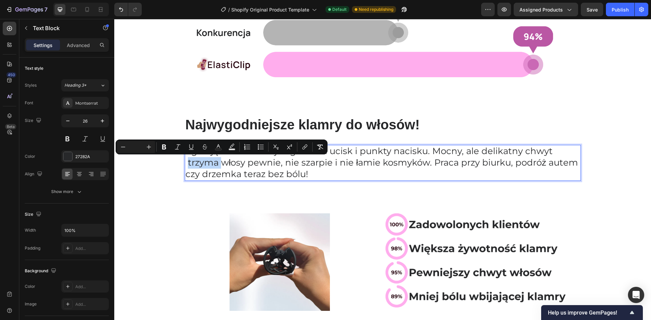
click at [186, 164] on span "Zginająca konstrukcja ogranicza ucisk i punkty nacisku. Mocny, ale delikatny ch…" at bounding box center [381, 163] width 393 height 34
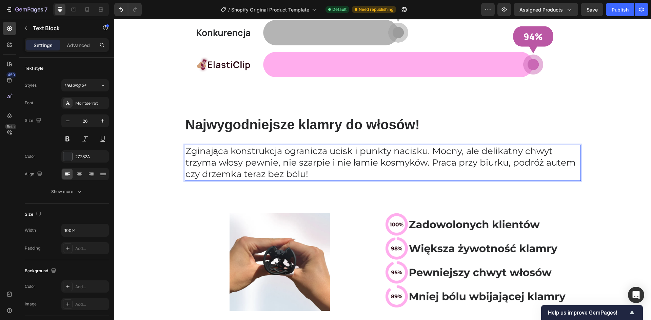
click at [325, 170] on p "Zginająca konstrukcja ogranicza ucisk i punkty nacisku. Mocny, ale delikatny ch…" at bounding box center [382, 163] width 395 height 34
click at [166, 175] on div "Image Row ⁠⁠⁠⁠⁠⁠⁠ Najwygodniejsze klamry do włosów! Heading Row Zginająca konst…" at bounding box center [382, 172] width 537 height 489
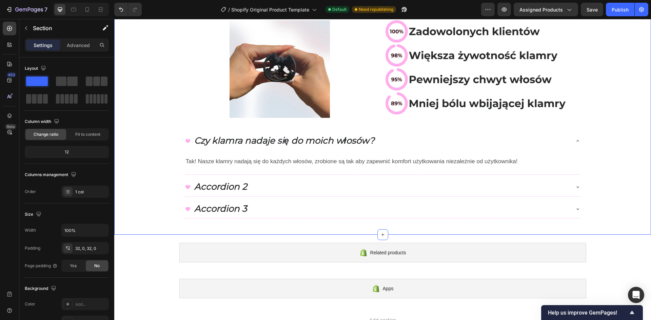
scroll to position [355, 0]
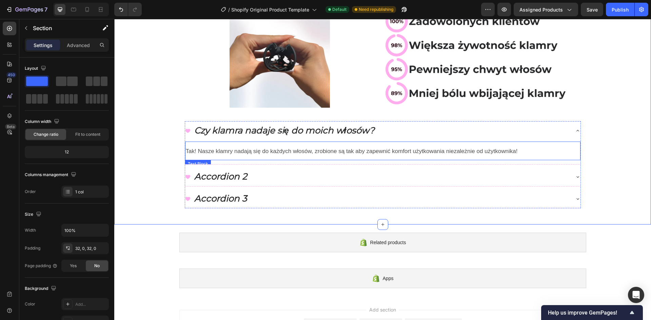
click at [234, 151] on span "Tak! Nasze klamry nadają się do każdych włosów, zrobione są tak aby zapewnić ko…" at bounding box center [352, 151] width 332 height 6
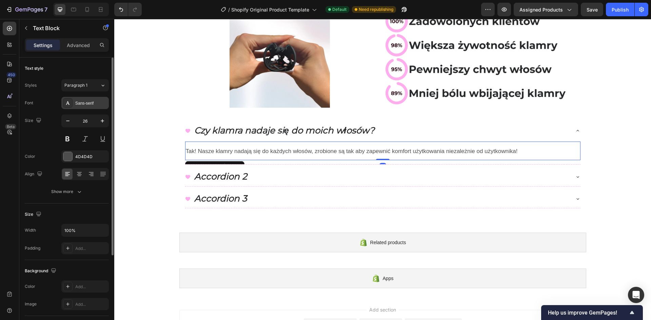
click at [84, 107] on div "Sans-serif" at bounding box center [84, 103] width 47 height 12
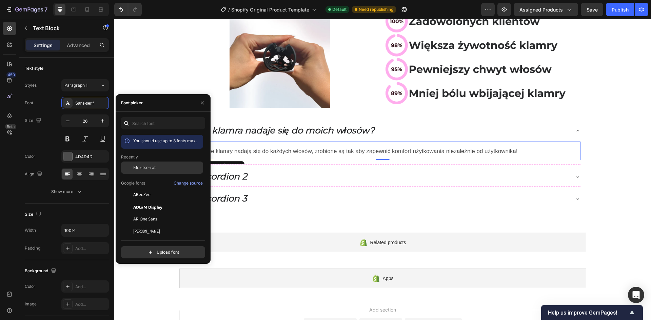
click at [146, 171] on span "Montserrat" at bounding box center [144, 168] width 23 height 6
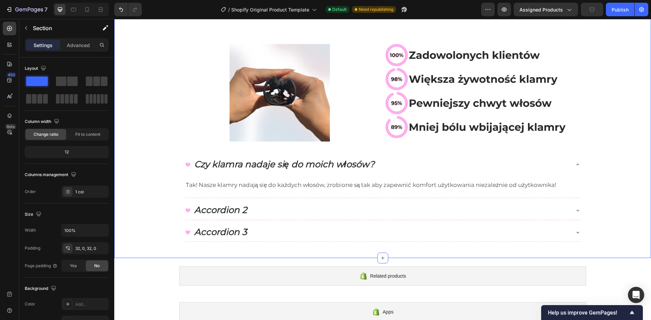
click at [154, 187] on div "Image Row ⁠⁠⁠⁠⁠⁠⁠ Najwygodniejsze klamry do włosów! Heading Row Zginająca konst…" at bounding box center [382, 3] width 537 height 489
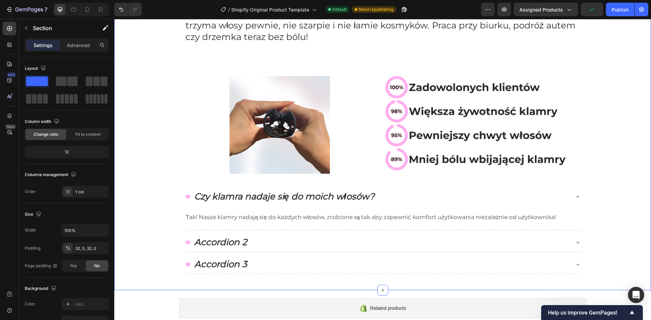
scroll to position [287, 0]
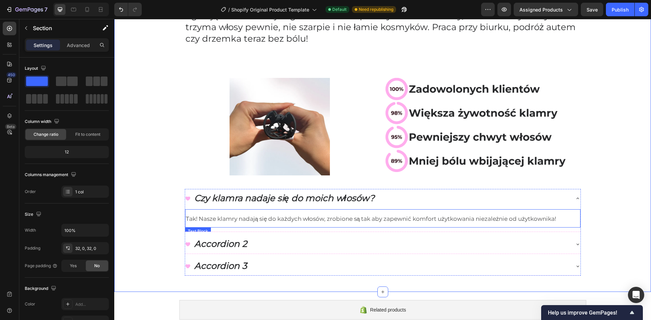
click at [236, 217] on span "Tak! Nasze klamry nadają się do każdych włosów, zrobione są tak aby zapewnić ko…" at bounding box center [371, 219] width 370 height 7
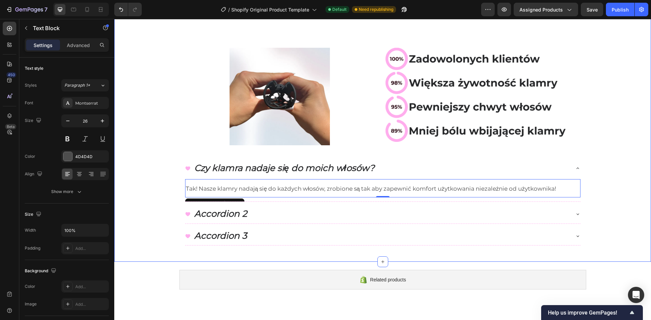
scroll to position [321, 0]
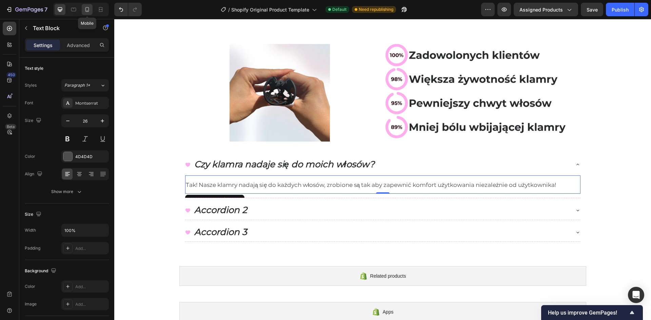
click at [89, 12] on icon at bounding box center [87, 9] width 7 height 7
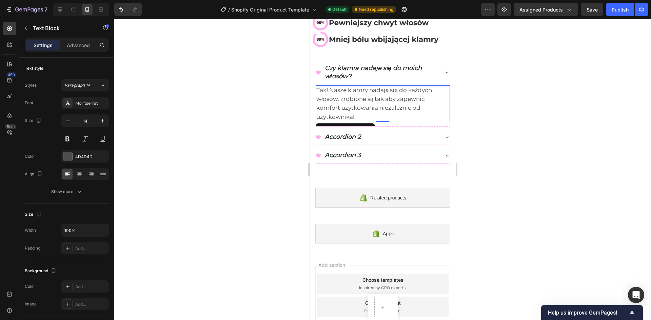
scroll to position [341, 0]
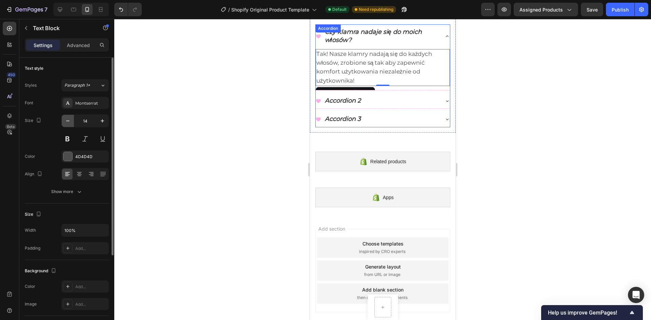
click at [65, 120] on icon "button" at bounding box center [67, 121] width 7 height 7
type input "13"
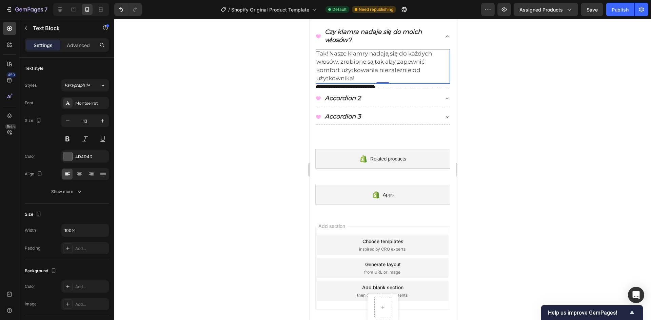
click at [526, 115] on div at bounding box center [382, 169] width 537 height 301
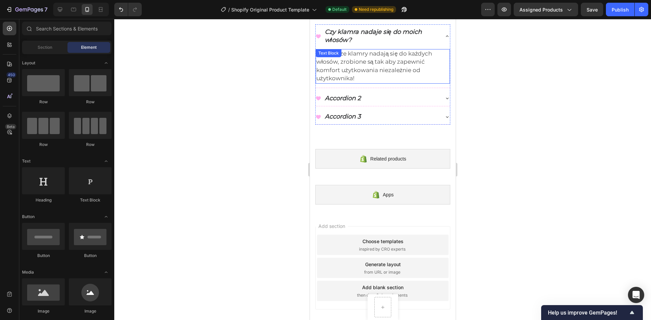
click at [350, 65] on span "Tak! Nasze klamry nadają się do każdych włosów, zrobione są tak aby zapewnić ko…" at bounding box center [374, 66] width 116 height 32
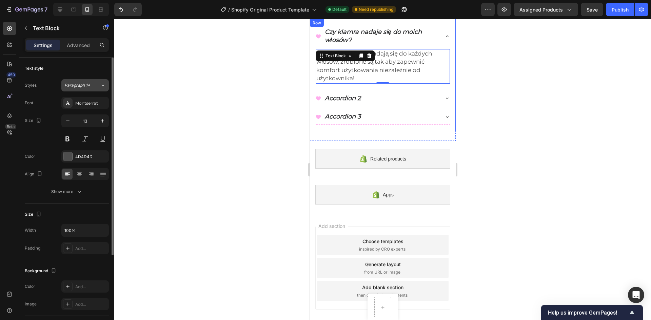
click at [97, 83] on div "Paragraph 1*" at bounding box center [82, 85] width 36 height 6
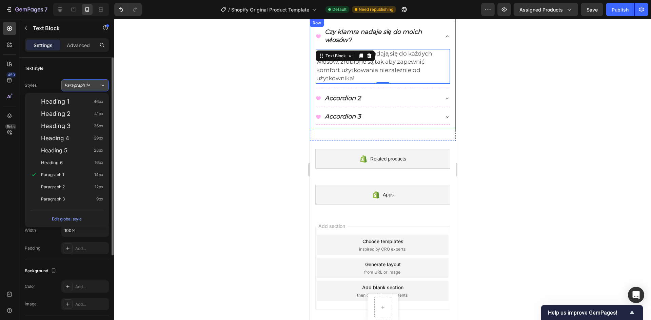
click at [97, 83] on div "Paragraph 1*" at bounding box center [82, 85] width 36 height 6
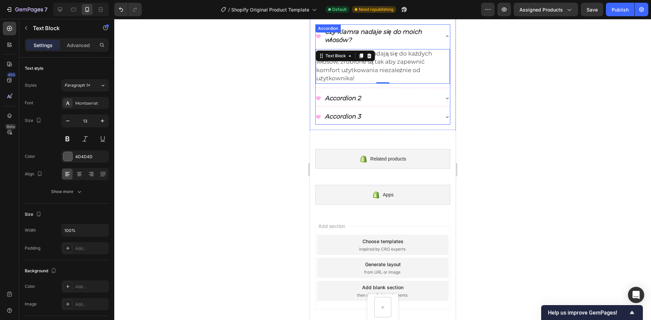
click at [391, 31] on p "Czy klamra nadaje się do moich włosów?" at bounding box center [380, 36] width 113 height 16
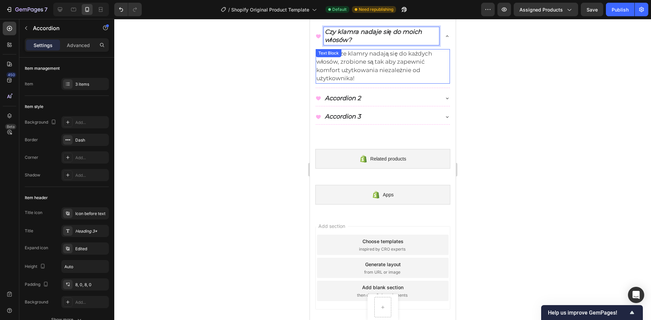
click at [338, 60] on span "Tak! Nasze klamry nadają się do każdych włosów, zrobione są tak aby zapewnić ko…" at bounding box center [374, 66] width 116 height 32
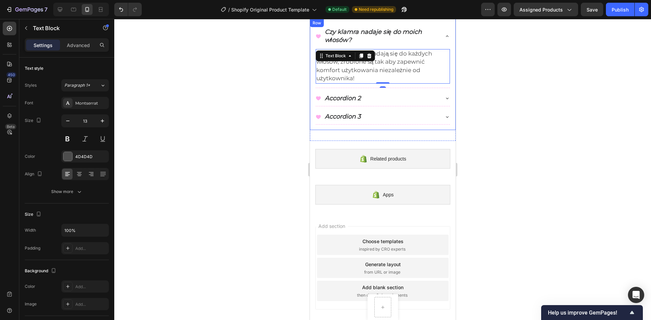
click at [272, 114] on div at bounding box center [382, 169] width 537 height 301
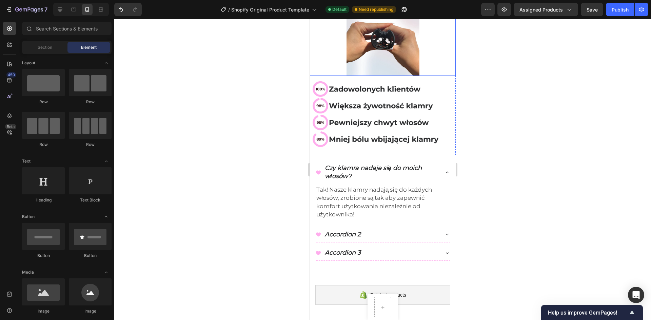
scroll to position [205, 0]
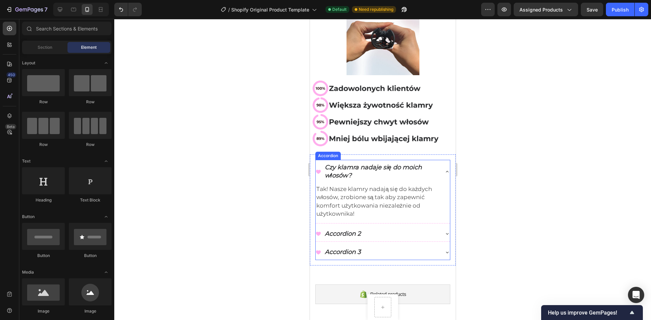
click at [444, 169] on icon at bounding box center [446, 171] width 5 height 5
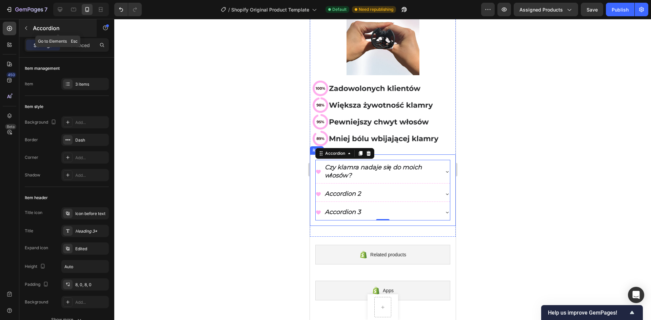
click at [32, 25] on div "Accordion" at bounding box center [57, 28] width 77 height 18
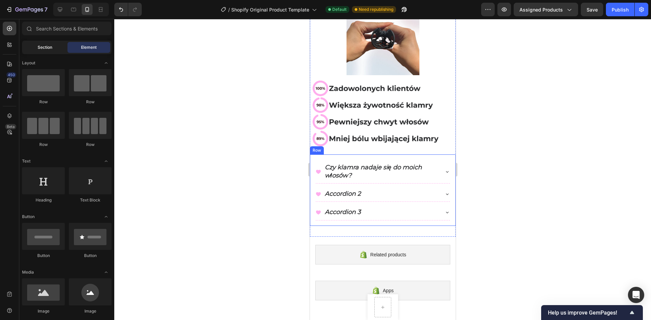
click at [52, 50] on span "Section" at bounding box center [45, 47] width 15 height 6
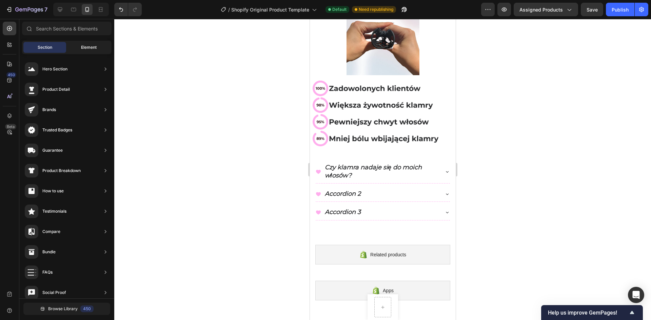
click at [78, 51] on div "Element" at bounding box center [88, 47] width 43 height 11
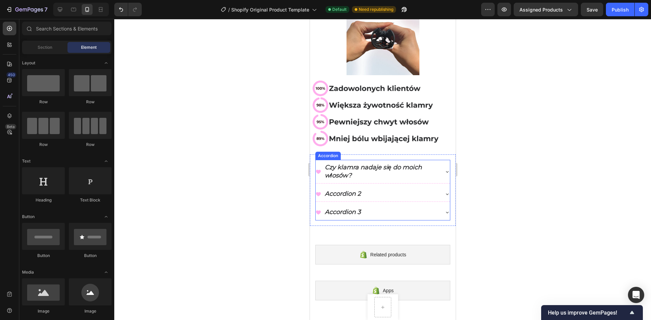
click at [444, 192] on icon at bounding box center [446, 194] width 5 height 5
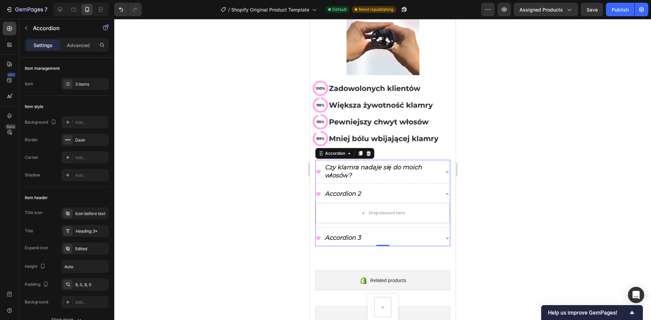
click at [214, 139] on div at bounding box center [382, 169] width 537 height 301
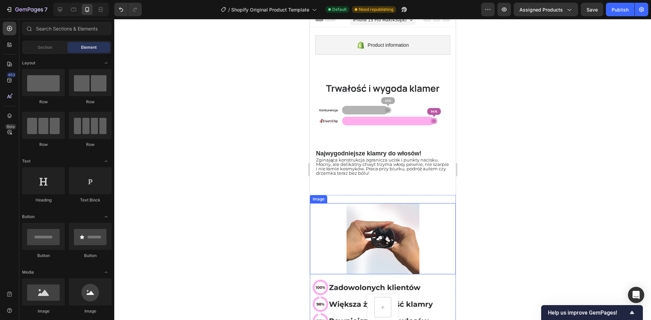
scroll to position [0, 0]
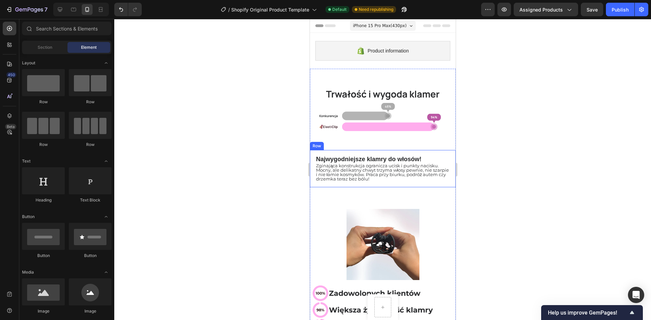
click at [267, 176] on div at bounding box center [382, 169] width 537 height 301
click at [400, 156] on h2 "⁠⁠⁠⁠⁠⁠⁠ Najwygodniejsze klamry do włosów!" at bounding box center [382, 159] width 135 height 7
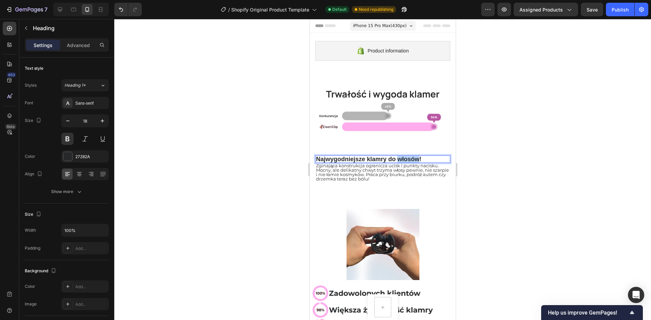
click at [400, 157] on span "Najwygodniejsze klamry do włosów!" at bounding box center [368, 159] width 105 height 7
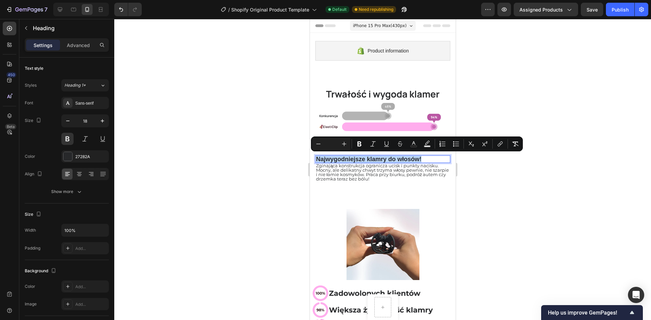
click at [400, 157] on span "Najwygodniejsze klamry do włosów!" at bounding box center [368, 159] width 105 height 7
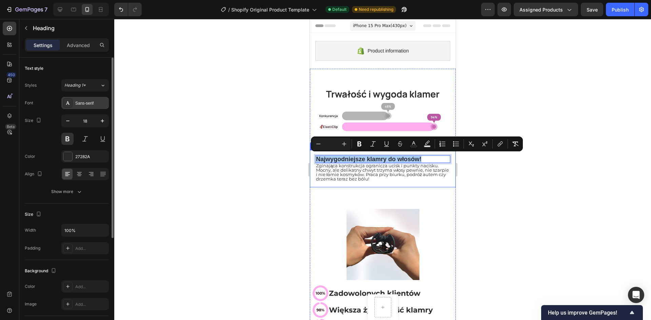
click at [83, 103] on div "Sans-serif" at bounding box center [91, 103] width 32 height 6
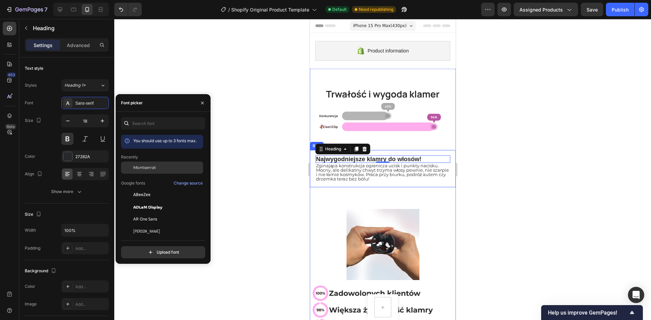
click at [144, 168] on span "Montserrat" at bounding box center [144, 168] width 23 height 6
click at [264, 152] on div at bounding box center [382, 169] width 537 height 301
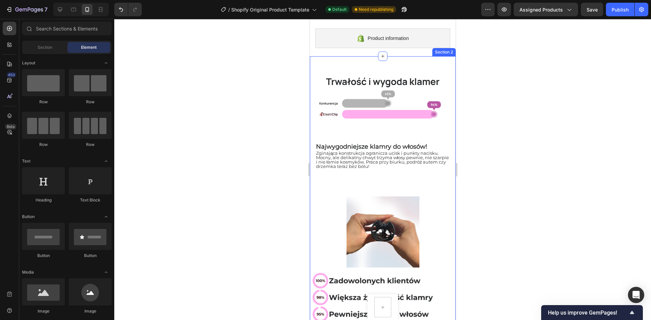
scroll to position [34, 0]
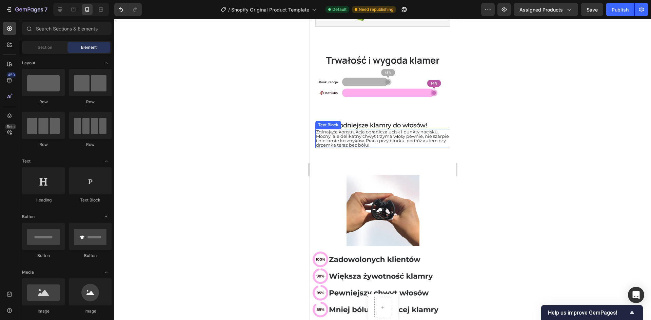
click at [372, 138] on span "Zginająca konstrukcja ogranicza ucisk i punkty nacisku. Mocny, ale delikatny ch…" at bounding box center [382, 138] width 133 height 19
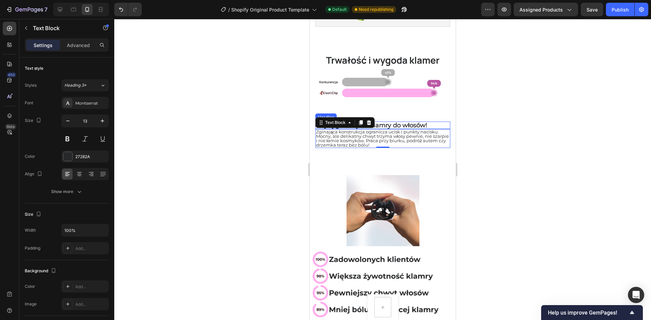
click at [406, 123] on span "Najwygodniejsze klamry do włosów!" at bounding box center [371, 125] width 111 height 7
click at [503, 149] on div at bounding box center [382, 169] width 537 height 301
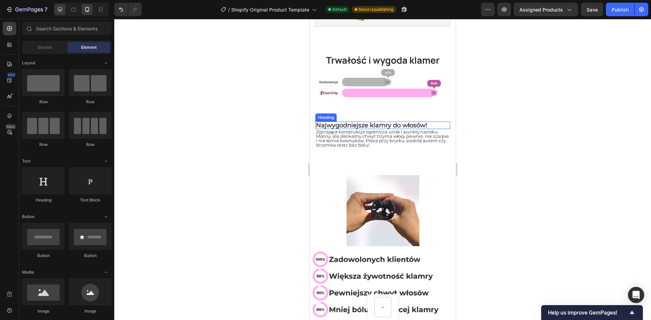
click at [59, 10] on icon at bounding box center [60, 9] width 4 height 4
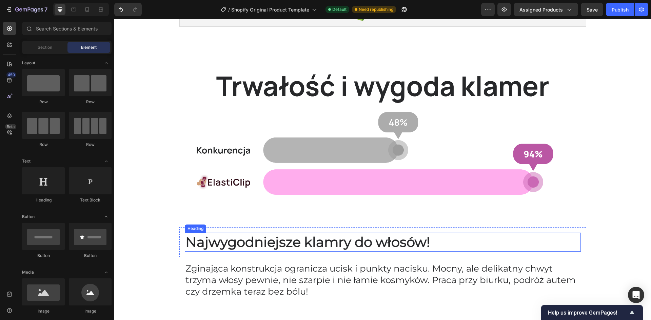
click at [312, 242] on span "Najwygodniejsze klamry do włosów!" at bounding box center [307, 242] width 244 height 17
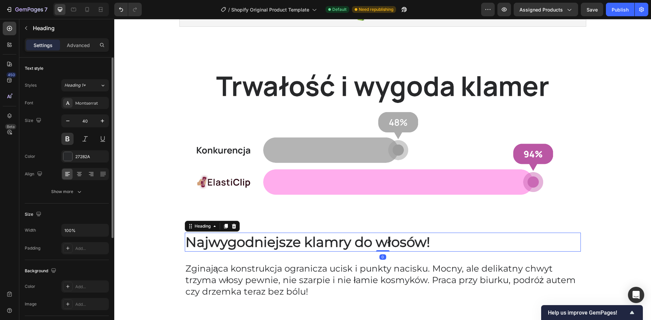
click at [88, 109] on div "Font Montserrat Size 40 Color 27282A Align Show more" at bounding box center [67, 147] width 84 height 101
click at [86, 106] on div "Montserrat" at bounding box center [91, 103] width 32 height 6
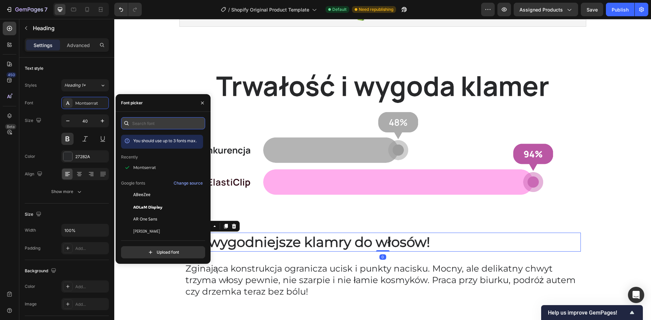
click at [141, 123] on input "text" at bounding box center [163, 123] width 84 height 12
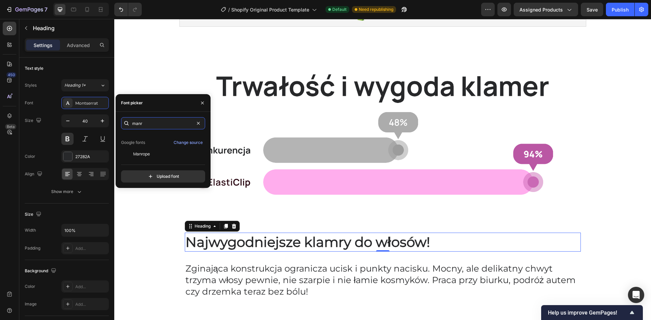
scroll to position [17, 0]
type input "manr"
click at [154, 153] on div "Manrope" at bounding box center [167, 153] width 68 height 6
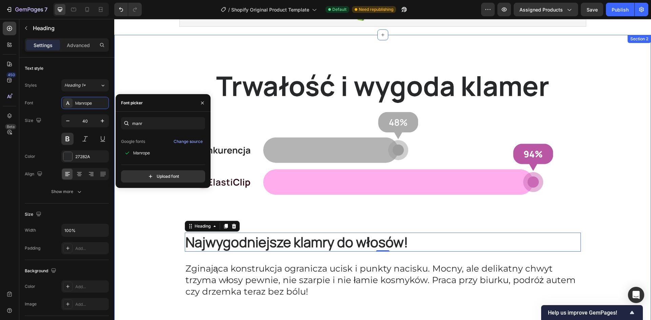
click at [161, 223] on div "Image Row ⁠⁠⁠⁠⁠⁠⁠ Najwygodniejsze klamry do włosów! Heading 0 Row Zginająca kon…" at bounding box center [382, 291] width 537 height 491
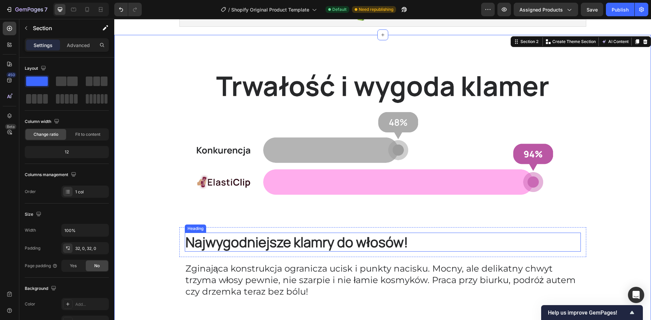
click at [261, 240] on span "Najwygodniejsze klamry do włosów!" at bounding box center [296, 242] width 223 height 19
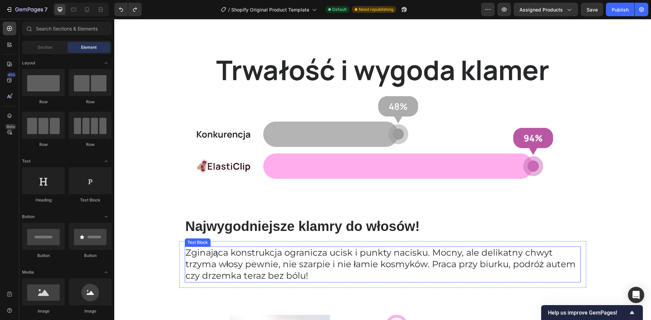
scroll to position [34, 0]
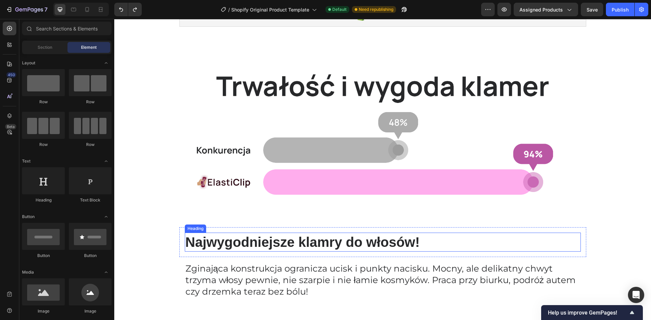
click at [277, 241] on span "Najwygodniejsze klamry do włosów!" at bounding box center [302, 242] width 234 height 15
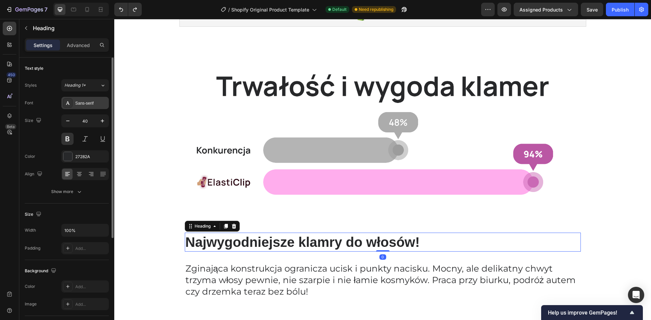
click at [88, 102] on div "Sans-serif" at bounding box center [91, 103] width 32 height 6
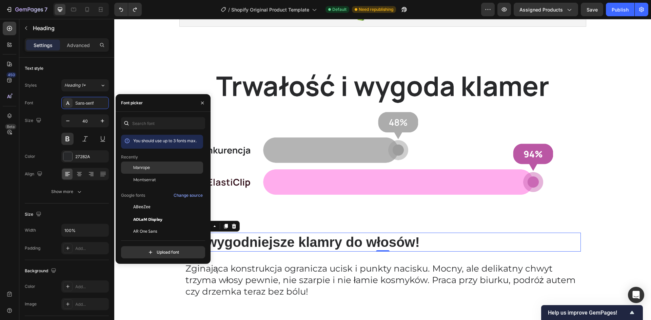
click at [152, 166] on div "Manrope" at bounding box center [167, 168] width 68 height 6
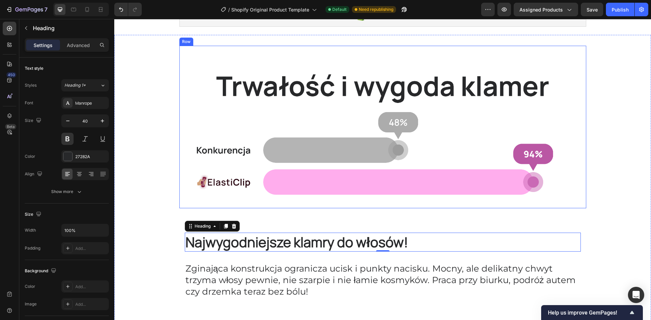
click at [167, 198] on div "Image Row ⁠⁠⁠⁠⁠⁠⁠ Najwygodniejsze klamry do włosów! Heading 0 Row Zginająca kon…" at bounding box center [382, 291] width 537 height 491
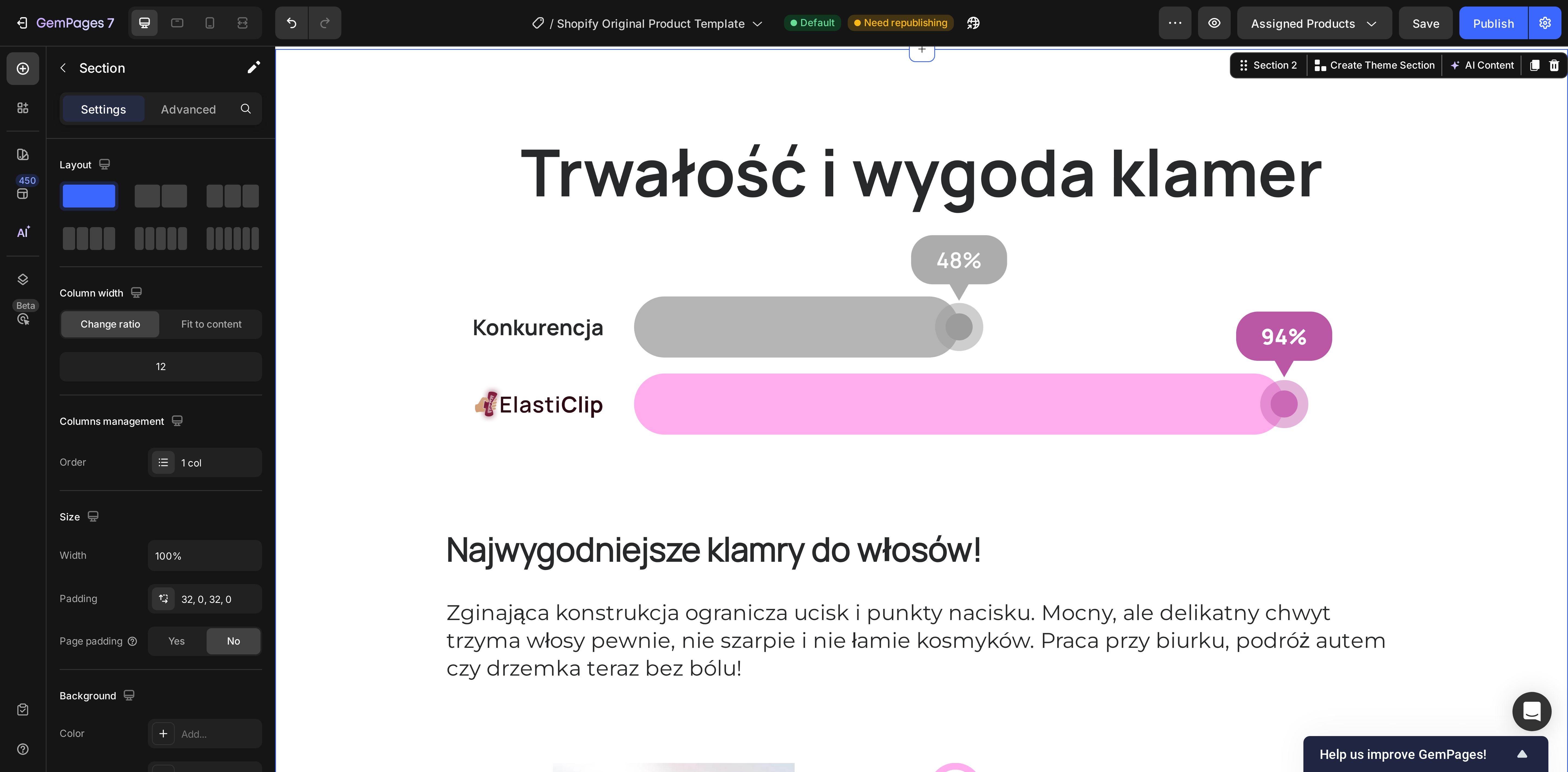
scroll to position [55, 0]
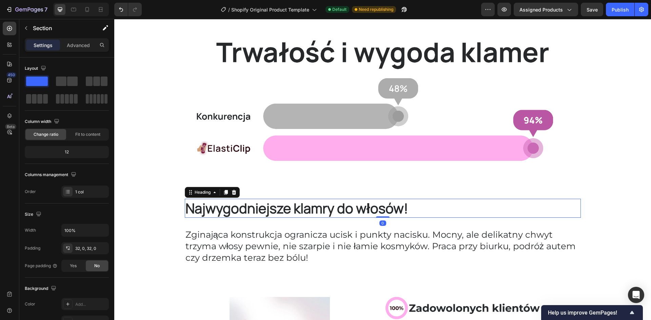
click at [271, 209] on span "Najwygodniejsze klamry do włosów!" at bounding box center [296, 208] width 223 height 19
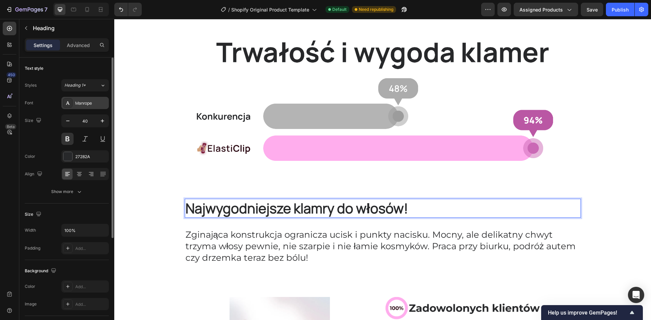
click at [86, 103] on div "Manrope" at bounding box center [91, 103] width 32 height 6
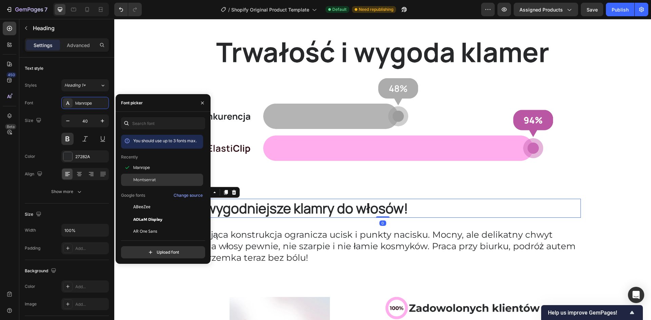
click at [165, 177] on div "Montserrat" at bounding box center [167, 180] width 68 height 6
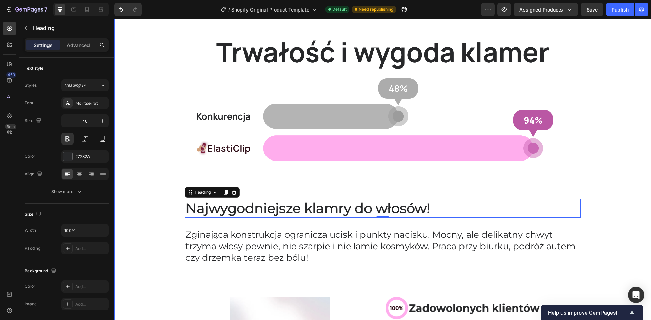
click at [623, 214] on div "Image Row ⁠⁠⁠⁠⁠⁠⁠ Najwygodniejsze klamry do włosów! Heading 0 Row Zginająca kon…" at bounding box center [382, 257] width 537 height 491
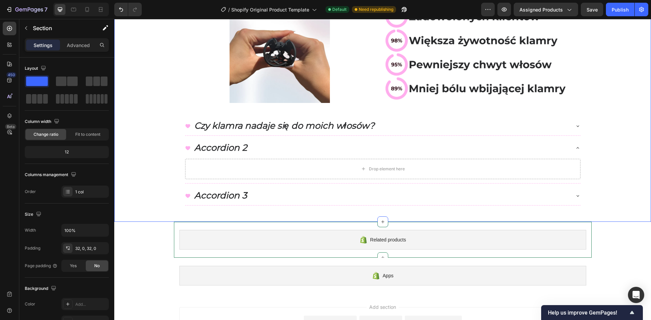
scroll to position [347, 0]
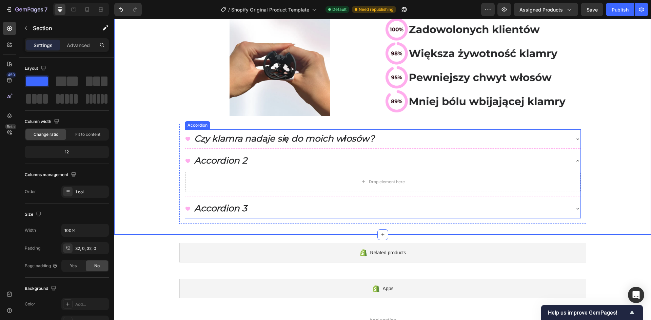
click at [223, 162] on p "Accordion 2" at bounding box center [220, 161] width 53 height 12
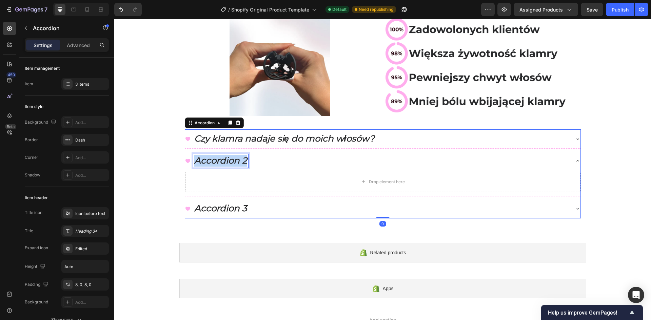
click at [223, 162] on p "Accordion 2" at bounding box center [220, 161] width 53 height 12
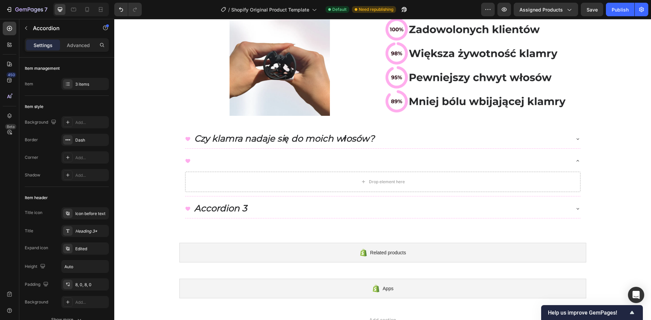
scroll to position [345, 0]
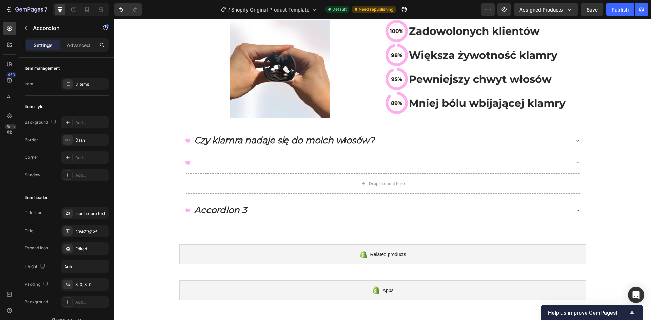
click at [193, 166] on div "Rich Text Editor. Editing area: main" at bounding box center [194, 163] width 2 height 14
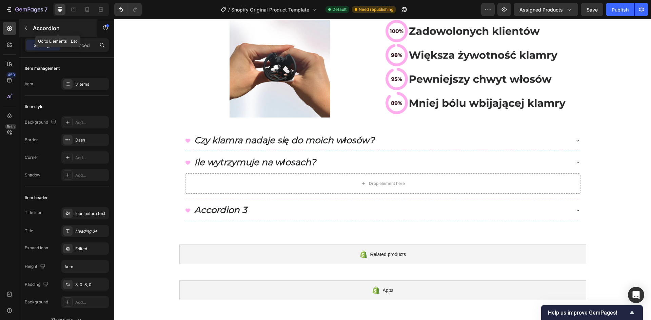
click at [27, 26] on icon "button" at bounding box center [25, 27] width 5 height 5
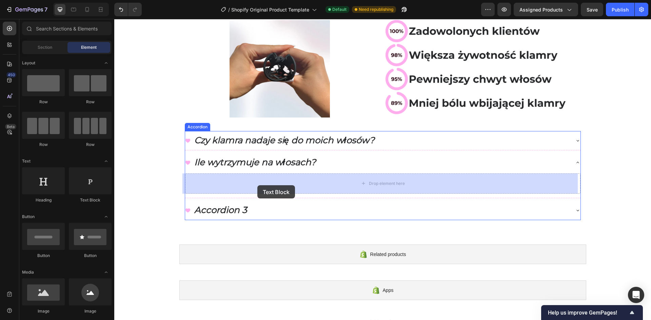
drag, startPoint x: 200, startPoint y: 209, endPoint x: 257, endPoint y: 186, distance: 61.7
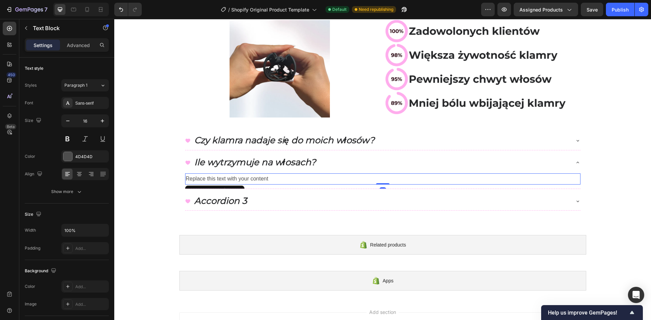
click at [224, 178] on div "Replace this text with your content" at bounding box center [382, 179] width 395 height 11
click at [224, 178] on p "Replace this text with your content" at bounding box center [383, 179] width 394 height 10
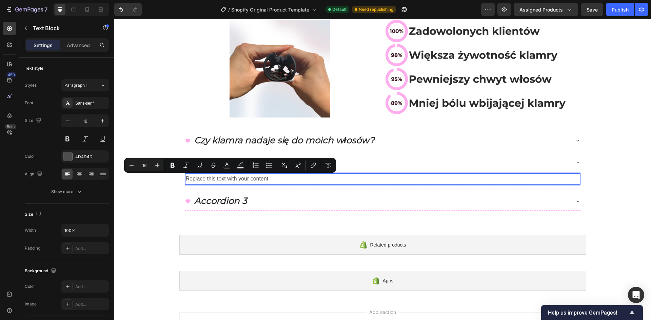
click at [224, 178] on p "Replace this text with your content" at bounding box center [383, 179] width 394 height 10
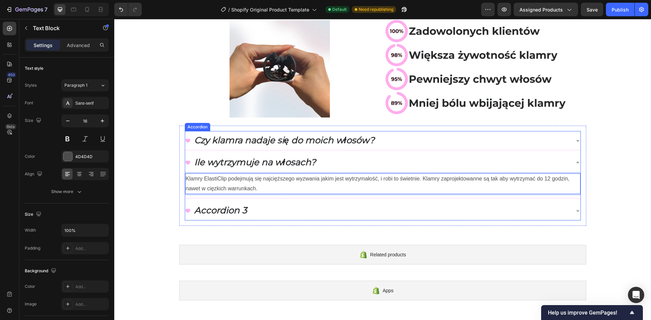
click at [246, 186] on p "Klamry ElastiClip podejmują się najcięższego wyzwania jakim jest wytrzymałość, …" at bounding box center [383, 184] width 394 height 20
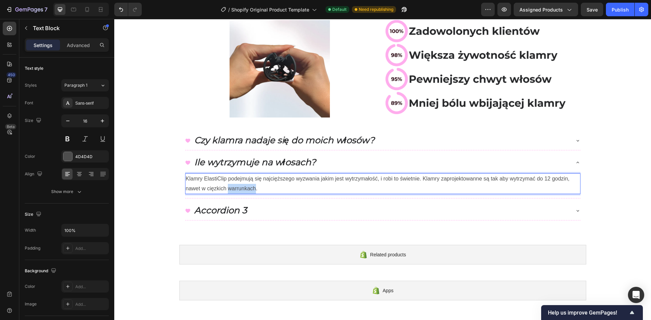
click at [246, 186] on p "Klamry ElastiClip podejmują się najcięższego wyzwania jakim jest wytrzymałość, …" at bounding box center [383, 184] width 394 height 20
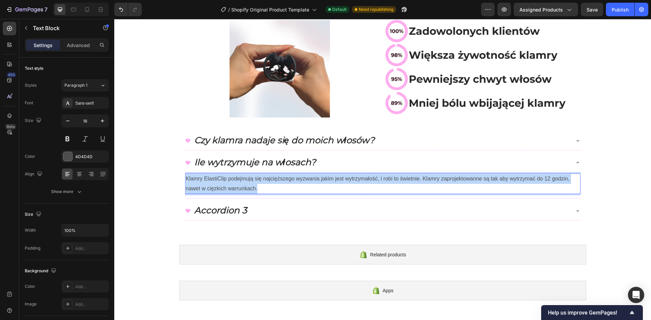
click at [246, 186] on p "Klamry ElastiClip podejmują się najcięższego wyzwania jakim jest wytrzymałość, …" at bounding box center [383, 184] width 394 height 20
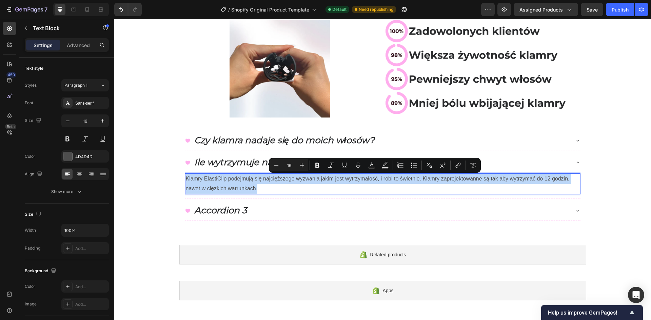
click at [223, 179] on p "Klamry ElastiClip podejmują się najcięższego wyzwania jakim jest wytrzymałość, …" at bounding box center [383, 184] width 394 height 20
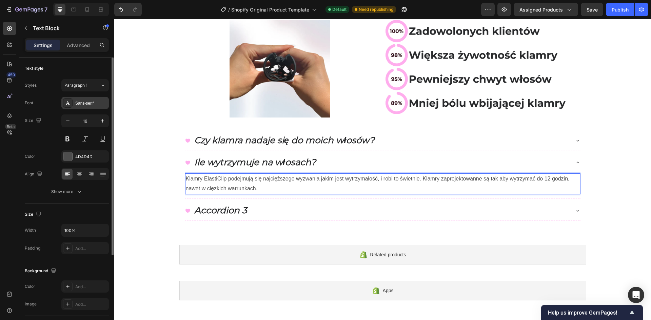
click at [96, 101] on div "Sans-serif" at bounding box center [91, 103] width 32 height 6
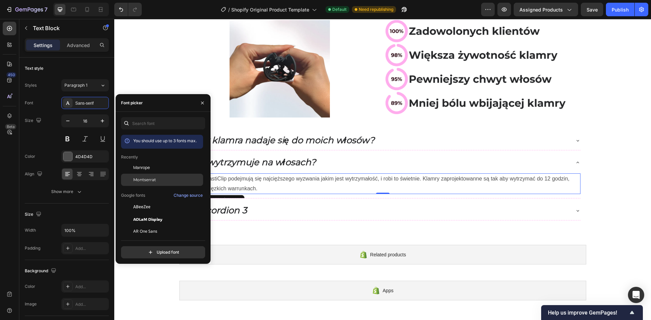
click at [157, 179] on div "Montserrat" at bounding box center [167, 180] width 68 height 6
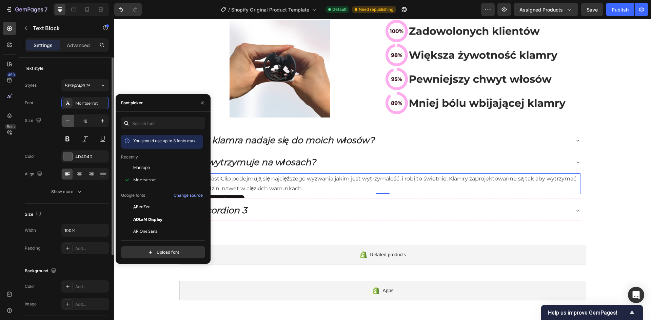
click at [69, 122] on icon "button" at bounding box center [67, 121] width 7 height 7
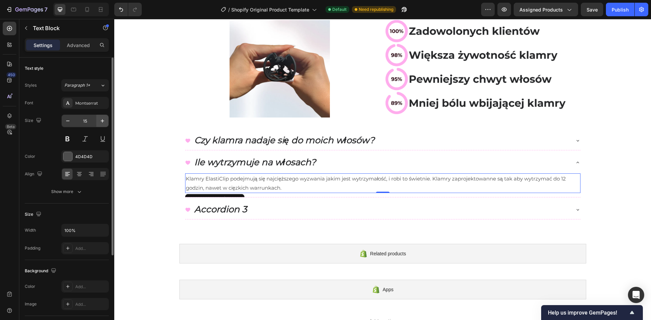
click at [103, 121] on icon "button" at bounding box center [102, 120] width 3 height 3
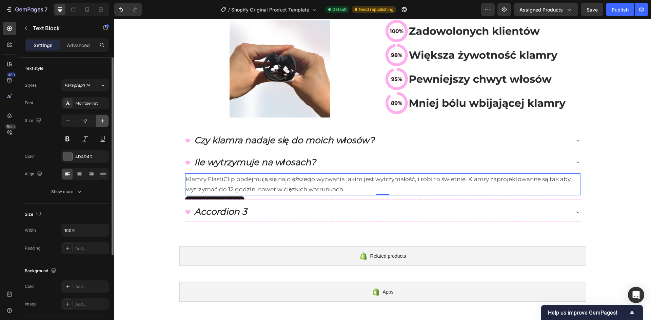
click at [103, 121] on icon "button" at bounding box center [102, 120] width 3 height 3
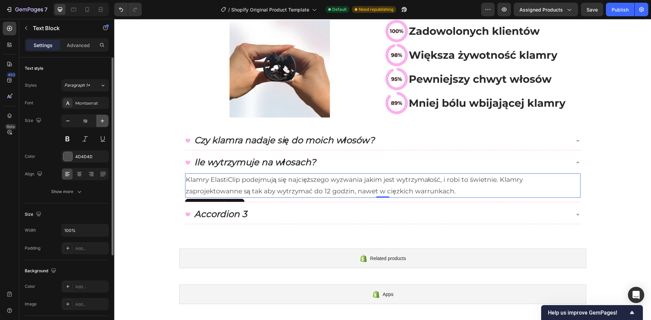
click at [103, 121] on icon "button" at bounding box center [102, 120] width 3 height 3
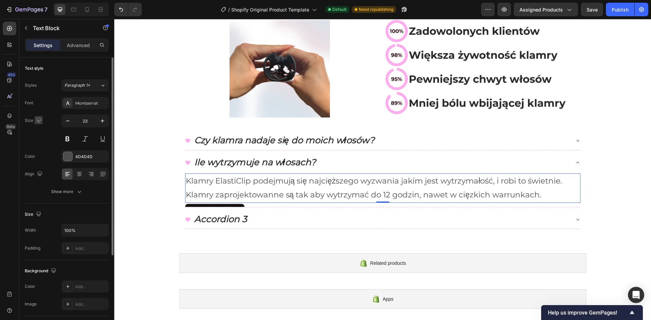
click at [38, 120] on icon "button" at bounding box center [38, 120] width 4 height 4
click at [40, 157] on icon "button" at bounding box center [40, 155] width 4 height 5
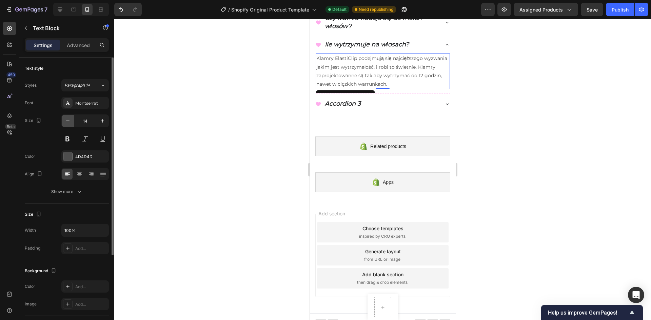
click at [68, 122] on icon "button" at bounding box center [67, 121] width 7 height 7
type input "13"
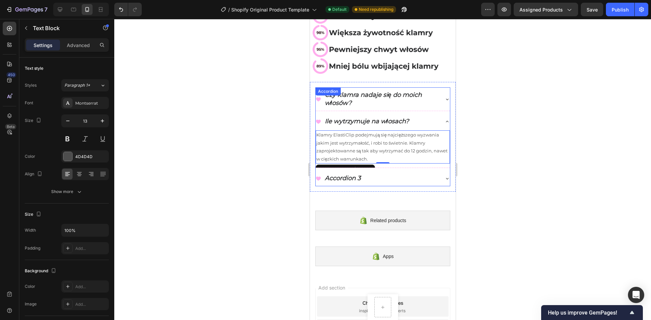
scroll to position [251, 0]
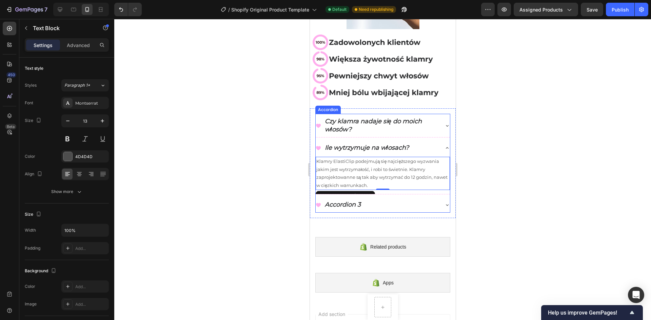
click at [444, 123] on icon at bounding box center [446, 125] width 5 height 5
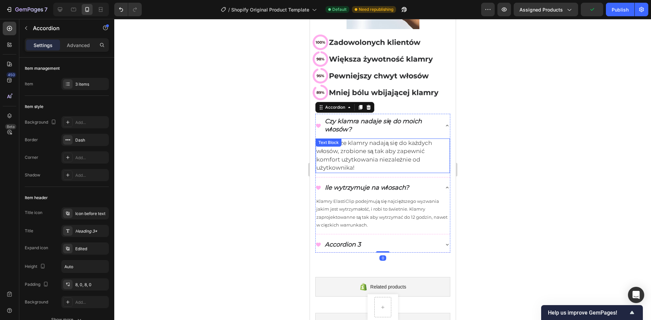
click at [383, 142] on span "Tak! Nasze klamry nadają się do każdych włosów, zrobione są tak aby zapewnić ko…" at bounding box center [374, 156] width 116 height 32
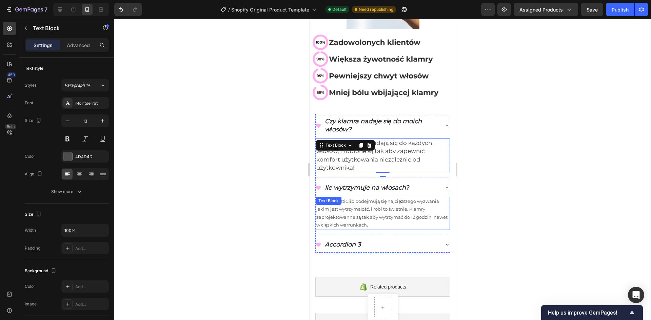
click at [372, 198] on div "Klamry ElastiClip podejmują się najcięższego wyzwania jakim jest wytrzymałość, …" at bounding box center [382, 213] width 134 height 33
click at [403, 146] on span "Tak! Nasze klamry nadają się do każdych włosów, zrobione są tak aby zapewnić ko…" at bounding box center [374, 156] width 116 height 32
click at [397, 204] on p "Klamry ElastiClip podejmują się najcięższego wyzwania jakim jest wytrzymałość, …" at bounding box center [382, 214] width 133 height 32
click at [388, 142] on span "Tak! Nasze klamry nadają się do każdych włosów, zrobione są tak aby zapewnić ko…" at bounding box center [374, 156] width 116 height 32
click at [502, 197] on div at bounding box center [382, 169] width 537 height 301
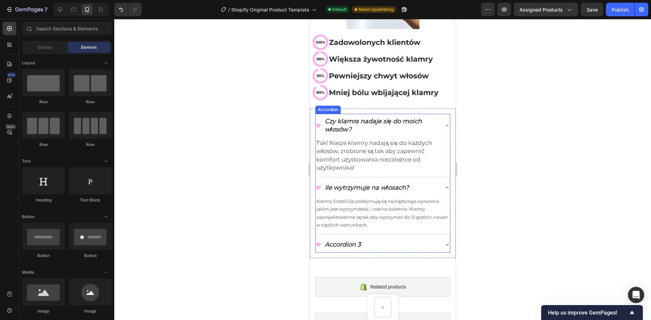
click at [356, 184] on p "Ile wytrzymuje na włosach?" at bounding box center [366, 188] width 84 height 8
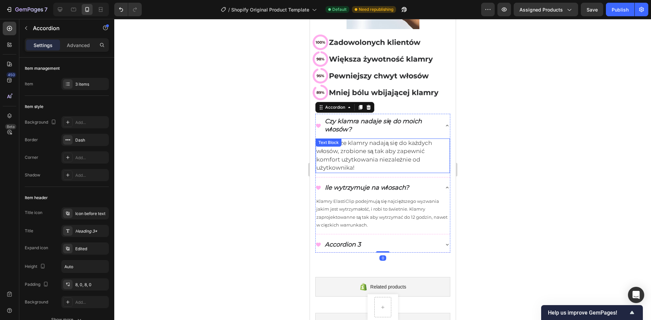
click at [380, 153] on span "Tak! Nasze klamry nadają się do każdych włosów, zrobione są tak aby zapewnić ko…" at bounding box center [374, 156] width 116 height 32
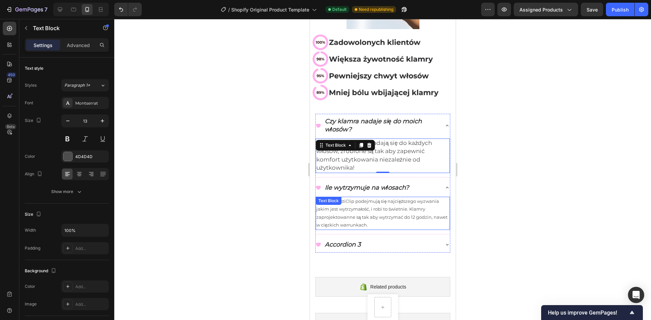
click at [375, 204] on p "Klamry ElastiClip podejmują się najcięższego wyzwania jakim jest wytrzymałość, …" at bounding box center [382, 214] width 133 height 32
click at [377, 146] on span "Tak! Nasze klamry nadają się do każdych włosów, zrobione są tak aby zapewnić ko…" at bounding box center [374, 156] width 116 height 32
click at [405, 200] on p "Klamry ElastiClip podejmują się najcięższego wyzwania jakim jest wytrzymałość, …" at bounding box center [382, 214] width 133 height 32
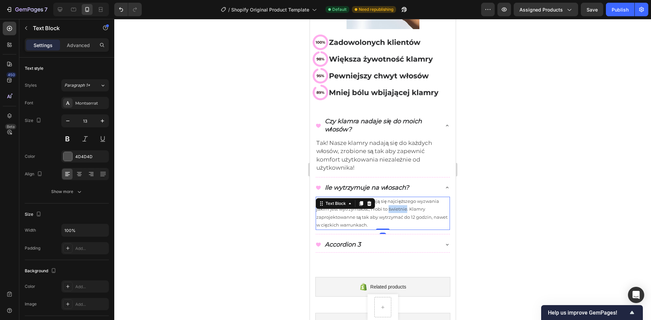
click at [405, 200] on p "Klamry ElastiClip podejmują się najcięższego wyzwania jakim jest wytrzymałość, …" at bounding box center [382, 214] width 133 height 32
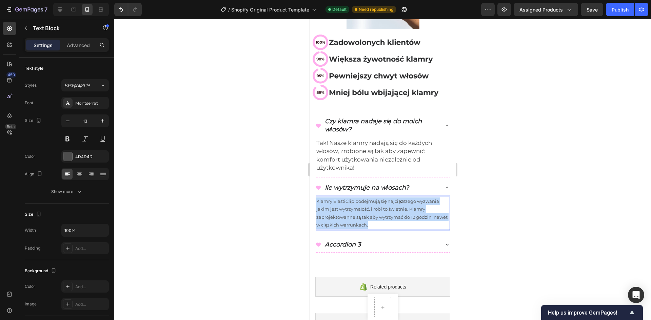
click at [405, 200] on p "Klamry ElastiClip podejmują się najcięższego wyzwania jakim jest wytrzymałość, …" at bounding box center [382, 214] width 133 height 32
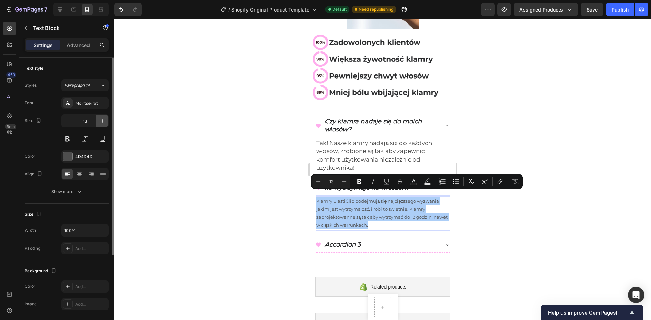
click at [105, 119] on icon "button" at bounding box center [102, 121] width 7 height 7
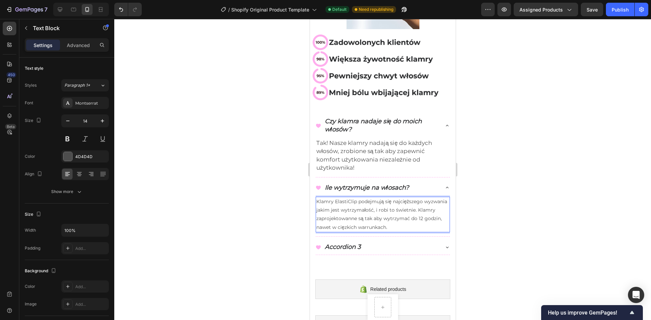
click at [358, 222] on p "Klamry ElastiClip podejmują się najcięższego wyzwania jakim jest wytrzymałość, …" at bounding box center [382, 215] width 133 height 34
click at [358, 221] on p "Klamry ElastiClip podejmują się najcięższego wyzwania jakim jest wytrzymałość, …" at bounding box center [382, 215] width 133 height 34
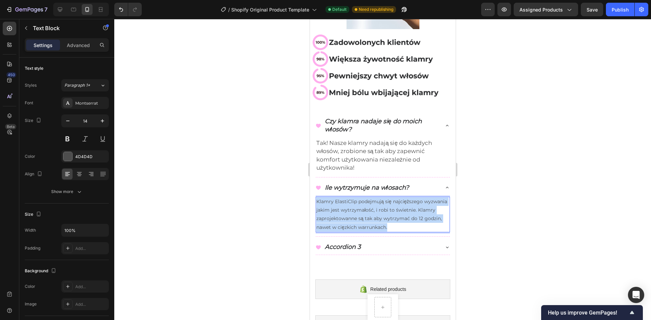
click at [358, 221] on p "Klamry ElastiClip podejmują się najcięższego wyzwania jakim jest wytrzymałość, …" at bounding box center [382, 215] width 133 height 34
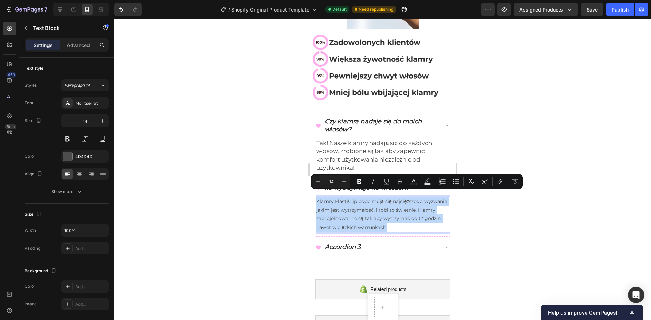
click at [362, 205] on p "Klamry ElastiClip podejmują się najcięższego wyzwania jakim jest wytrzymałość, …" at bounding box center [382, 215] width 133 height 34
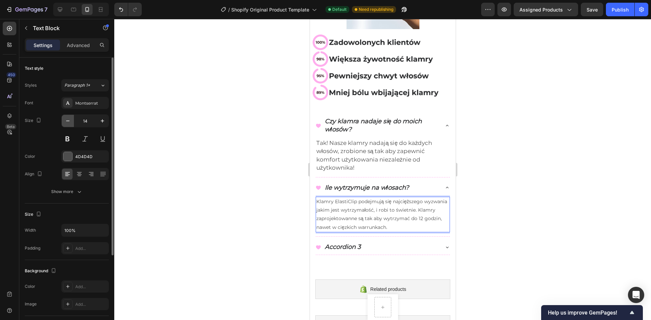
click at [66, 121] on icon "button" at bounding box center [67, 121] width 7 height 7
type input "13"
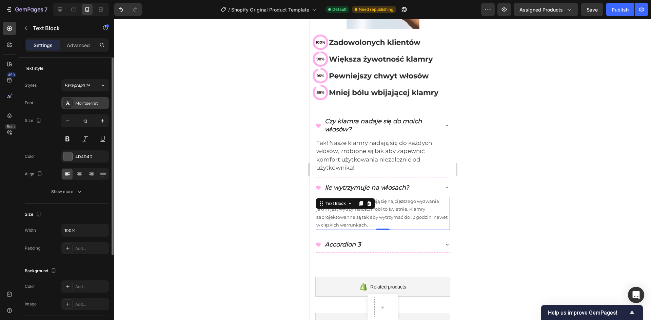
click at [87, 105] on div "Montserrat" at bounding box center [91, 103] width 32 height 6
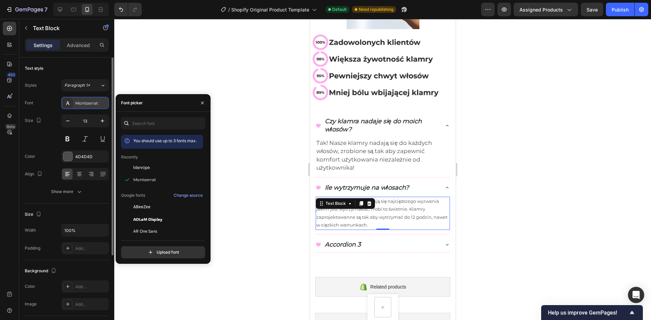
click at [87, 105] on div "Montserrat" at bounding box center [91, 103] width 32 height 6
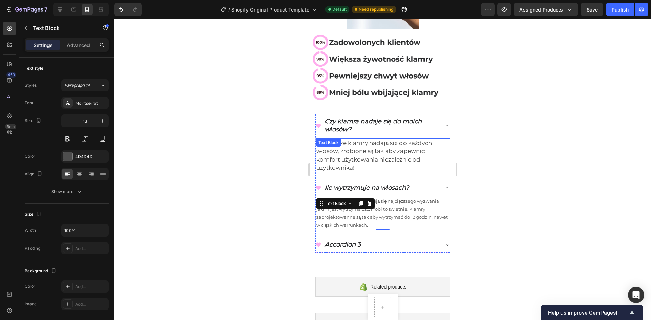
click at [364, 147] on span "Tak! Nasze klamry nadają się do każdych włosów, zrobione są tak aby zapewnić ko…" at bounding box center [374, 156] width 116 height 32
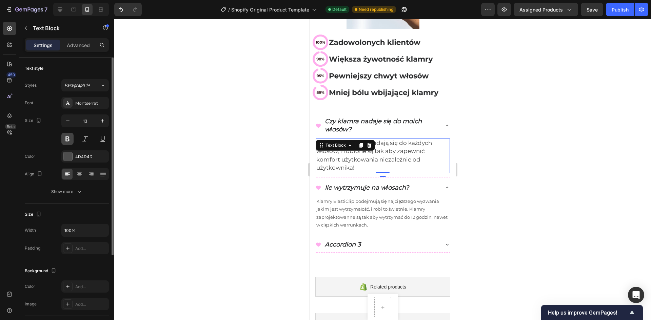
click at [65, 138] on button at bounding box center [67, 139] width 12 height 12
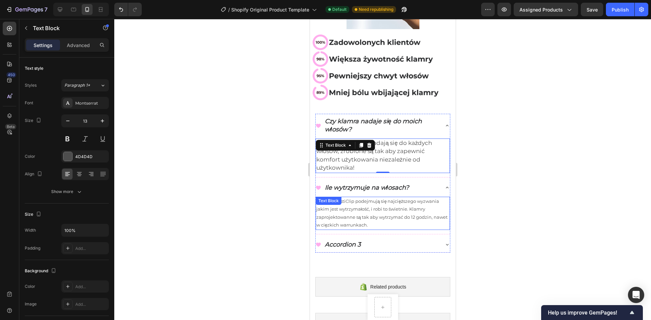
click at [354, 211] on p "Klamry ElastiClip podejmują się najcięższego wyzwania jakim jest wytrzymałość, …" at bounding box center [382, 214] width 133 height 32
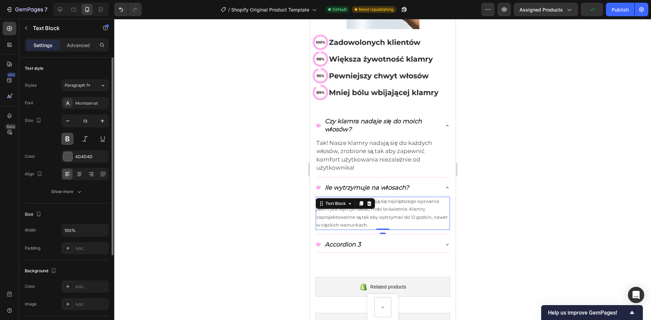
click at [69, 139] on button at bounding box center [67, 139] width 12 height 12
click at [501, 211] on div at bounding box center [382, 169] width 537 height 301
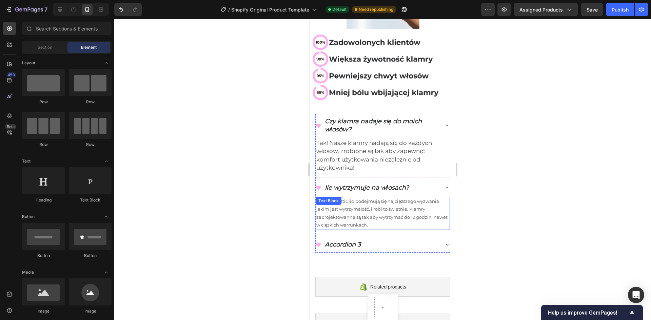
click at [376, 203] on p "Klamry ElastiClip podejmują się najcięższego wyzwania jakim jest wytrzymałość, …" at bounding box center [382, 214] width 133 height 32
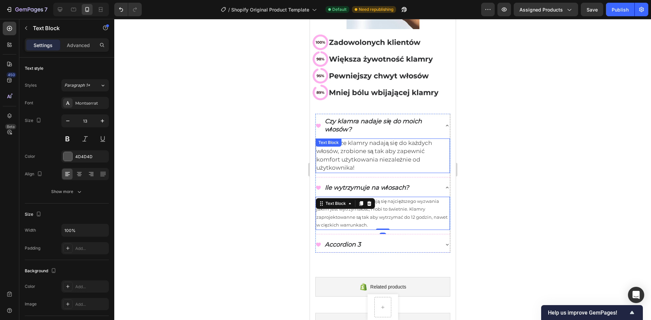
click at [364, 148] on p "Tak! Nasze klamry nadają się do każdych włosów, zrobione są tak aby zapewnić ko…" at bounding box center [382, 155] width 133 height 33
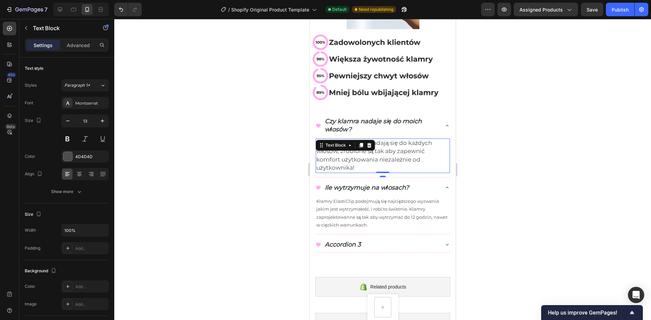
click at [364, 148] on p "Tak! Nasze klamry nadają się do każdych włosów, zrobione są tak aby zapewnić ko…" at bounding box center [382, 155] width 133 height 33
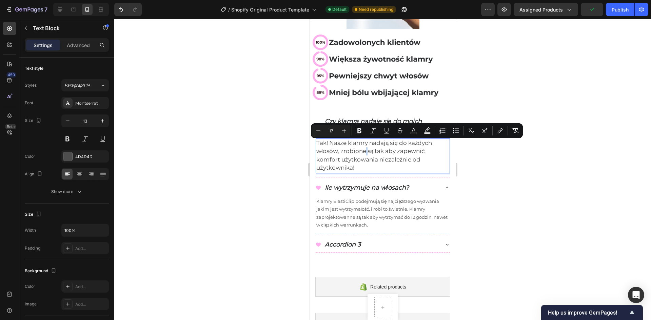
click at [364, 148] on p "Tak! Nasze klamry nadają się do każdych włosów, zrobione są tak aby zapewnić ko…" at bounding box center [382, 155] width 133 height 33
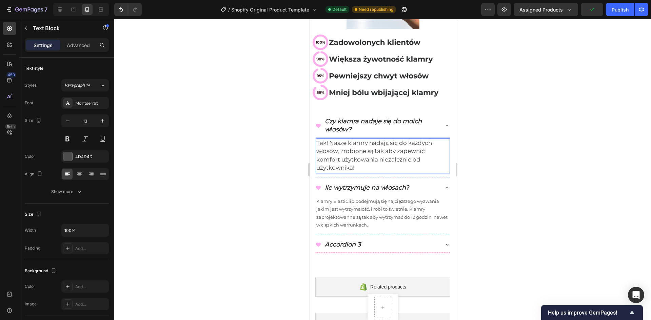
click at [364, 148] on p "Tak! Nasze klamry nadają się do każdych włosów, zrobione są tak aby zapewnić ko…" at bounding box center [382, 155] width 133 height 33
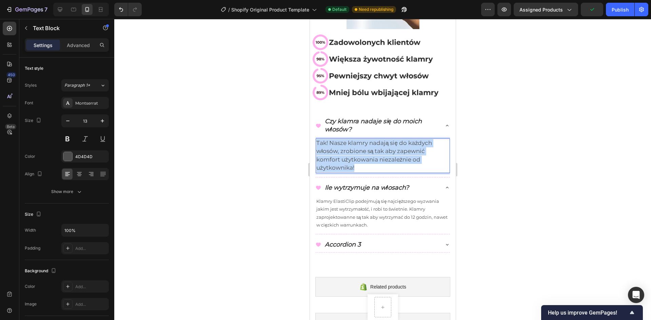
click at [364, 148] on p "Tak! Nasze klamry nadają się do każdych włosów, zrobione są tak aby zapewnić ko…" at bounding box center [382, 155] width 133 height 33
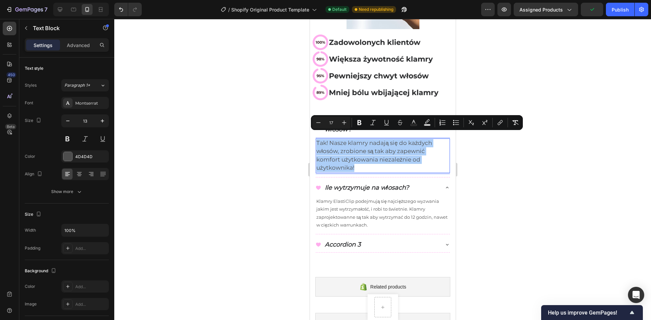
click at [334, 120] on input "17" at bounding box center [331, 123] width 14 height 8
type input "1"
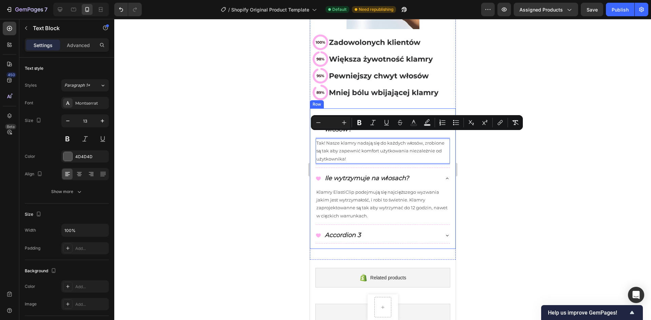
click at [278, 148] on div at bounding box center [382, 169] width 537 height 301
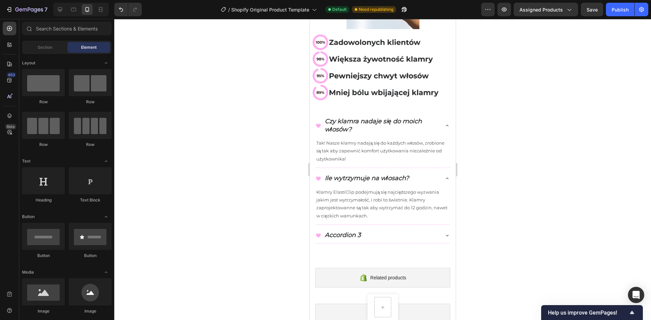
click at [491, 209] on div at bounding box center [382, 169] width 537 height 301
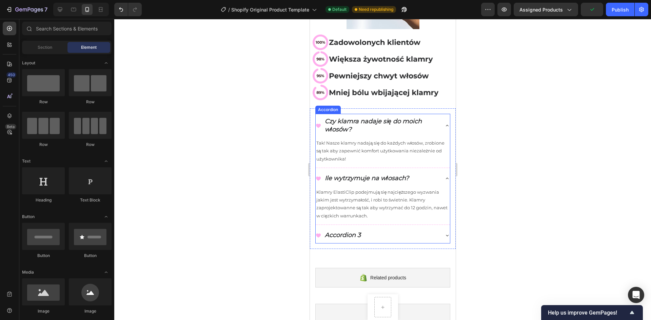
click at [438, 228] on div "Accordion 3" at bounding box center [382, 235] width 134 height 15
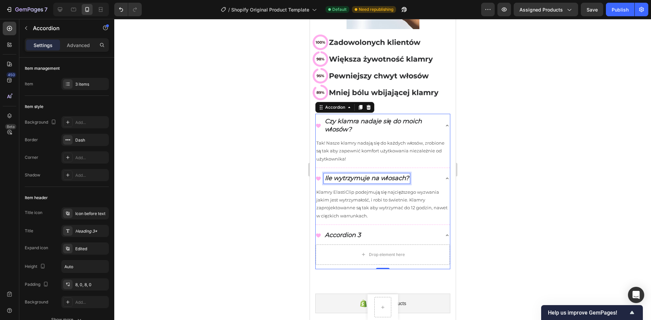
click at [339, 175] on p "Ile wytrzymuje na włosach?" at bounding box center [366, 179] width 84 height 8
click at [335, 175] on p "Ile wytrzymuje na włosach?" at bounding box center [366, 179] width 84 height 8
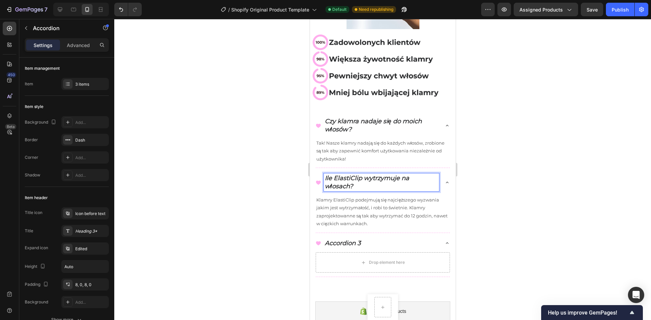
click at [368, 182] on p "Ile ElastiClip wytrzymuje na włosach?" at bounding box center [380, 183] width 113 height 16
click at [363, 175] on p "Ile ElastiClip wytrzymuje na włosach?" at bounding box center [380, 183] width 113 height 16
click at [366, 180] on p "Ile ElastiClip wytrzymuje na włosach?" at bounding box center [380, 183] width 113 height 16
click at [488, 247] on div at bounding box center [382, 169] width 537 height 301
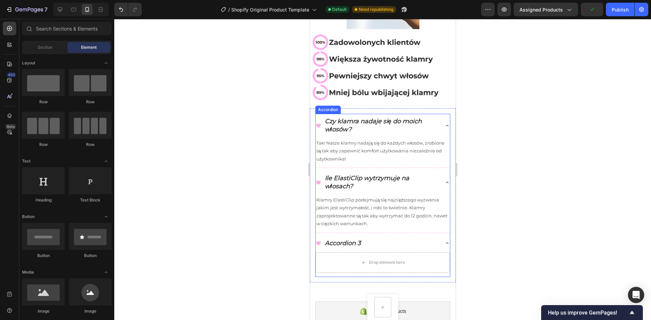
click at [444, 180] on icon at bounding box center [446, 182] width 5 height 5
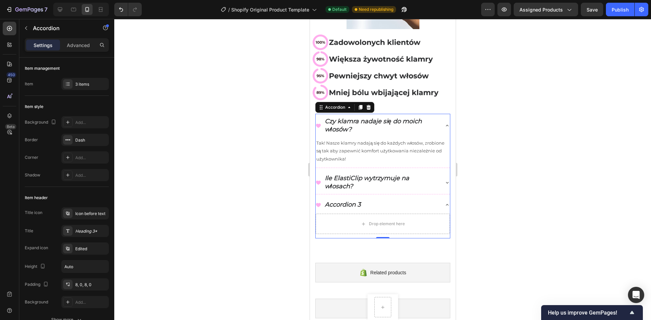
click at [444, 123] on icon at bounding box center [446, 125] width 5 height 5
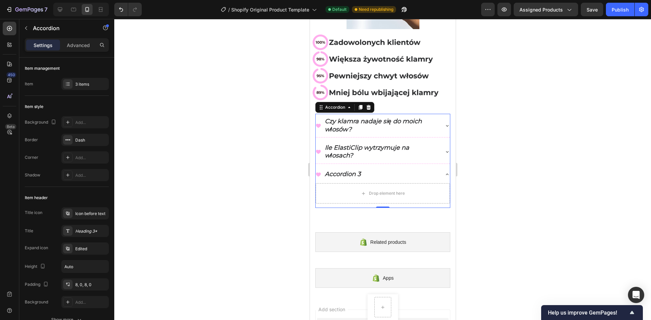
click at [518, 158] on div at bounding box center [382, 169] width 537 height 301
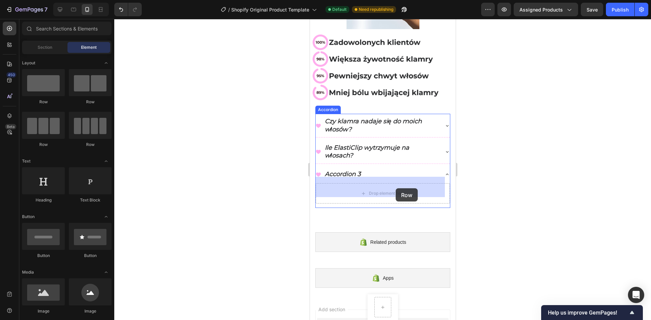
drag, startPoint x: 348, startPoint y: 109, endPoint x: 395, endPoint y: 188, distance: 92.0
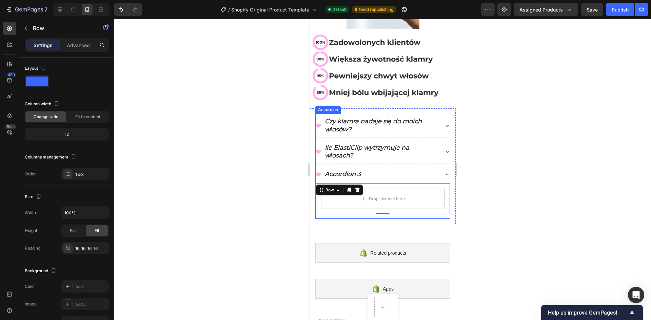
click at [369, 118] on p "Czy klamra nadaje się do moich włosów?" at bounding box center [380, 126] width 113 height 16
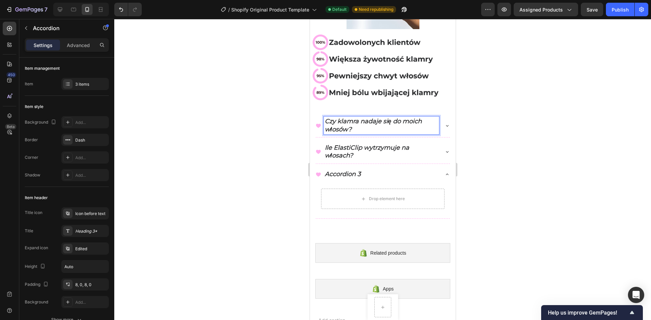
click at [350, 120] on p "Czy klamra nadaje się do moich włosów?" at bounding box center [380, 126] width 113 height 16
click at [360, 118] on p "Czy klamra nadaje się do moich włosów?" at bounding box center [380, 126] width 113 height 16
click at [358, 118] on p "Czy klamra nadaje się do moich włosów?" at bounding box center [380, 126] width 113 height 16
click at [356, 125] on p "Czy klamra nadaje się do moich włosów?" at bounding box center [380, 126] width 113 height 16
click at [358, 118] on p "Czy klamra nadaje się do moich włosów?" at bounding box center [380, 126] width 113 height 16
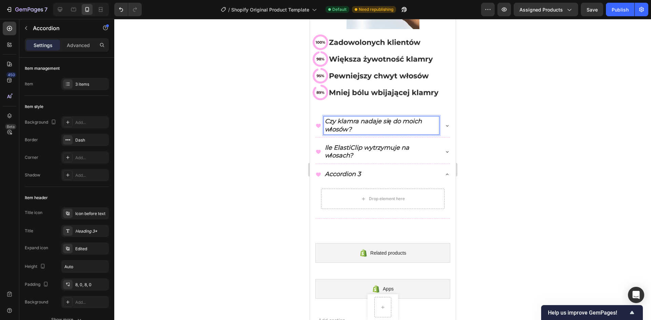
click at [358, 122] on p "Czy klamra nadaje się do moich włosów?" at bounding box center [380, 126] width 113 height 16
click at [444, 123] on icon at bounding box center [446, 125] width 5 height 5
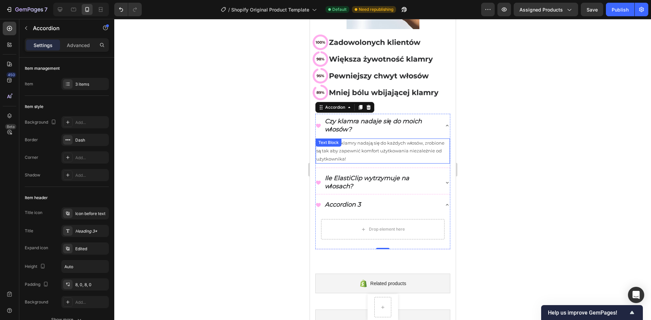
click at [378, 140] on p "Tak! Nasze klamry nadają się do każdych włosów, zrobione są tak aby zapewnić ko…" at bounding box center [382, 151] width 133 height 24
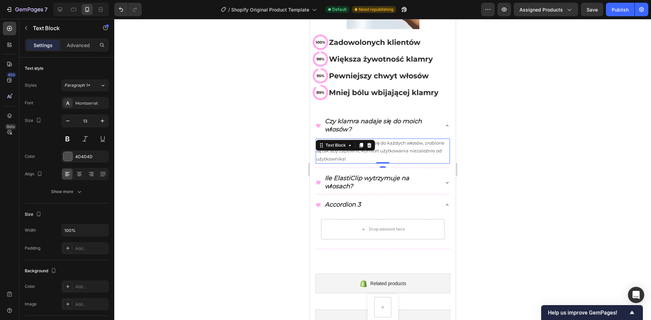
click at [362, 149] on span "Tak! Nasze klamry nadają się do każdych włosów, zrobione są tak aby zapewnić ko…" at bounding box center [380, 150] width 128 height 21
click at [358, 140] on span "Tak! Nasze klamry nadają się do każdych włosów, zrobione są tak aby zapewnić ko…" at bounding box center [380, 150] width 128 height 21
click at [356, 140] on span "Tak! Nasze klamry nadają się do każdych włosów, zrobione są tak aby zapewnić ko…" at bounding box center [380, 150] width 128 height 21
click at [402, 151] on span "Tak! Nasze klamry ElastiCliip nadają się do każdych włosów, zrobione są tak aby…" at bounding box center [381, 150] width 131 height 21
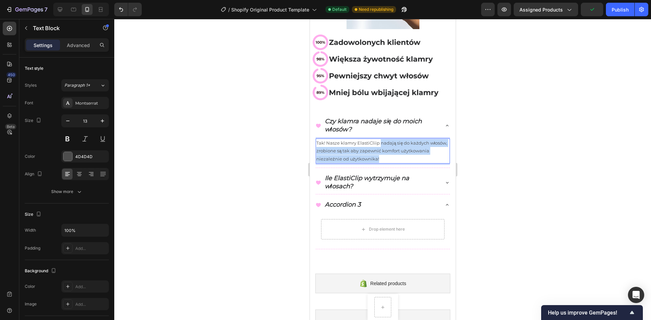
drag, startPoint x: 412, startPoint y: 150, endPoint x: 380, endPoint y: 137, distance: 35.3
click at [380, 139] on p "Tak! Nasze klamry ElastiCliip nadają się do każdych włosów, zrobione są tak aby…" at bounding box center [382, 151] width 133 height 24
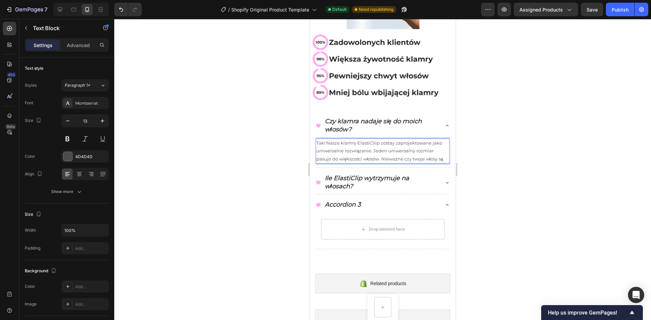
click at [388, 140] on span "Tak! Nasze klamry ElastiCliip zostay zaprojektowane jako uniwersalne rozwiązani…" at bounding box center [379, 150] width 127 height 21
click at [390, 140] on span "Tak! Nasze klamry ElastiCliip zostay zaprojektowane jako uniwersalne rozwiązani…" at bounding box center [379, 150] width 127 height 21
click at [405, 161] on p "Tak! Nasze klamry ElastiCliip zostały zaprojektowane jako uniwersalne rozwiązan…" at bounding box center [382, 151] width 133 height 24
click at [344, 145] on span "Tak! Nasze klamry ElastiCliip zostały zaprojektowane jako uniwersalne rozwiązan…" at bounding box center [379, 150] width 127 height 21
click at [375, 158] on p "Tak! Nasze klamry ElastiCliip zostały zaprojektowane jako rozwiązanie dla każde…" at bounding box center [382, 151] width 133 height 24
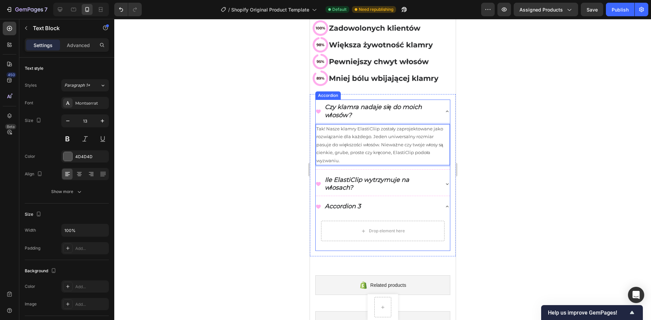
scroll to position [285, 0]
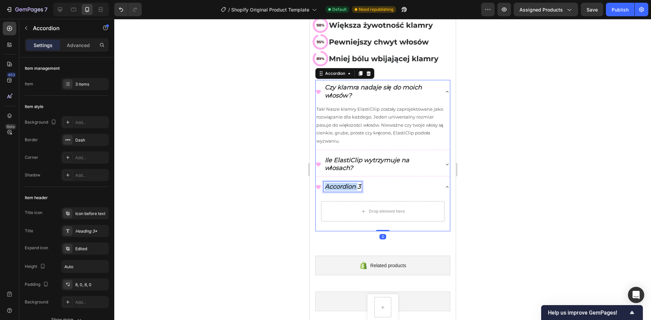
click at [352, 183] on p "Accordion 3" at bounding box center [342, 187] width 36 height 8
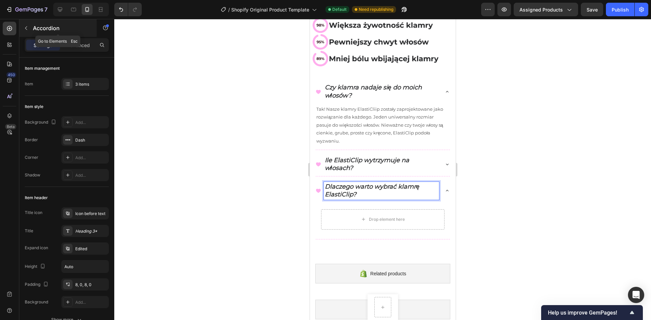
click at [31, 29] on button "button" at bounding box center [26, 28] width 11 height 11
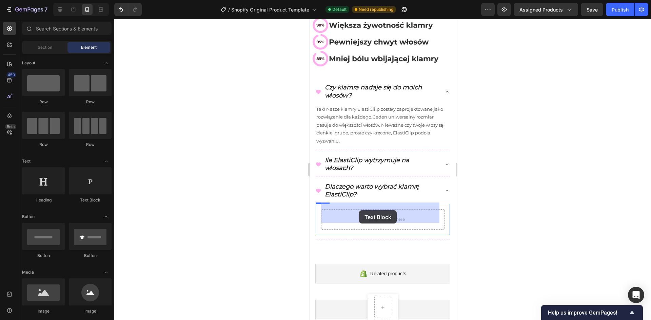
drag, startPoint x: 392, startPoint y: 209, endPoint x: 352, endPoint y: 218, distance: 40.6
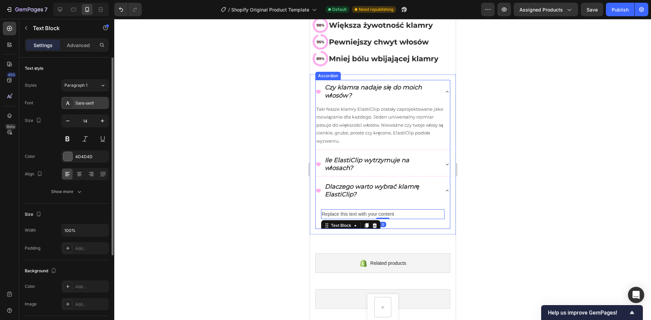
click at [90, 105] on div "Sans-serif" at bounding box center [91, 103] width 32 height 6
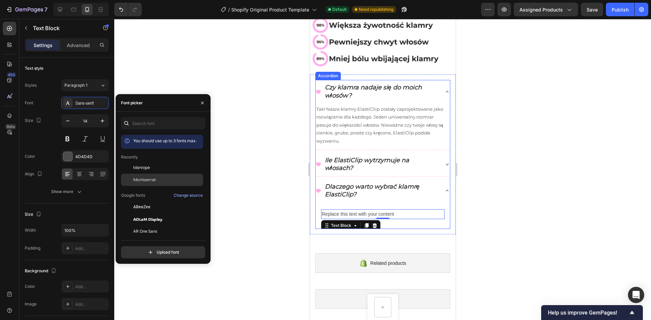
click at [153, 176] on div "Montserrat" at bounding box center [162, 180] width 82 height 12
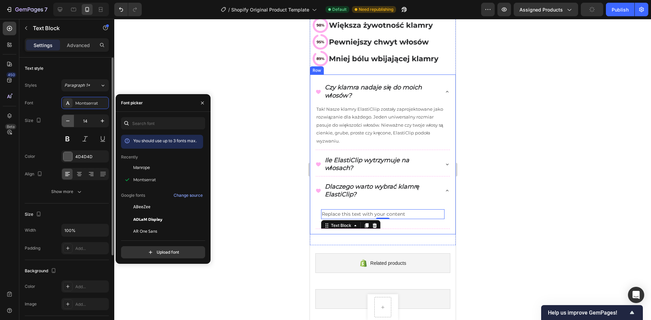
click at [68, 125] on button "button" at bounding box center [68, 121] width 12 height 12
type input "13"
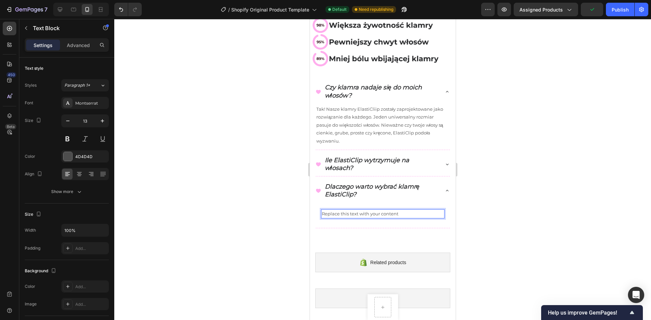
click at [372, 209] on div "Replace this text with your content" at bounding box center [382, 213] width 123 height 9
click at [372, 210] on p "Replace this text with your content" at bounding box center [382, 214] width 122 height 8
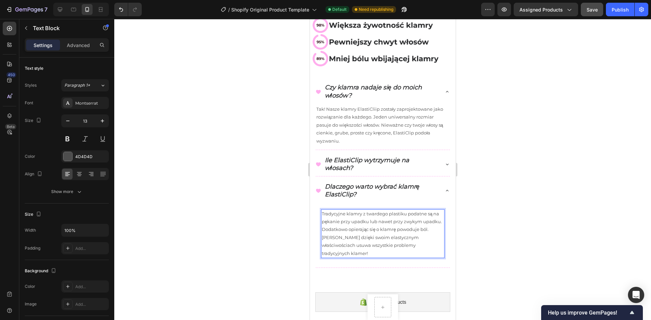
click at [590, 12] on button "Save" at bounding box center [592, 10] width 22 height 14
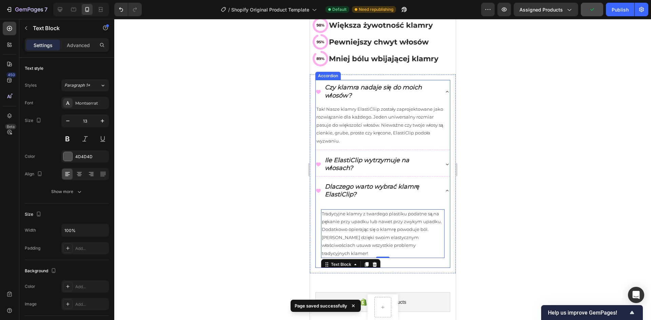
click at [444, 188] on icon at bounding box center [446, 190] width 5 height 5
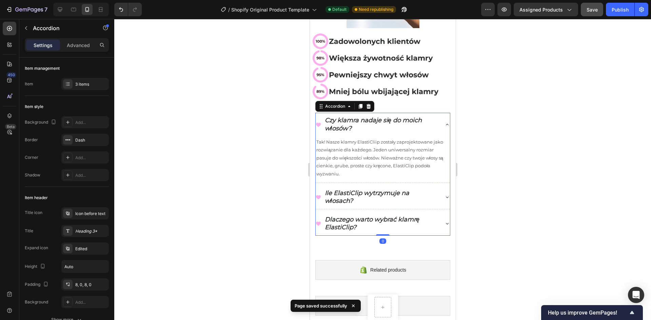
scroll to position [251, 0]
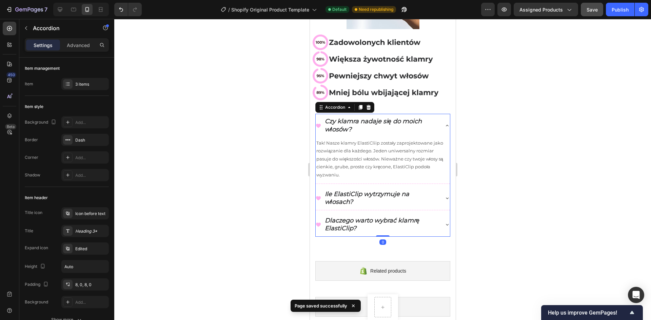
click at [514, 182] on div at bounding box center [382, 169] width 537 height 301
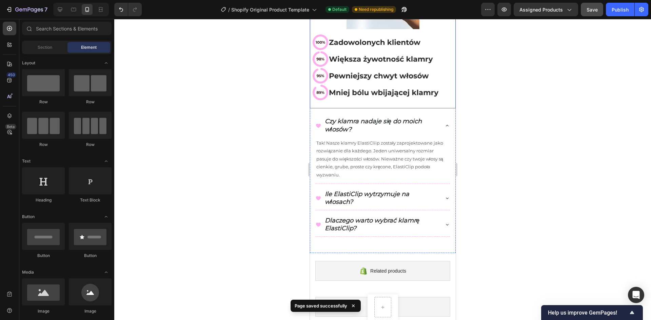
click at [363, 98] on div "Image Image Row" at bounding box center [383, 29] width 146 height 159
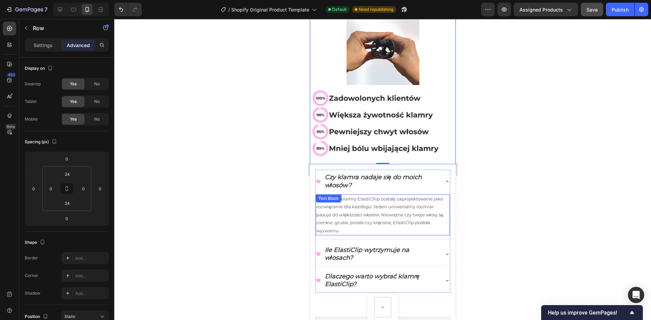
scroll to position [183, 0]
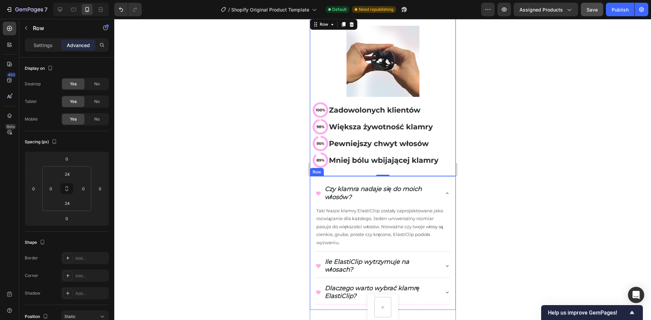
click at [311, 188] on div "Czy klamra nadaje się do moich włosów? Tak! Nasze klamry ElastiCliip zostały za…" at bounding box center [383, 243] width 146 height 134
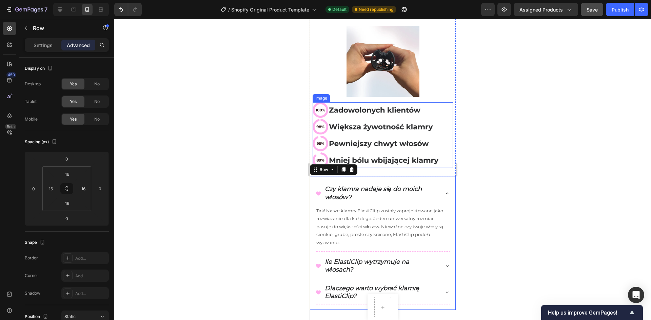
click at [419, 160] on img at bounding box center [382, 135] width 140 height 66
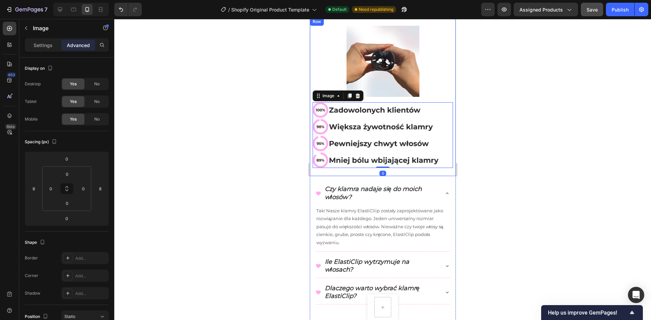
click at [425, 164] on div "Image Image 0 Row" at bounding box center [383, 97] width 146 height 159
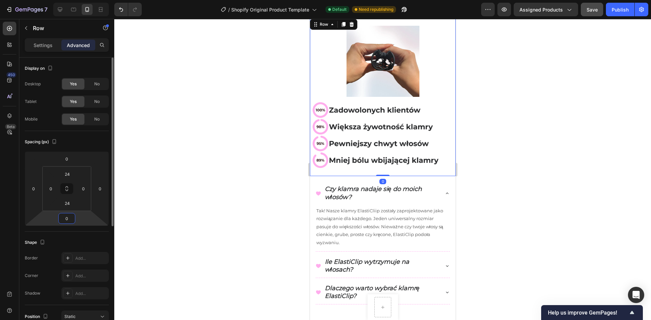
click at [80, 0] on html "7 / Shopify Original Product Template Default Need republishing Preview Assigne…" at bounding box center [325, 0] width 651 height 0
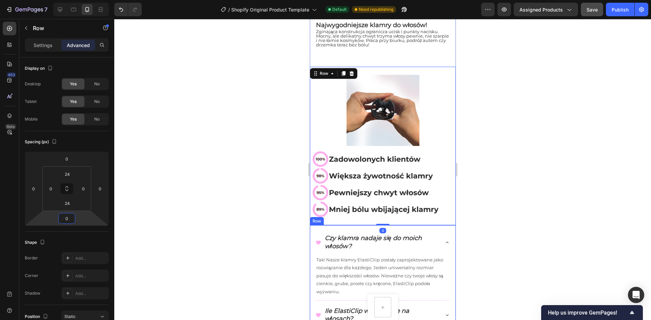
scroll to position [0, 0]
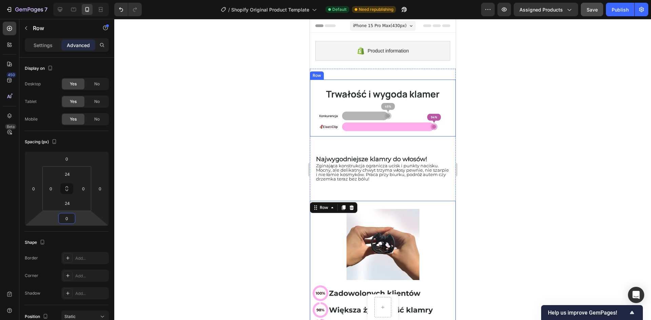
click at [354, 134] on div "Image Row" at bounding box center [383, 108] width 146 height 57
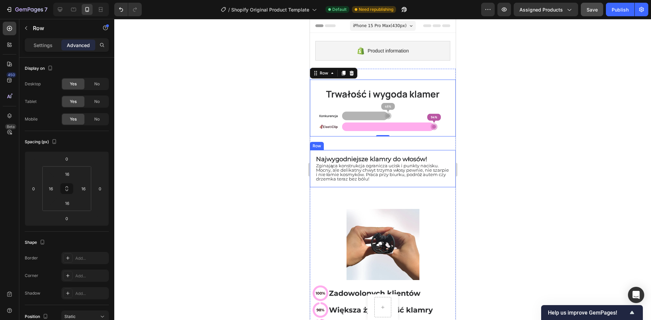
click at [365, 153] on div "⁠⁠⁠⁠⁠⁠⁠ Najwygodniejsze klamry do włosów! Heading Row Zginająca konstrukcja ogr…" at bounding box center [383, 168] width 146 height 37
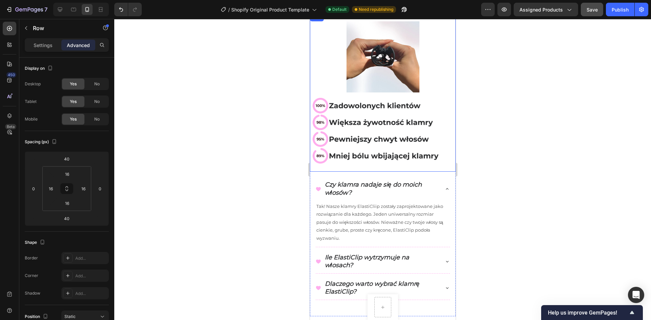
scroll to position [203, 0]
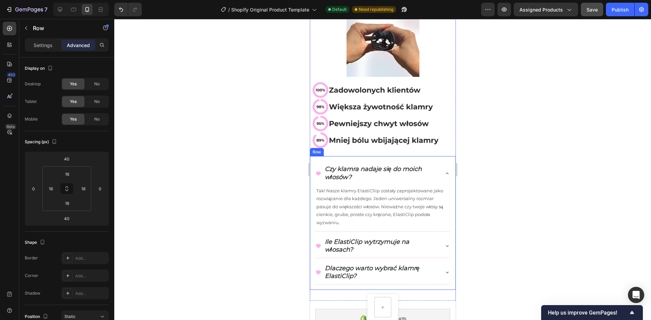
click at [364, 156] on div "Czy klamra nadaje się do moich włosów? Tak! Nasze klamry ElastiCliip zostały za…" at bounding box center [383, 223] width 146 height 134
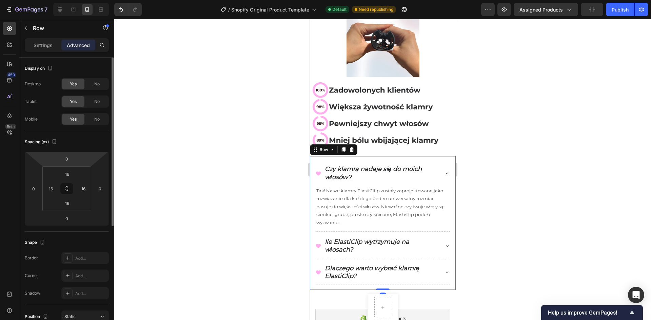
click at [76, 0] on html "7 / Shopify Original Product Template Default Need republishing Preview Assigne…" at bounding box center [325, 0] width 651 height 0
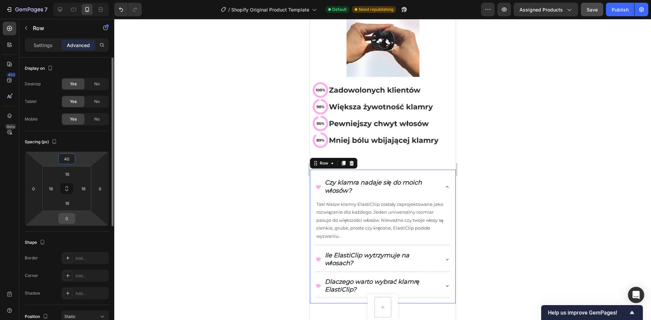
type input "40"
click at [70, 223] on input "0" at bounding box center [67, 219] width 14 height 10
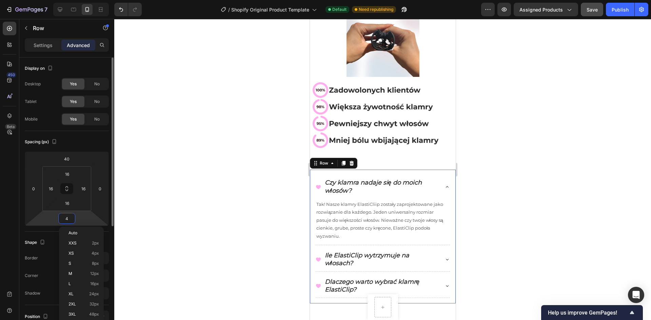
type input "40"
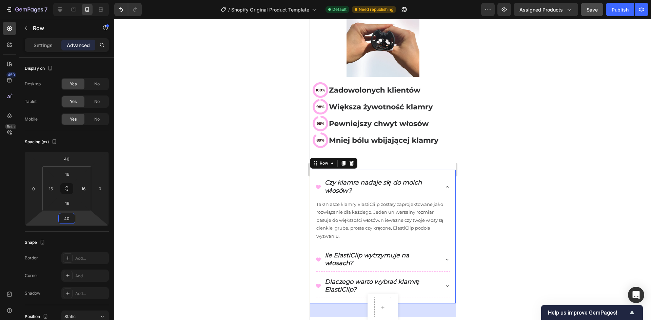
type input "40"
click at [521, 183] on div at bounding box center [382, 169] width 537 height 301
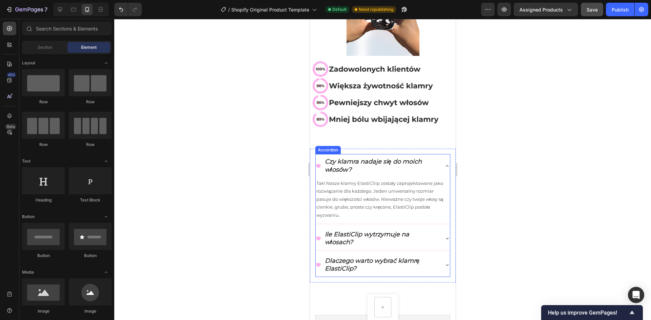
scroll to position [271, 0]
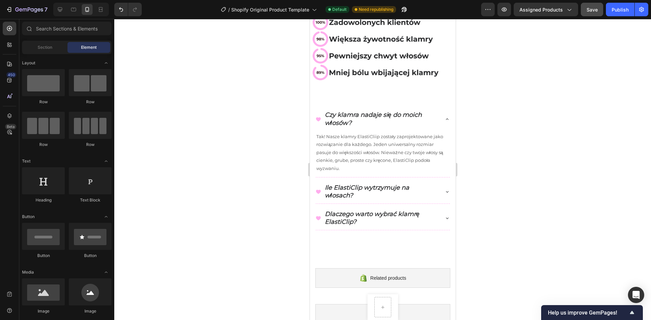
click at [516, 182] on div at bounding box center [382, 169] width 537 height 301
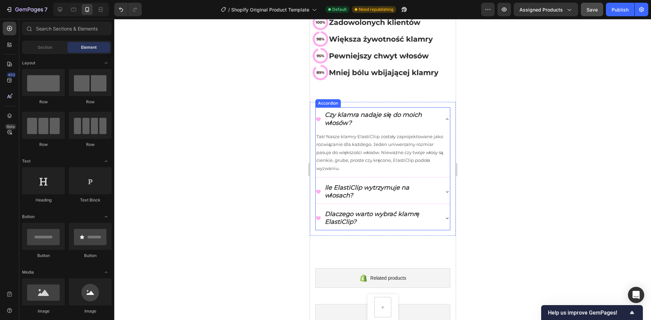
click at [444, 117] on icon at bounding box center [446, 119] width 5 height 5
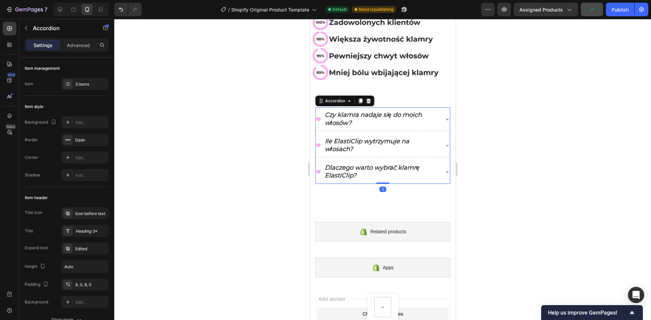
click at [270, 178] on div at bounding box center [382, 169] width 537 height 301
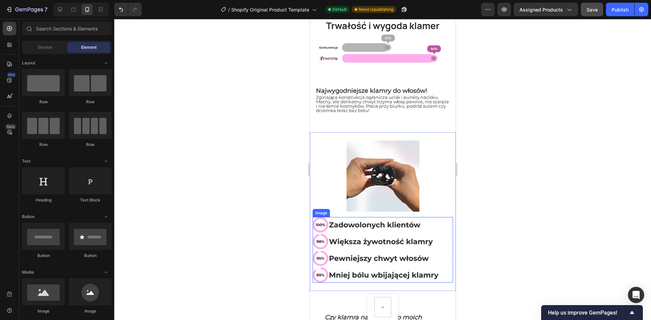
scroll to position [34, 0]
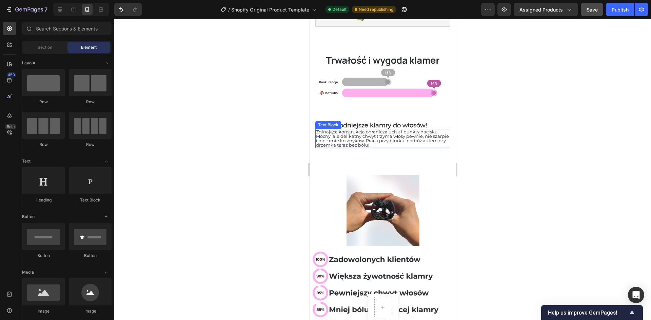
click at [328, 136] on span "Zginająca konstrukcja ogranicza ucisk i punkty nacisku. Mocny, ale delikatny ch…" at bounding box center [382, 138] width 133 height 19
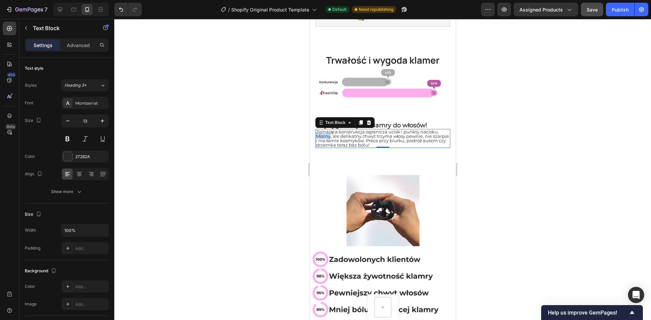
click at [328, 136] on span "Zginająca konstrukcja ogranicza ucisk i punkty nacisku. Mocny, ale delikatny ch…" at bounding box center [382, 138] width 133 height 19
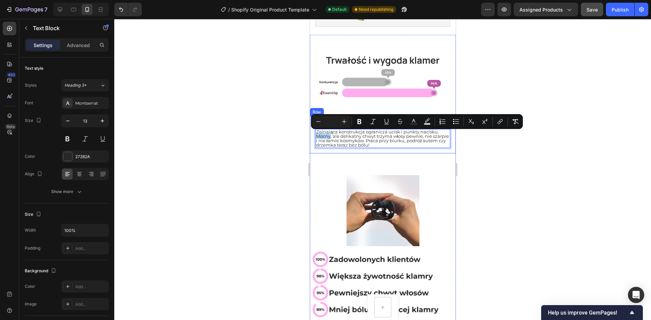
click at [290, 137] on div at bounding box center [382, 169] width 537 height 301
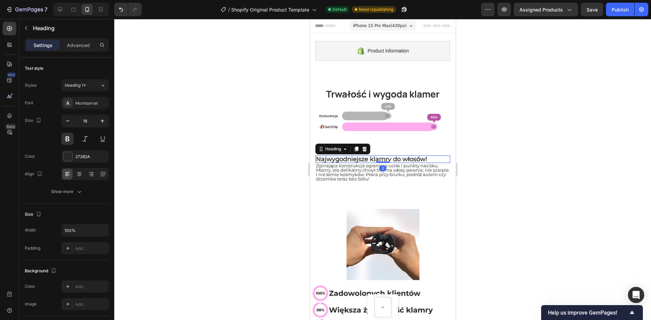
click at [371, 156] on span "Najwygodniejsze klamry do włosów!" at bounding box center [371, 159] width 111 height 7
click at [371, 157] on span "Najwygodniejsze klamry do włosów!" at bounding box center [371, 159] width 111 height 7
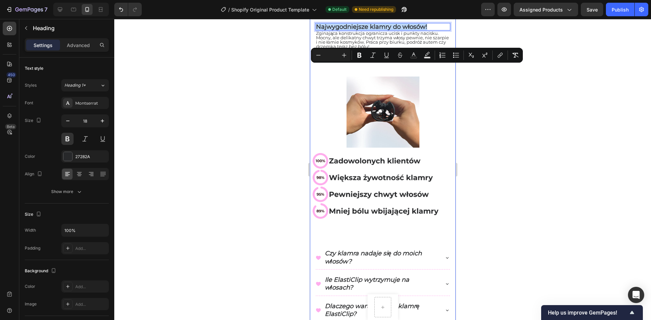
scroll to position [169, 0]
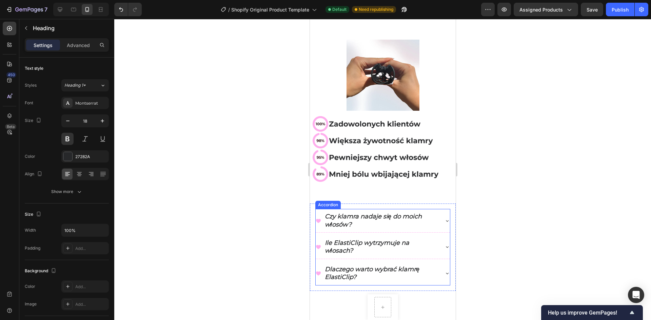
click at [372, 213] on p "Czy klamra nadaje się do moich włosów?" at bounding box center [380, 221] width 113 height 16
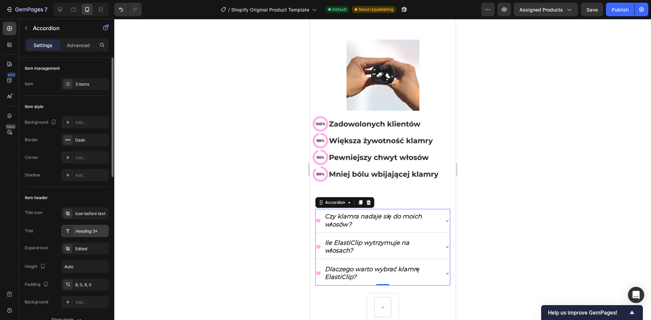
click at [68, 231] on icon at bounding box center [67, 230] width 5 height 5
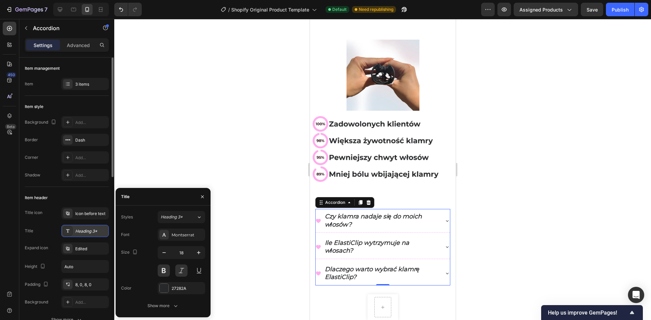
click at [68, 231] on icon at bounding box center [67, 230] width 5 height 5
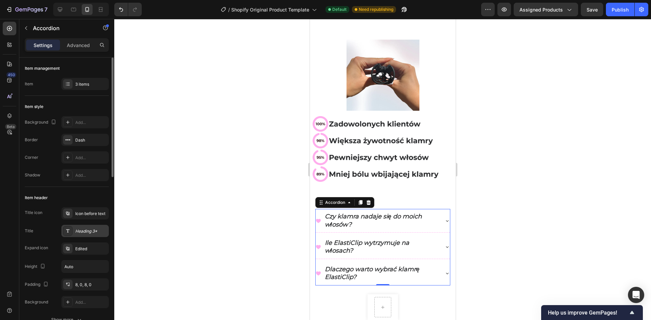
click at [69, 230] on icon at bounding box center [67, 230] width 3 height 3
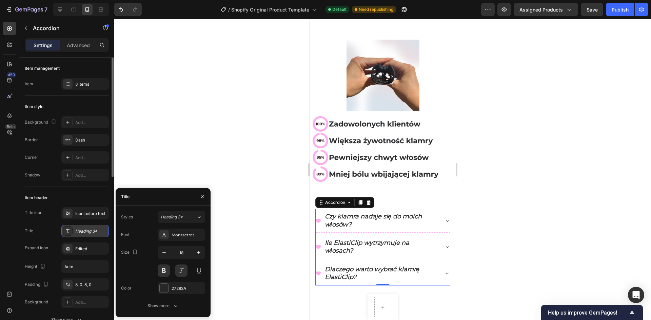
click at [69, 230] on icon at bounding box center [67, 230] width 3 height 3
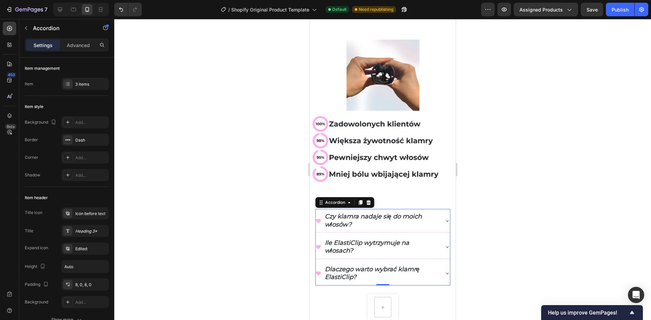
click at [444, 271] on icon at bounding box center [446, 273] width 5 height 5
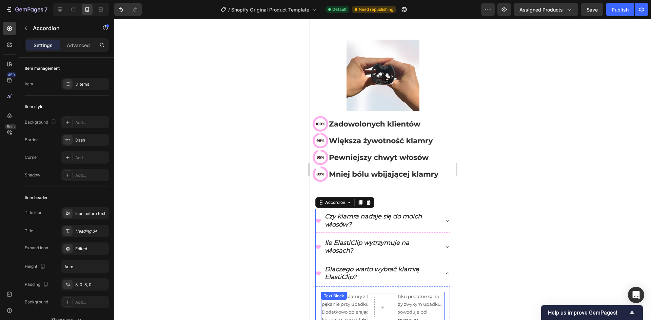
click at [359, 292] on div "Tradycyjne klamry z twardego plastiku podatne są na pękanie przy upadku lub naw…" at bounding box center [382, 316] width 123 height 49
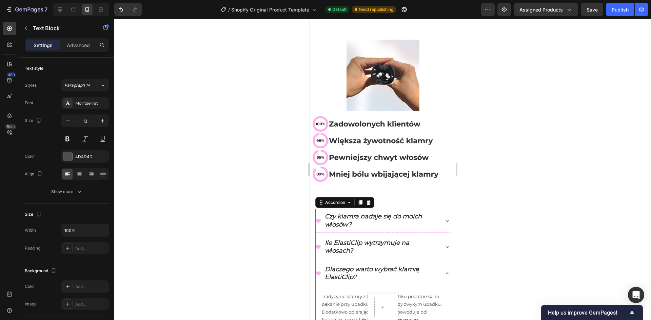
click at [440, 244] on div "Ile ElastiClip wytrzymuje na włosach?" at bounding box center [382, 247] width 134 height 23
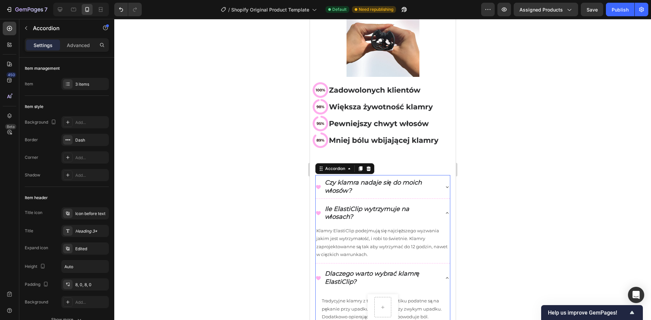
click at [445, 186] on icon at bounding box center [446, 186] width 3 height 1
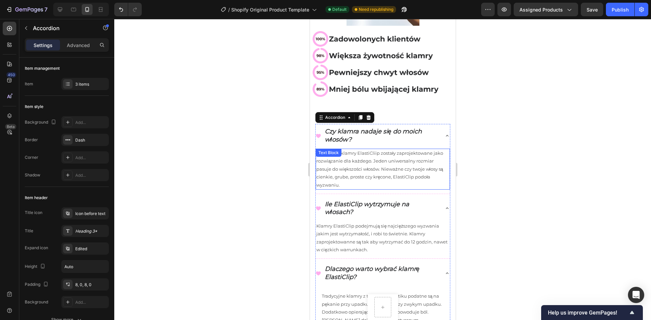
scroll to position [305, 0]
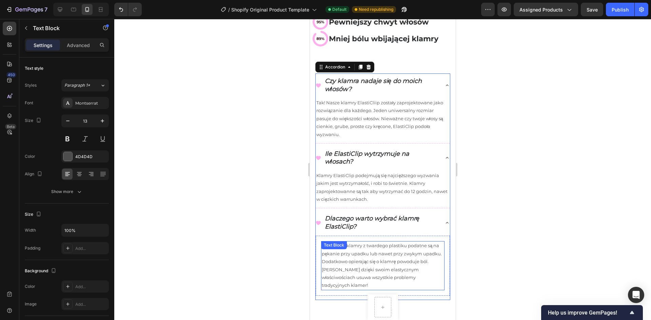
click at [391, 253] on p "Tradycyjne klamry z twardego plastiku podatne są na pękanie przy upadku lub naw…" at bounding box center [382, 265] width 122 height 47
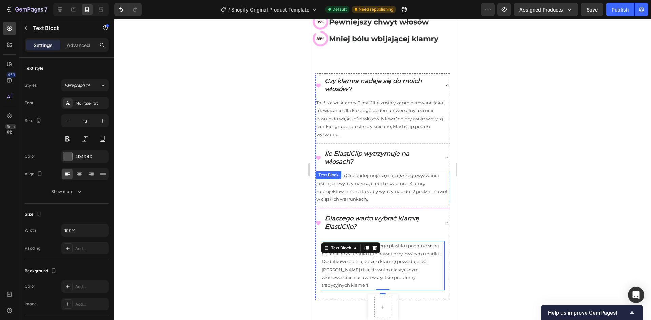
click at [390, 189] on p "Klamry ElastiClip podejmują się najcięższego wyzwania jakim jest wytrzymałość, …" at bounding box center [382, 188] width 133 height 32
click at [401, 246] on p "Tradycyjne klamry z twardego plastiku podatne są na pękanie przy upadku lub naw…" at bounding box center [382, 265] width 122 height 47
click at [444, 220] on icon at bounding box center [446, 222] width 5 height 5
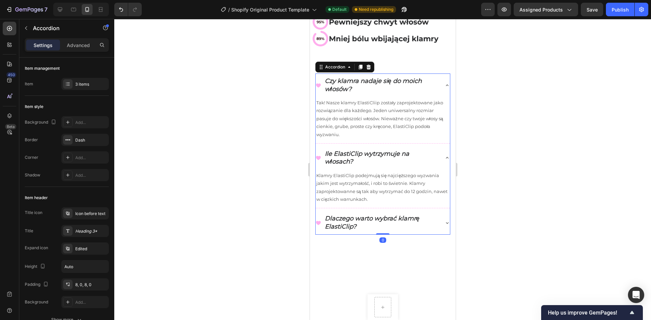
click at [442, 156] on div "Ile ElastiClip wytrzymuje na włosach?" at bounding box center [382, 157] width 134 height 23
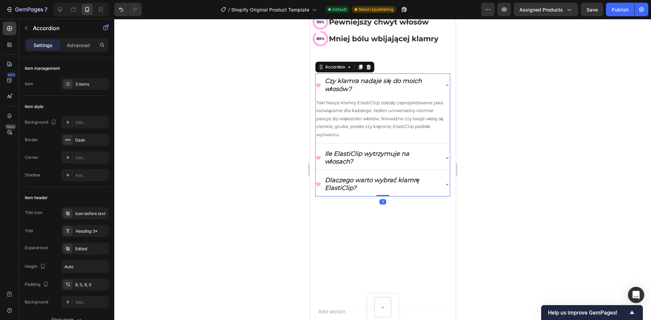
click at [444, 83] on icon at bounding box center [446, 85] width 5 height 5
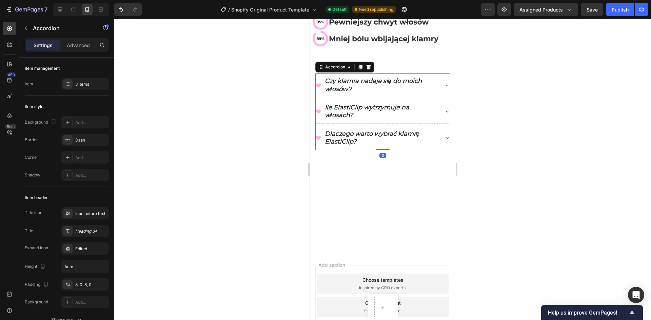
click at [527, 115] on div at bounding box center [382, 169] width 537 height 301
click at [444, 135] on icon at bounding box center [446, 137] width 5 height 5
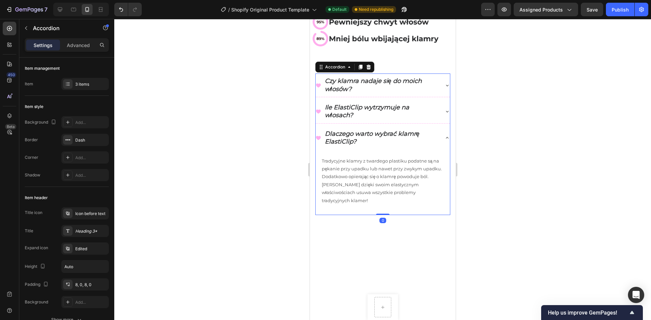
click at [499, 138] on div at bounding box center [382, 169] width 537 height 301
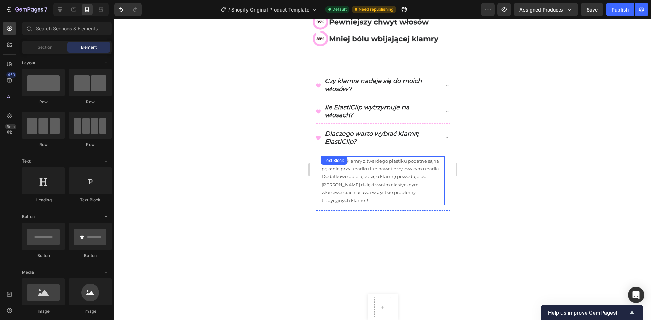
click at [406, 169] on p "Tradycyjne klamry z twardego plastiku podatne są na pękanie przy upadku lub naw…" at bounding box center [382, 180] width 122 height 47
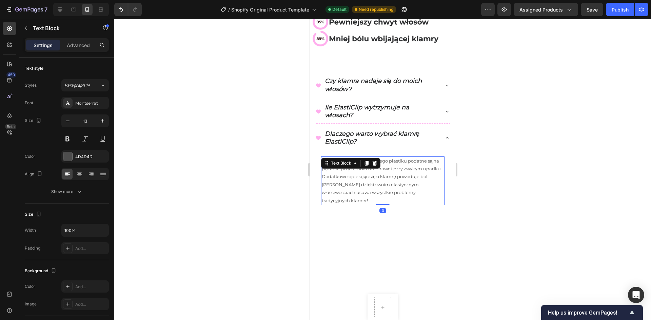
click at [387, 165] on p "Tradycyjne klamry z twardego plastiku podatne są na pękanie przy upadku lub naw…" at bounding box center [382, 180] width 122 height 47
click at [411, 164] on p "Tradycyjne klamry z twardego plastiku podatne są na pękanie przy upadku lub naw…" at bounding box center [382, 180] width 122 height 47
click at [425, 164] on p "Tradycyjne klamry z twardego plastiku podatne są na pękanie przy upadku lub naw…" at bounding box center [382, 180] width 122 height 47
click at [419, 164] on p "Tradycyjne klamry z twardego plastiku podatne są na pękanie przy upadku lub naw…" at bounding box center [382, 180] width 122 height 47
click at [430, 164] on p "Tradycyjne klamry z twardego plastiku podatne są na pękanie przy upadku lub naw…" at bounding box center [382, 180] width 122 height 47
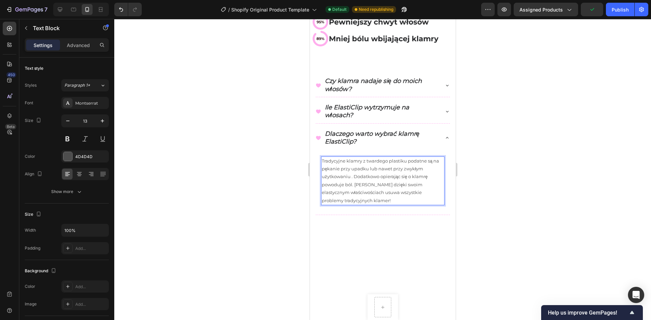
click at [424, 166] on p "Tradycyjne klamry z twardego plastiku podatne są na pękanie przy upadku lub naw…" at bounding box center [382, 180] width 122 height 47
click at [418, 169] on p "Tradycyjne klamry z twardego plastiku podatne są na pękanie przy upadku lub naw…" at bounding box center [382, 180] width 122 height 47
click at [416, 177] on p "Tradycyjne klamry z twardego plastiku podatne są na pękanie przy upadku lub naw…" at bounding box center [382, 180] width 122 height 47
click at [490, 175] on div at bounding box center [382, 169] width 537 height 301
click at [380, 168] on p "Tradycyjne klamry z twardego plastiku podatne są na pękanie przy upadku lub naw…" at bounding box center [382, 180] width 122 height 47
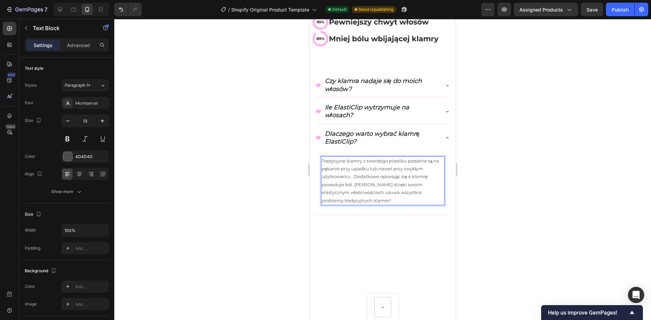
click at [383, 165] on p "Tradycyjne klamry z twardego plastiku podatne są na pękanie przy upadku lub naw…" at bounding box center [382, 180] width 122 height 47
drag, startPoint x: 393, startPoint y: 164, endPoint x: 341, endPoint y: 165, distance: 51.9
click at [341, 165] on p "Tradycyjne klamry z twardego plastiku podatne są na pękanie przy upadku lub naw…" at bounding box center [382, 180] width 122 height 47
click at [490, 167] on div at bounding box center [382, 169] width 537 height 301
click at [432, 171] on p "Tradycyjne klamry z twardego plastiku podatne są na pękanie przy zwykłym użytko…" at bounding box center [382, 177] width 122 height 40
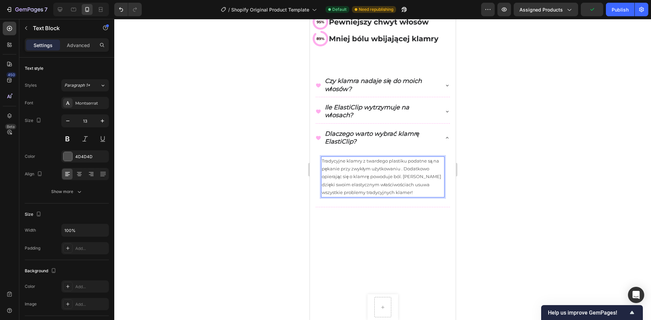
click at [432, 179] on p "Tradycyjne klamry z twardego plastiku podatne są na pękanie przy zwykłym użytko…" at bounding box center [382, 177] width 122 height 40
click at [434, 178] on p "Tradycyjne klamry z twardego plastiku podatne są na pękanie przy zwykłym użytko…" at bounding box center [382, 177] width 122 height 40
click at [508, 181] on div at bounding box center [382, 169] width 537 height 301
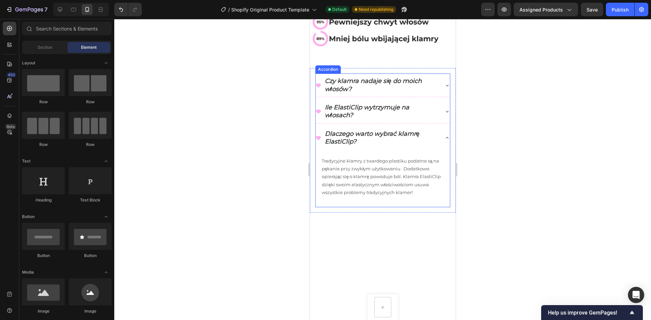
click at [357, 74] on div "Czy klamra nadaje się do moich włosów?" at bounding box center [382, 85] width 134 height 23
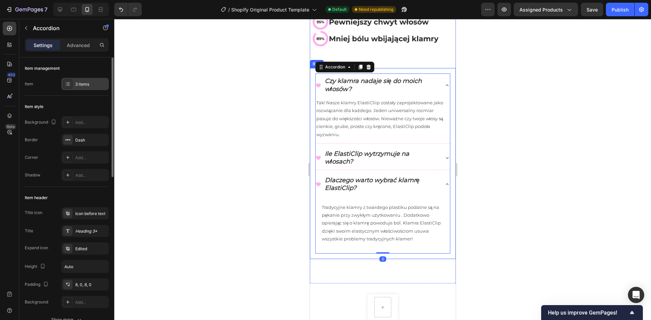
click at [69, 83] on icon at bounding box center [67, 83] width 5 height 5
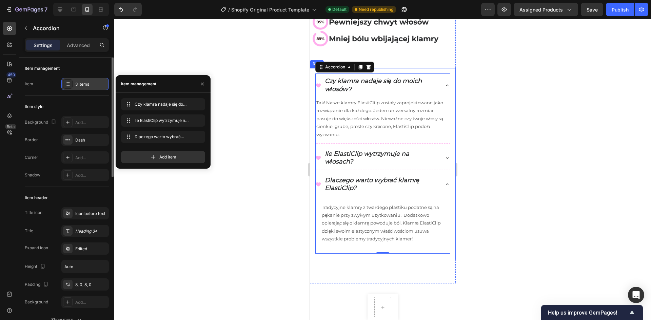
click at [69, 83] on icon at bounding box center [67, 83] width 5 height 5
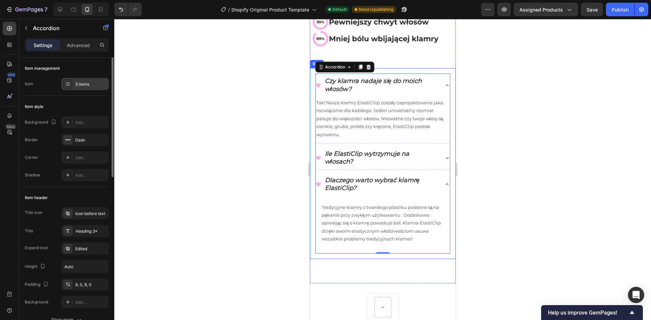
click at [95, 84] on div "3 items" at bounding box center [91, 84] width 32 height 6
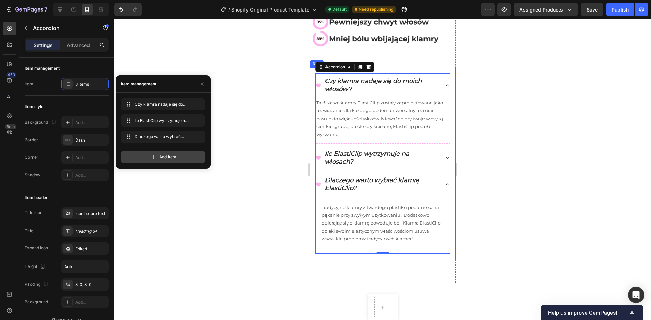
click at [181, 156] on div "Add item" at bounding box center [163, 157] width 84 height 12
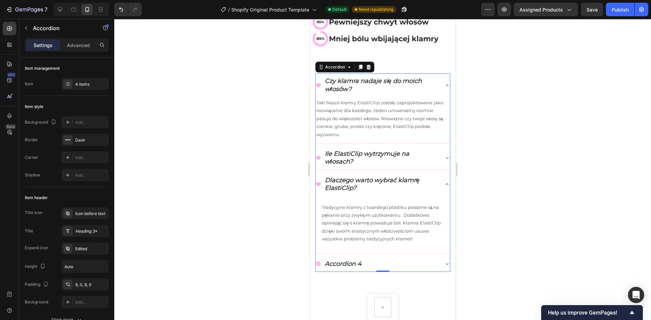
click at [298, 254] on div at bounding box center [382, 169] width 537 height 301
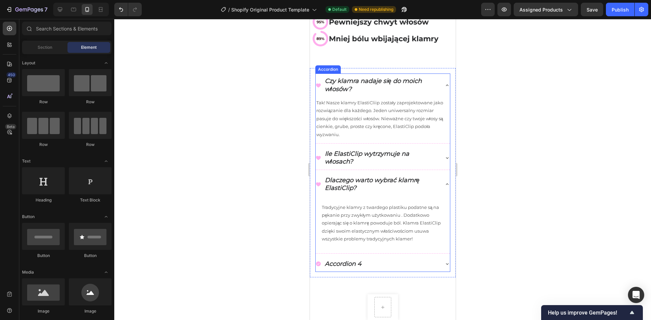
click at [321, 259] on div "Accordion 4" at bounding box center [376, 264] width 123 height 10
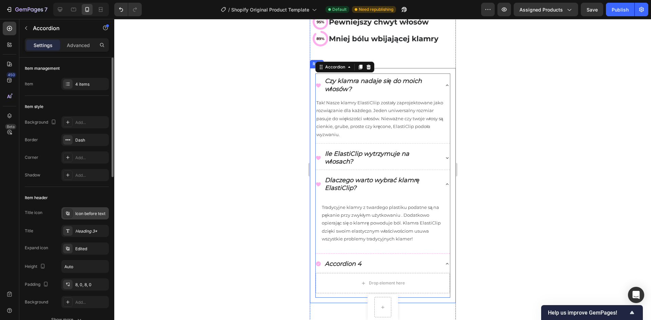
click at [69, 216] on icon at bounding box center [67, 213] width 5 height 5
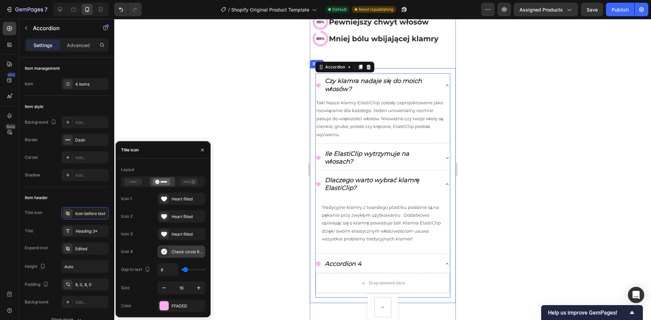
click at [163, 254] on icon at bounding box center [164, 252] width 6 height 6
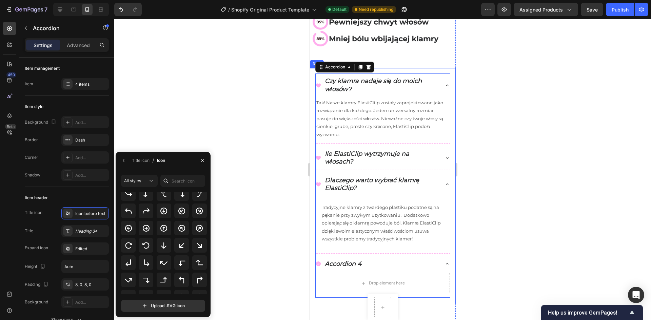
scroll to position [237, 0]
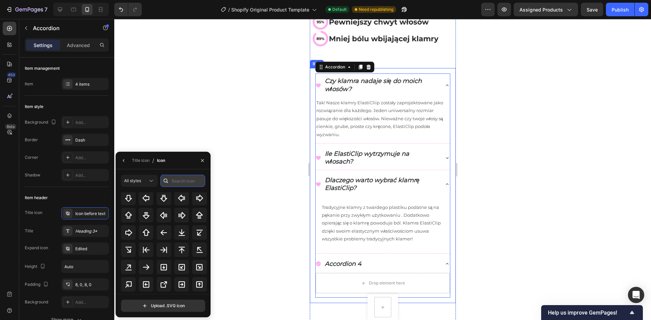
click at [183, 187] on input "text" at bounding box center [182, 181] width 45 height 12
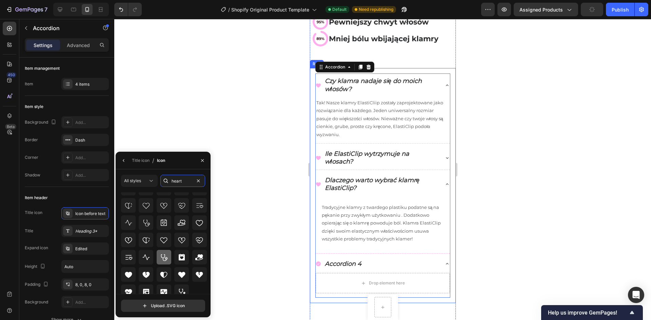
scroll to position [60, 0]
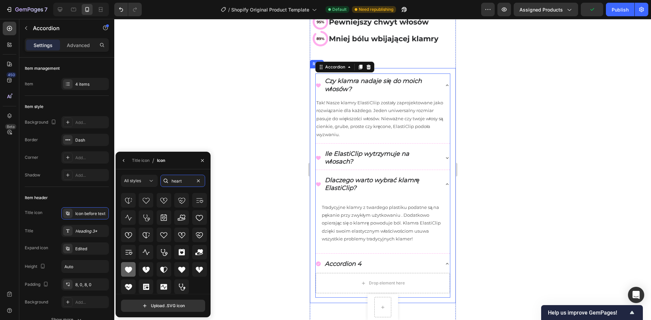
type input "heart"
click at [130, 266] on icon at bounding box center [128, 270] width 8 height 8
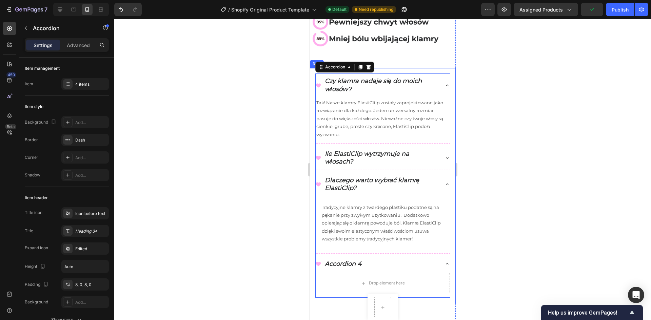
click at [284, 233] on div at bounding box center [382, 169] width 537 height 301
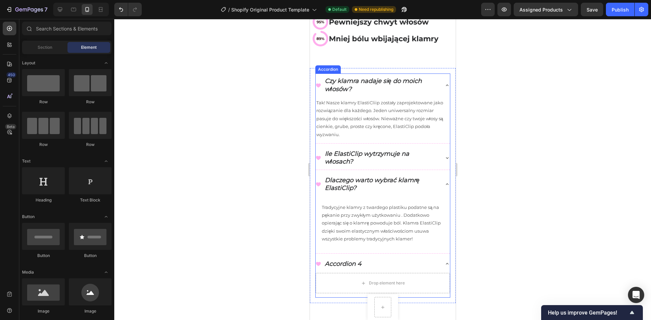
click at [343, 259] on div "Accordion 4" at bounding box center [342, 264] width 39 height 10
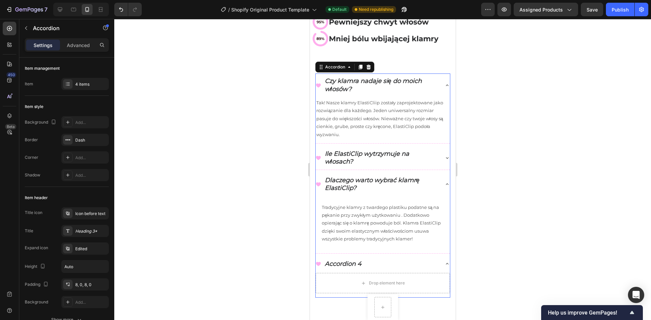
click at [343, 259] on div "Accordion 4" at bounding box center [342, 264] width 39 height 10
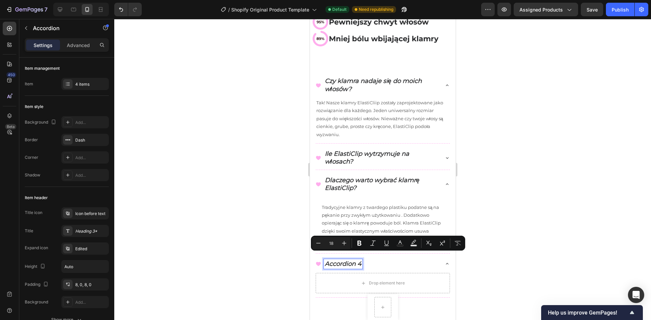
click at [343, 260] on p "Accordion 4" at bounding box center [342, 264] width 37 height 8
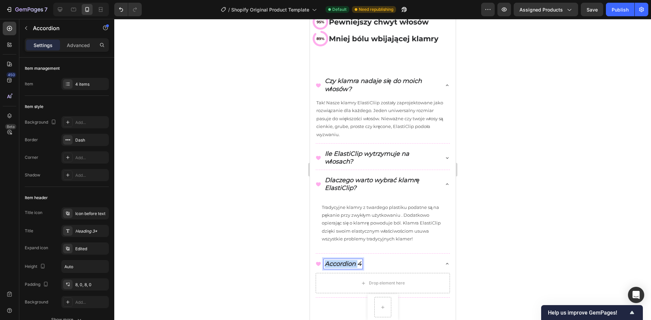
click at [343, 260] on p "Accordion 4" at bounding box center [342, 264] width 37 height 8
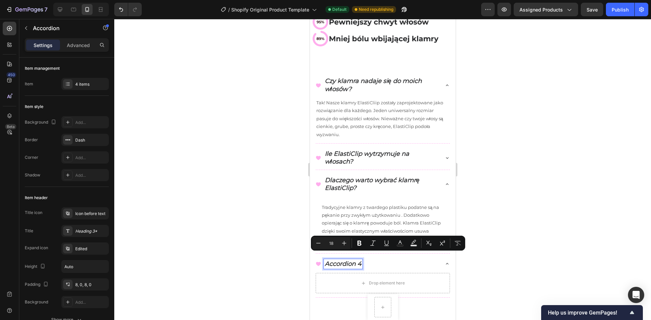
click at [366, 177] on p "Dlaczego warto wybrać klamrę ElastiClip?" at bounding box center [380, 185] width 113 height 16
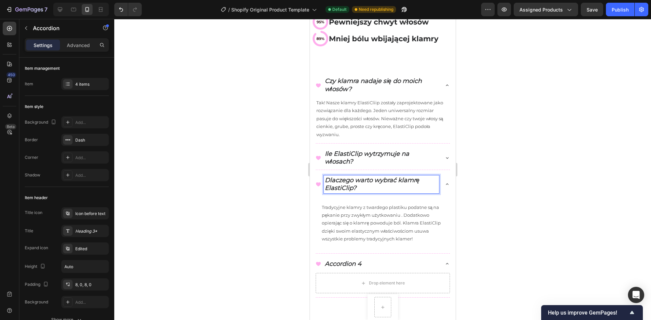
click at [346, 260] on p "Accordion 4" at bounding box center [342, 264] width 37 height 8
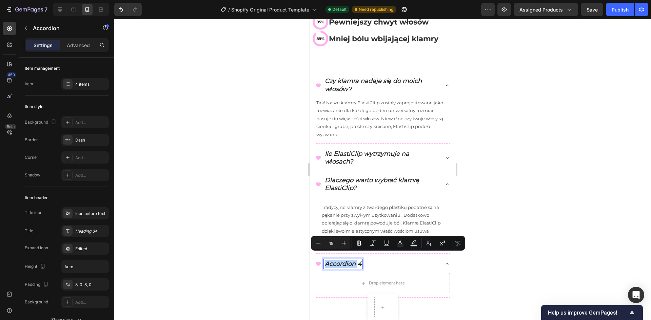
click at [347, 260] on p "Accordion 4" at bounding box center [342, 264] width 37 height 8
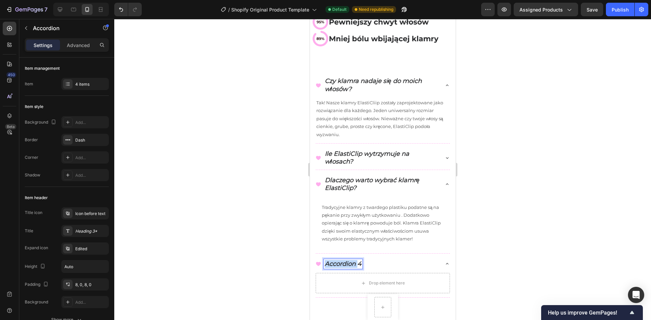
click at [347, 260] on p "Accordion 4" at bounding box center [342, 264] width 37 height 8
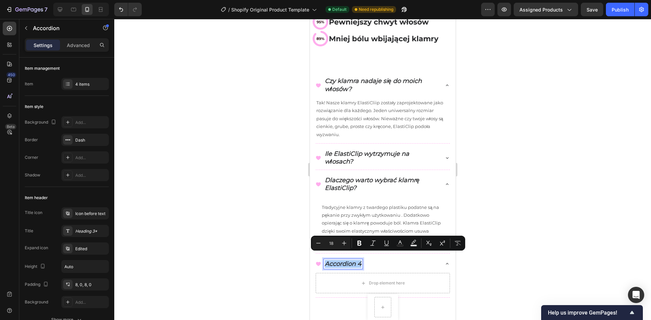
click at [557, 194] on div at bounding box center [382, 169] width 537 height 301
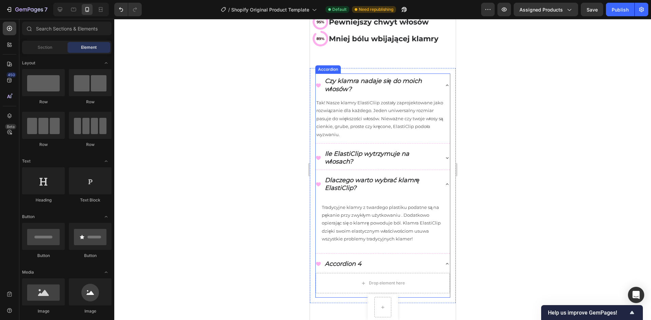
click at [356, 260] on p "Accordion 4" at bounding box center [342, 264] width 37 height 8
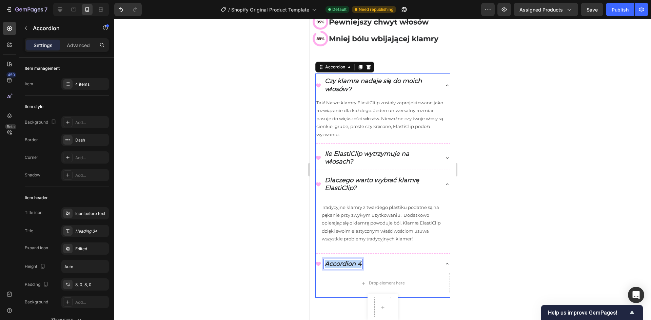
click at [356, 260] on p "Accordion 4" at bounding box center [342, 264] width 37 height 8
click at [612, 200] on div at bounding box center [382, 169] width 537 height 301
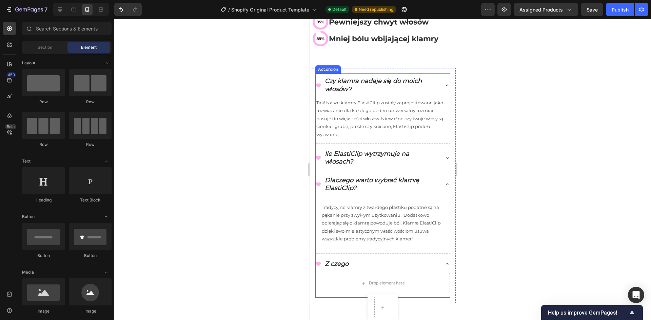
click at [349, 259] on div "Z czego" at bounding box center [376, 264] width 123 height 10
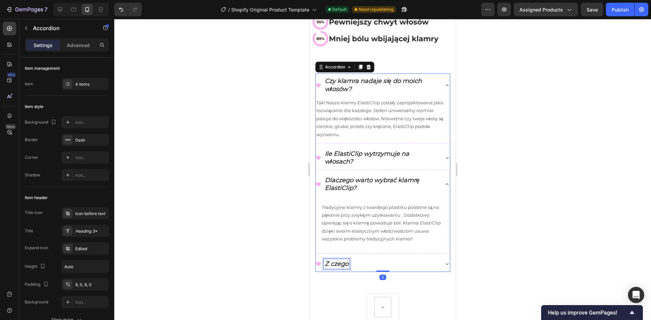
click at [347, 260] on p "Z czego" at bounding box center [336, 264] width 24 height 8
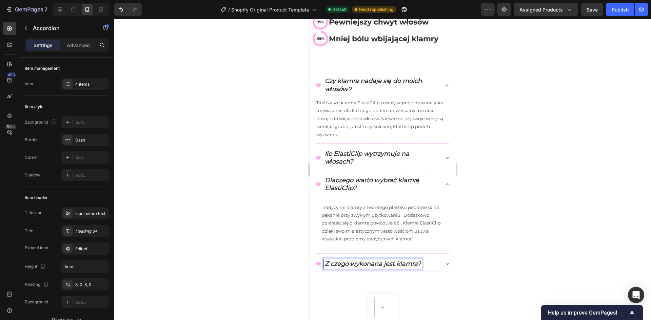
click at [467, 254] on div at bounding box center [382, 169] width 537 height 301
